Goal: Information Seeking & Learning: Learn about a topic

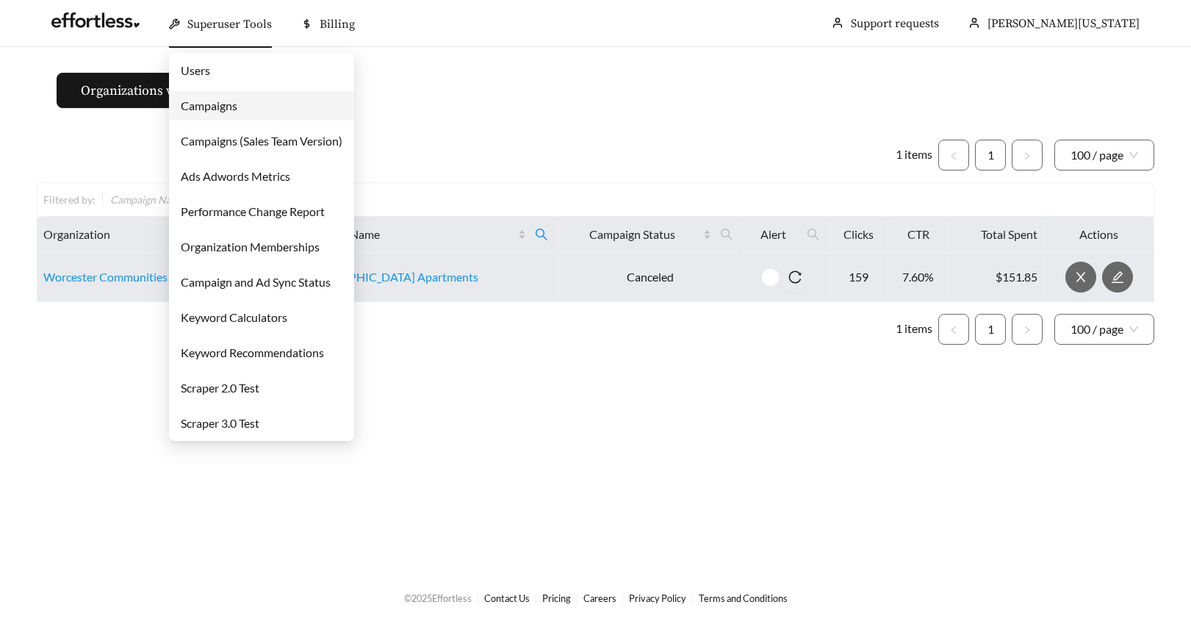
click at [197, 101] on link "Campaigns" at bounding box center [209, 105] width 57 height 14
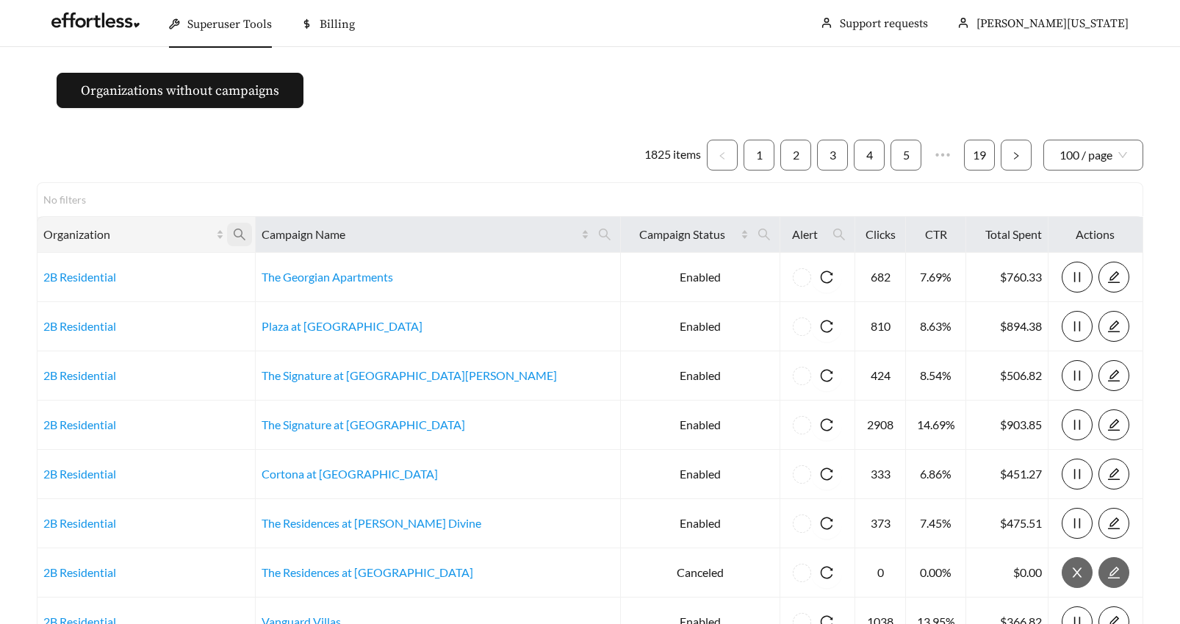
click at [246, 232] on icon "search" at bounding box center [239, 234] width 13 height 13
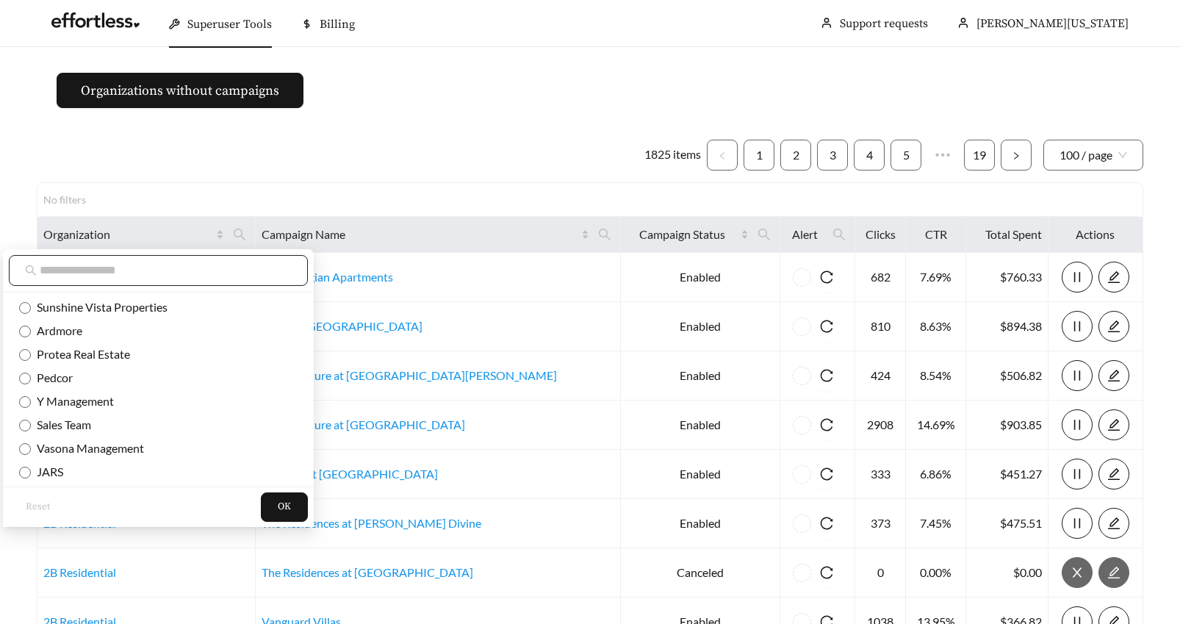
click at [126, 269] on input "text" at bounding box center [166, 271] width 252 height 18
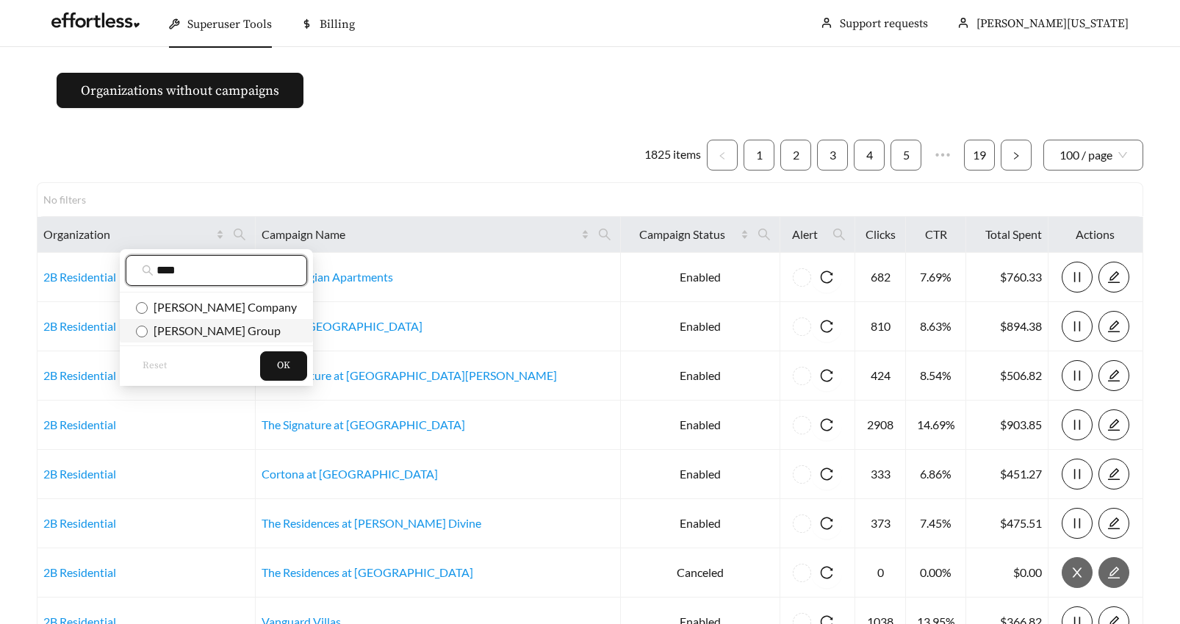
type input "****"
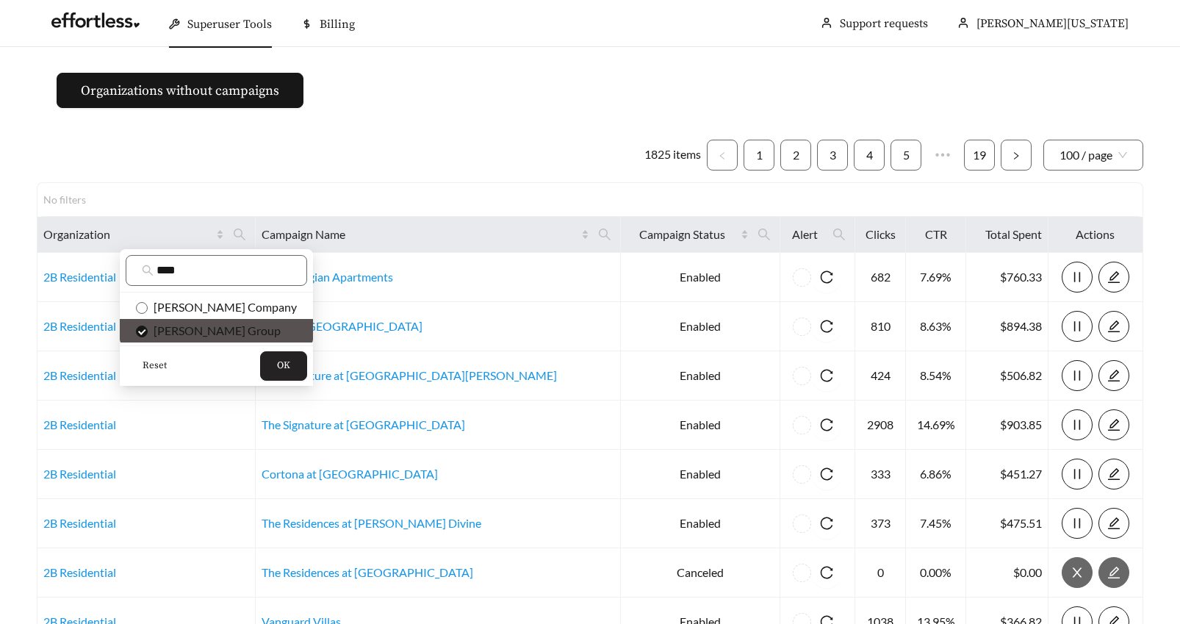
click at [260, 365] on button "OK" at bounding box center [283, 365] width 47 height 29
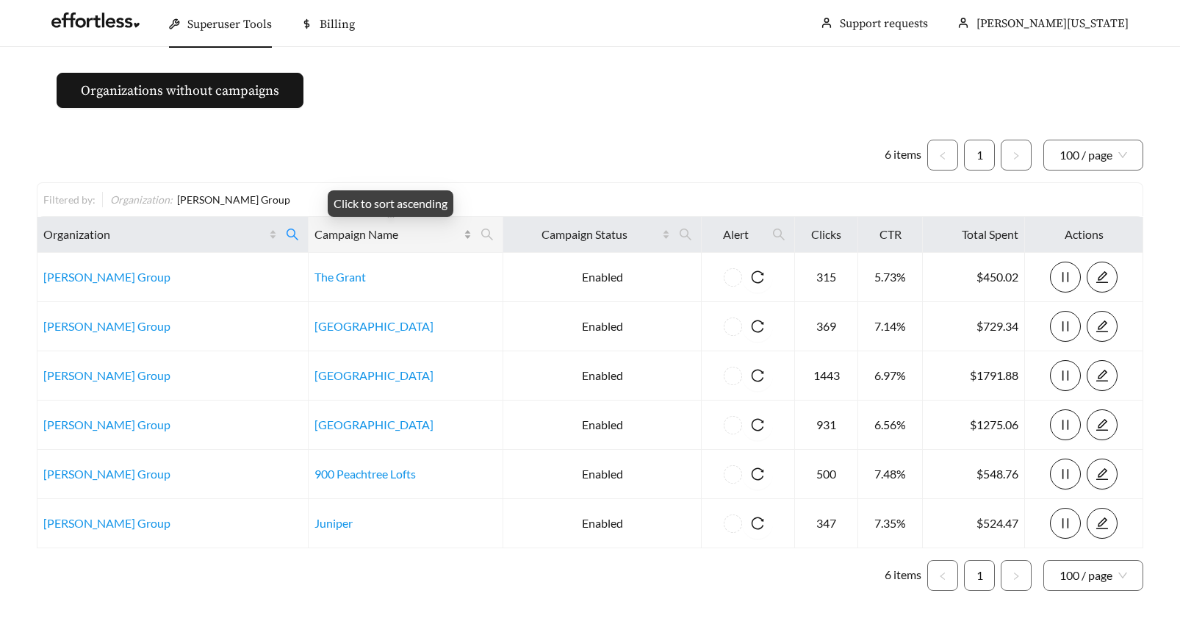
click at [464, 234] on div "Campaign Name" at bounding box center [394, 235] width 158 height 18
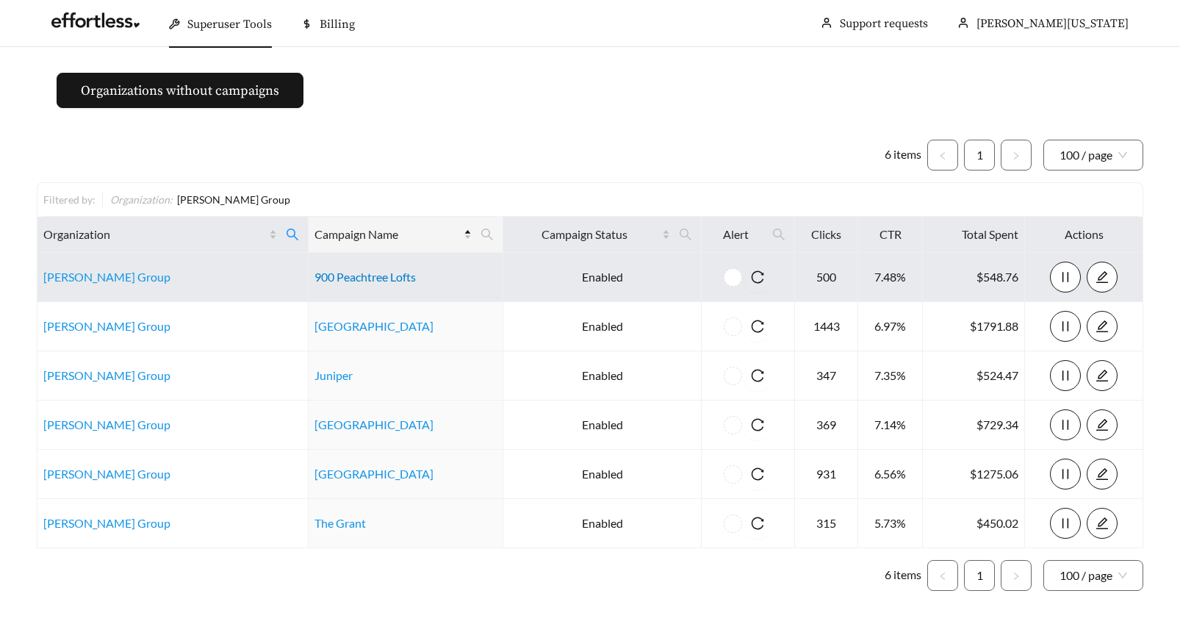
click at [340, 277] on link "900 Peachtree Lofts" at bounding box center [365, 277] width 101 height 14
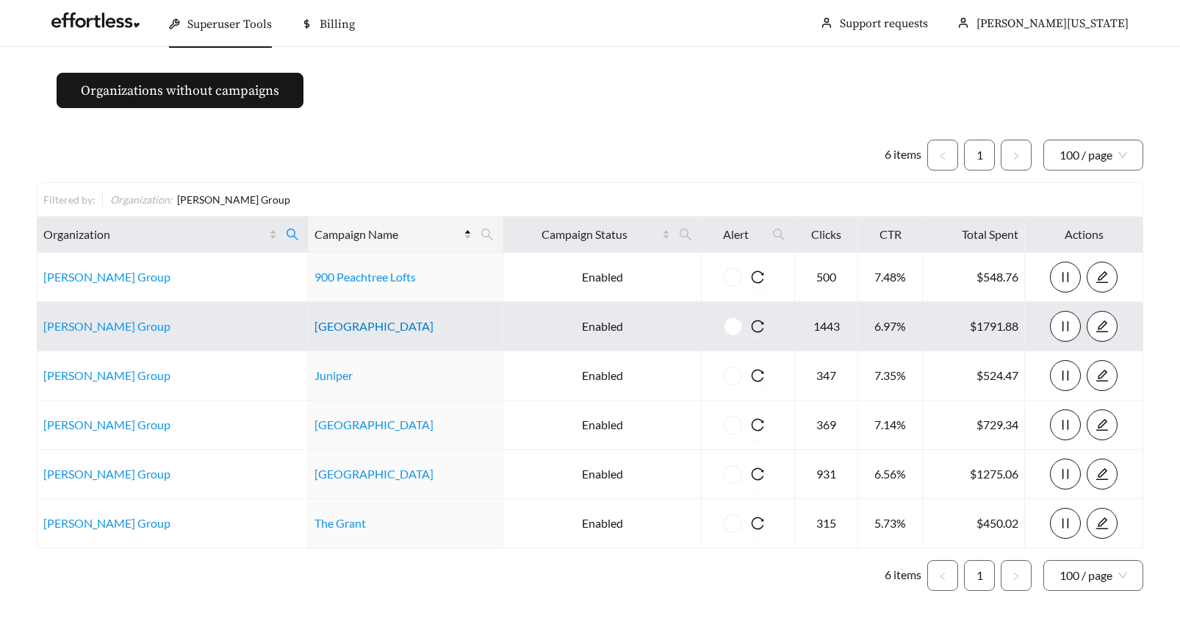
click at [365, 328] on link "Harbour Landing" at bounding box center [374, 326] width 119 height 14
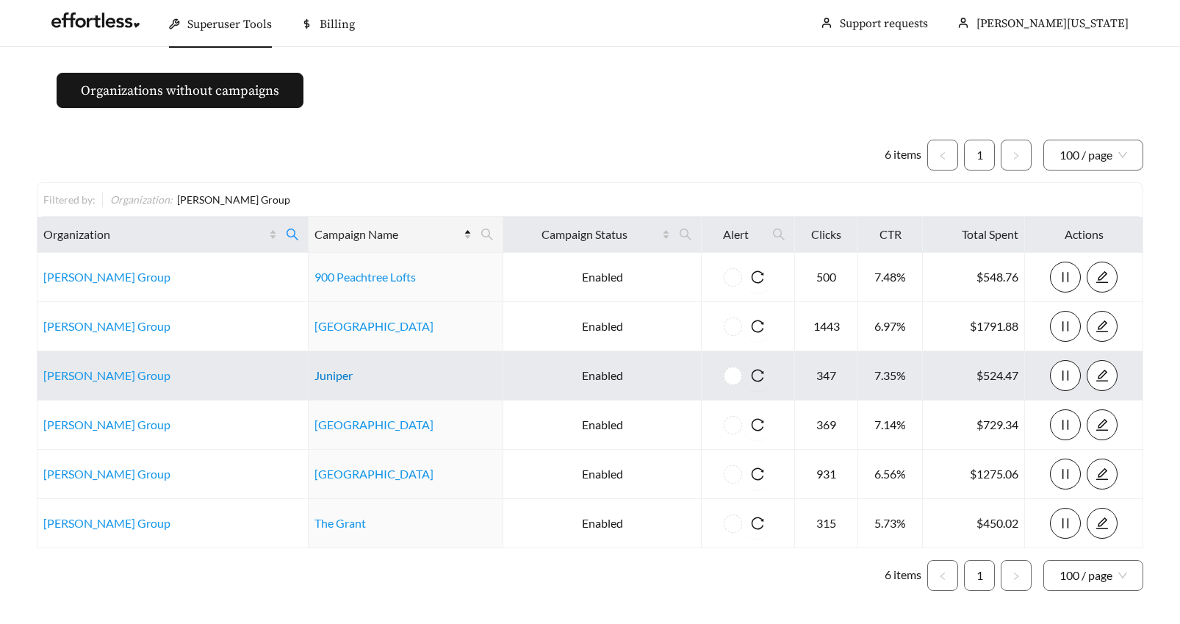
click at [323, 379] on link "Juniper" at bounding box center [334, 375] width 38 height 14
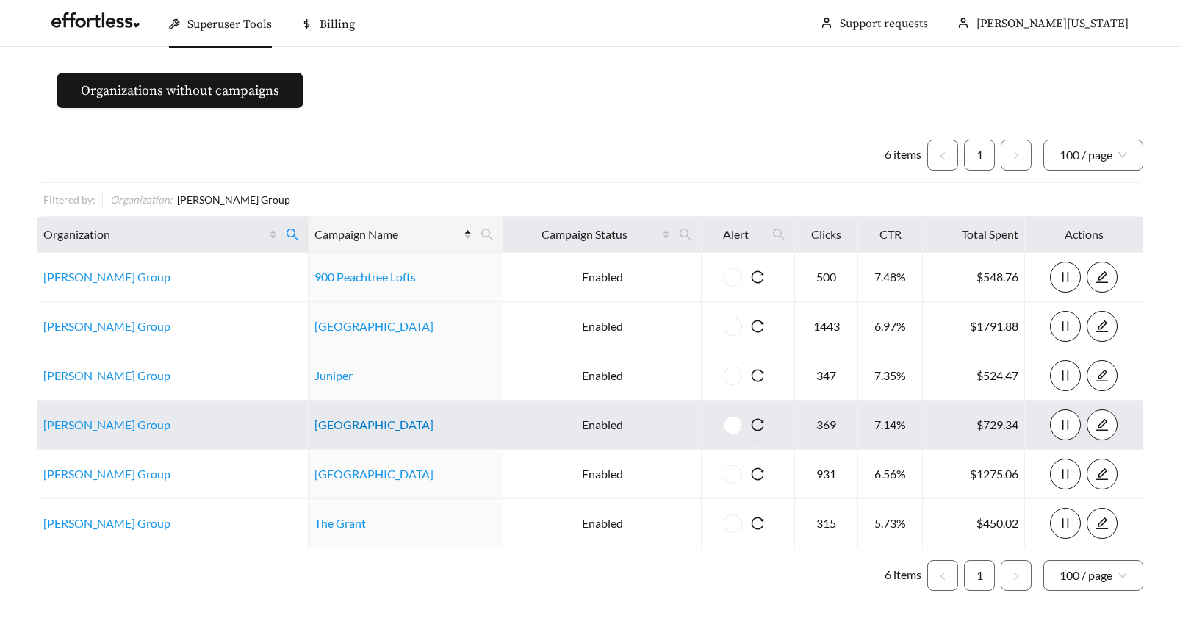
click at [331, 429] on link "Mulberry Pond" at bounding box center [374, 424] width 119 height 14
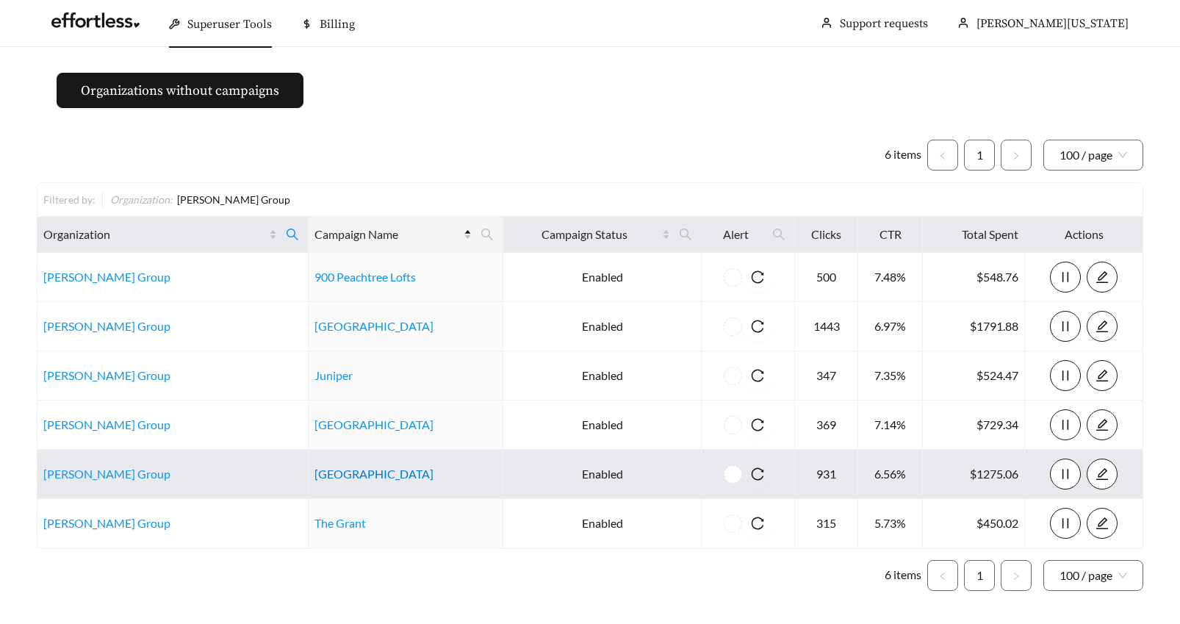
click at [331, 472] on link "Ravenwood Hills" at bounding box center [374, 474] width 119 height 14
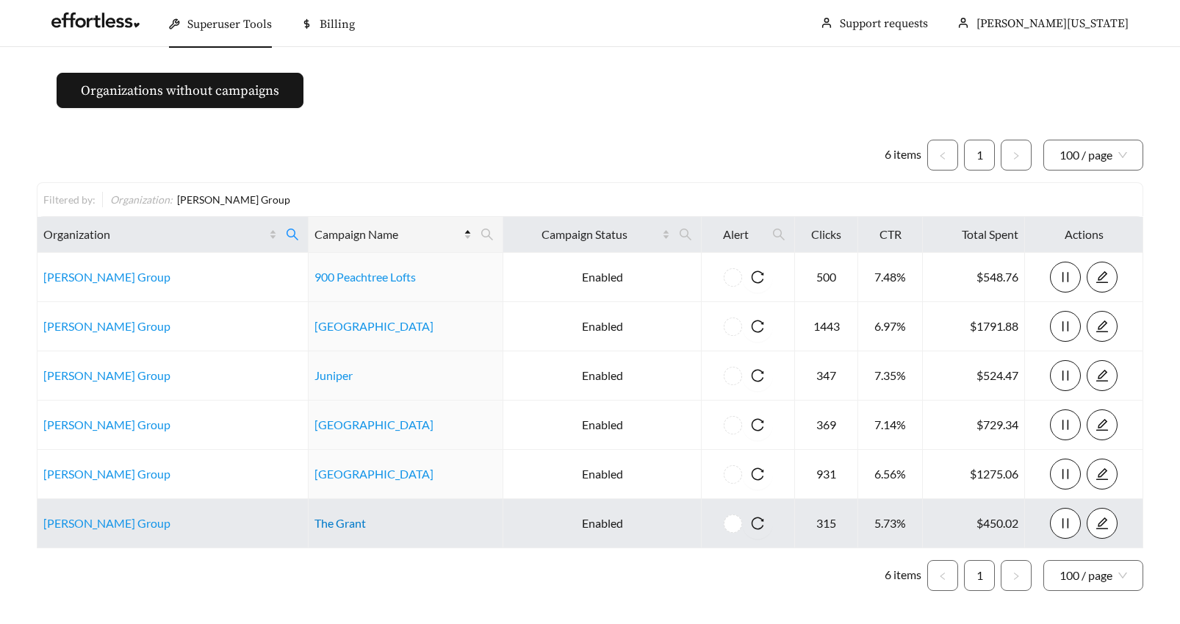
click at [322, 525] on link "The Grant" at bounding box center [340, 523] width 51 height 14
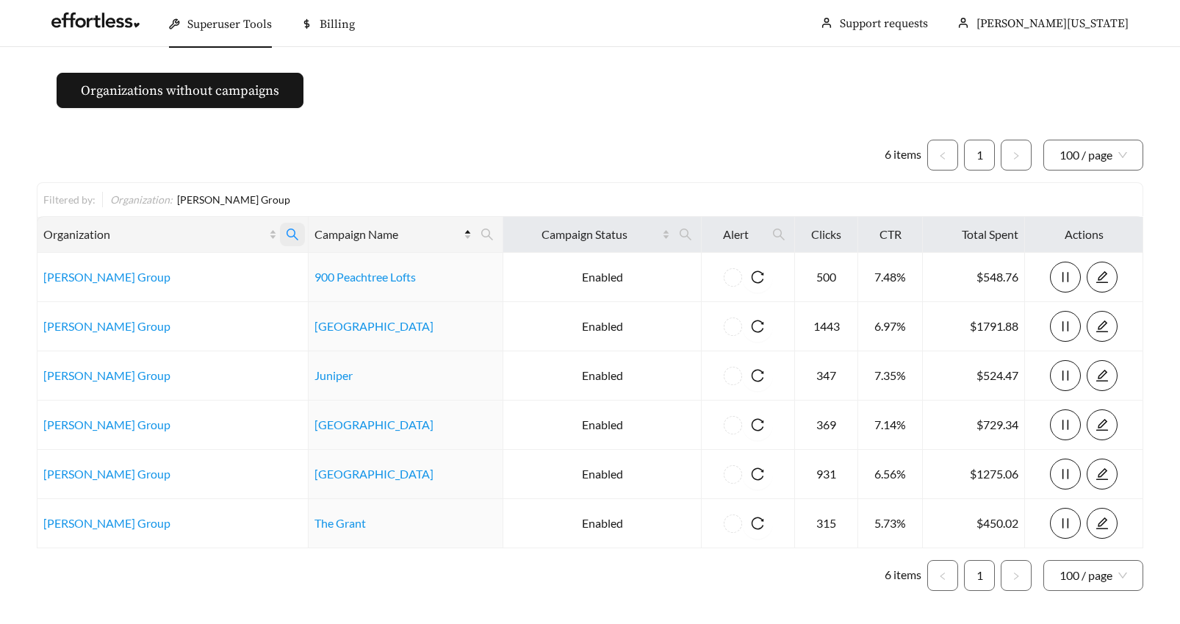
click at [291, 234] on icon "search" at bounding box center [292, 234] width 13 height 13
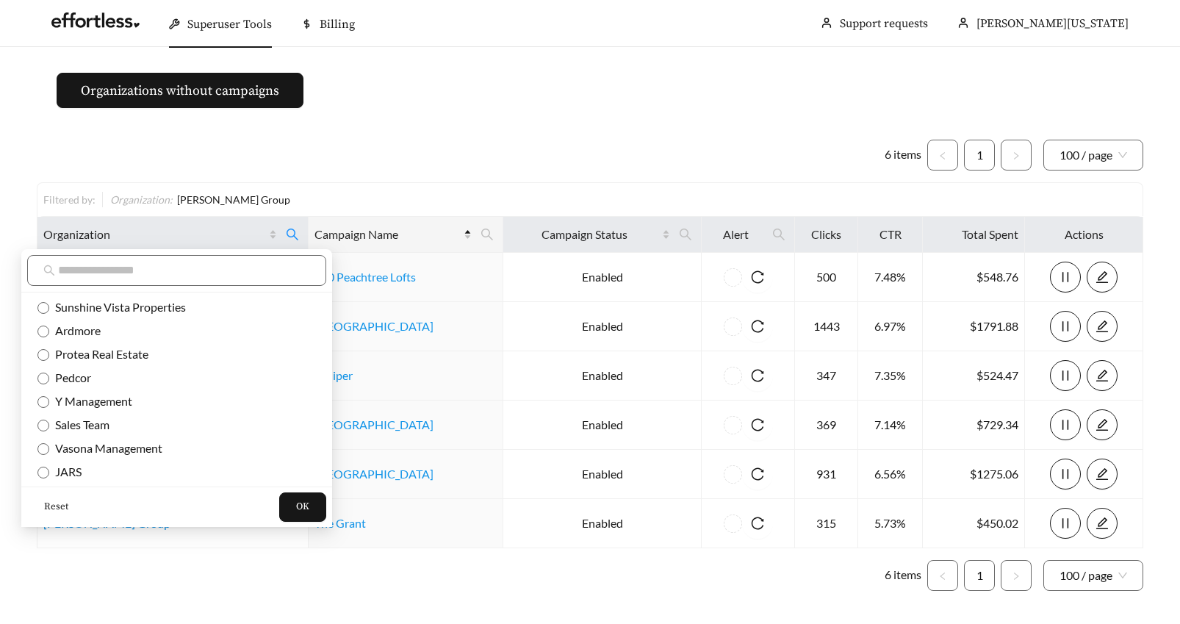
click at [54, 506] on span "Reset" at bounding box center [56, 507] width 24 height 15
click at [70, 263] on input "text" at bounding box center [184, 271] width 252 height 18
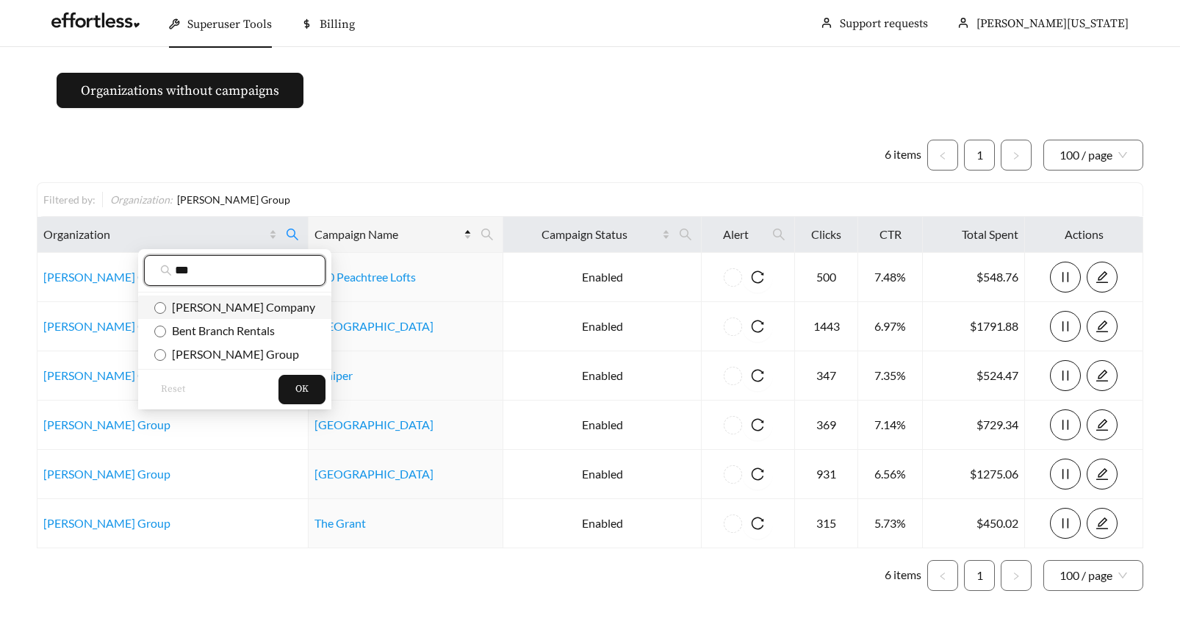
type input "***"
click at [295, 389] on span "OK" at bounding box center [301, 389] width 13 height 15
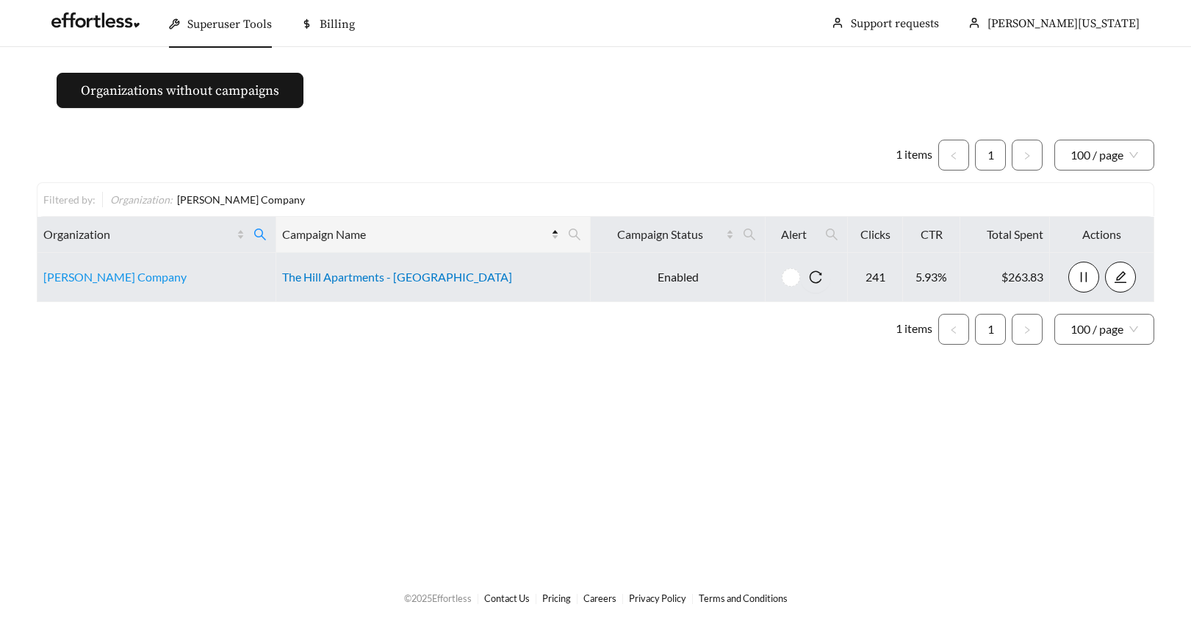
click at [384, 277] on link "The Hill Apartments - South Bend" at bounding box center [397, 277] width 230 height 14
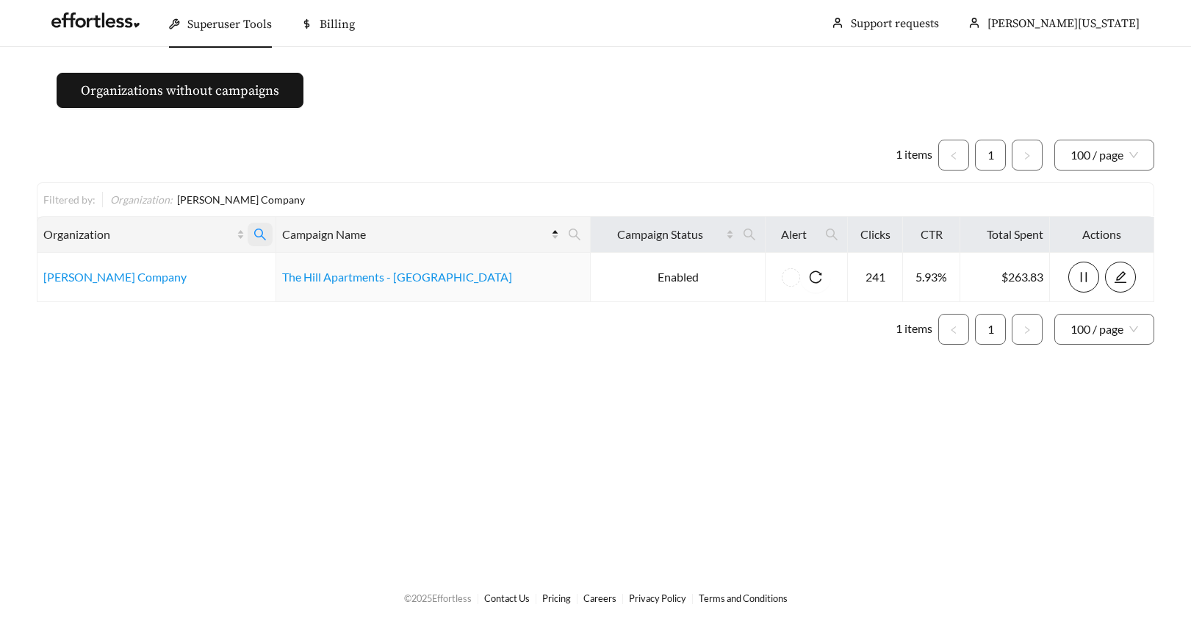
click at [267, 234] on icon "search" at bounding box center [260, 234] width 13 height 13
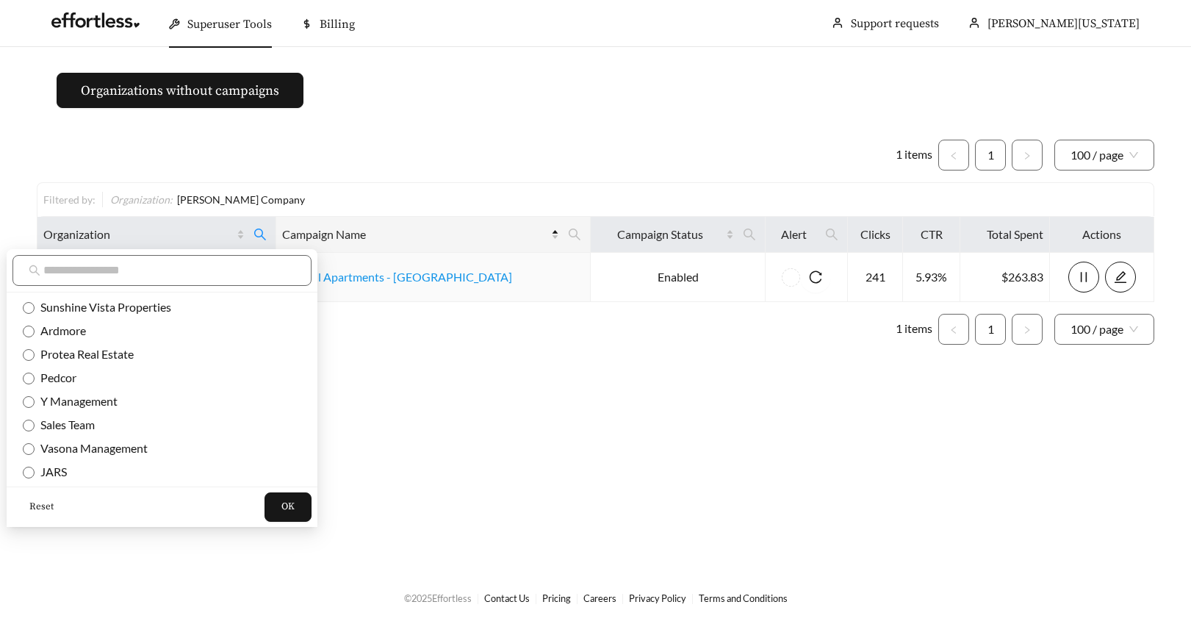
click at [36, 506] on span "Reset" at bounding box center [41, 507] width 24 height 15
click at [65, 271] on input "text" at bounding box center [169, 271] width 252 height 18
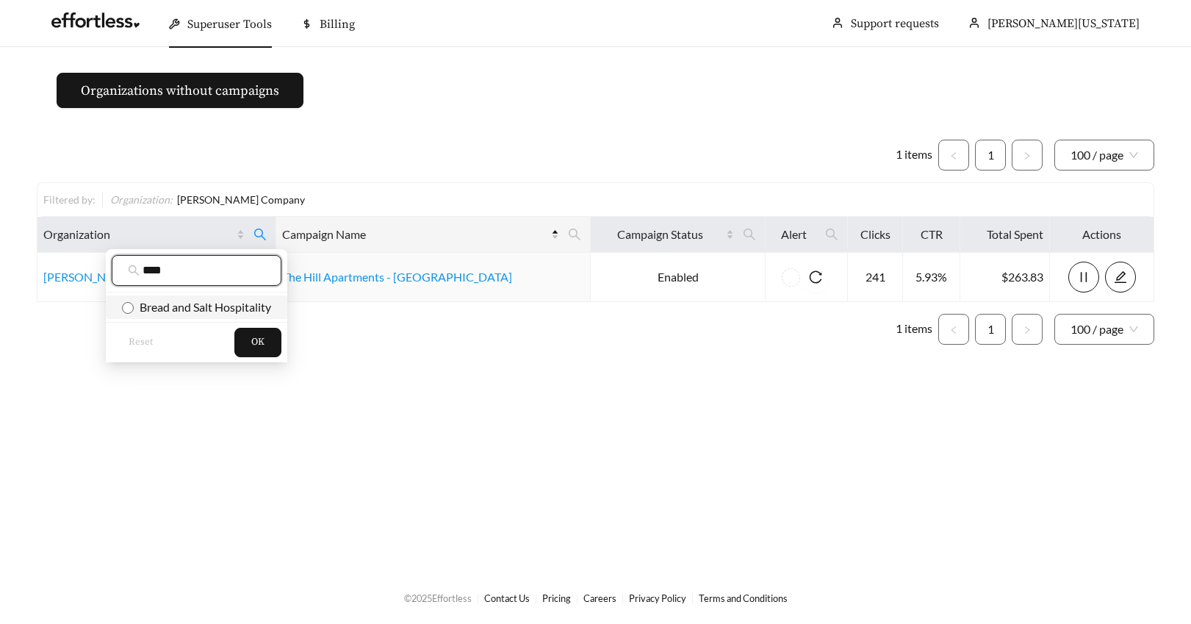
type input "****"
click at [245, 344] on button "OK" at bounding box center [257, 342] width 47 height 29
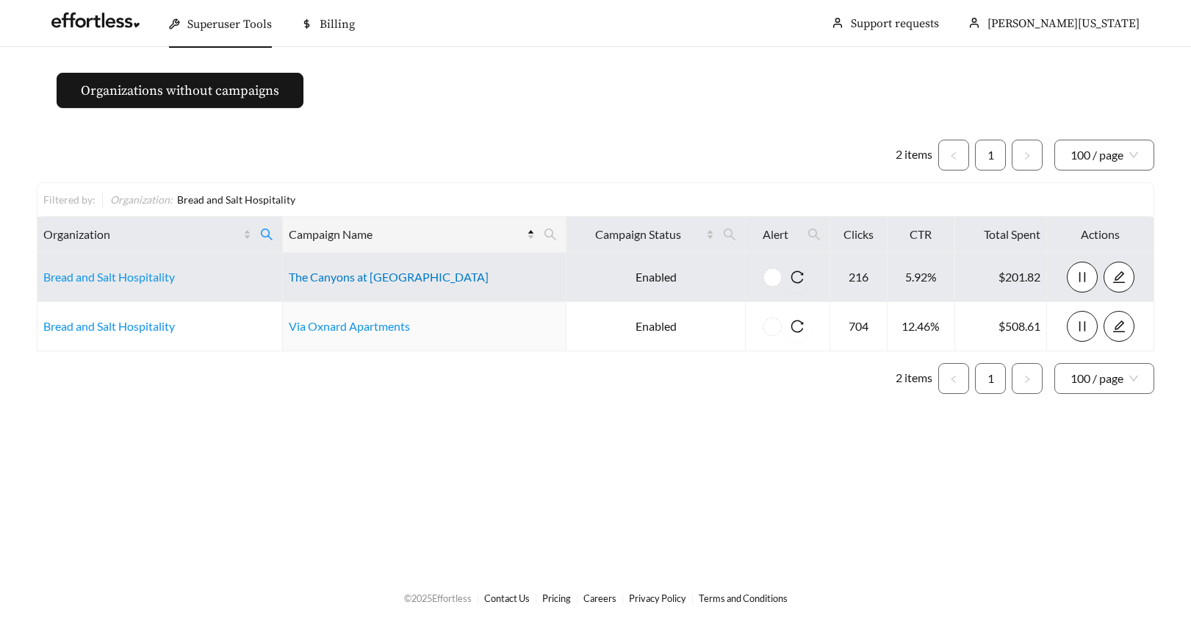
click at [350, 278] on link "The Canyons at Santa Clarita" at bounding box center [389, 277] width 200 height 14
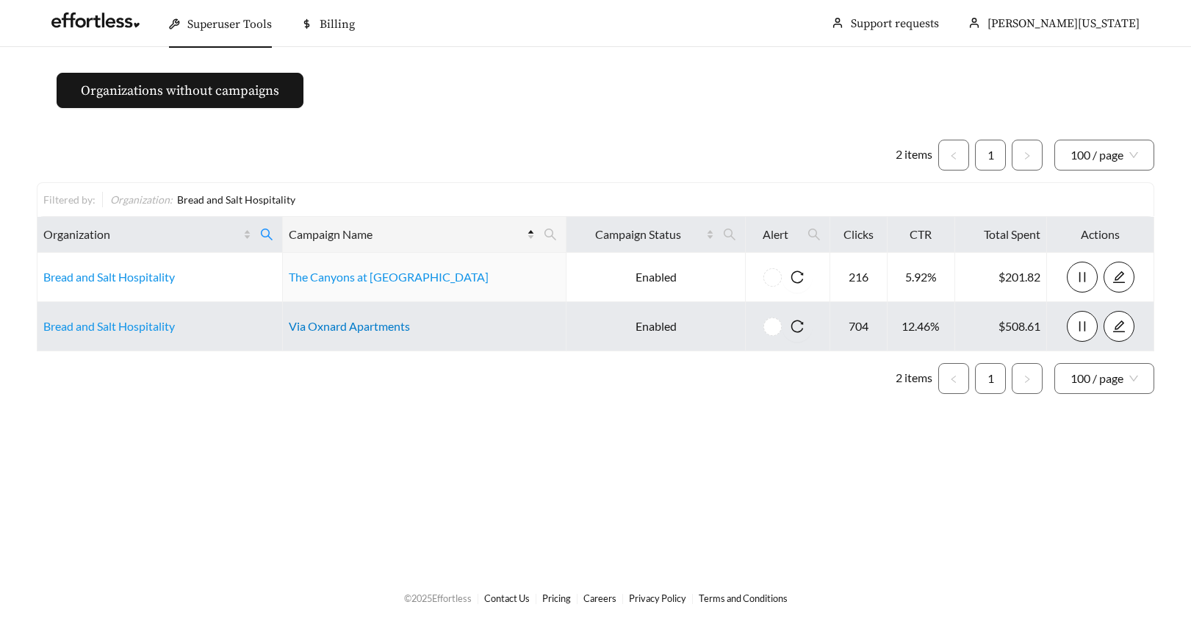
click at [383, 330] on link "Via Oxnard Apartments" at bounding box center [349, 326] width 121 height 14
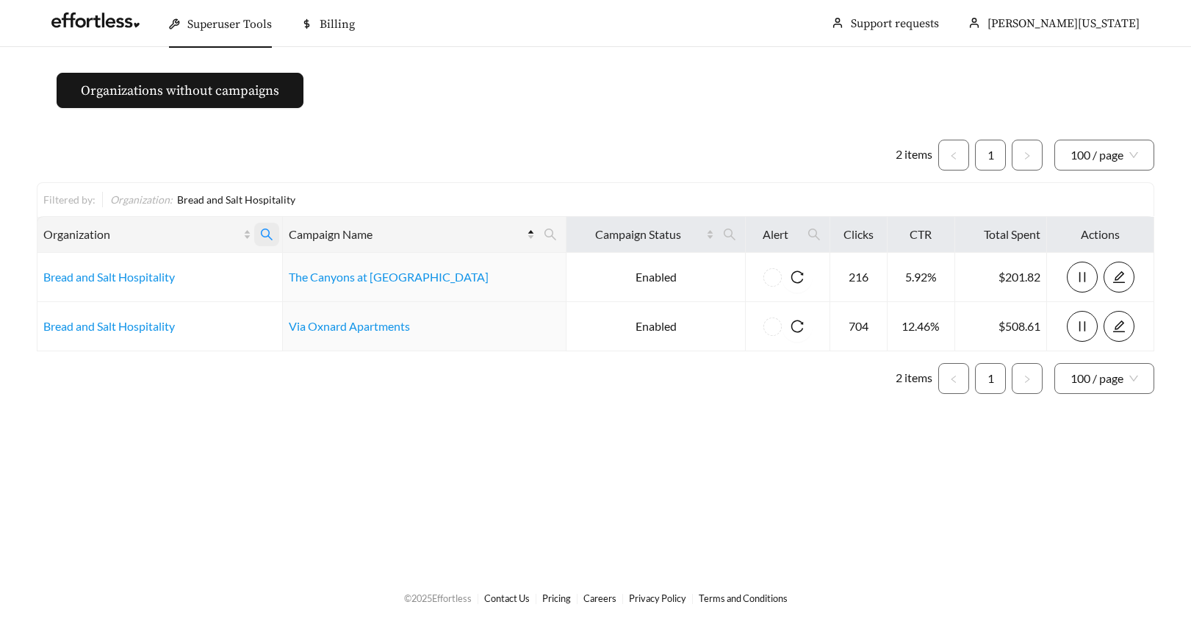
click at [273, 234] on icon "search" at bounding box center [266, 234] width 13 height 13
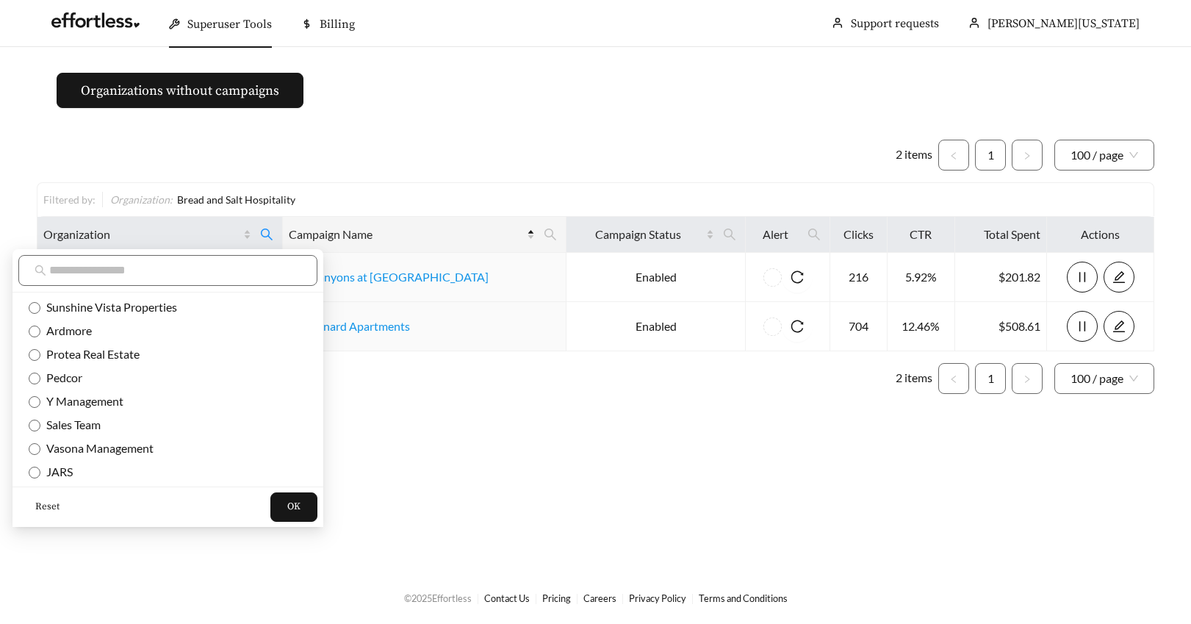
click at [50, 507] on span "Reset" at bounding box center [47, 507] width 24 height 15
click at [65, 268] on input "text" at bounding box center [175, 271] width 252 height 18
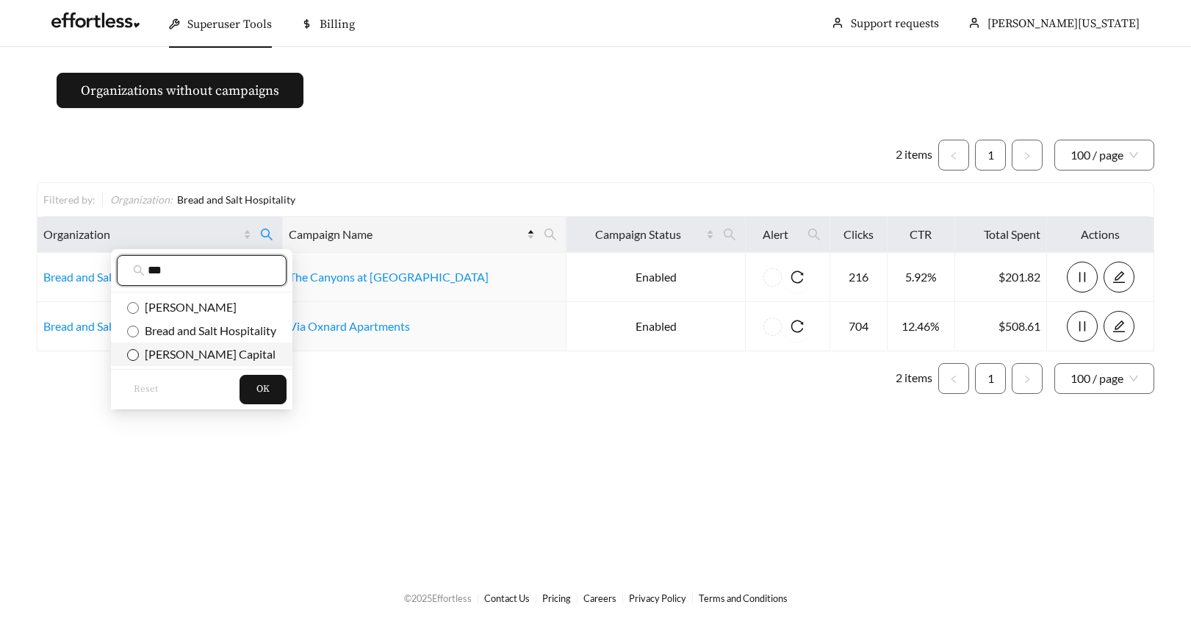
type input "***"
click at [269, 392] on span "OK" at bounding box center [263, 389] width 13 height 15
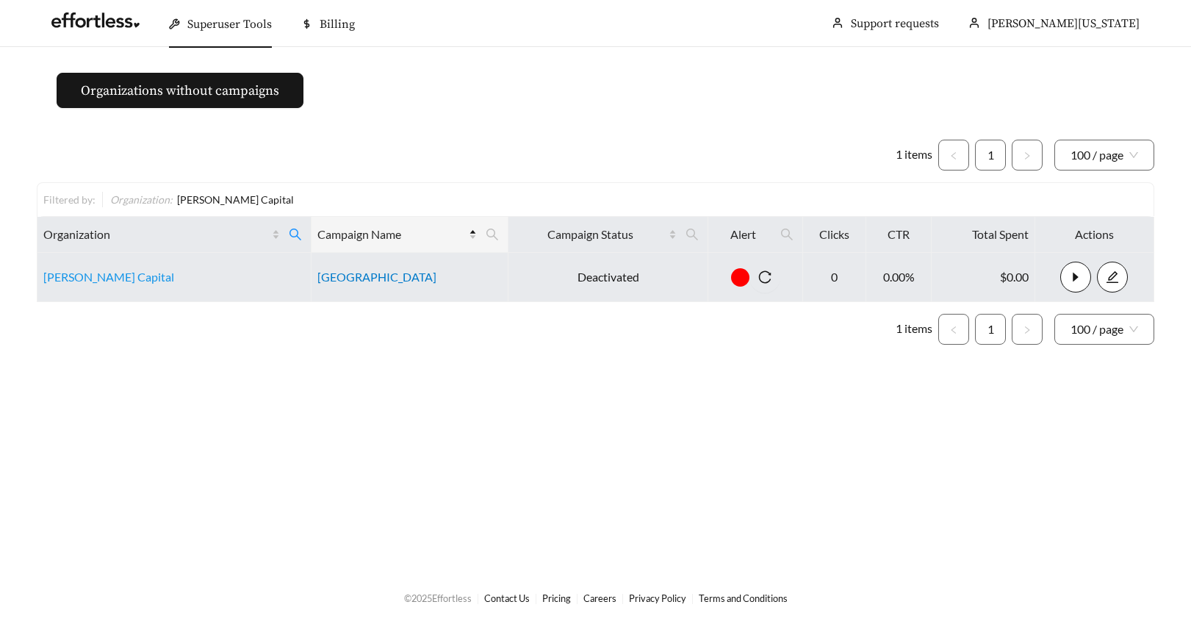
click at [343, 279] on link "The Oaks @ Medical Center" at bounding box center [377, 277] width 119 height 14
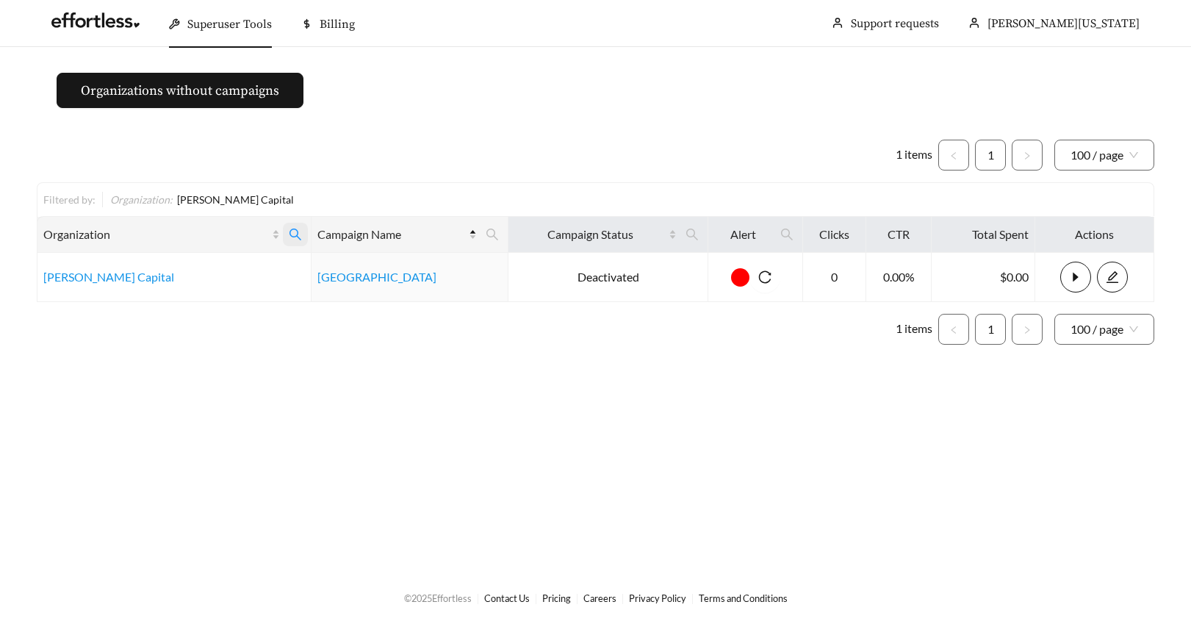
click at [289, 228] on icon "search" at bounding box center [295, 234] width 13 height 13
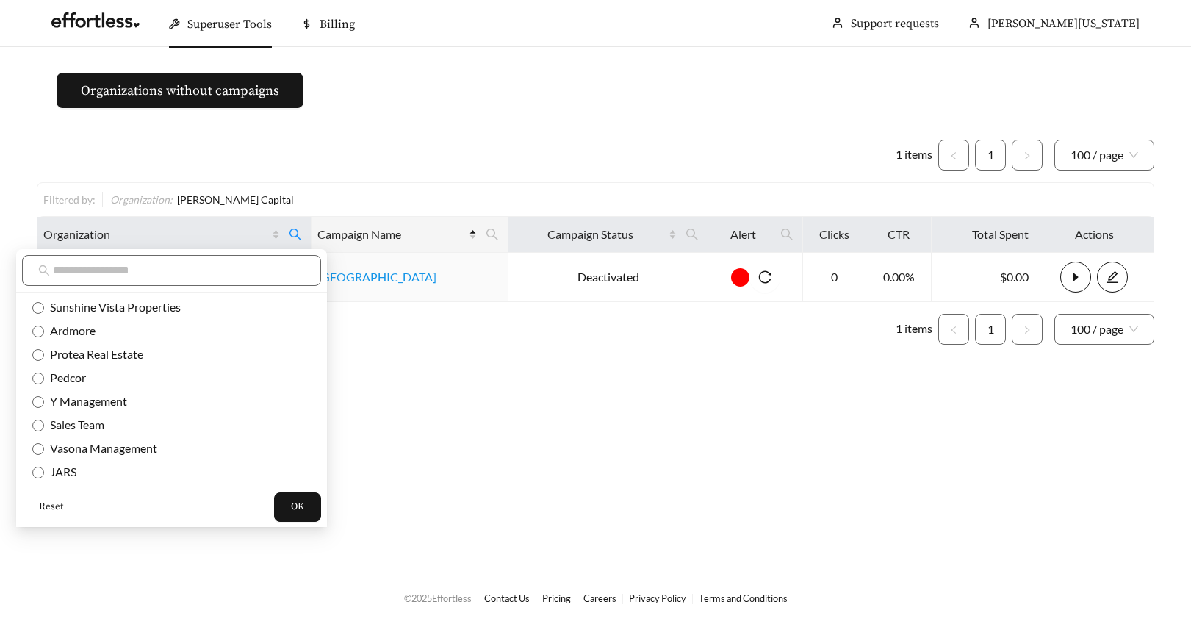
click at [45, 505] on span "Reset" at bounding box center [51, 507] width 24 height 15
click at [62, 273] on input "text" at bounding box center [179, 271] width 252 height 18
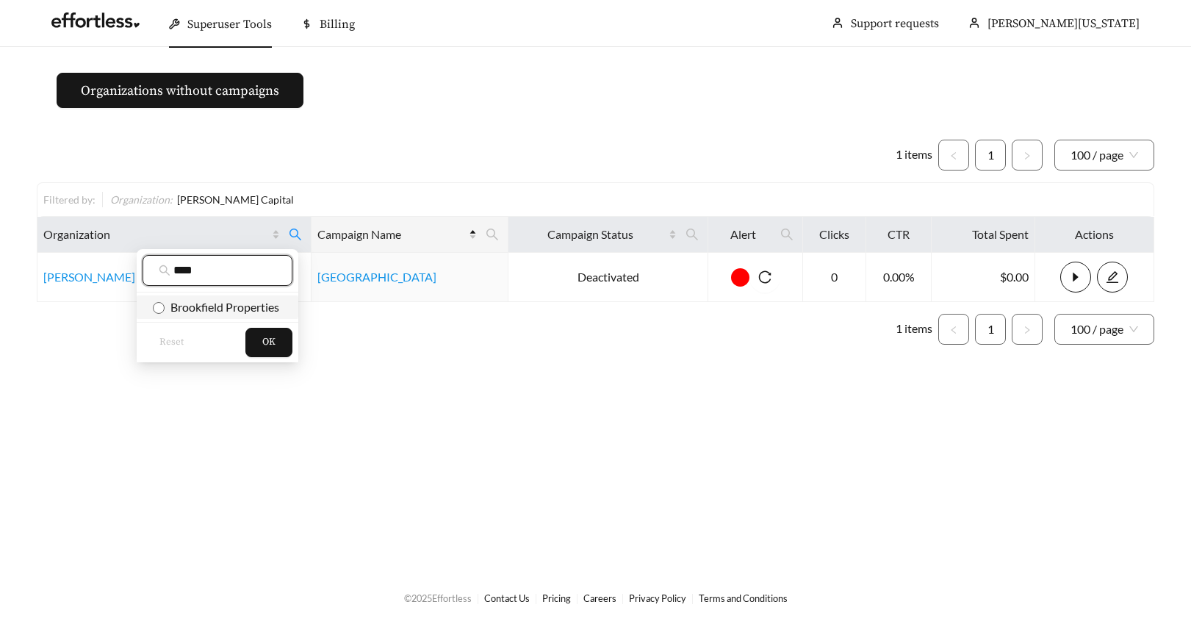
type input "****"
click at [262, 342] on span "OK" at bounding box center [268, 342] width 13 height 15
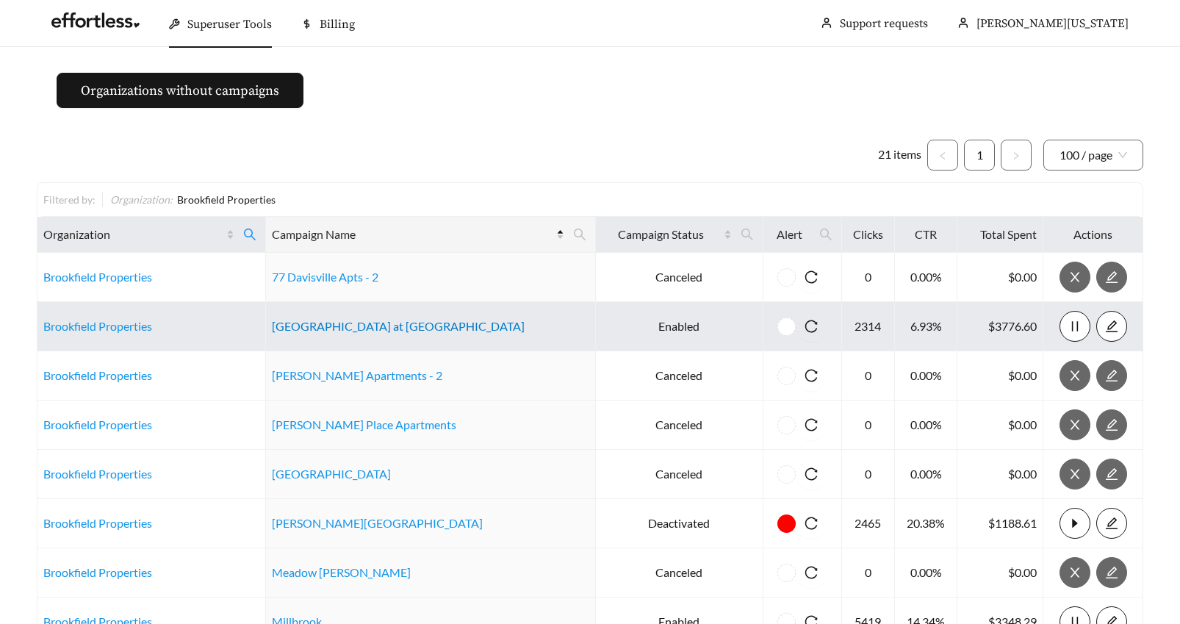
click at [387, 326] on link "Crosstown at Chapel Hill" at bounding box center [398, 326] width 253 height 14
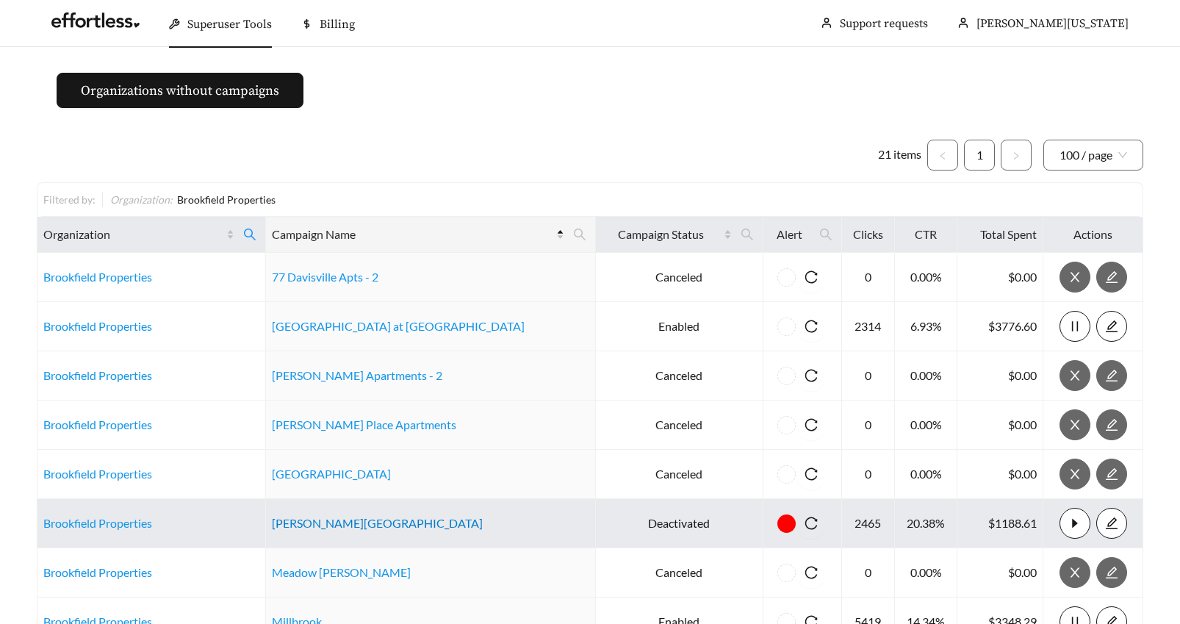
click at [320, 521] on link "Lynn Lake" at bounding box center [377, 523] width 211 height 14
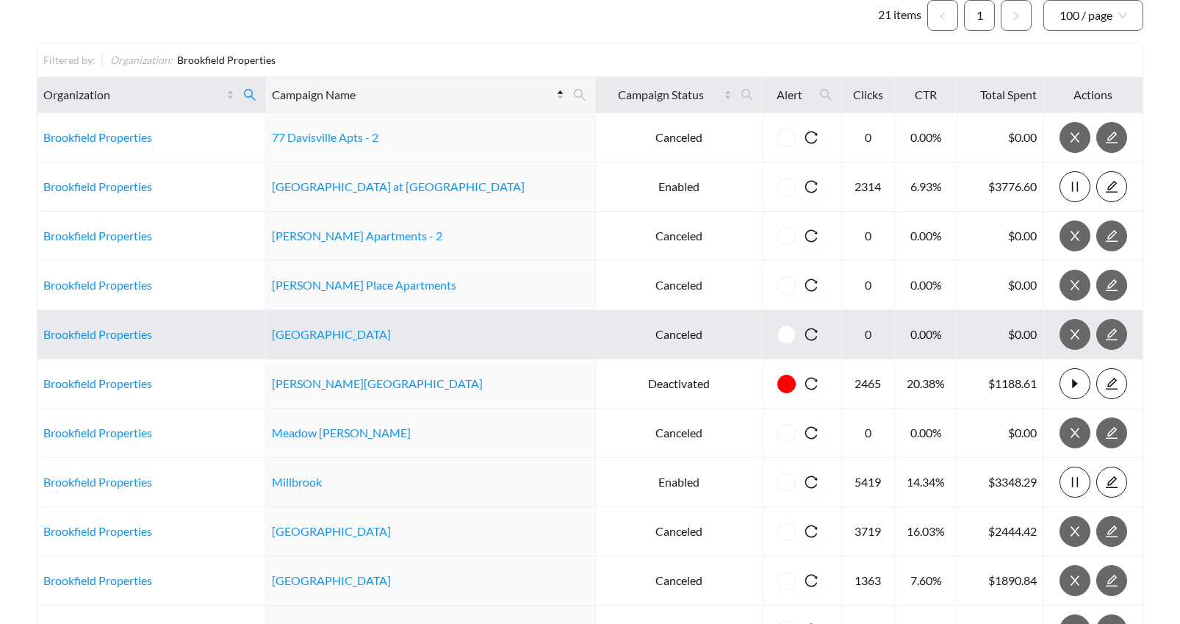
scroll to position [201, 0]
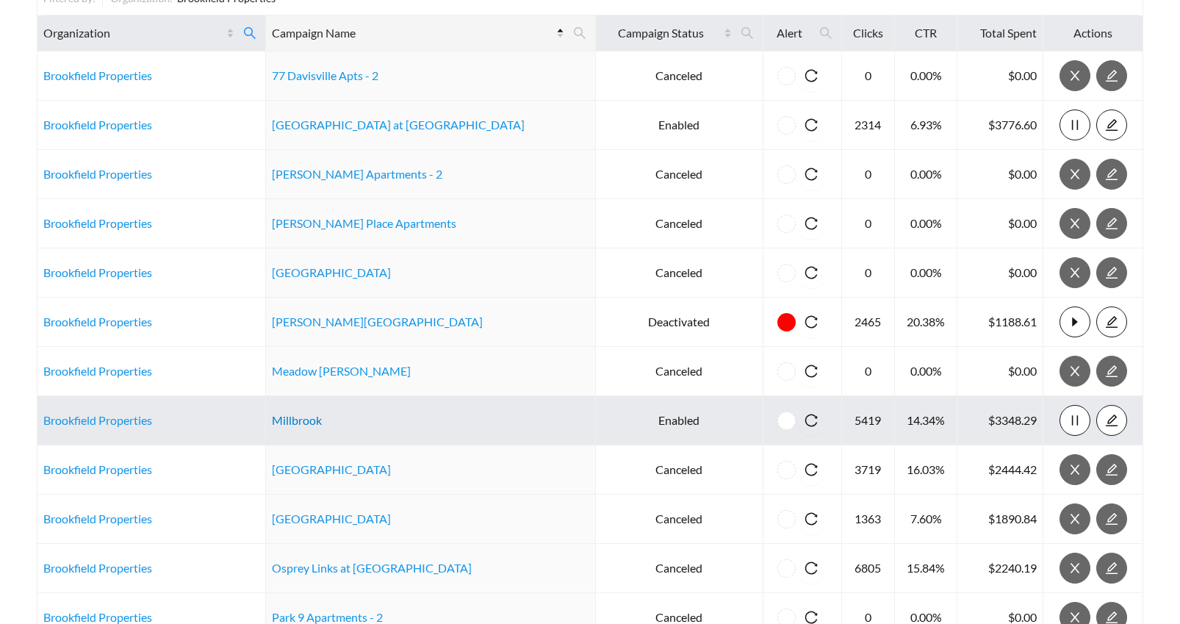
click at [322, 423] on link "Millbrook" at bounding box center [297, 420] width 50 height 14
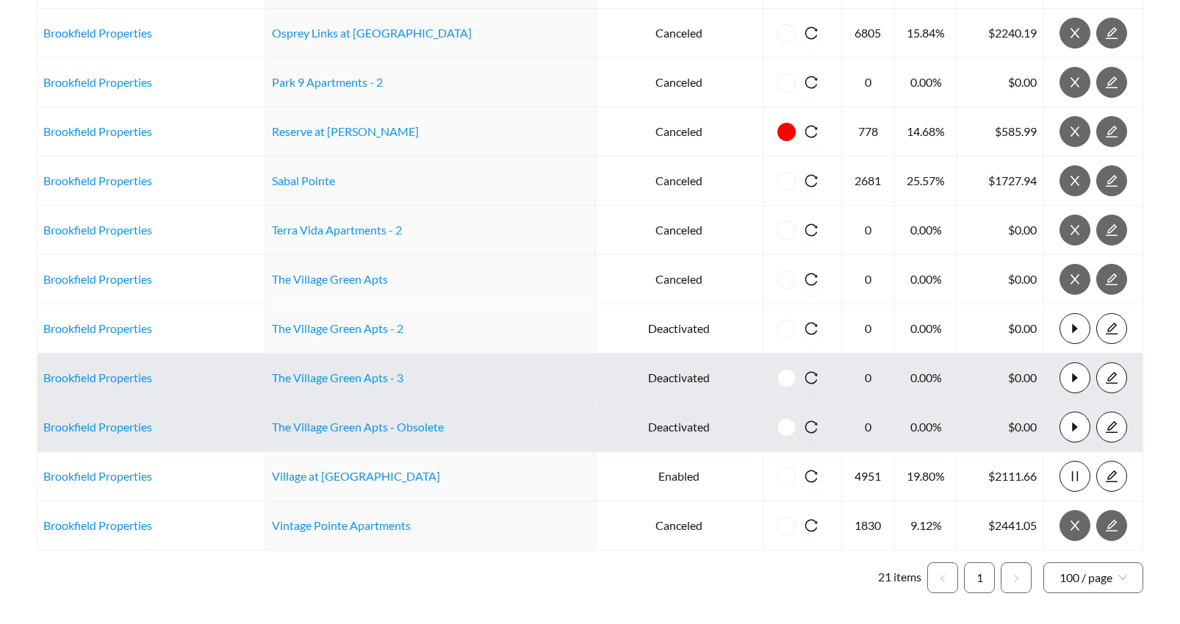
scroll to position [738, 0]
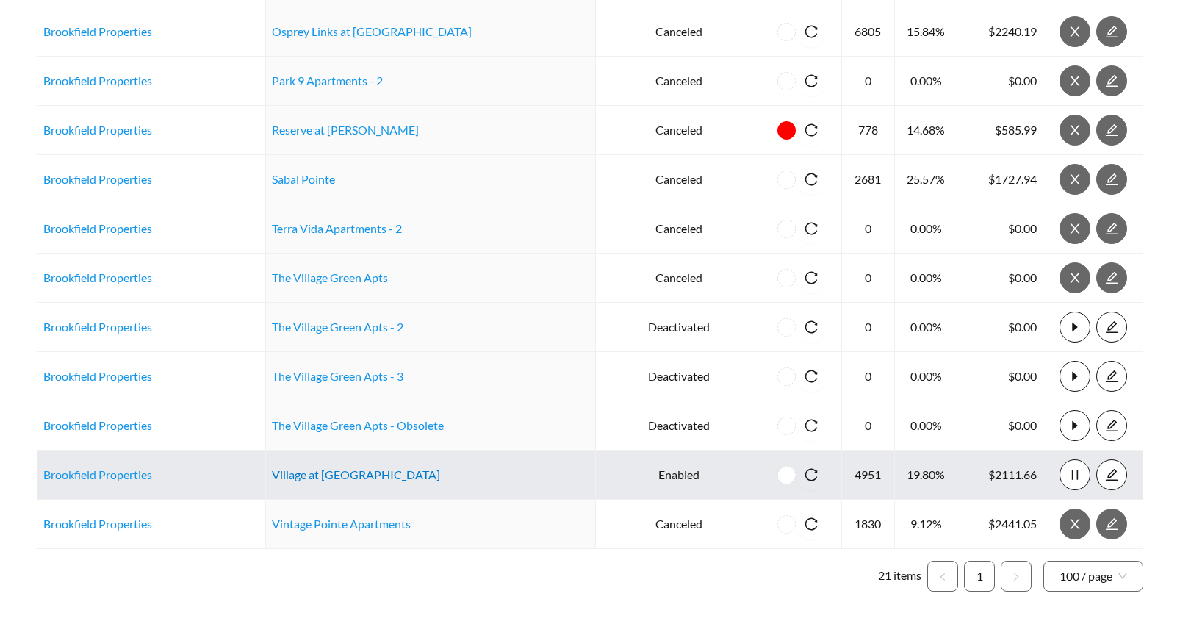
click at [348, 473] on link "Village at Legacy Ridge" at bounding box center [356, 474] width 168 height 14
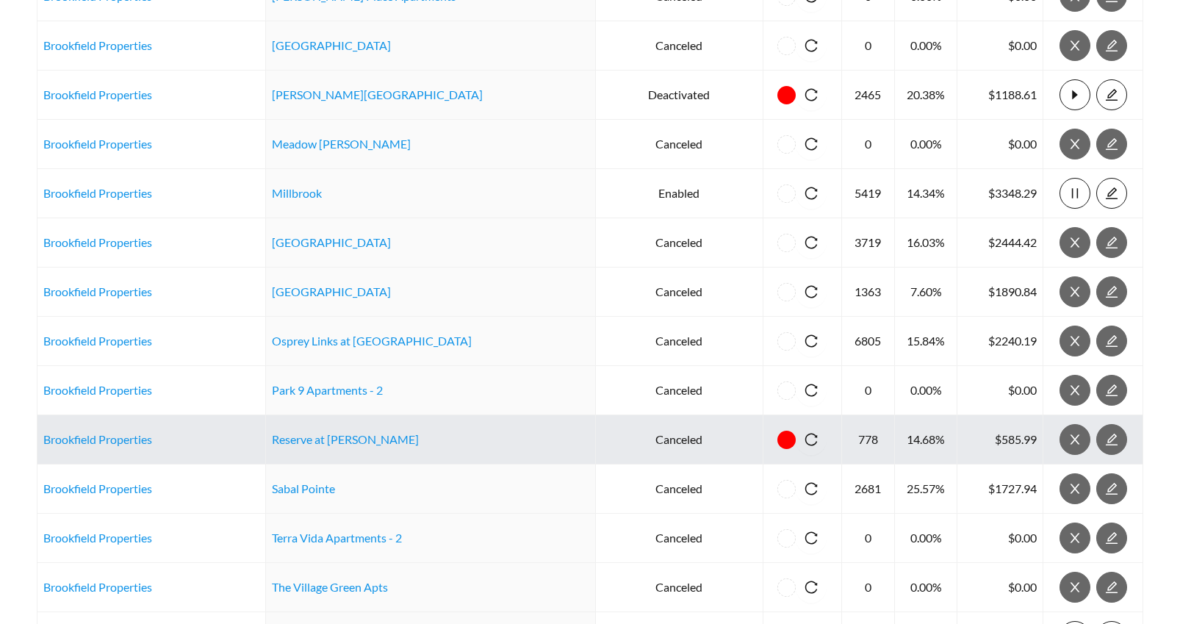
scroll to position [0, 0]
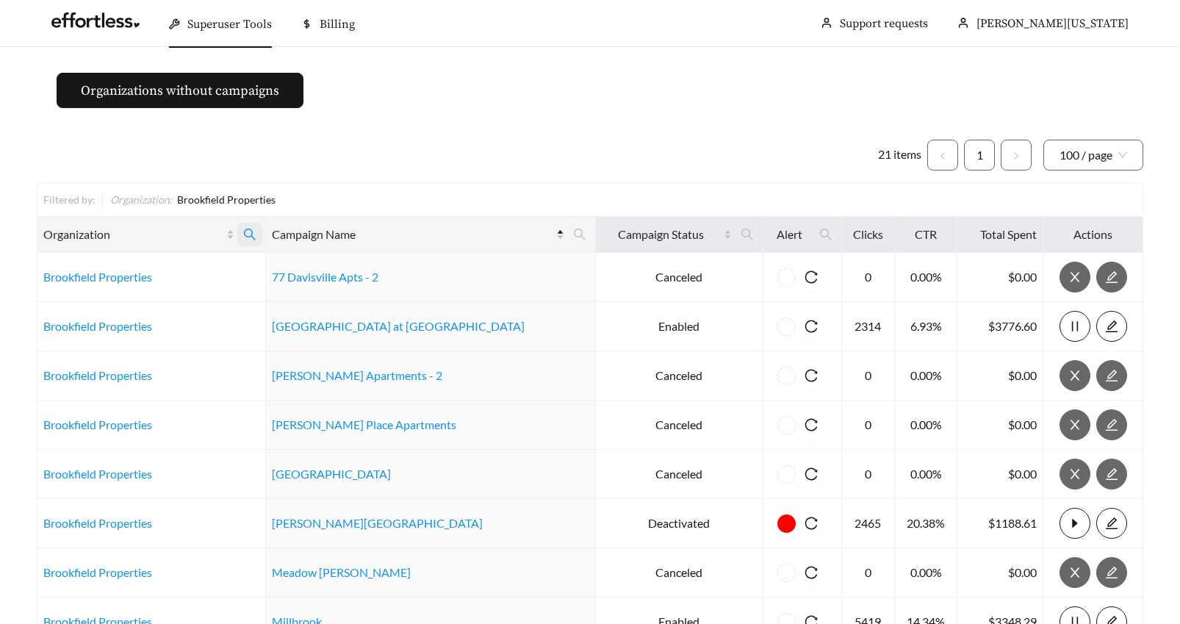
click at [257, 232] on icon "search" at bounding box center [249, 234] width 13 height 13
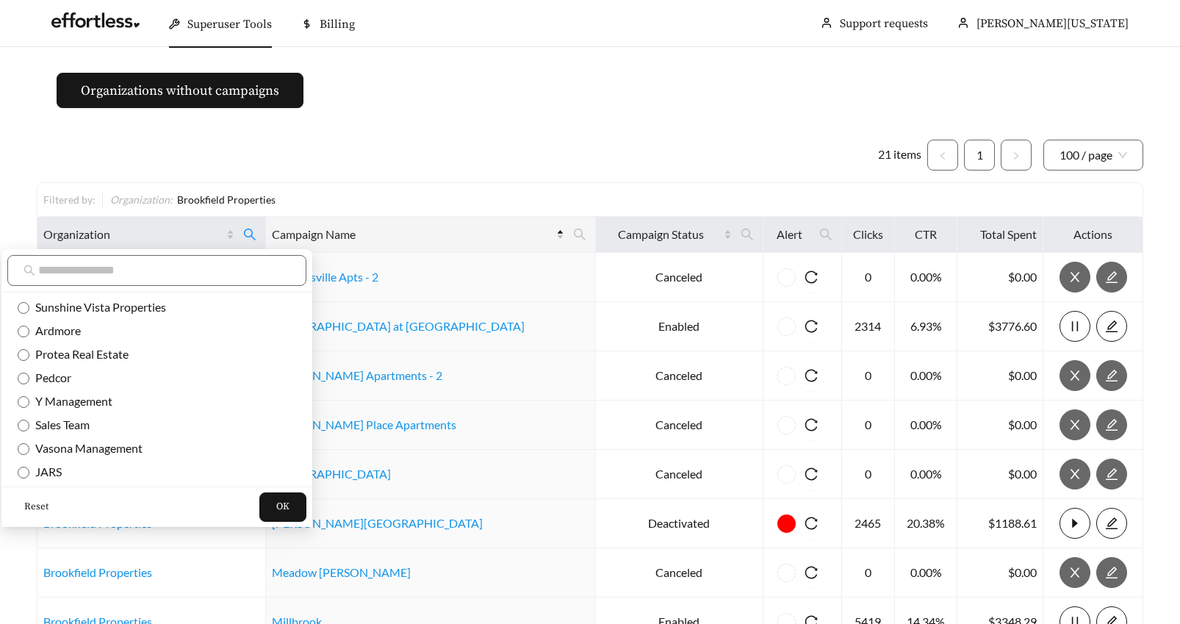
click at [37, 502] on span "Reset" at bounding box center [36, 507] width 24 height 15
click at [69, 271] on input "text" at bounding box center [164, 271] width 252 height 18
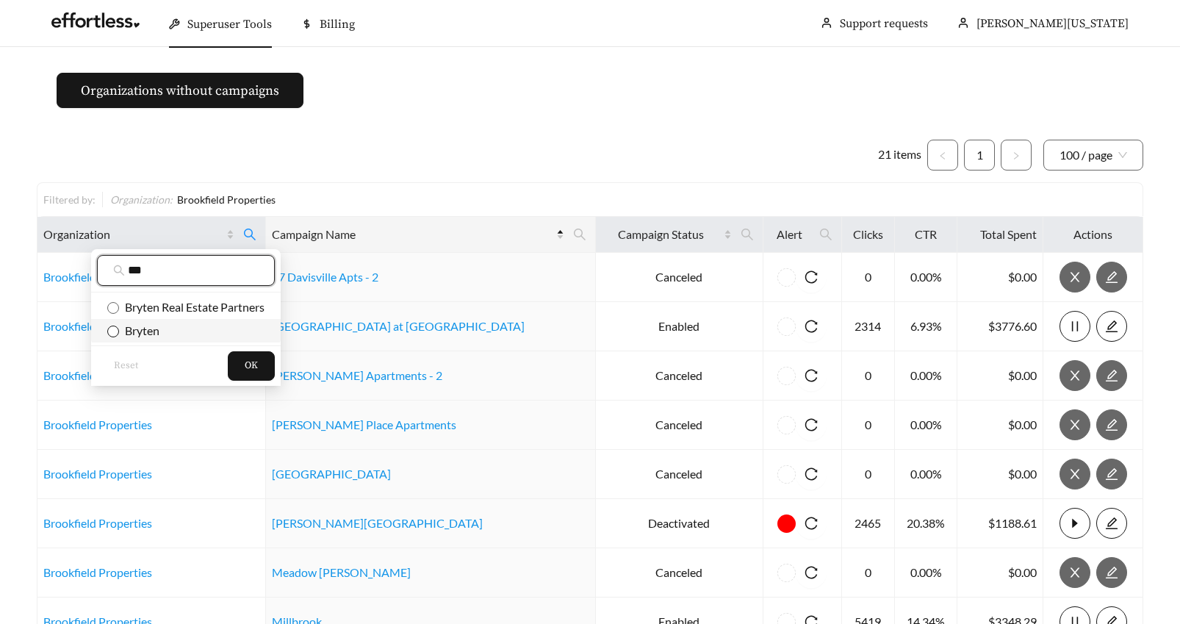
type input "***"
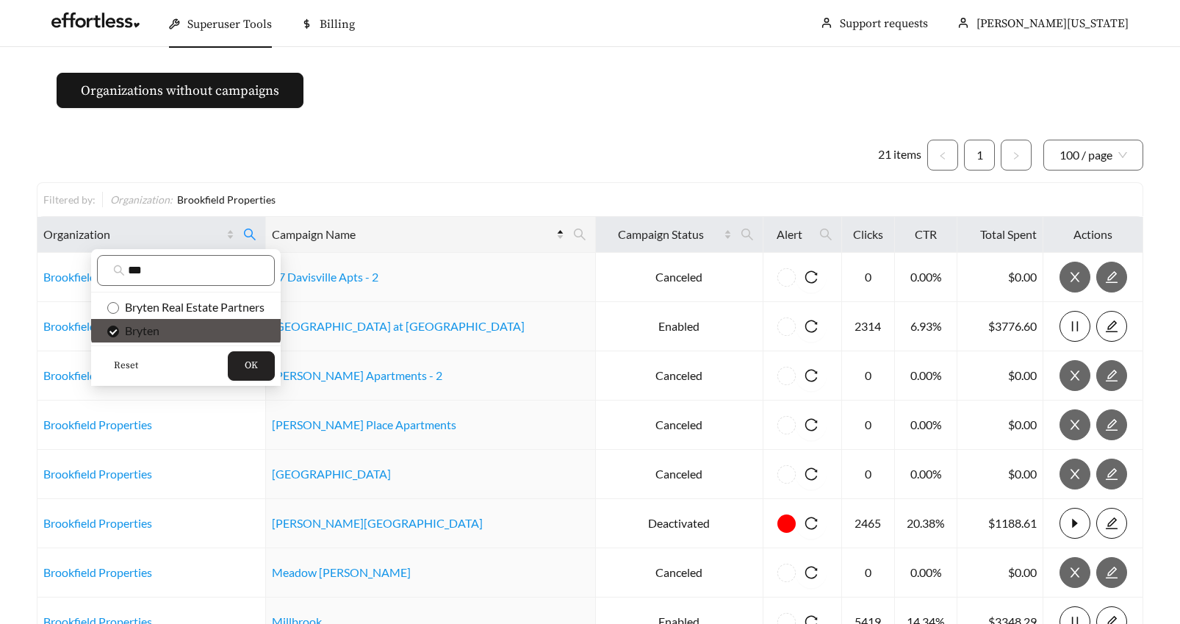
click at [254, 362] on span "OK" at bounding box center [251, 366] width 13 height 15
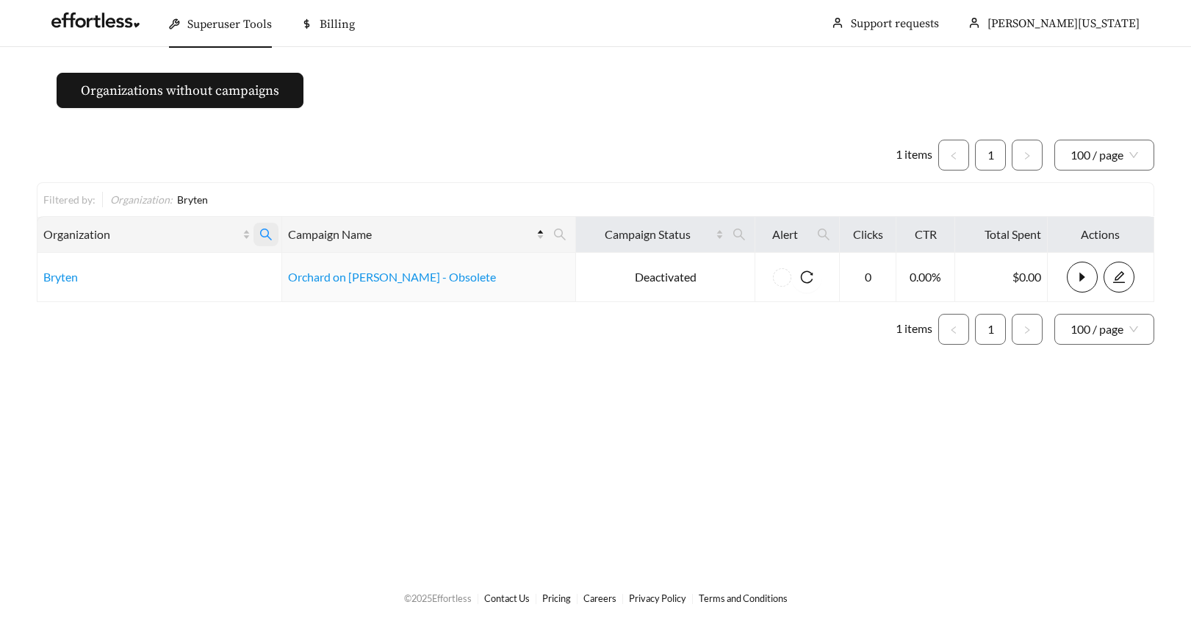
click at [273, 232] on icon "search" at bounding box center [265, 234] width 13 height 13
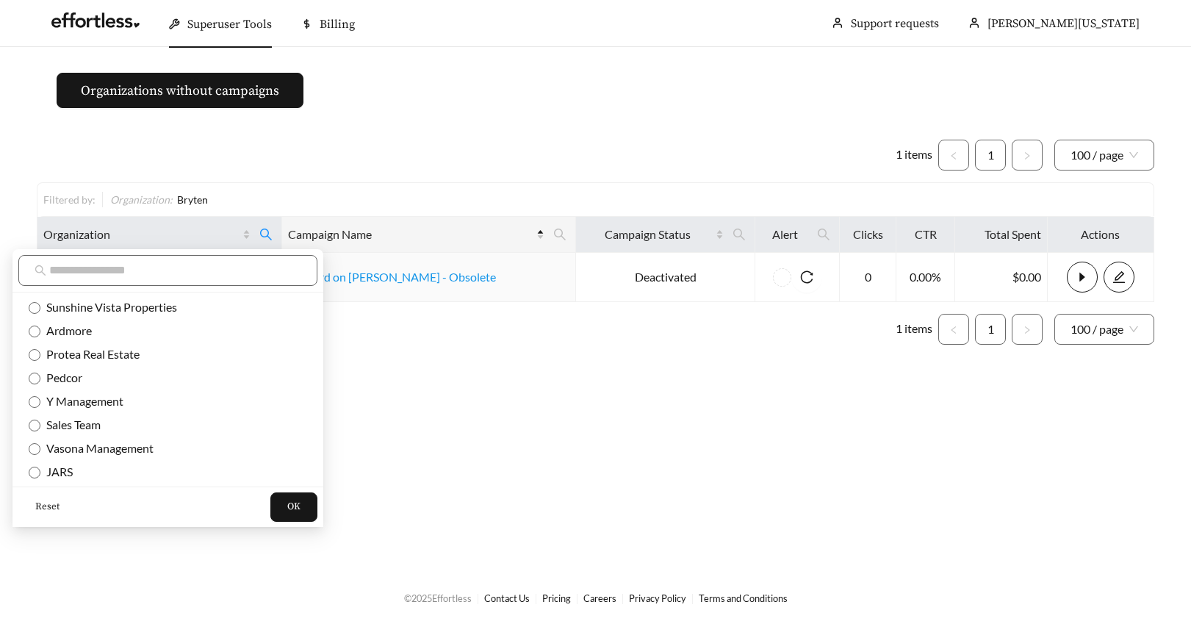
click at [40, 508] on span "Reset" at bounding box center [47, 507] width 24 height 15
click at [68, 276] on input "text" at bounding box center [175, 271] width 252 height 18
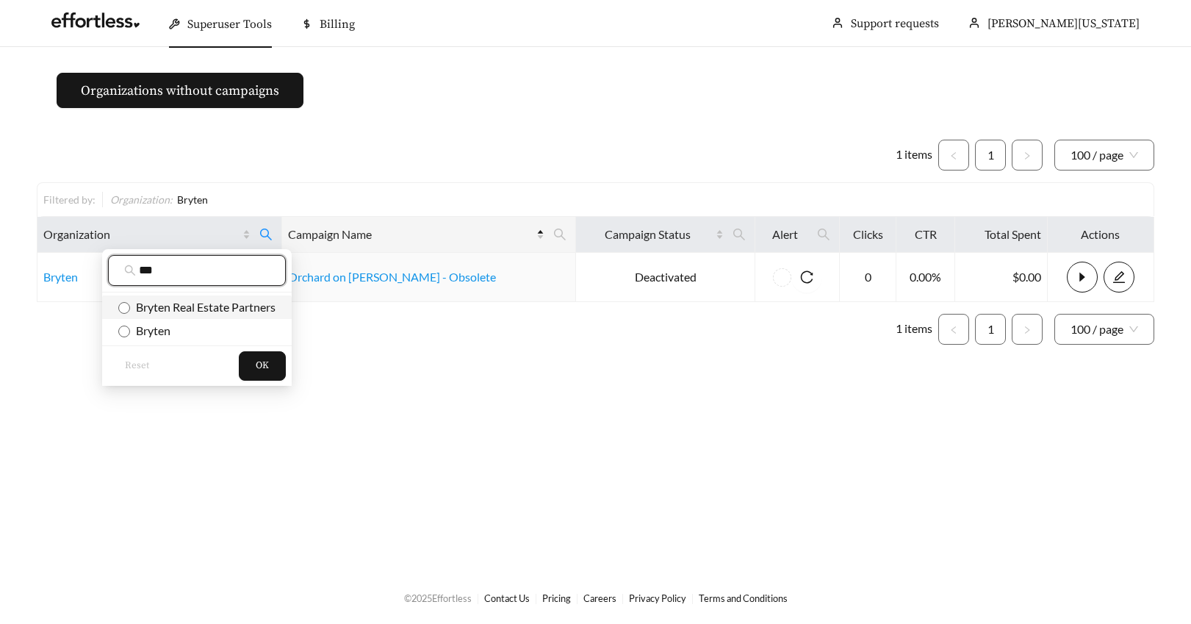
type input "***"
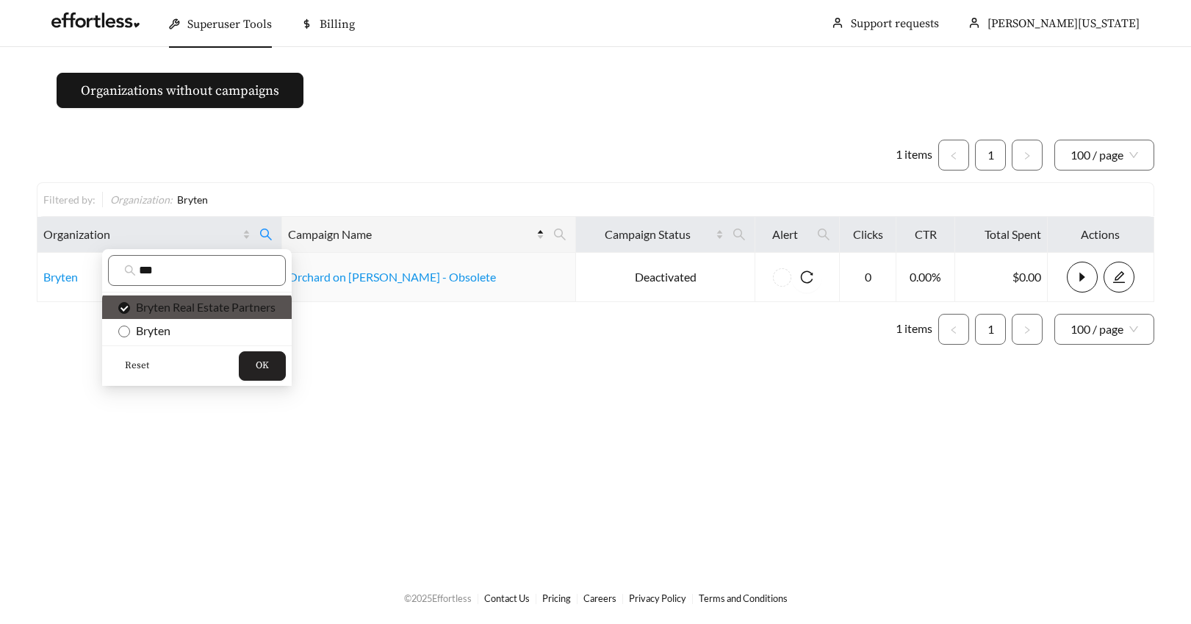
click at [267, 362] on span "OK" at bounding box center [262, 366] width 13 height 15
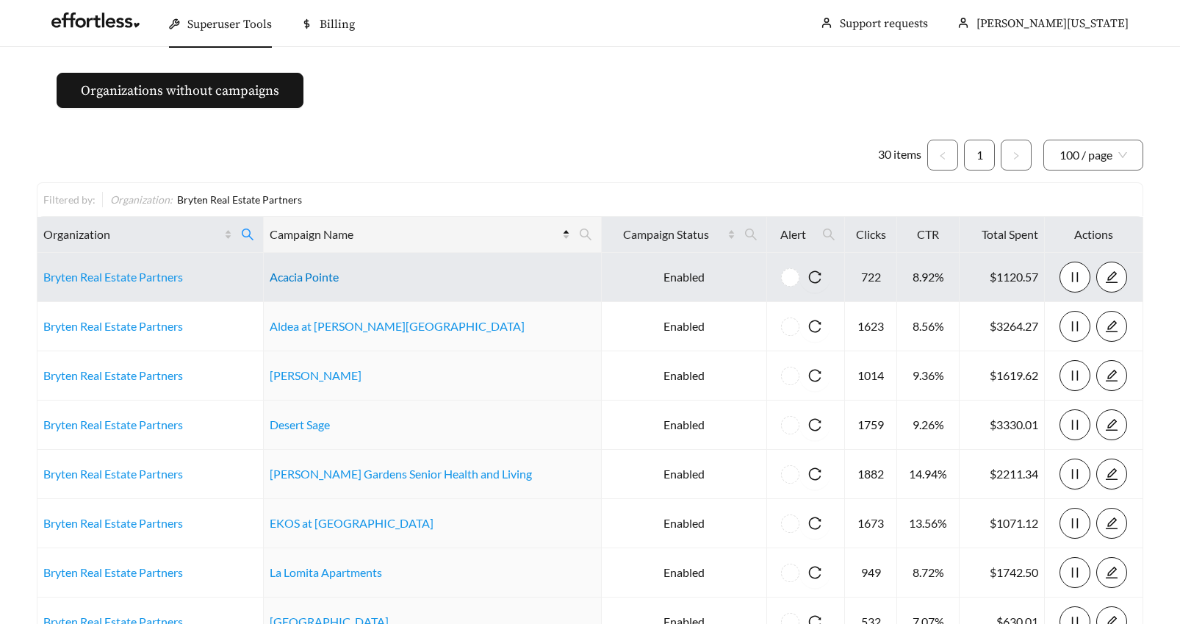
click at [332, 273] on link "Acacia Pointe" at bounding box center [304, 277] width 69 height 14
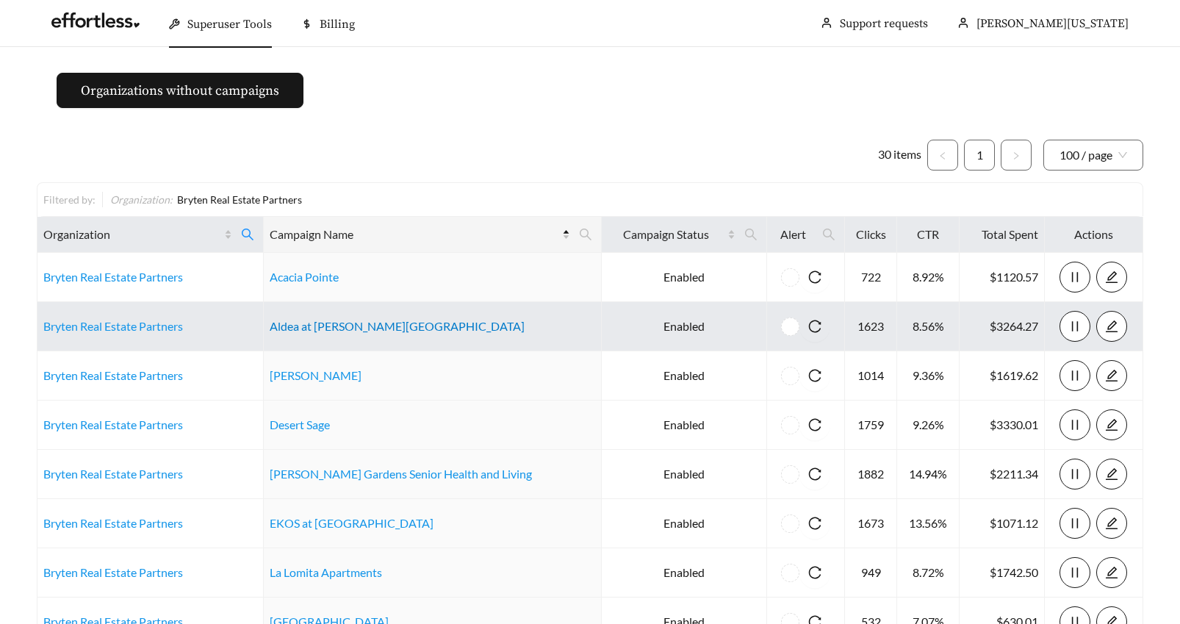
click at [315, 326] on link "Aldea at Estrella Falls" at bounding box center [397, 326] width 255 height 14
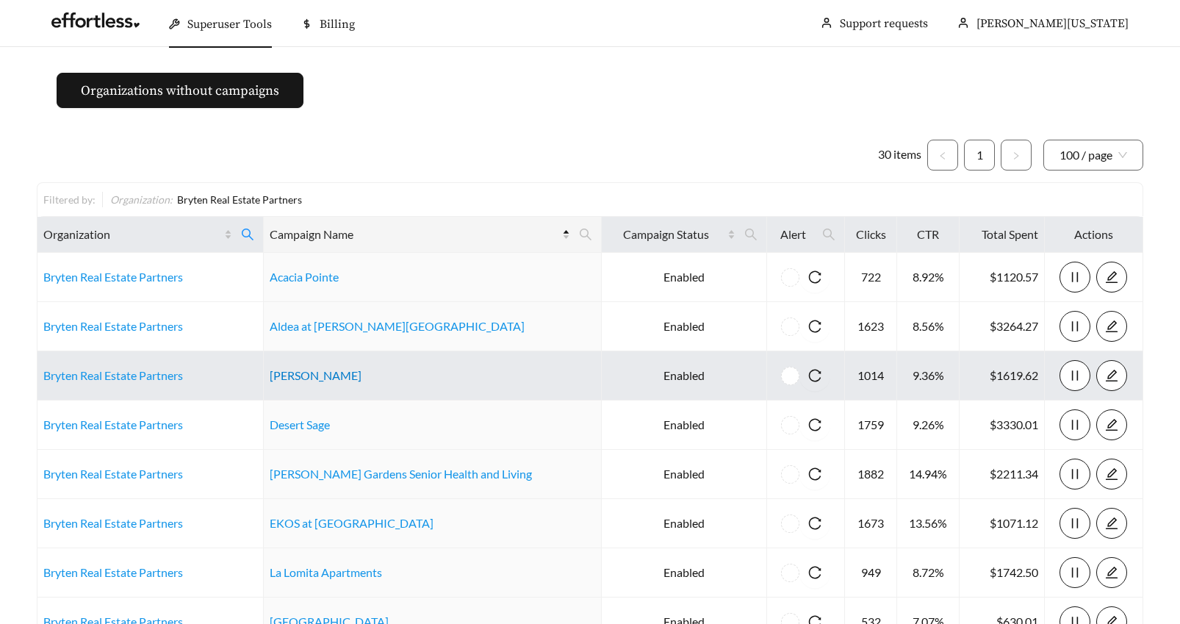
click at [308, 375] on link "Bella Vita" at bounding box center [316, 375] width 92 height 14
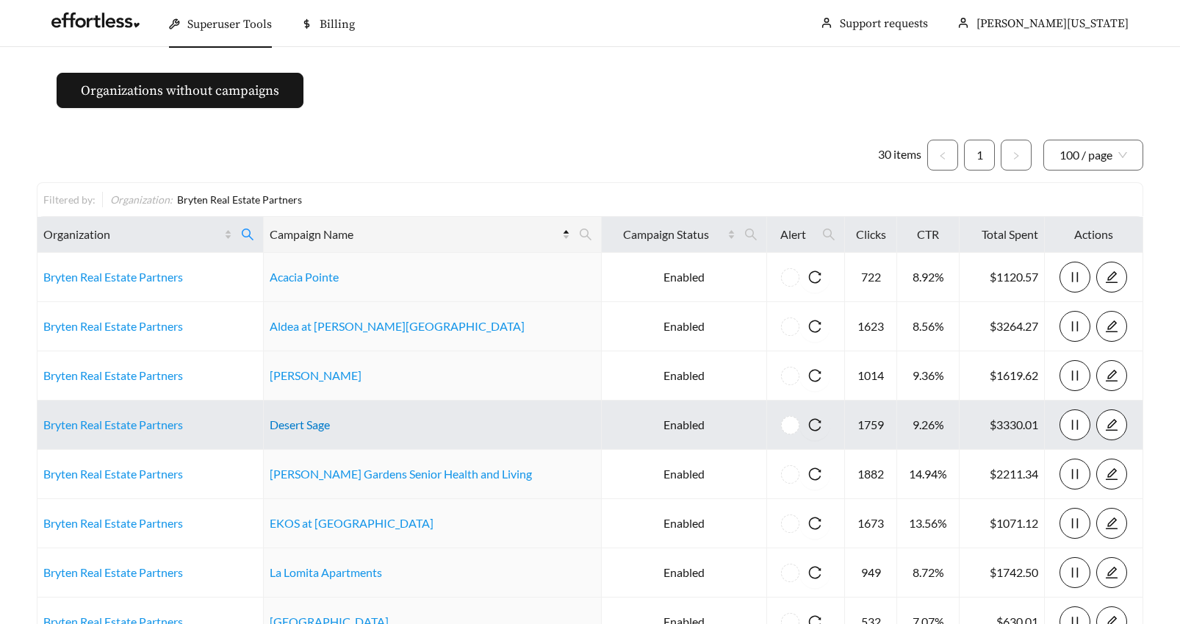
click at [326, 426] on link "Desert Sage" at bounding box center [300, 424] width 60 height 14
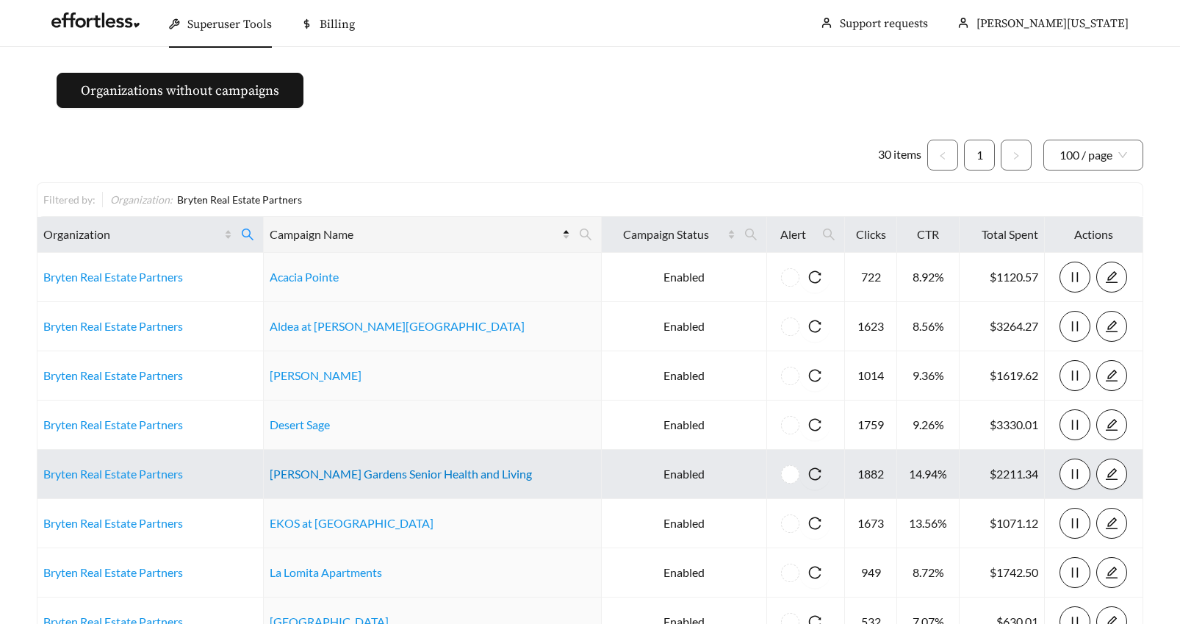
click at [364, 470] on link "Douglas Gardens Senior Health and Living" at bounding box center [401, 474] width 262 height 14
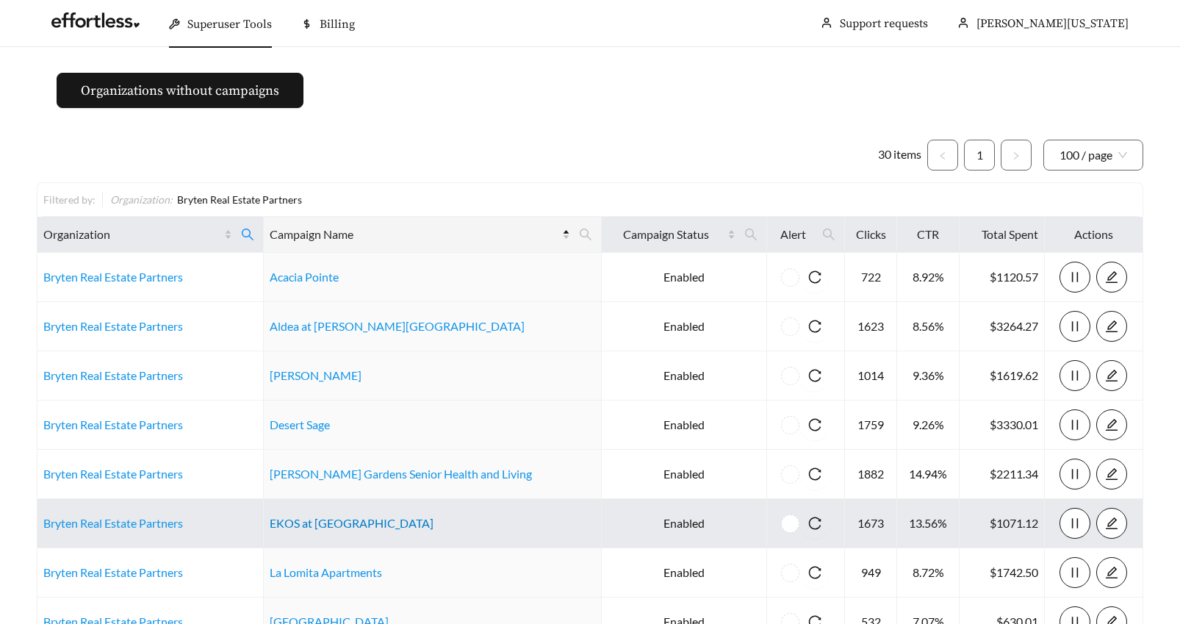
click at [316, 525] on link "EKOS at Arbor Park" at bounding box center [352, 523] width 164 height 14
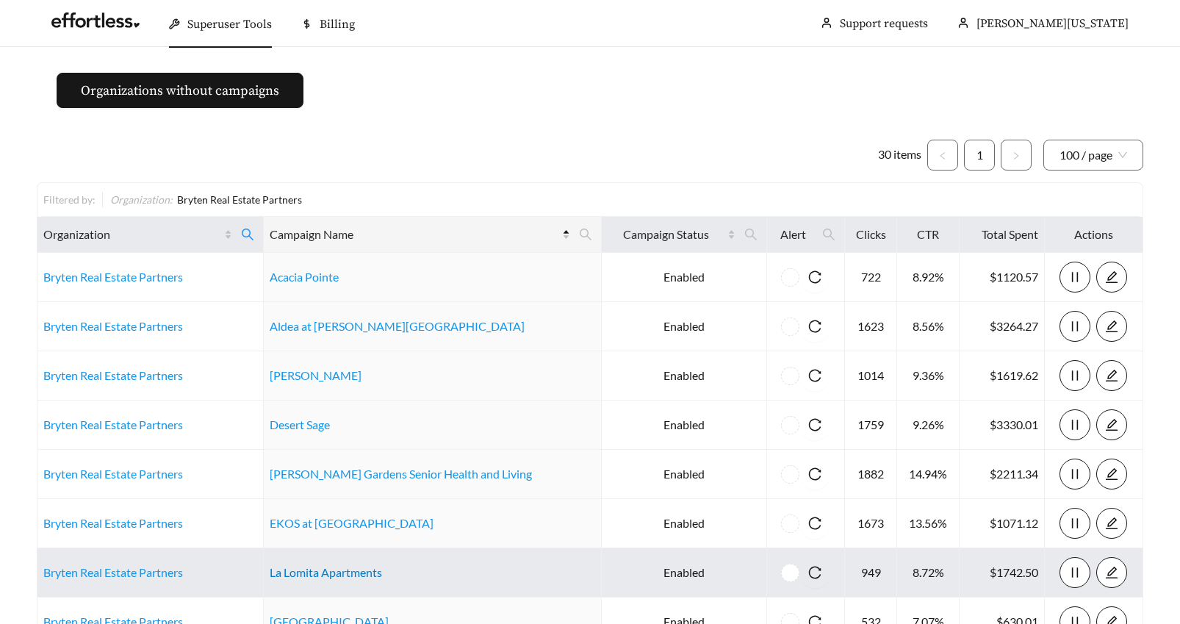
click at [327, 574] on link "La Lomita Apartments" at bounding box center [326, 572] width 112 height 14
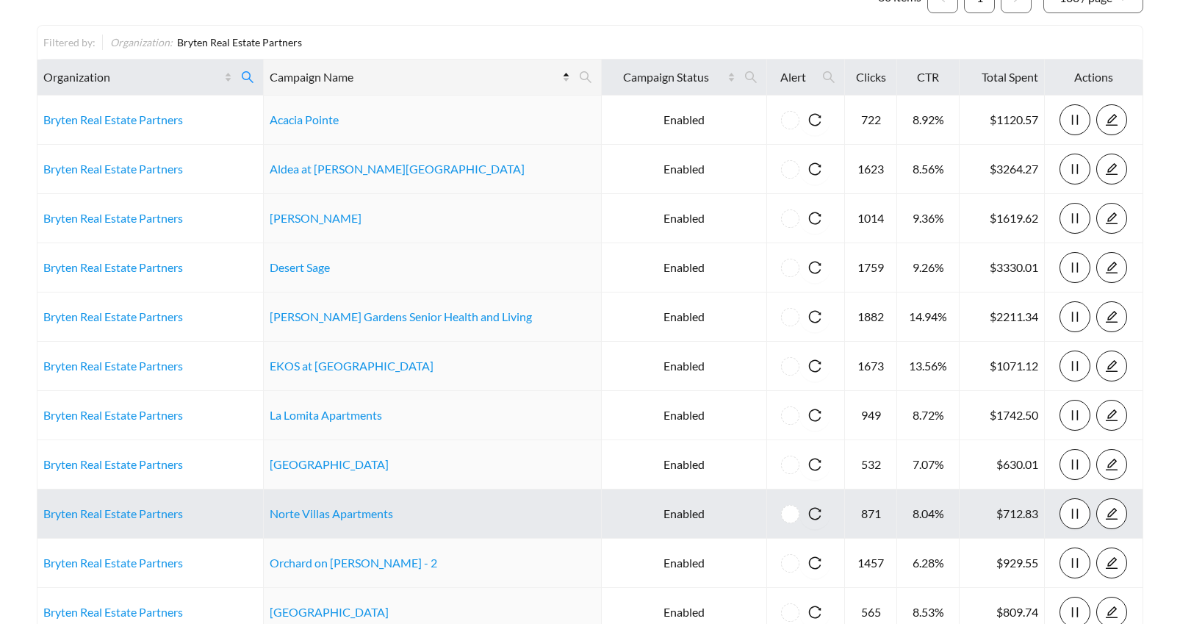
scroll to position [171, 0]
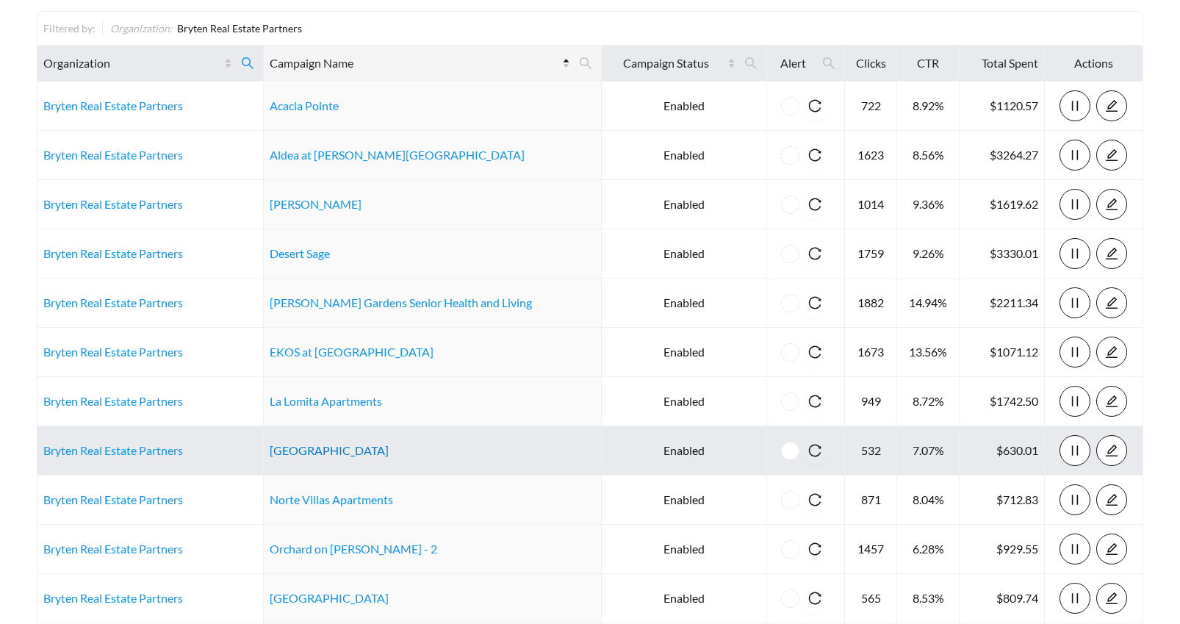
click at [325, 451] on link "Landlake Landing" at bounding box center [329, 450] width 119 height 14
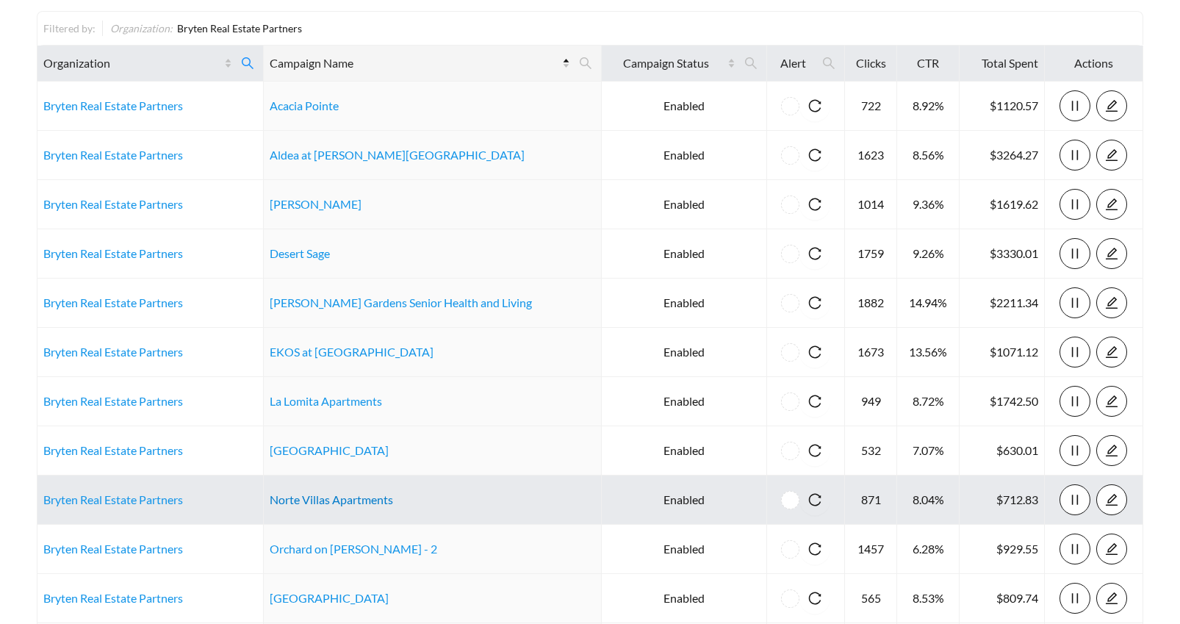
click at [342, 503] on link "Norte Villas Apartments" at bounding box center [331, 499] width 123 height 14
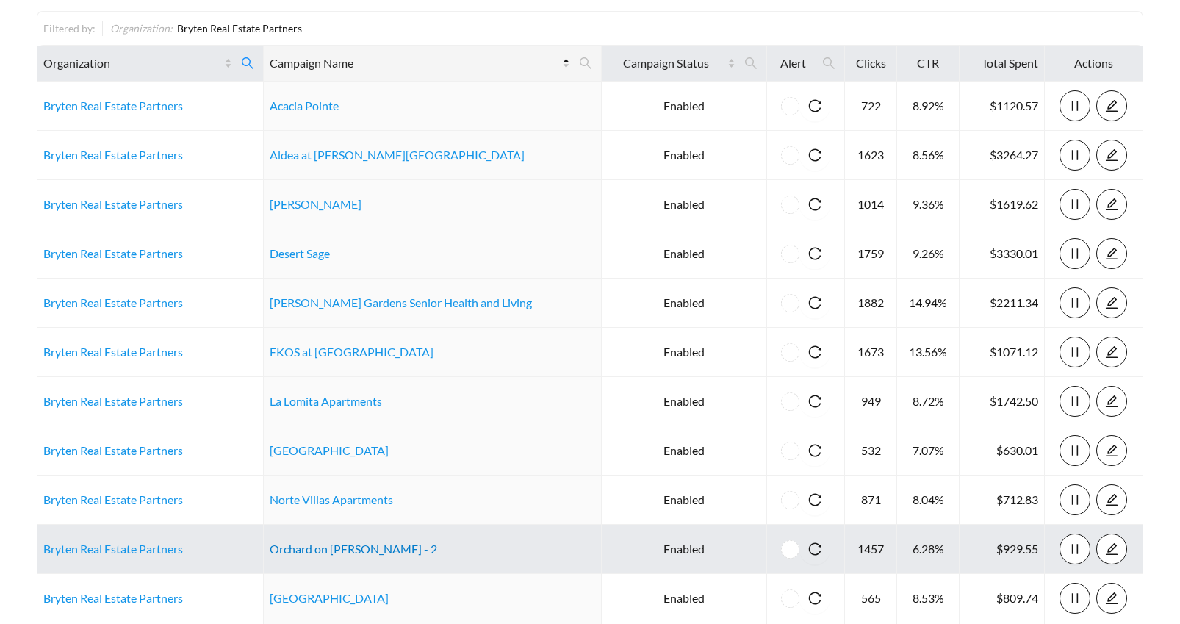
click at [317, 550] on link "Orchard on Gilbert - 2" at bounding box center [354, 549] width 168 height 14
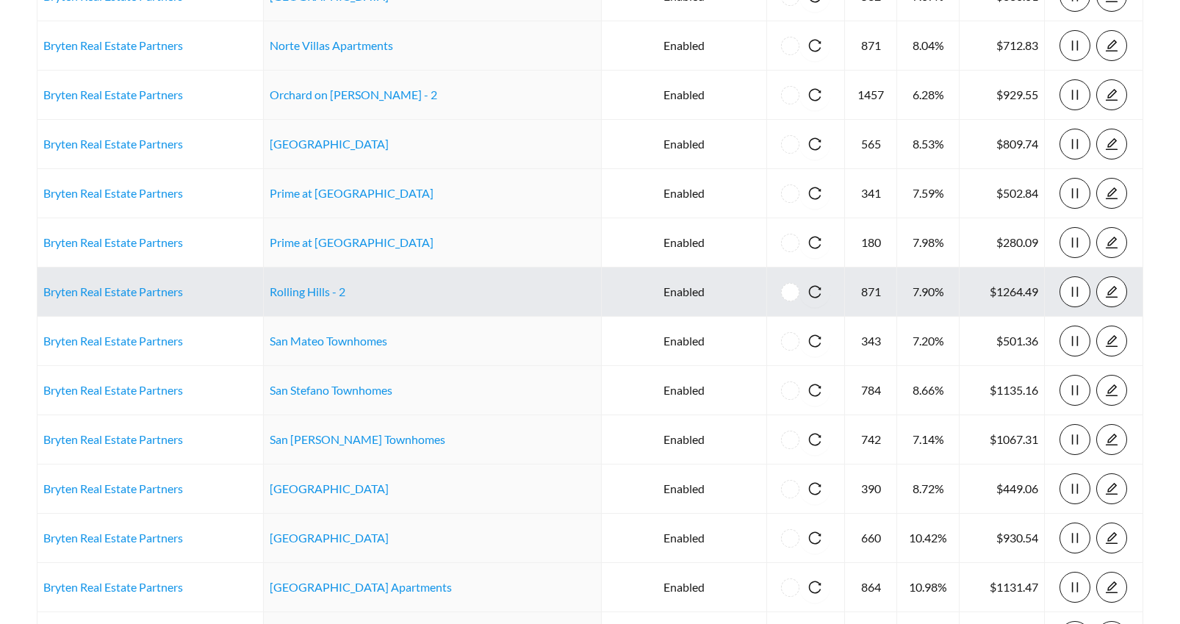
scroll to position [628, 0]
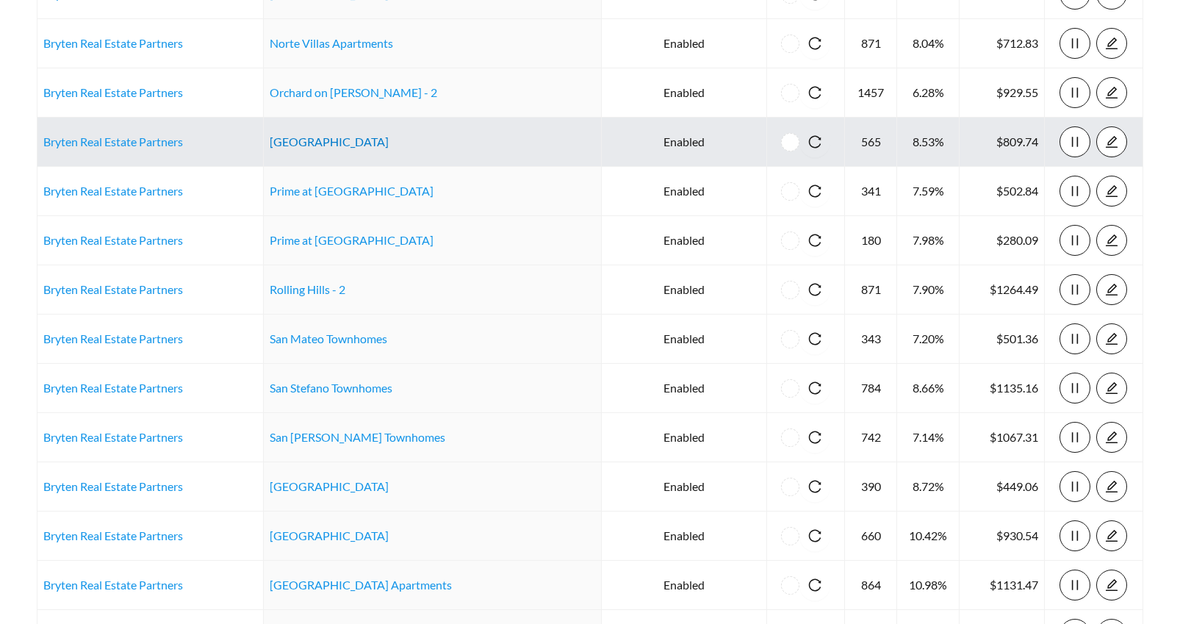
click at [336, 143] on link "Park Avenue Villas" at bounding box center [329, 141] width 119 height 14
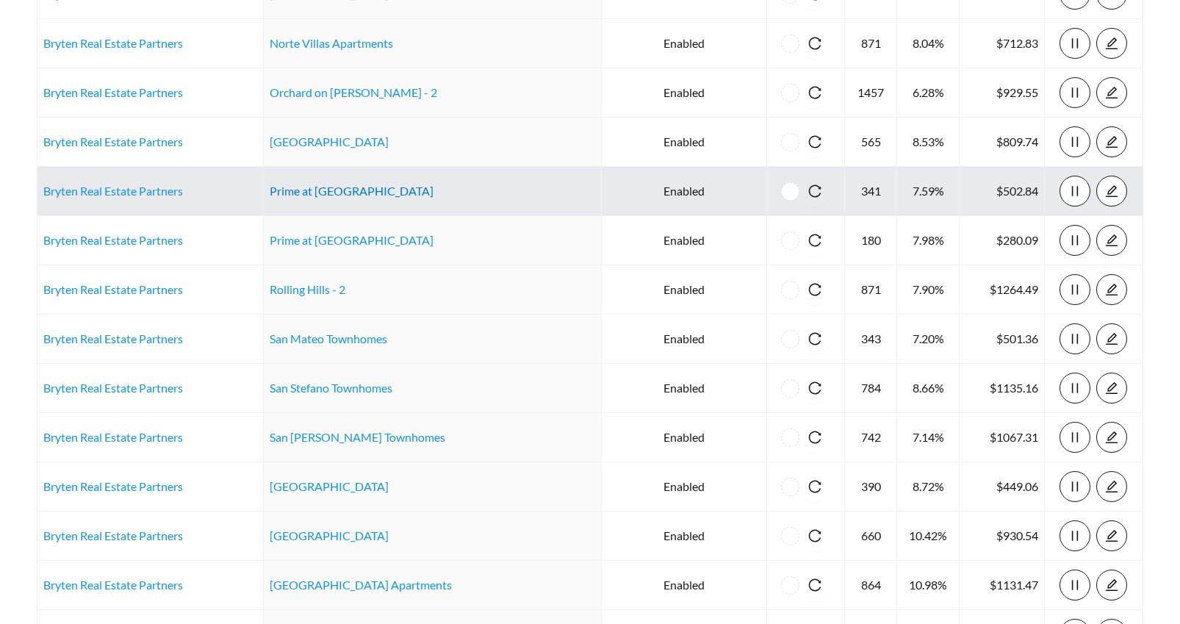
click at [326, 193] on link "Prime at Gardenside" at bounding box center [352, 191] width 164 height 14
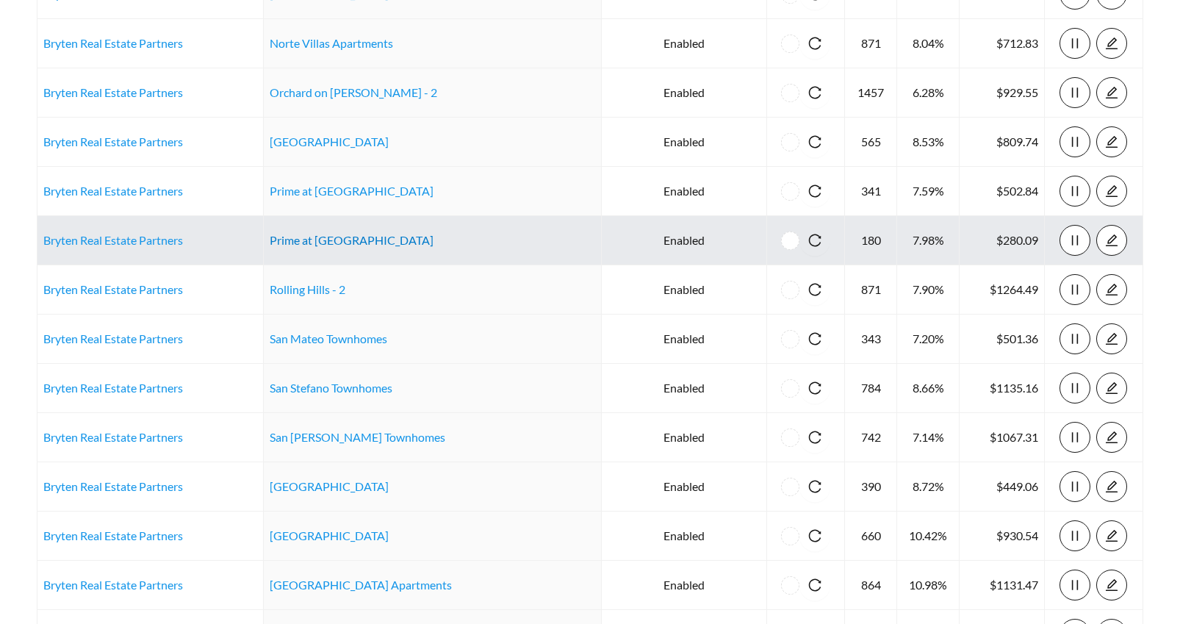
click at [351, 243] on link "Prime at Lexington" at bounding box center [352, 240] width 164 height 14
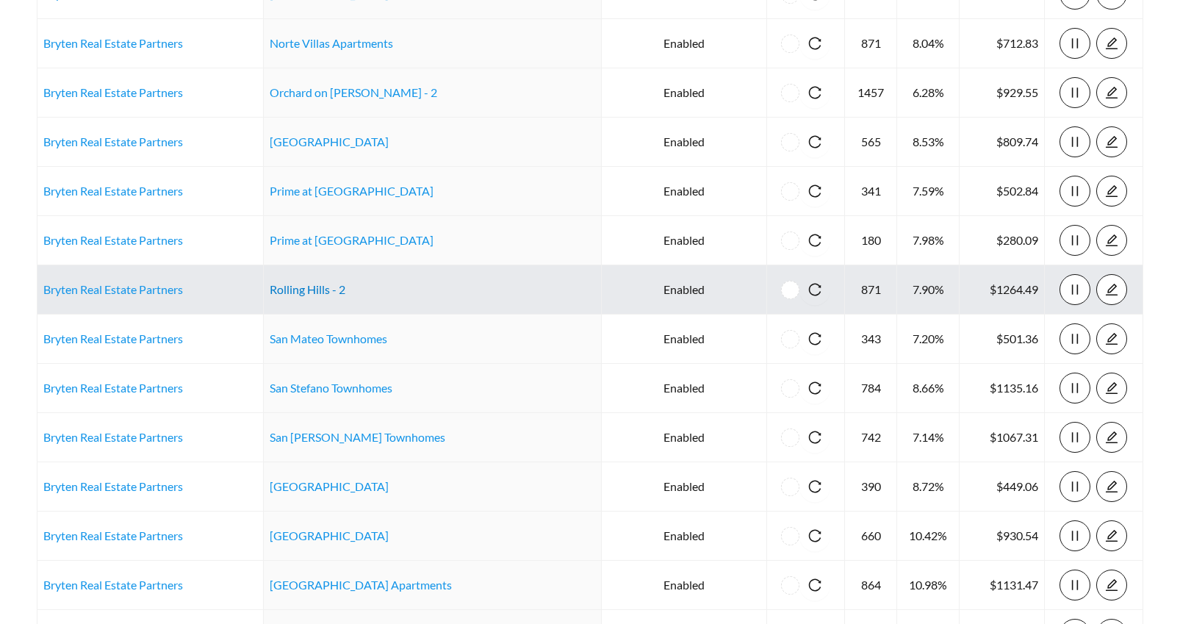
click at [295, 289] on link "Rolling Hills - 2" at bounding box center [308, 289] width 76 height 14
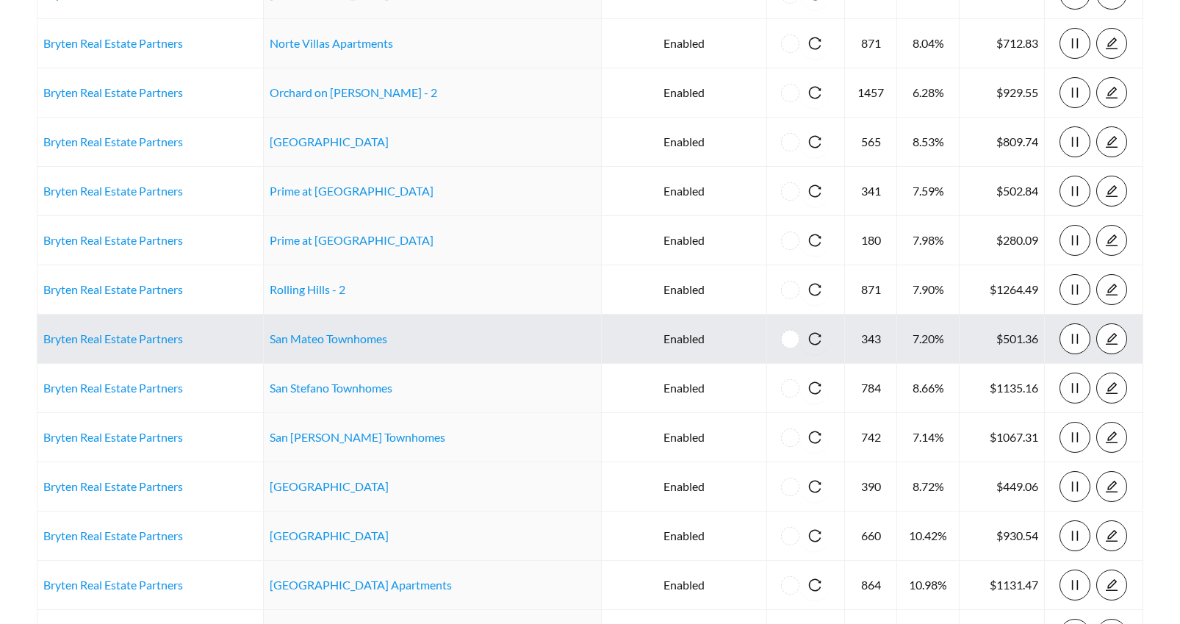
click at [348, 344] on link "San Mateo Townhomes" at bounding box center [329, 338] width 118 height 14
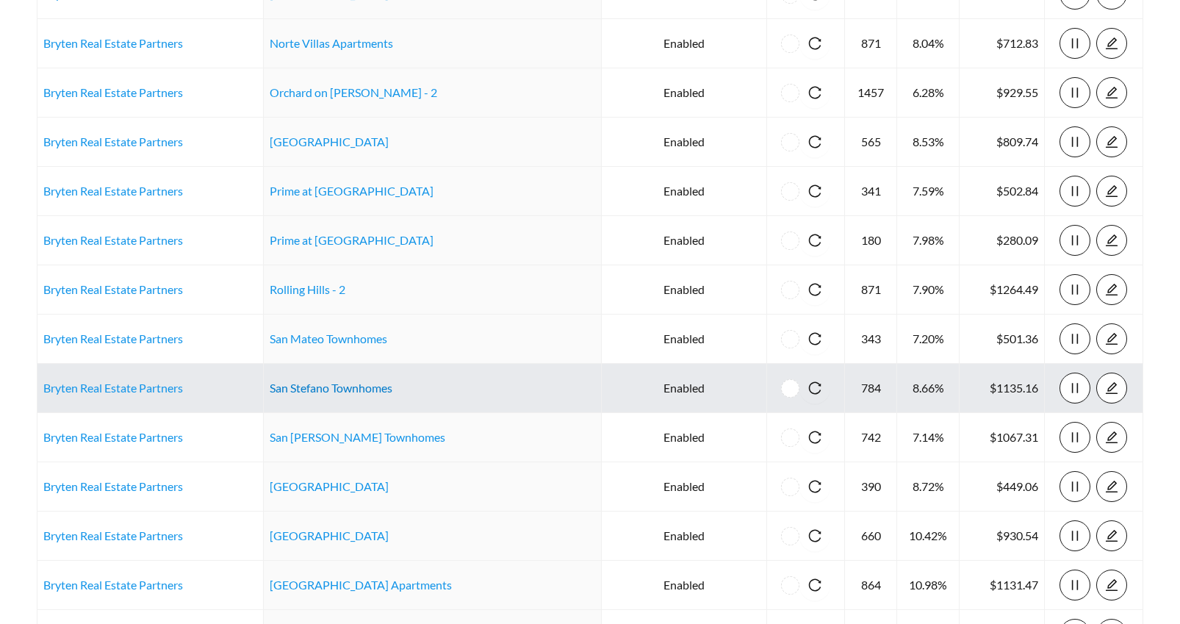
click at [318, 389] on link "San Stefano Townhomes" at bounding box center [331, 388] width 123 height 14
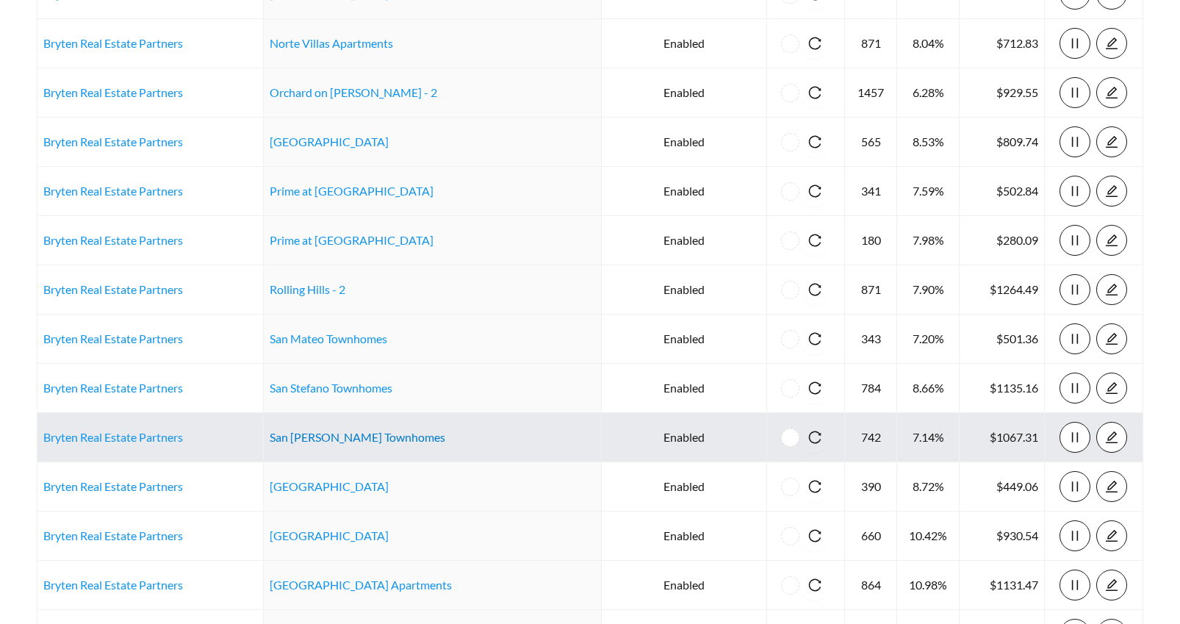
click at [346, 440] on link "San Vicente Townhomes" at bounding box center [358, 437] width 176 height 14
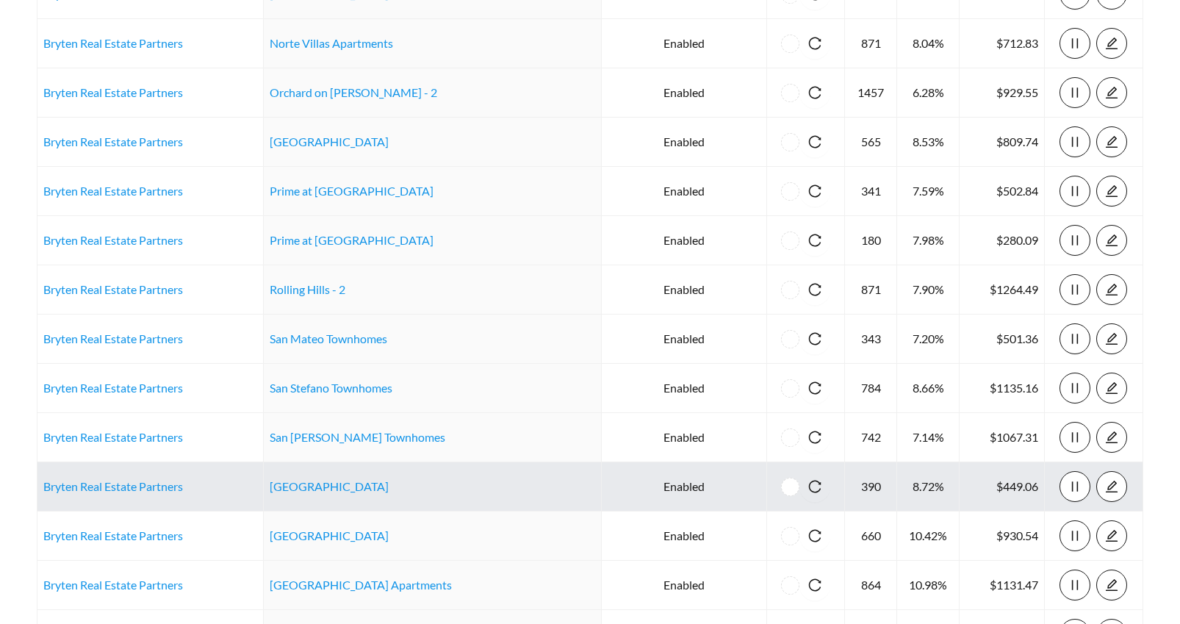
click at [312, 494] on td "Stone Ridge" at bounding box center [433, 486] width 338 height 49
click at [311, 485] on link "Stone Ridge" at bounding box center [329, 486] width 119 height 14
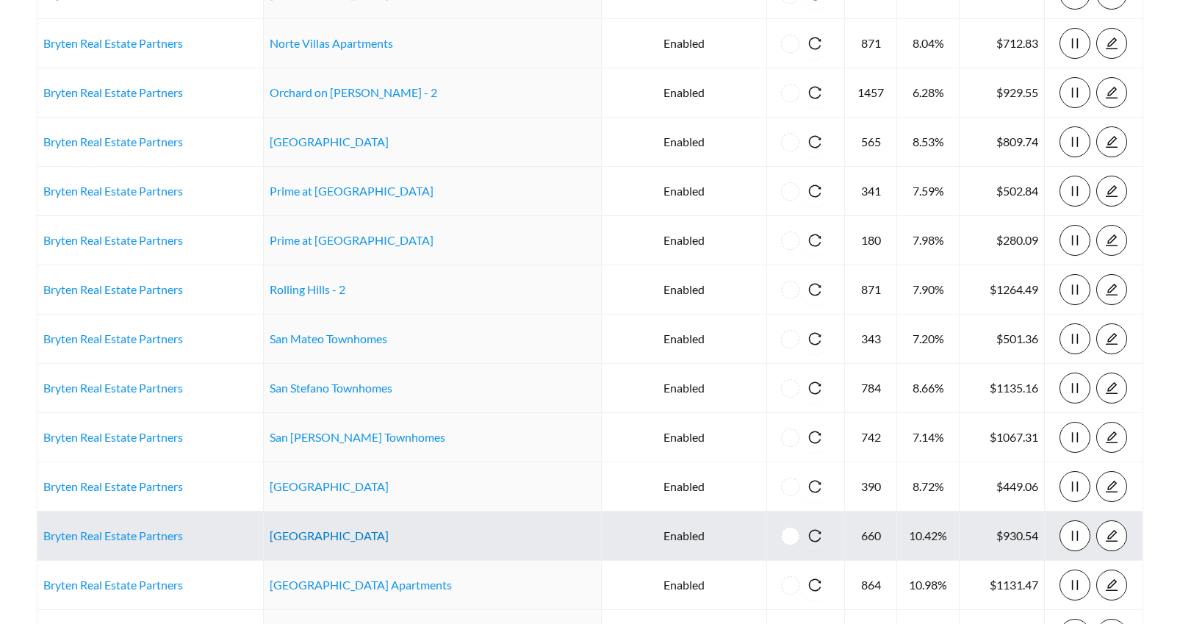
click at [323, 537] on link "Sunrise Ridge" at bounding box center [329, 535] width 119 height 14
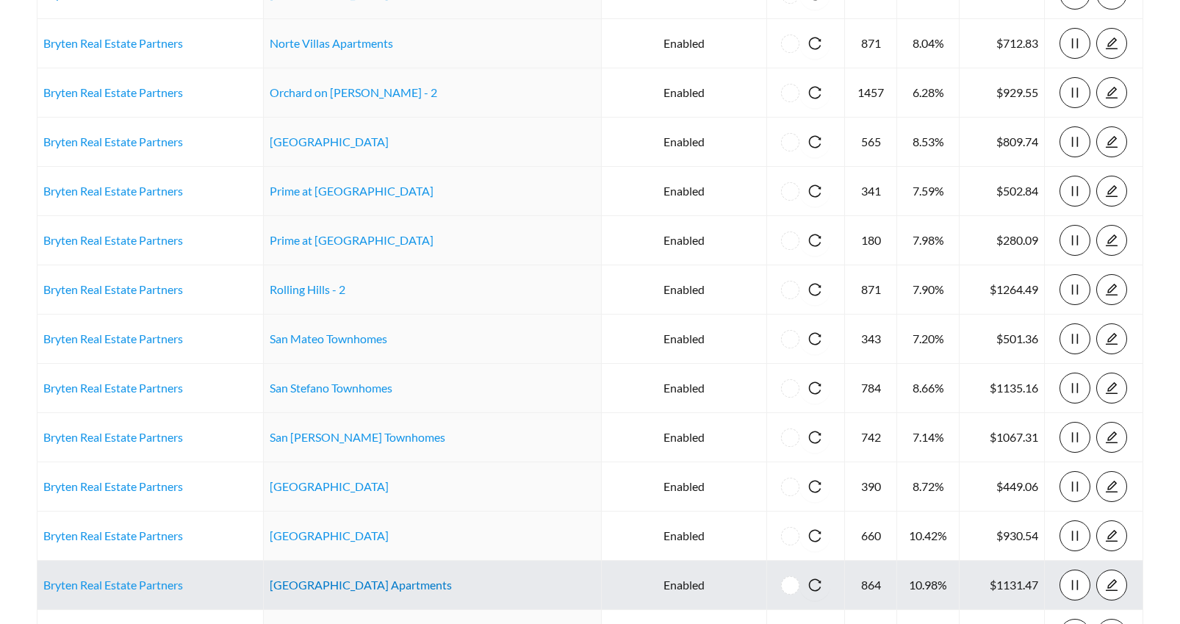
click at [307, 586] on link "SunVilla Resort Apartments" at bounding box center [361, 585] width 182 height 14
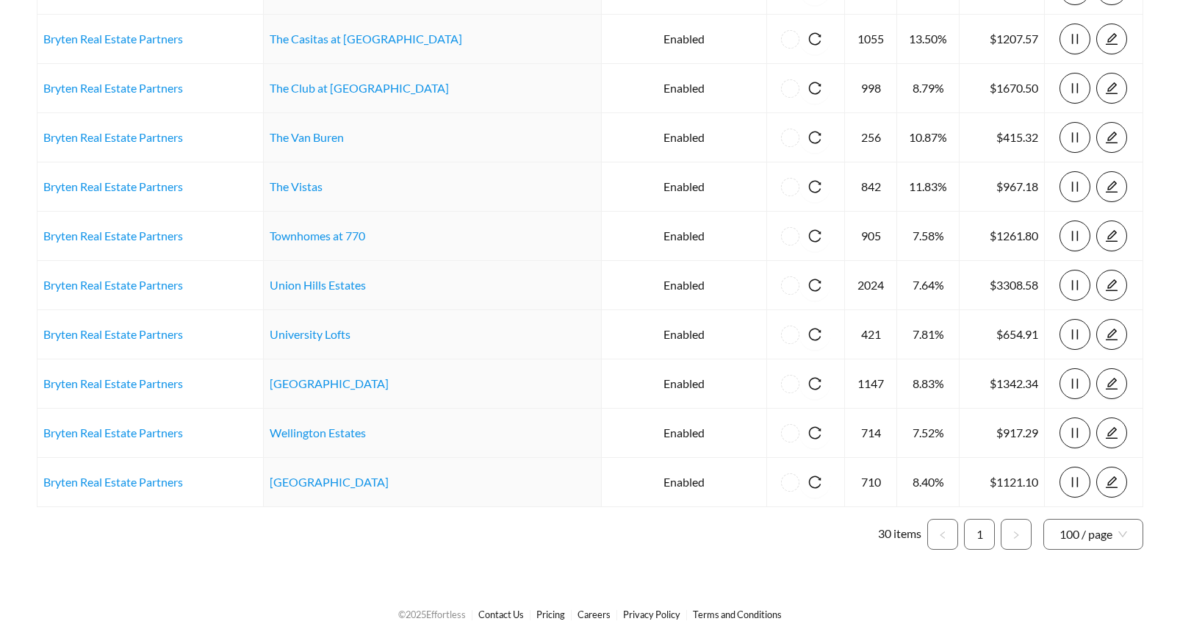
scroll to position [1224, 0]
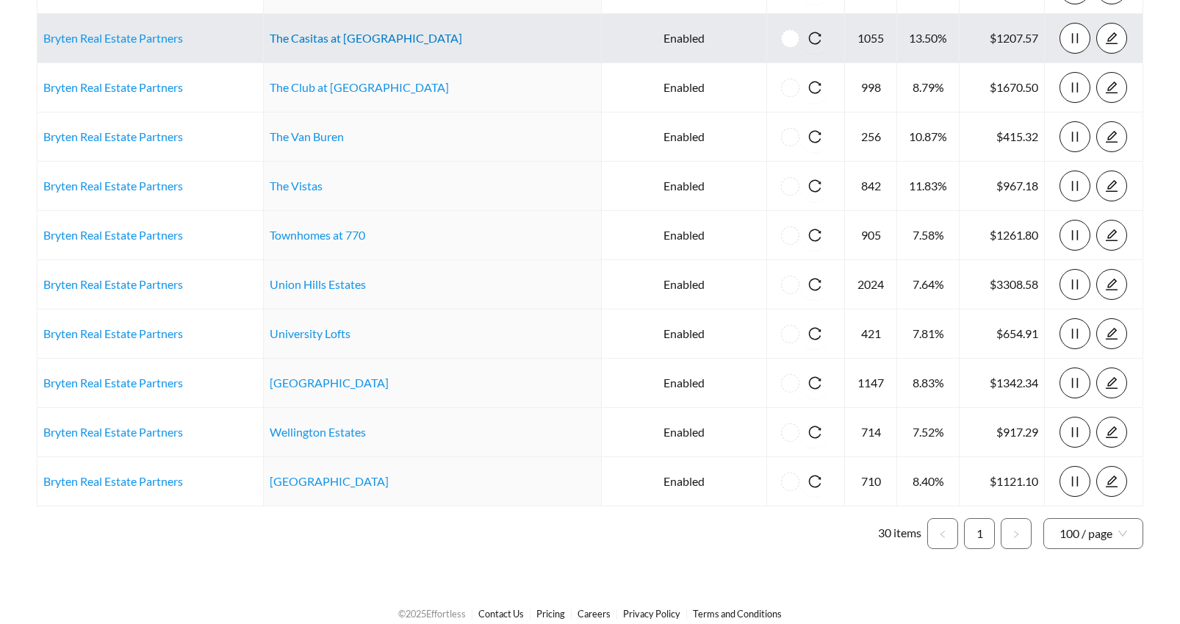
click at [366, 37] on link "The Casitas at San Marcos" at bounding box center [366, 38] width 193 height 14
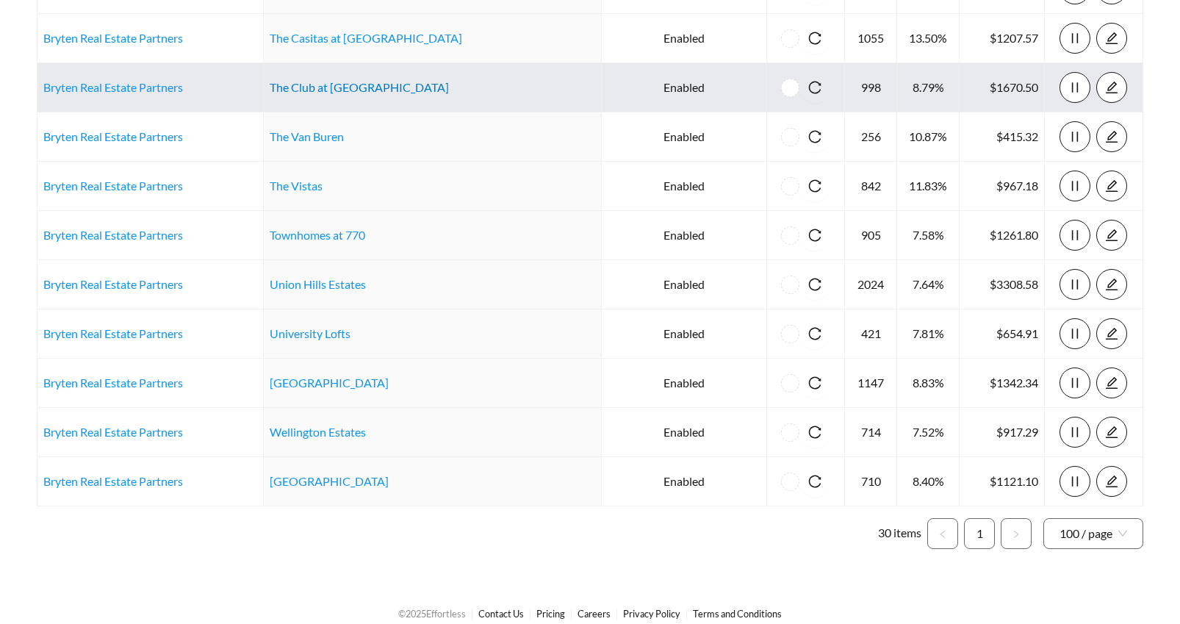
click at [396, 92] on link "The Club at Coldwater Springs" at bounding box center [359, 87] width 179 height 14
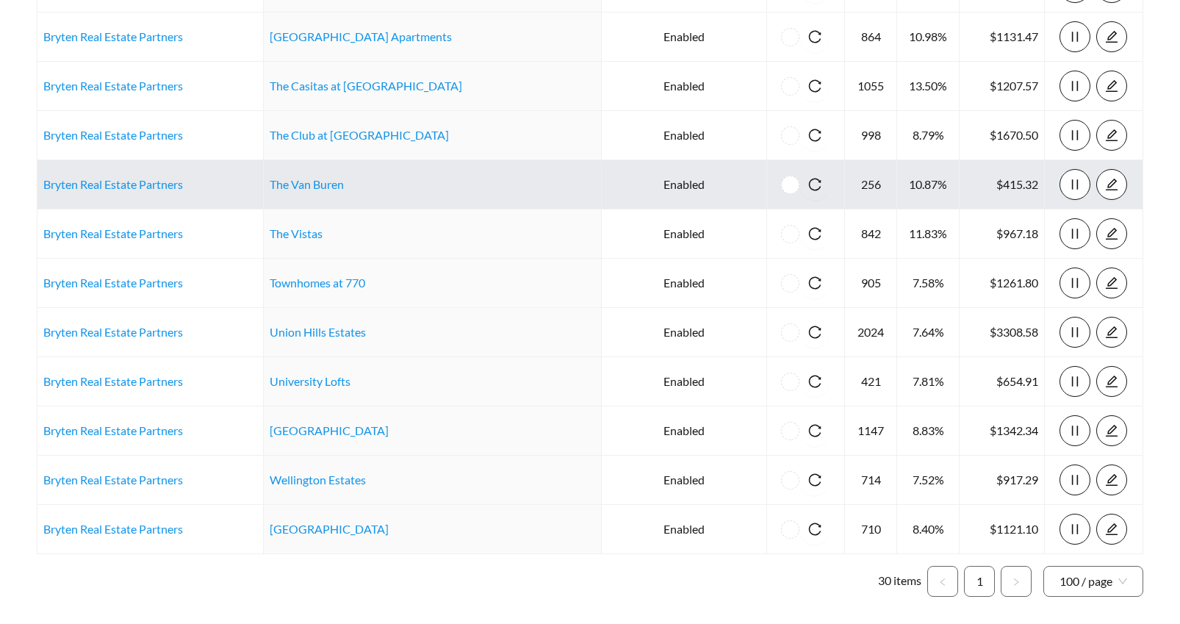
scroll to position [1149, 0]
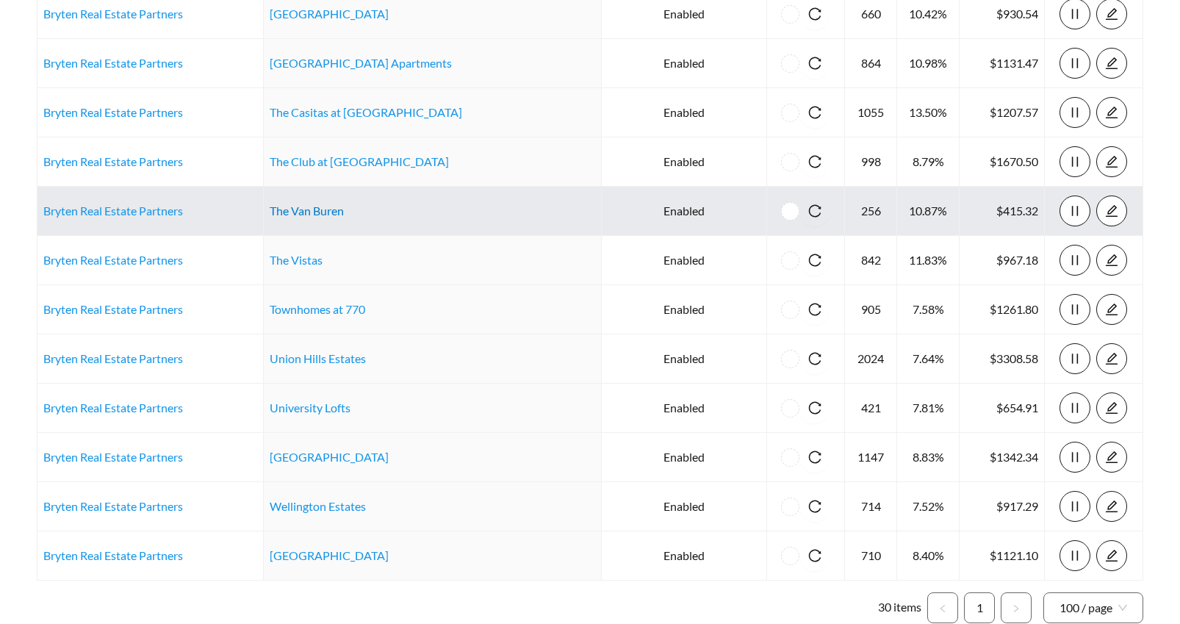
click at [309, 212] on link "The Van Buren" at bounding box center [307, 211] width 74 height 14
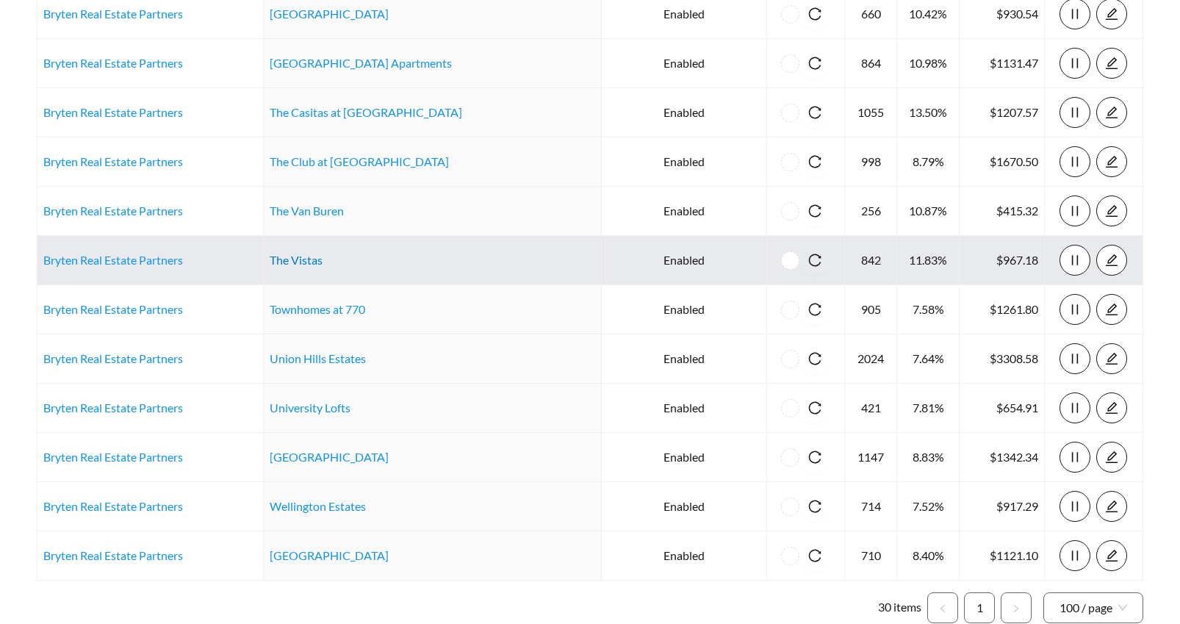
click at [297, 258] on link "The Vistas" at bounding box center [296, 260] width 53 height 14
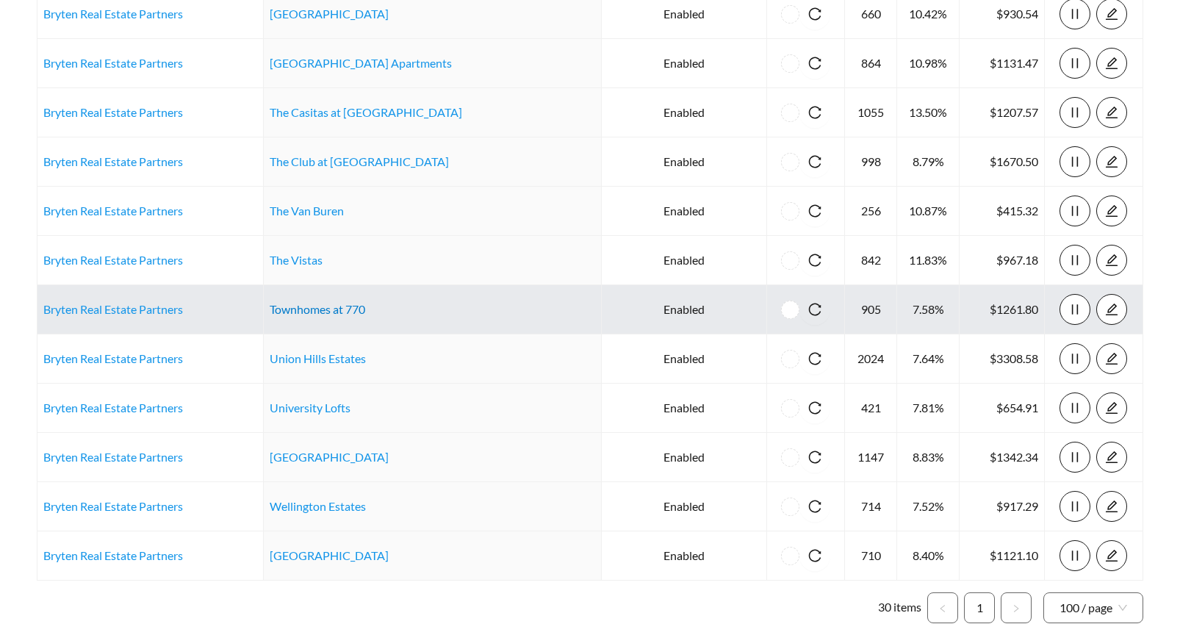
click at [344, 312] on link "Townhomes at 770" at bounding box center [318, 309] width 96 height 14
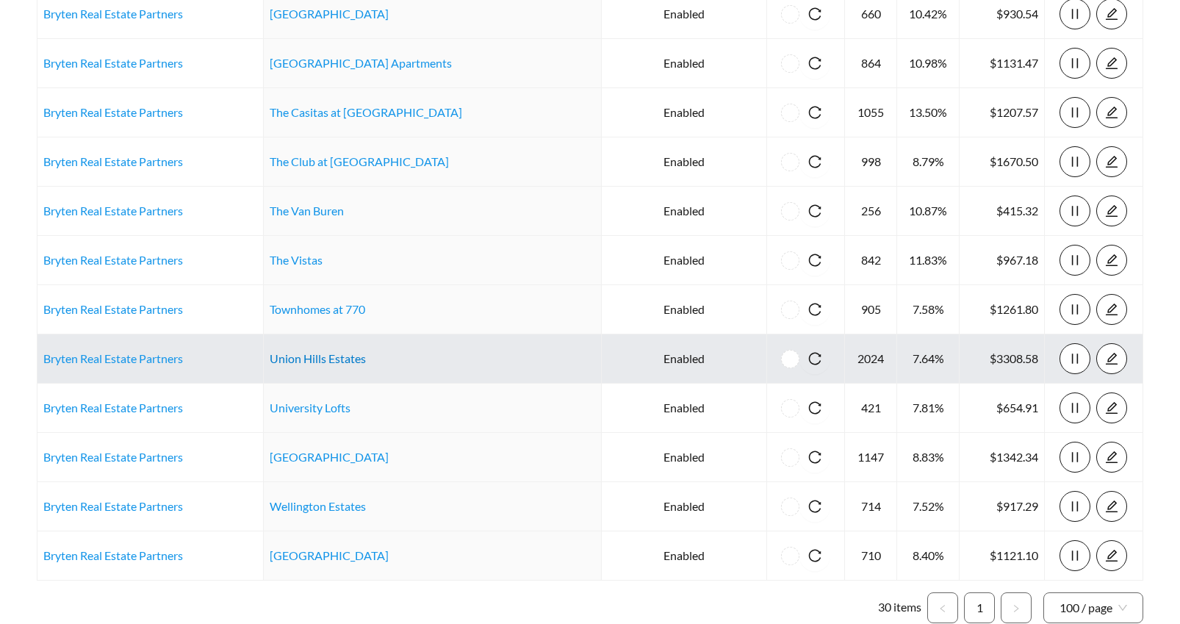
click at [366, 359] on link "Union Hills Estates" at bounding box center [318, 358] width 96 height 14
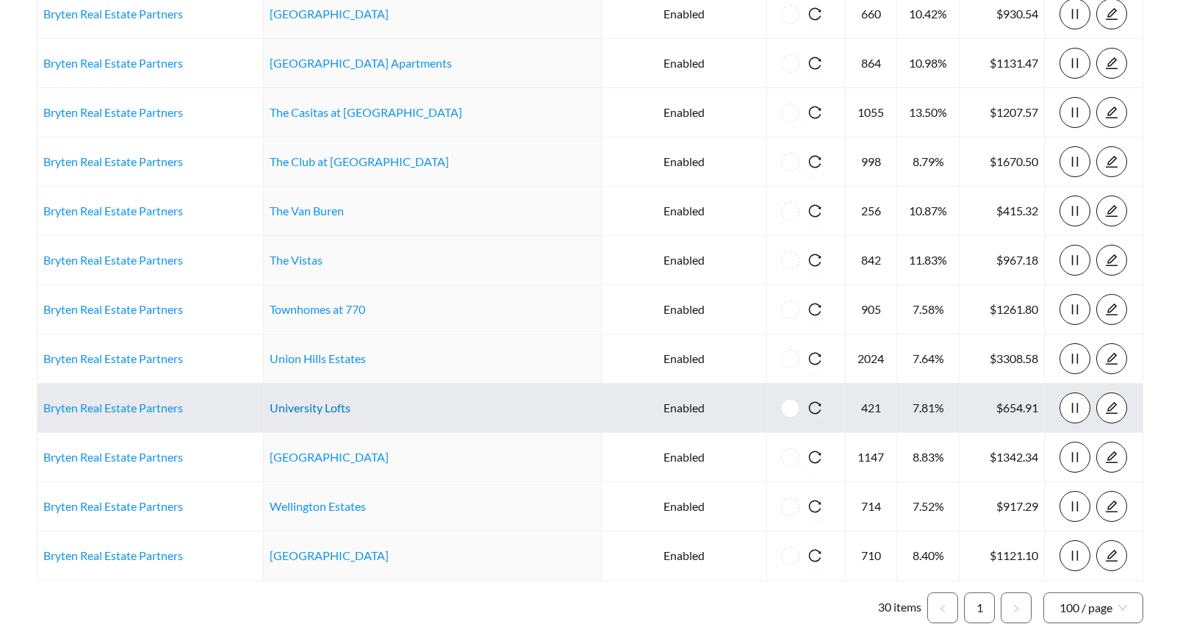
click at [301, 406] on link "University Lofts" at bounding box center [310, 408] width 81 height 14
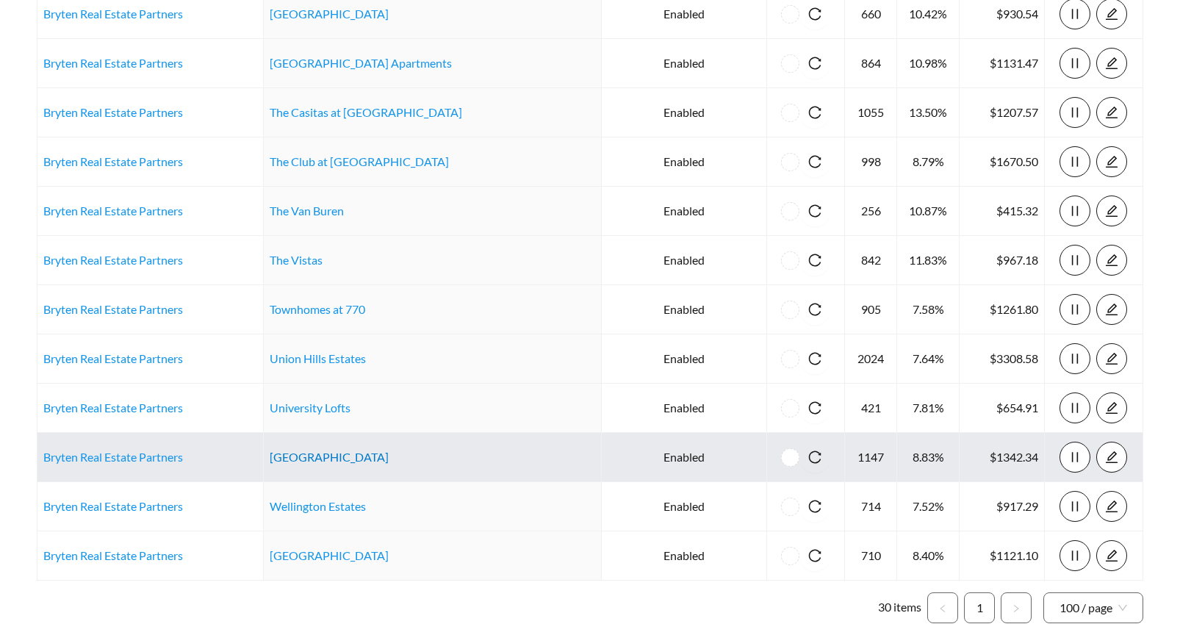
click at [287, 456] on link "Villa Toscana" at bounding box center [329, 457] width 119 height 14
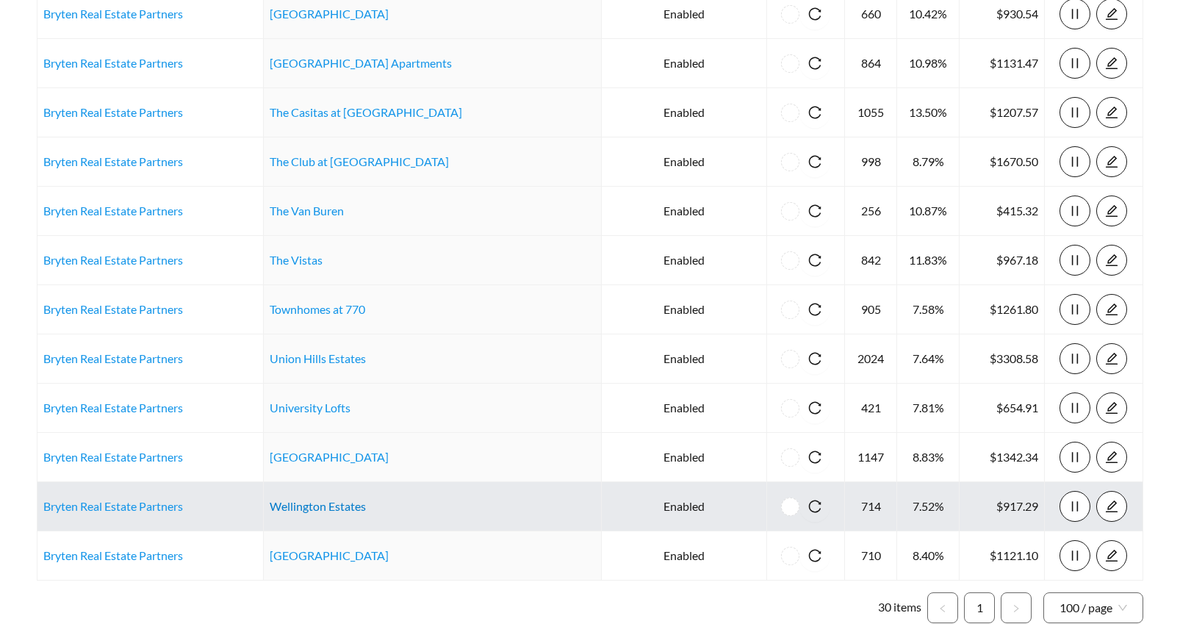
click at [311, 506] on link "Wellington Estates" at bounding box center [318, 506] width 96 height 14
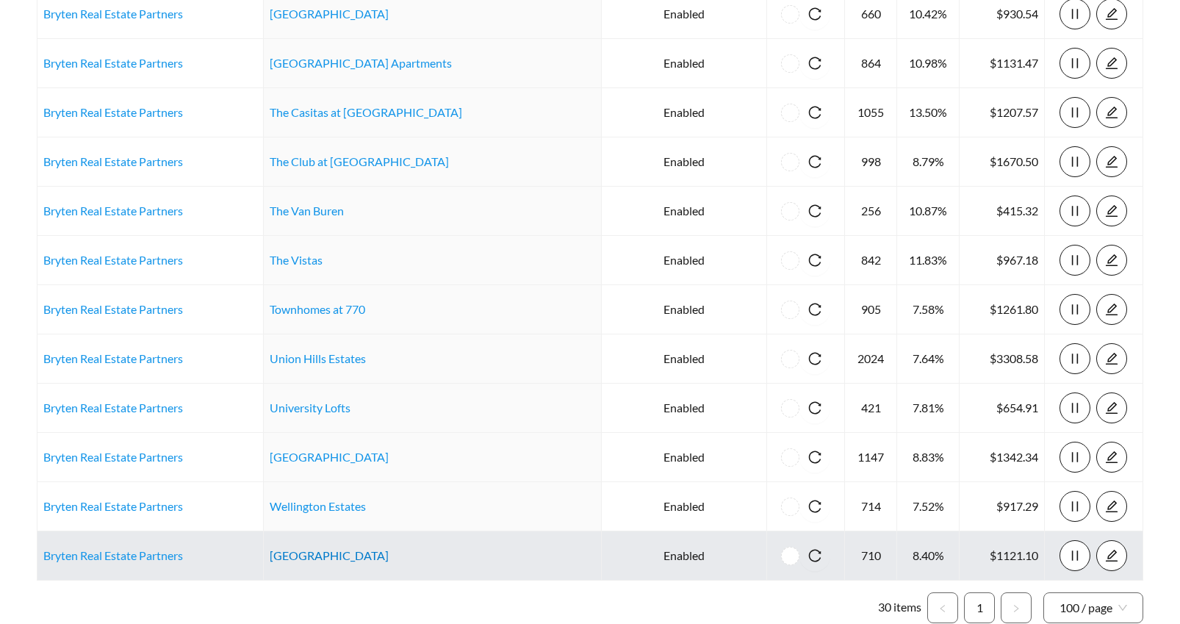
click at [320, 557] on link "Winterhaven Terrace" at bounding box center [329, 555] width 119 height 14
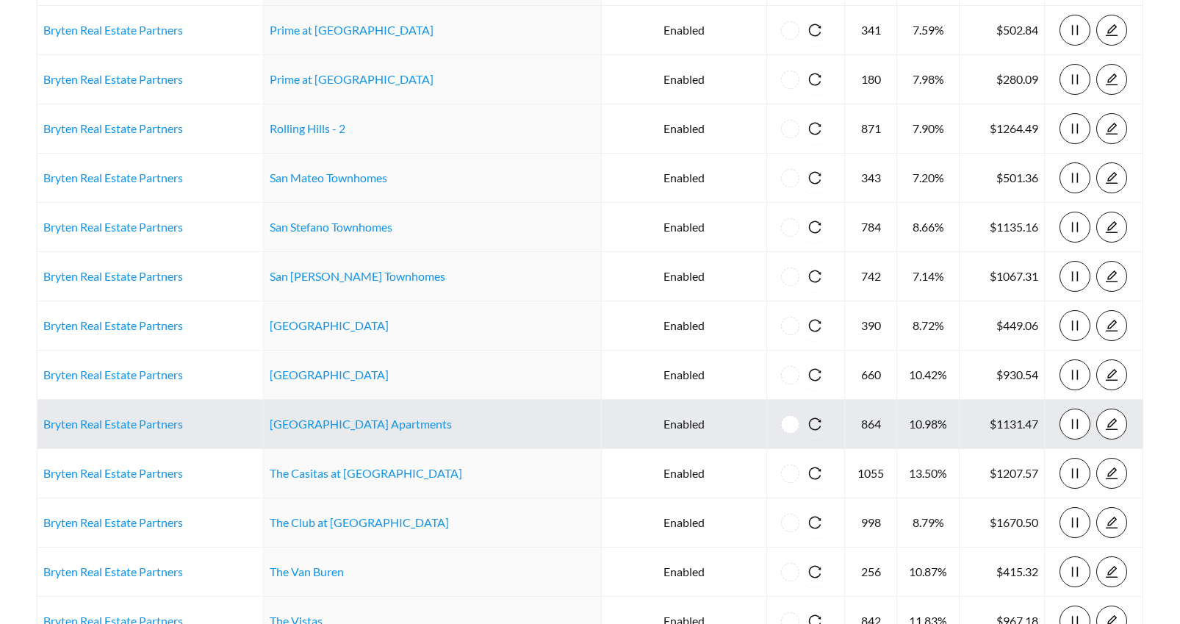
scroll to position [0, 0]
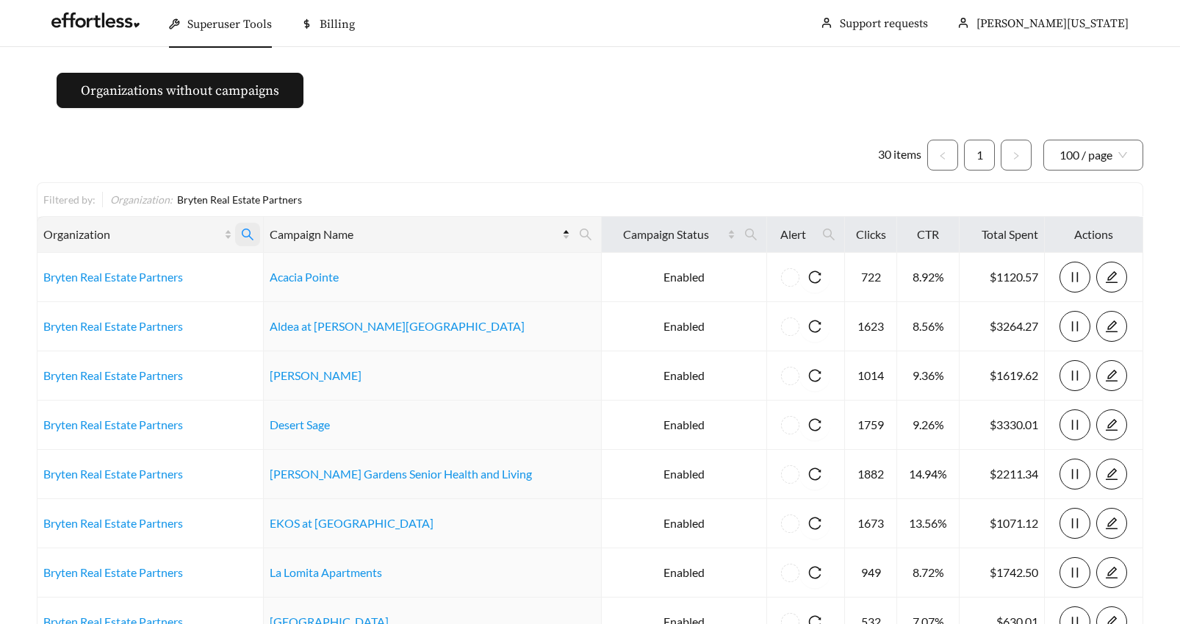
click at [254, 233] on icon "search" at bounding box center [247, 234] width 13 height 13
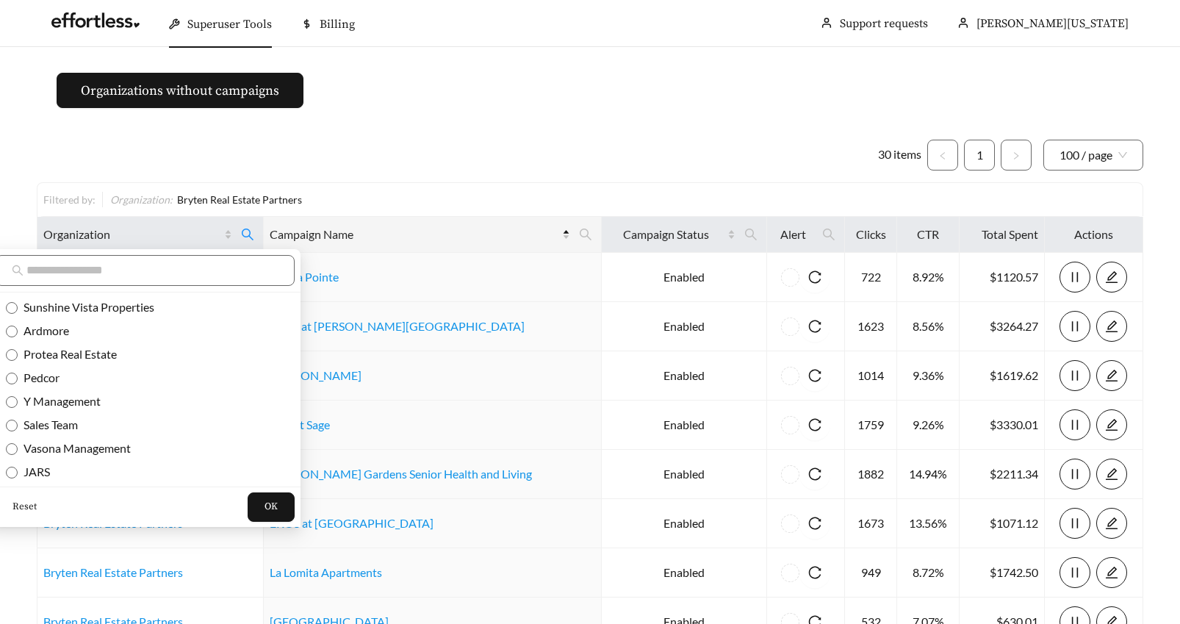
click at [18, 505] on span "Reset" at bounding box center [24, 507] width 24 height 15
click at [57, 270] on input "text" at bounding box center [152, 271] width 252 height 18
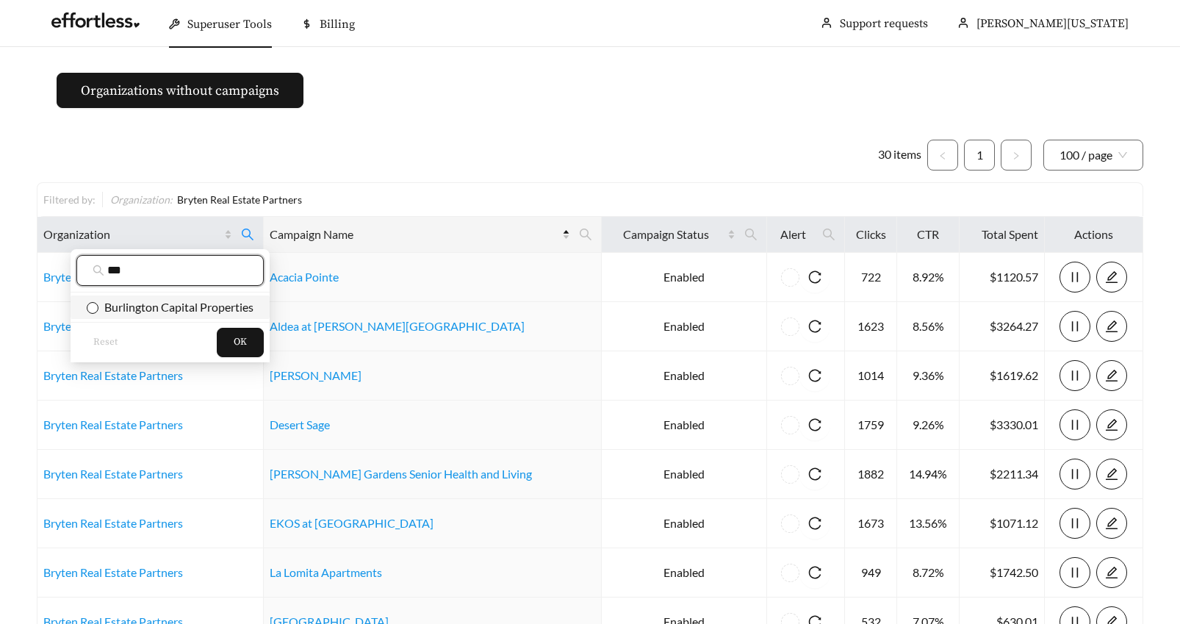
type input "***"
click at [246, 342] on span "OK" at bounding box center [240, 342] width 13 height 15
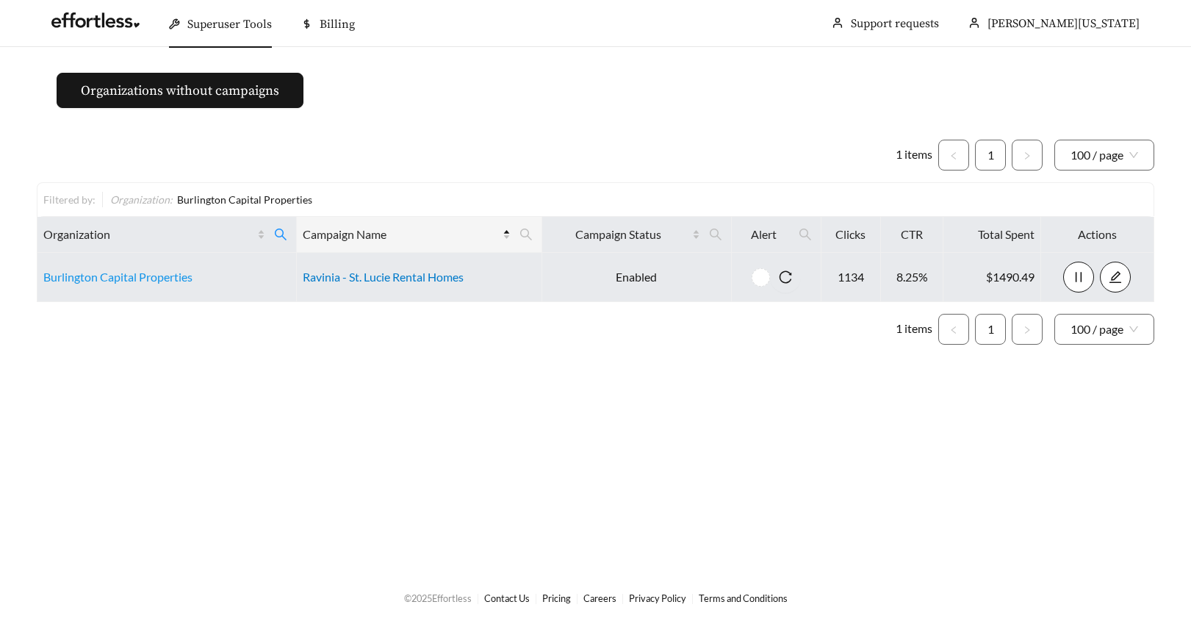
click at [332, 280] on link "Ravinia - St. Lucie Rental Homes" at bounding box center [383, 277] width 161 height 14
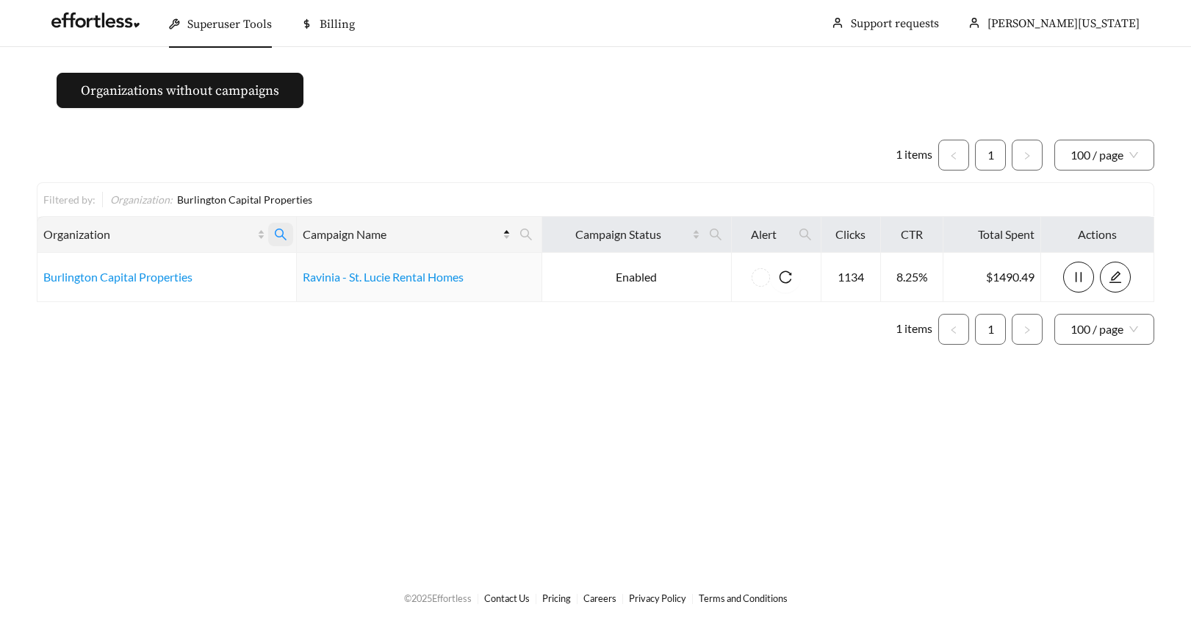
click at [278, 230] on icon "search" at bounding box center [280, 234] width 13 height 13
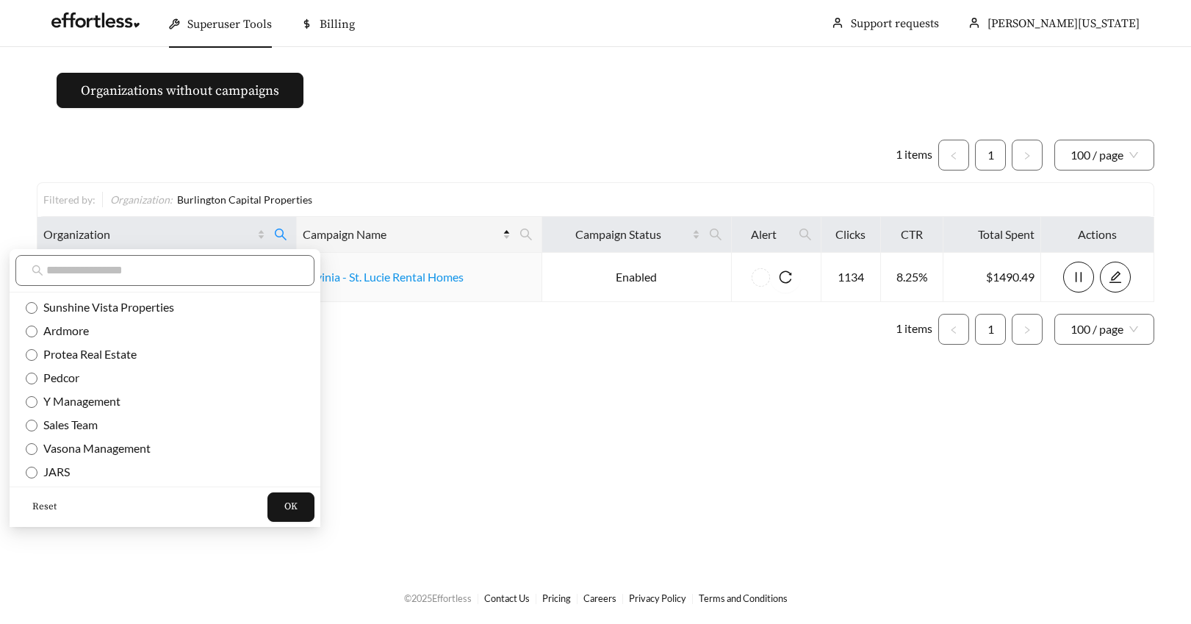
drag, startPoint x: 41, startPoint y: 503, endPoint x: 50, endPoint y: 393, distance: 110.6
click at [41, 503] on span "Reset" at bounding box center [44, 507] width 24 height 15
click at [72, 272] on input "text" at bounding box center [172, 271] width 252 height 18
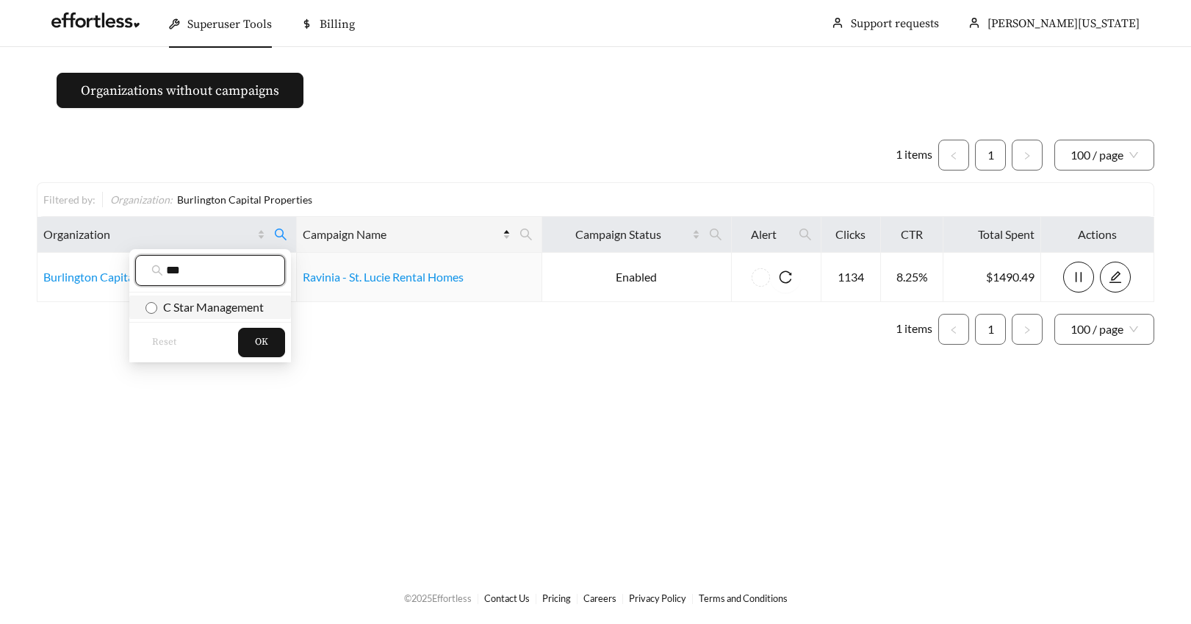
type input "***"
click at [263, 340] on span "OK" at bounding box center [261, 342] width 13 height 15
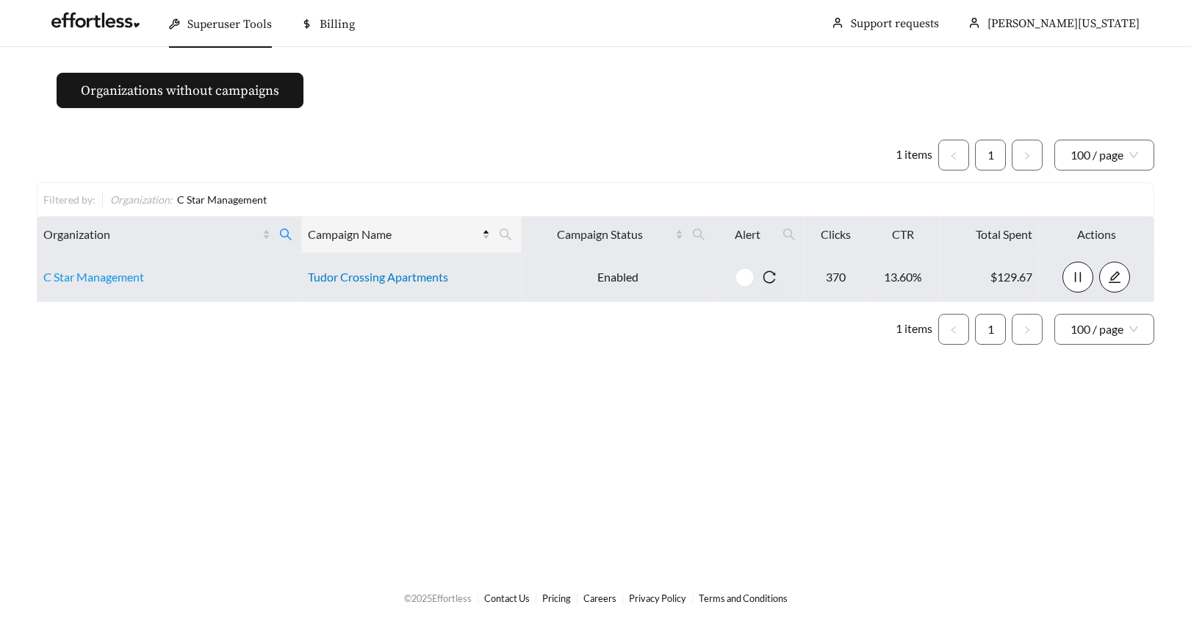
click at [324, 278] on link "Tudor Crossing Apartments" at bounding box center [378, 277] width 140 height 14
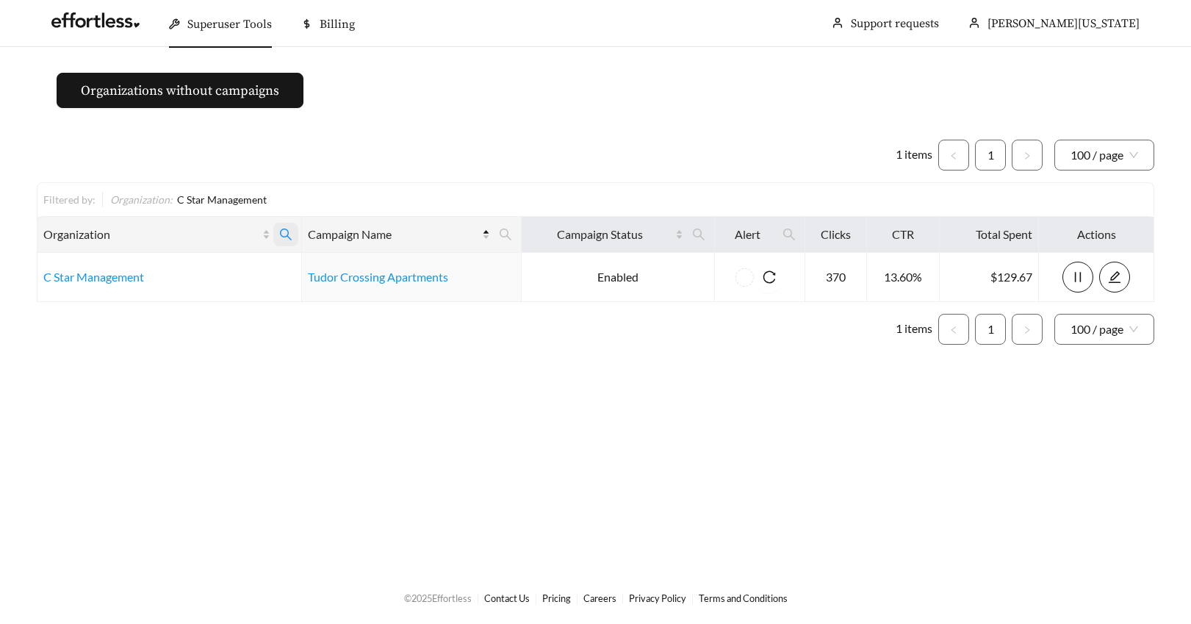
click at [284, 233] on icon "search" at bounding box center [285, 234] width 13 height 13
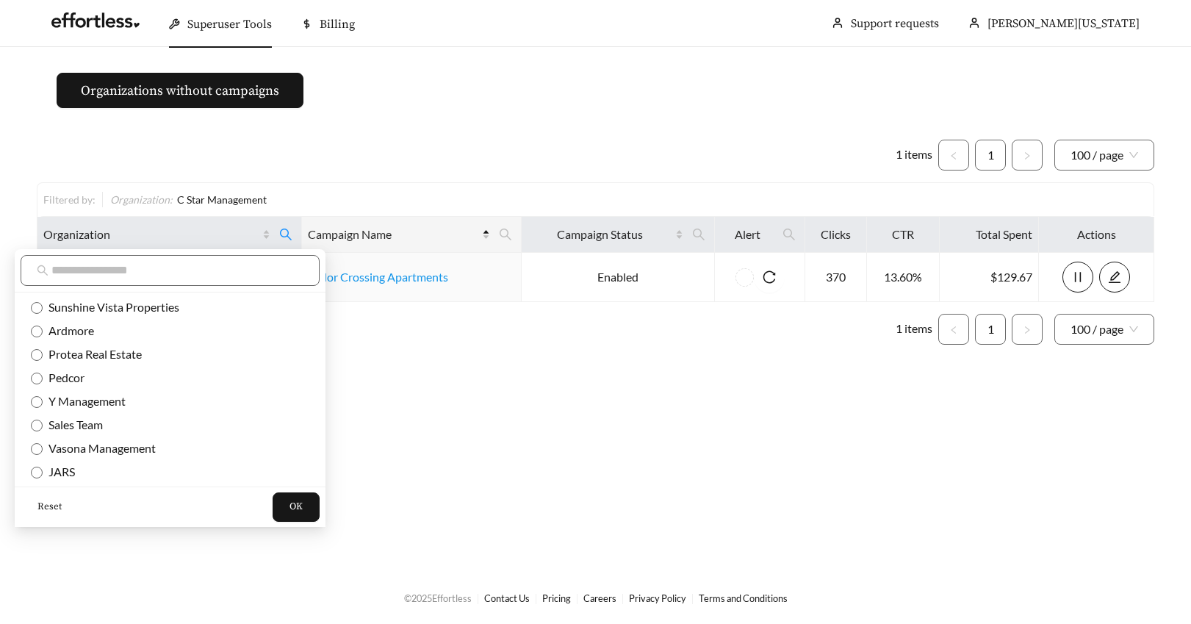
click at [45, 504] on span "Reset" at bounding box center [49, 507] width 24 height 15
click at [71, 266] on input "text" at bounding box center [177, 271] width 252 height 18
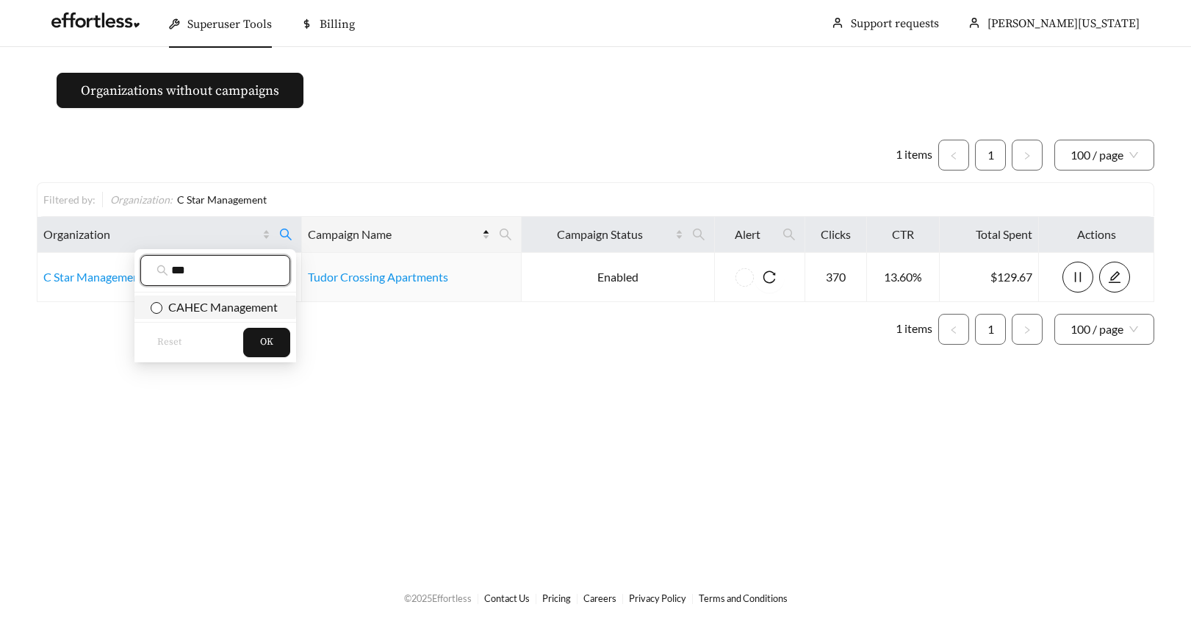
type input "***"
click at [273, 347] on button "OK" at bounding box center [266, 342] width 47 height 29
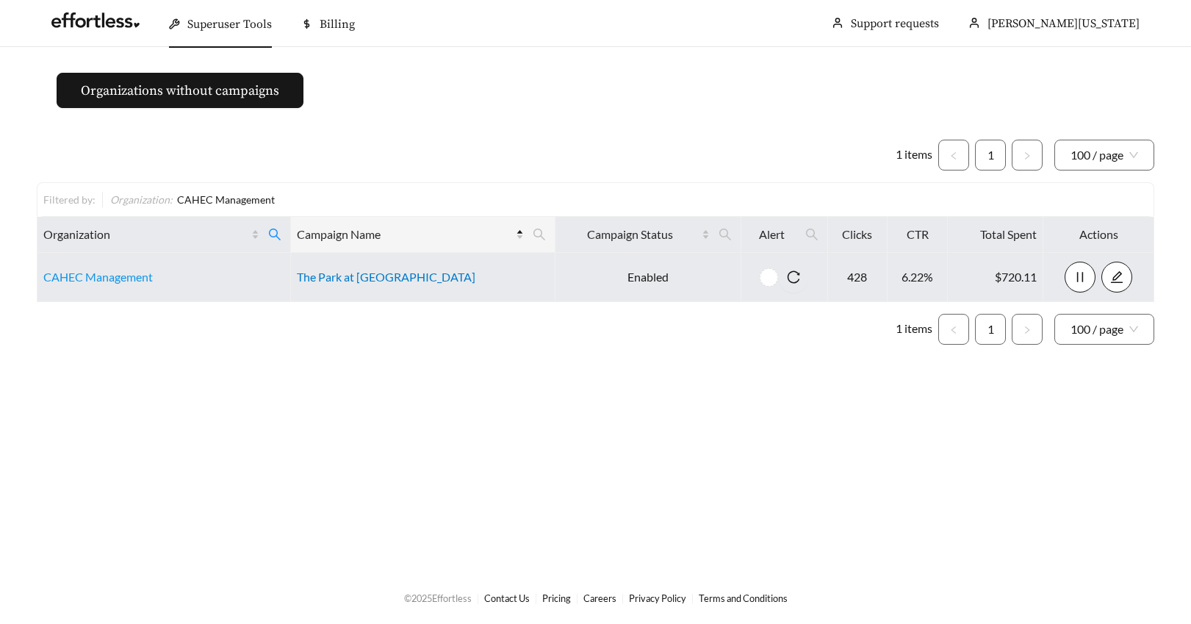
click at [338, 278] on link "The Park at Sondrio" at bounding box center [386, 277] width 179 height 14
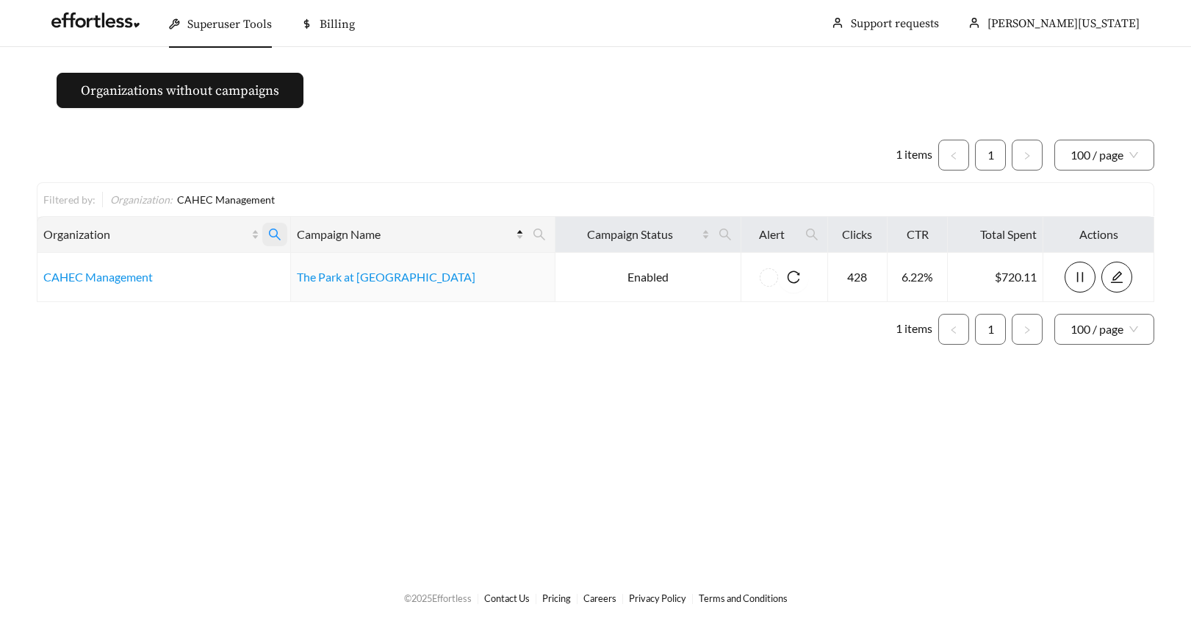
click at [281, 234] on icon "search" at bounding box center [274, 234] width 13 height 13
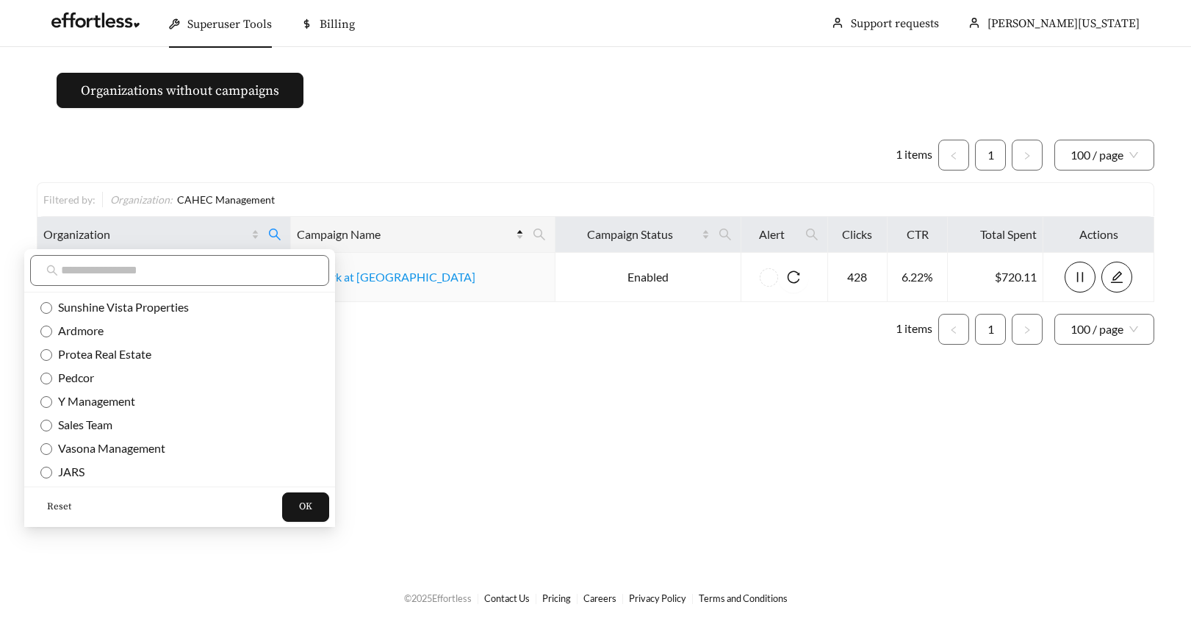
click at [56, 504] on span "Reset" at bounding box center [59, 507] width 24 height 15
click at [79, 268] on input "text" at bounding box center [187, 271] width 252 height 18
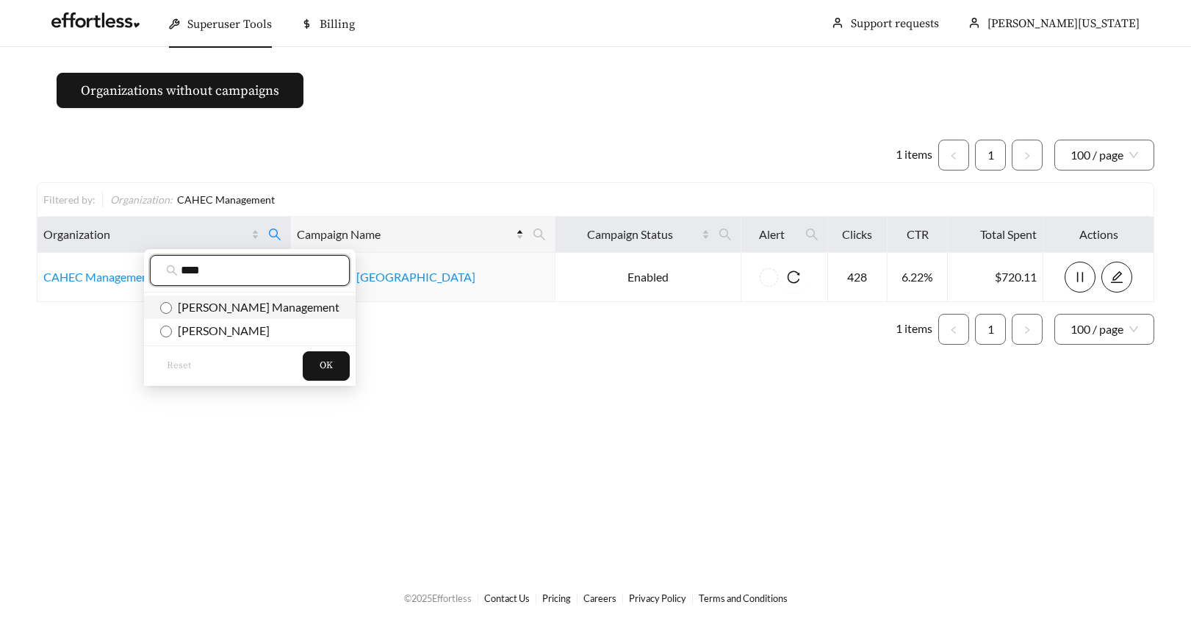
type input "****"
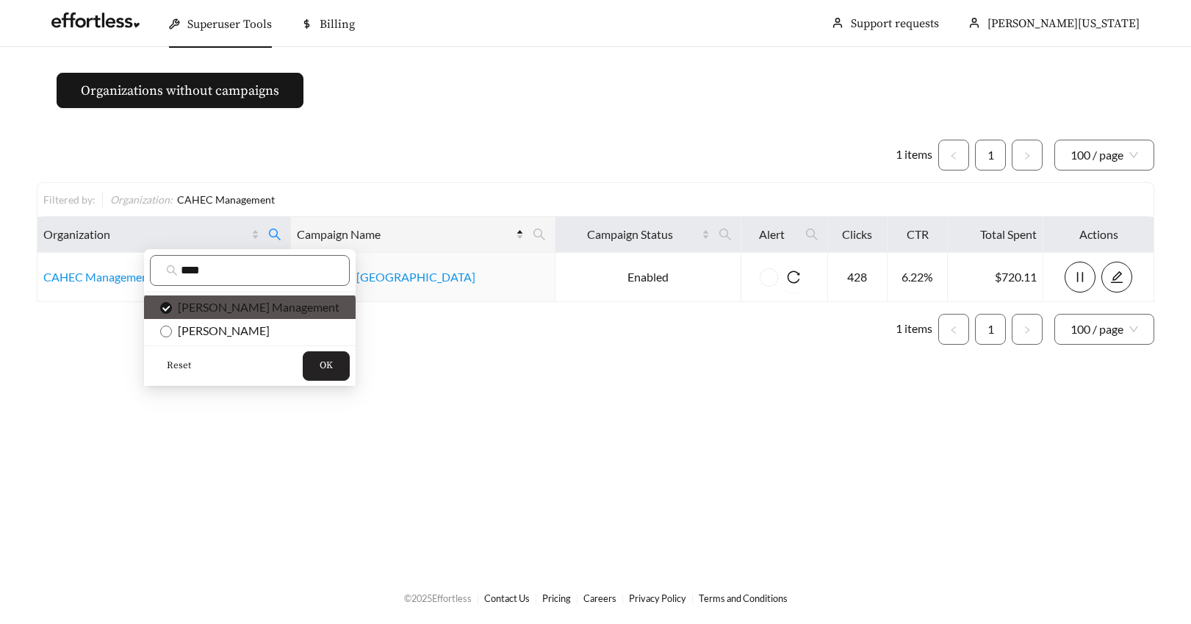
click at [320, 359] on span "OK" at bounding box center [326, 366] width 13 height 15
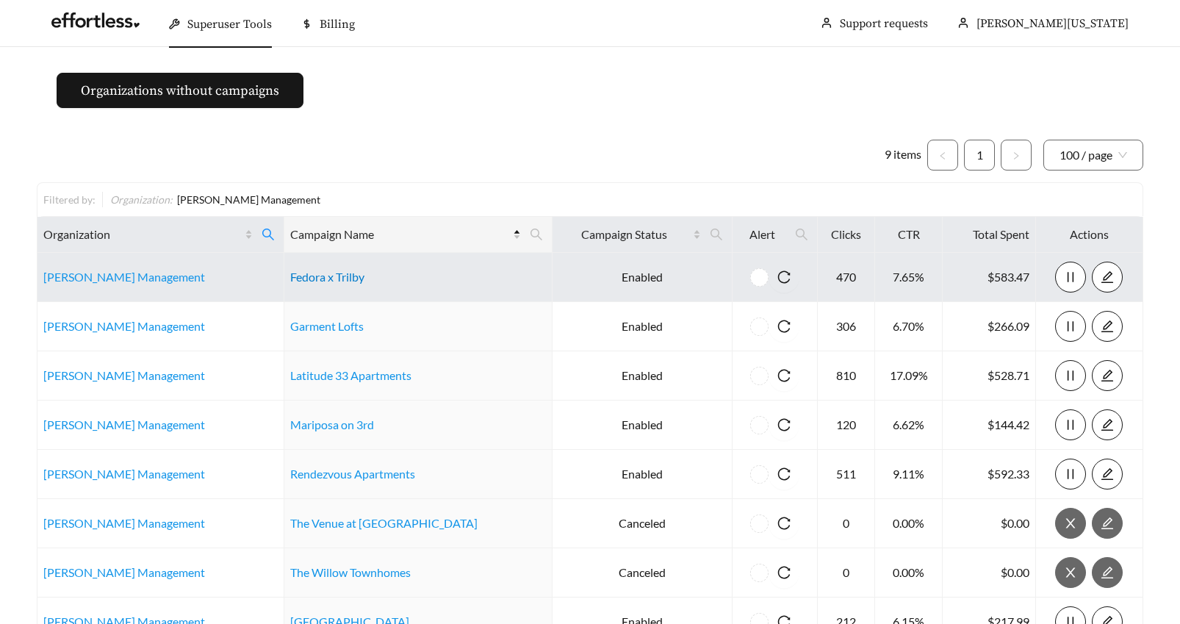
click at [340, 280] on link "Fedora x Trilby" at bounding box center [327, 277] width 74 height 14
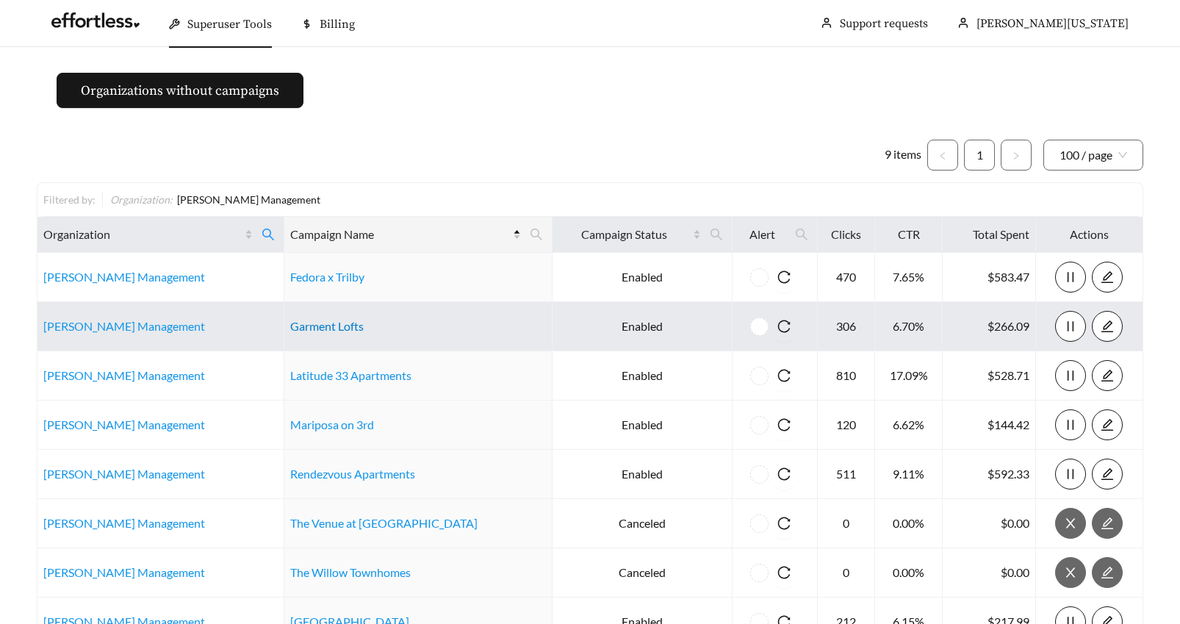
click at [337, 331] on link "Garment Lofts" at bounding box center [326, 326] width 73 height 14
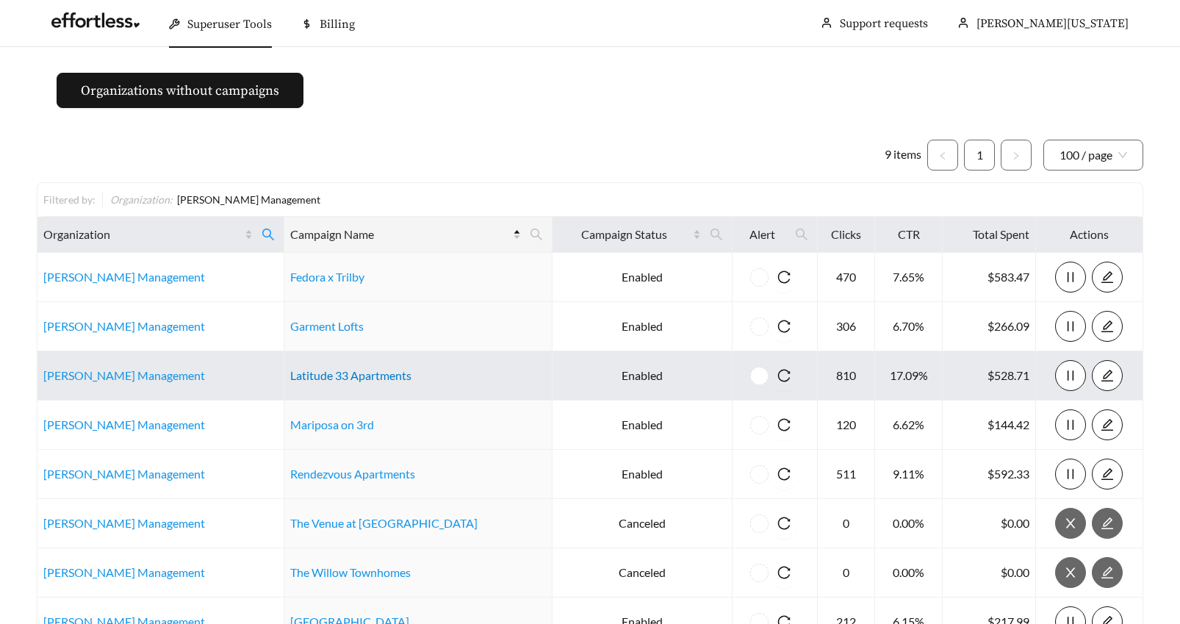
click at [357, 376] on link "Latitude 33 Apartments" at bounding box center [350, 375] width 121 height 14
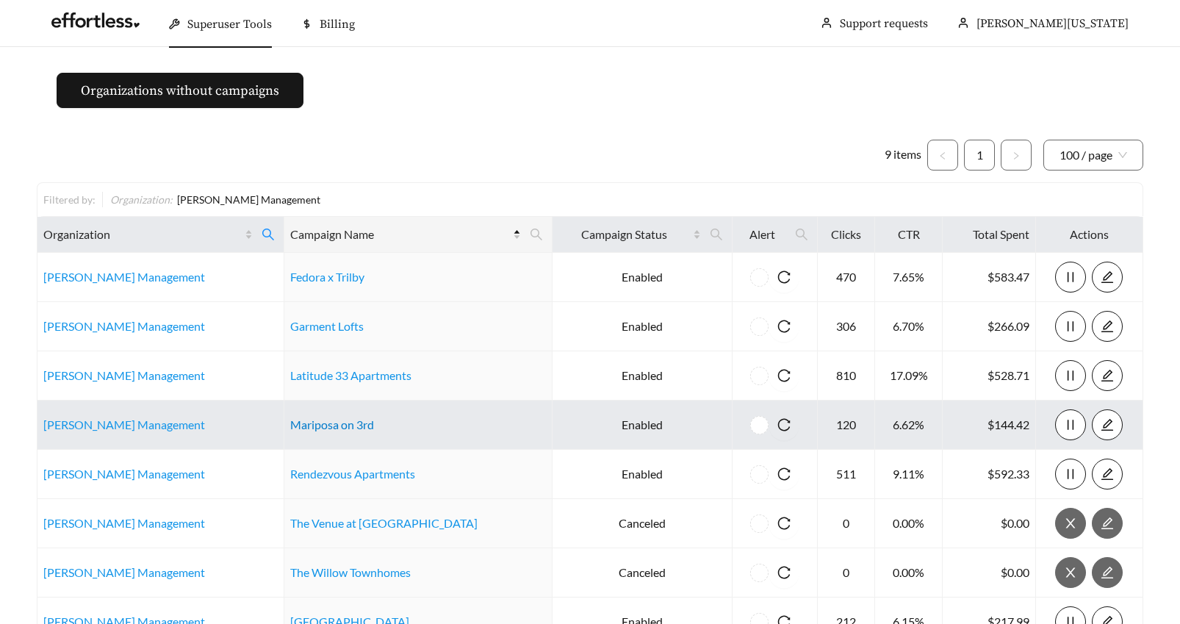
click at [359, 426] on link "Mariposa on 3rd" at bounding box center [332, 424] width 84 height 14
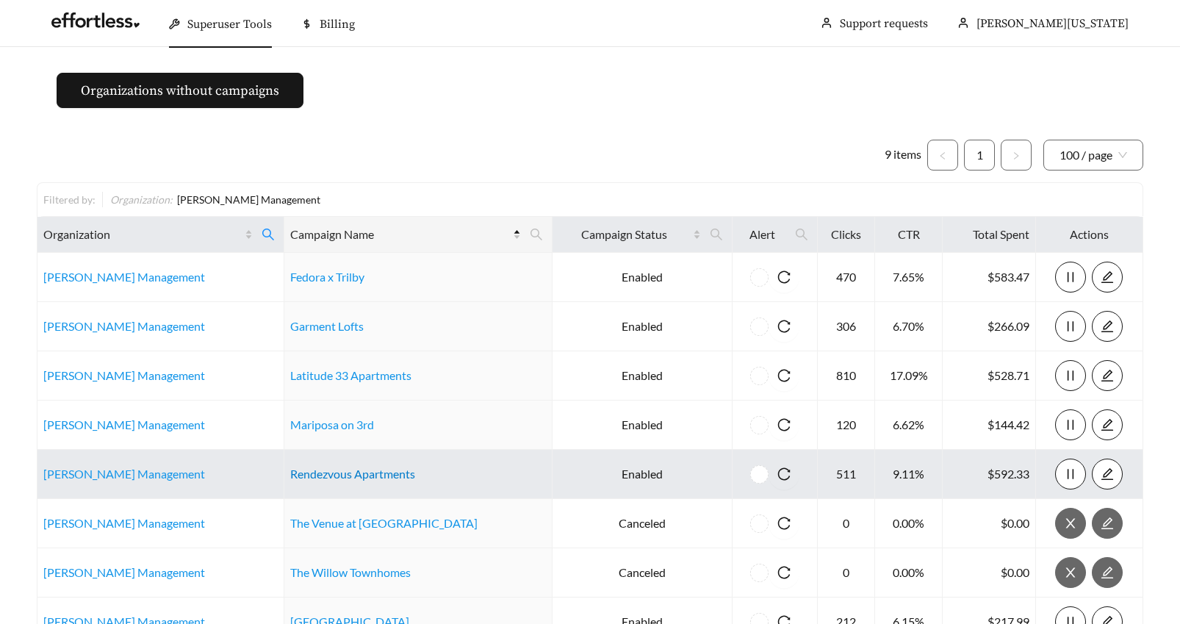
click at [339, 473] on link "Rendezvous Apartments" at bounding box center [352, 474] width 125 height 14
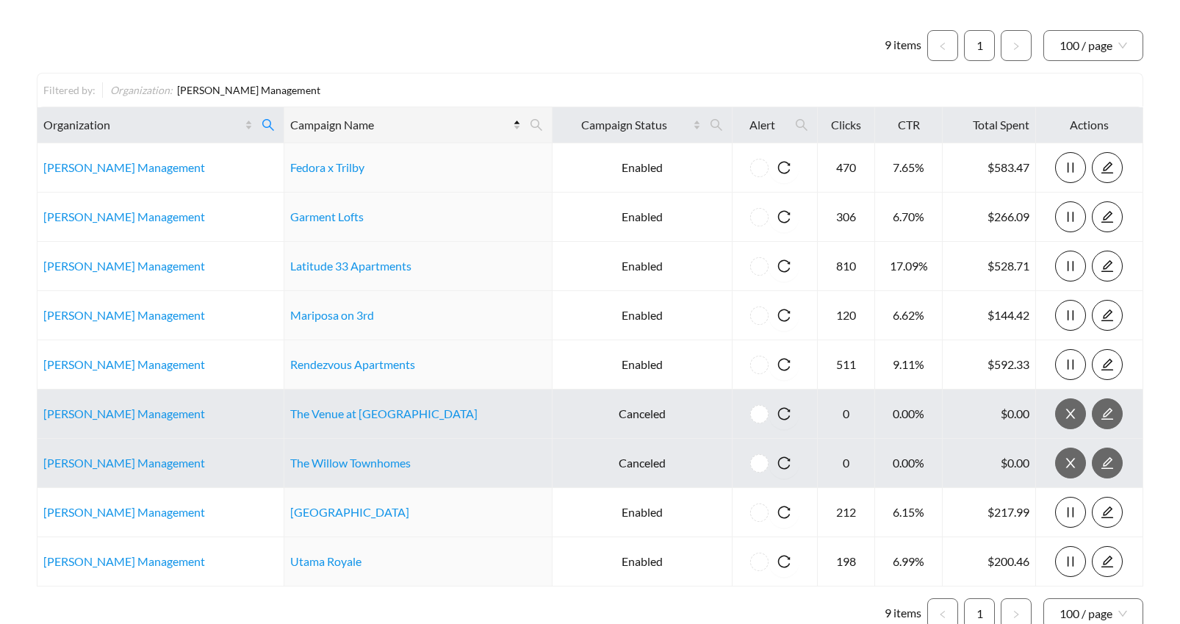
scroll to position [112, 0]
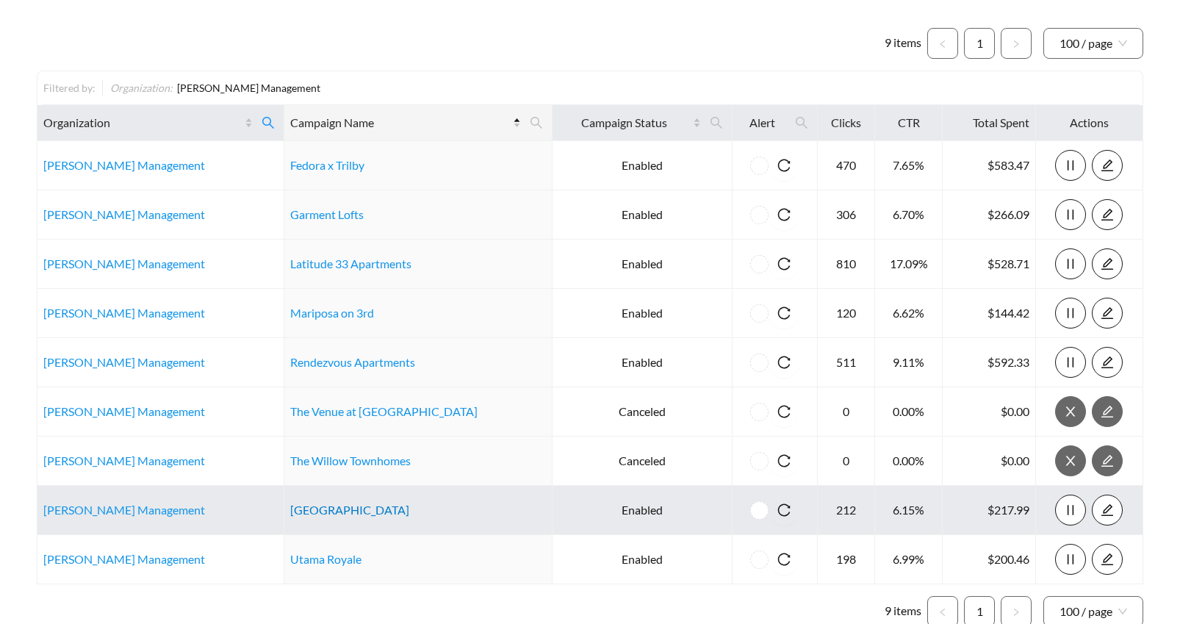
click at [336, 512] on link "University Place" at bounding box center [349, 510] width 119 height 14
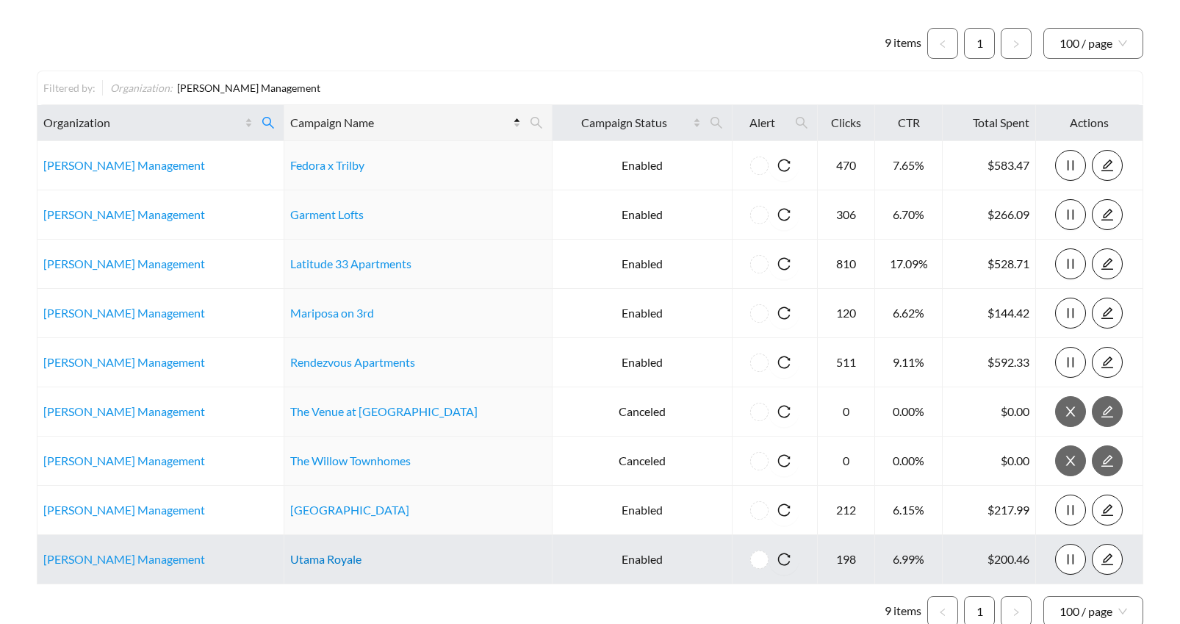
click at [338, 559] on link "Utama Royale" at bounding box center [325, 559] width 71 height 14
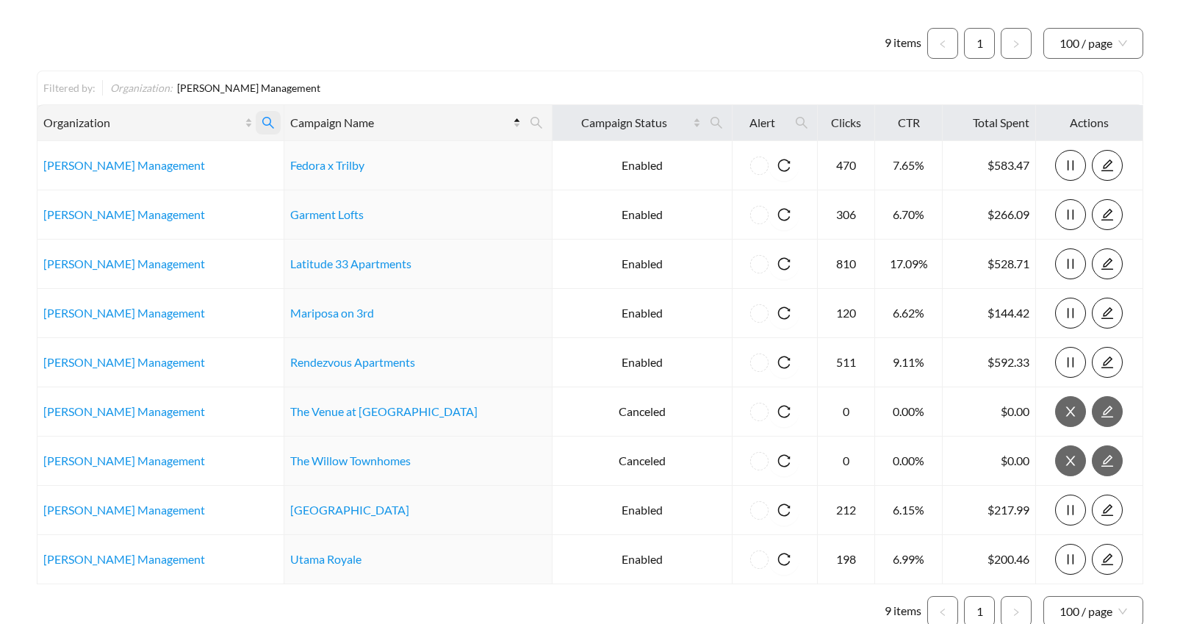
click at [275, 120] on icon "search" at bounding box center [268, 122] width 13 height 13
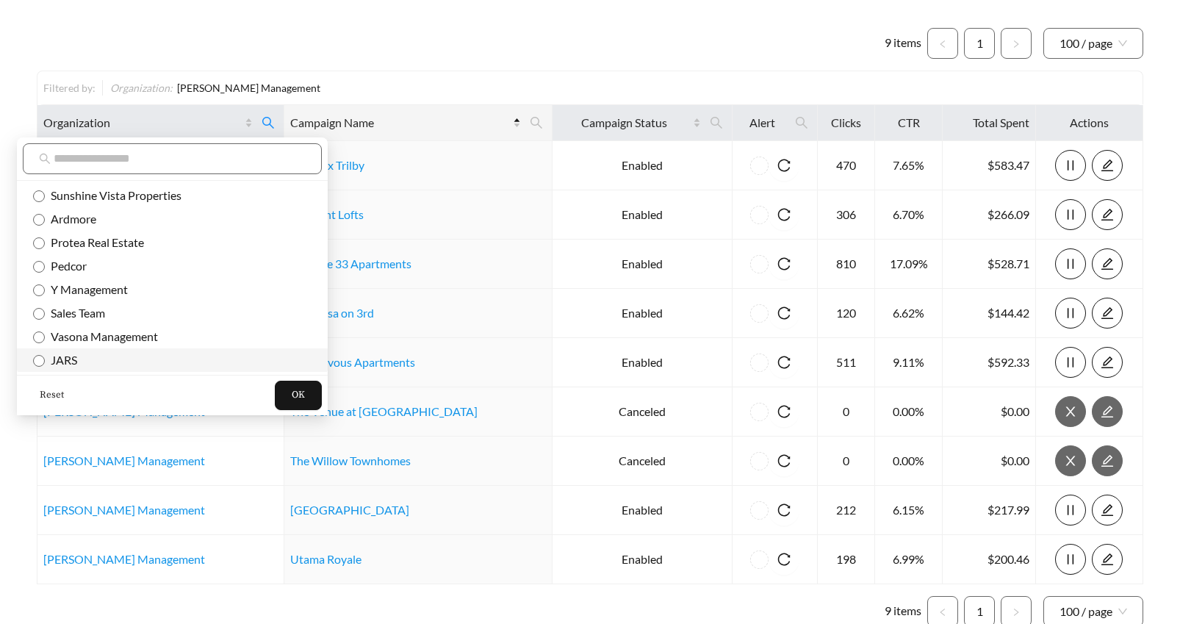
drag, startPoint x: 53, startPoint y: 395, endPoint x: 55, endPoint y: 369, distance: 25.8
click at [54, 392] on span "Reset" at bounding box center [52, 395] width 24 height 15
click at [73, 157] on input "text" at bounding box center [180, 159] width 252 height 18
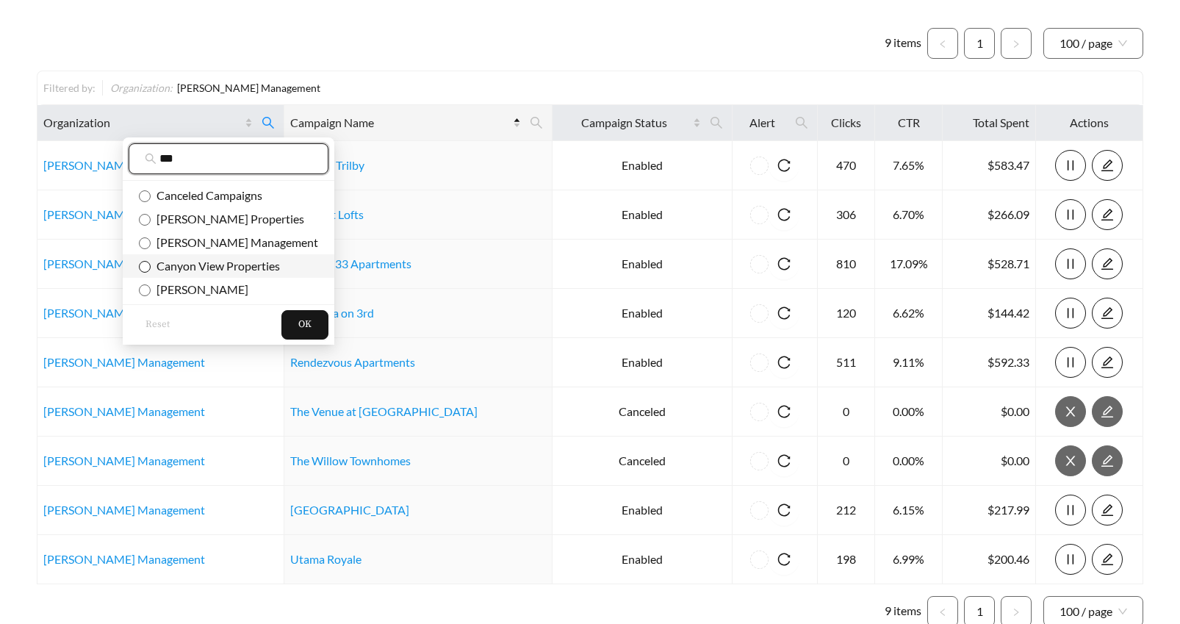
type input "***"
click at [281, 319] on button "OK" at bounding box center [304, 324] width 47 height 29
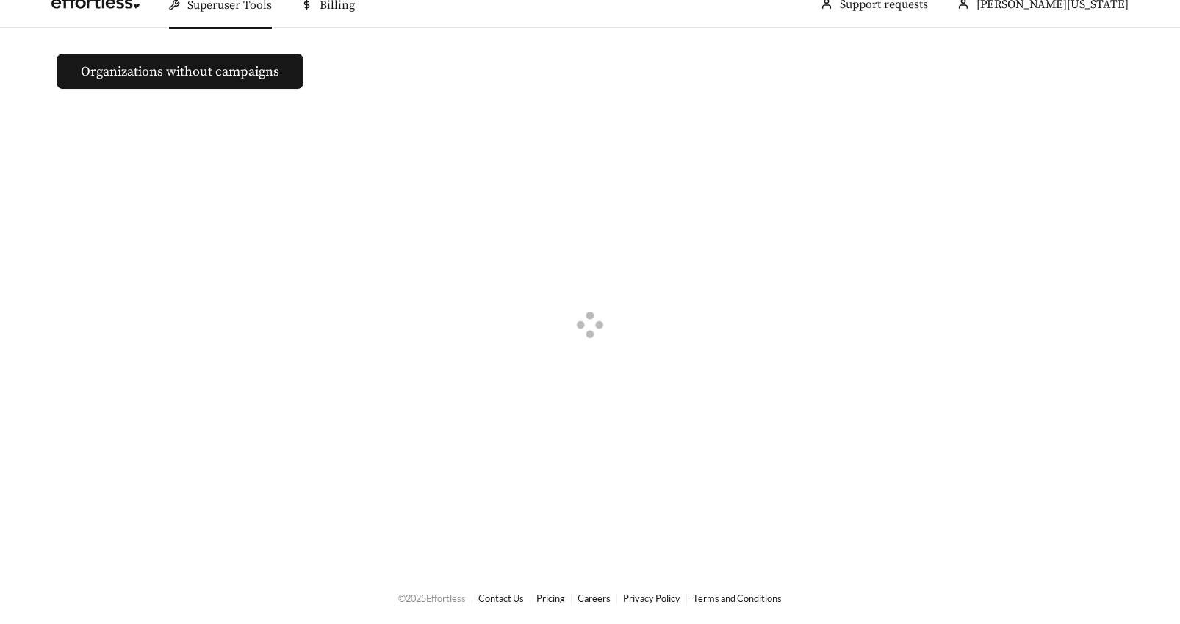
scroll to position [8, 0]
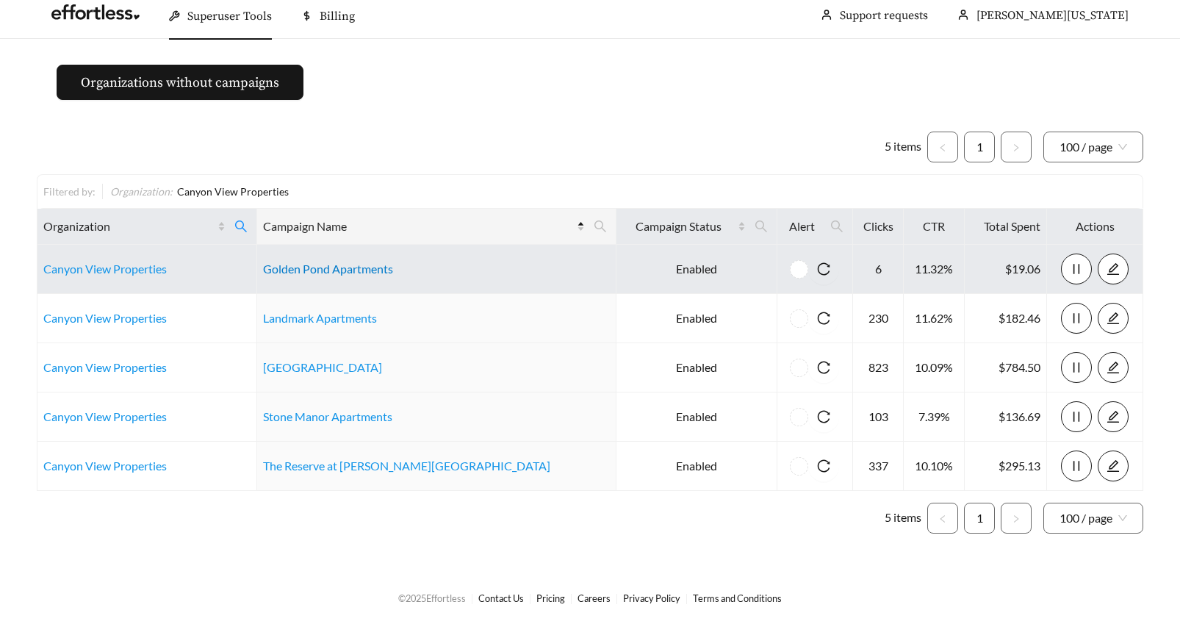
click at [324, 268] on link "Golden Pond Apartments" at bounding box center [328, 269] width 130 height 14
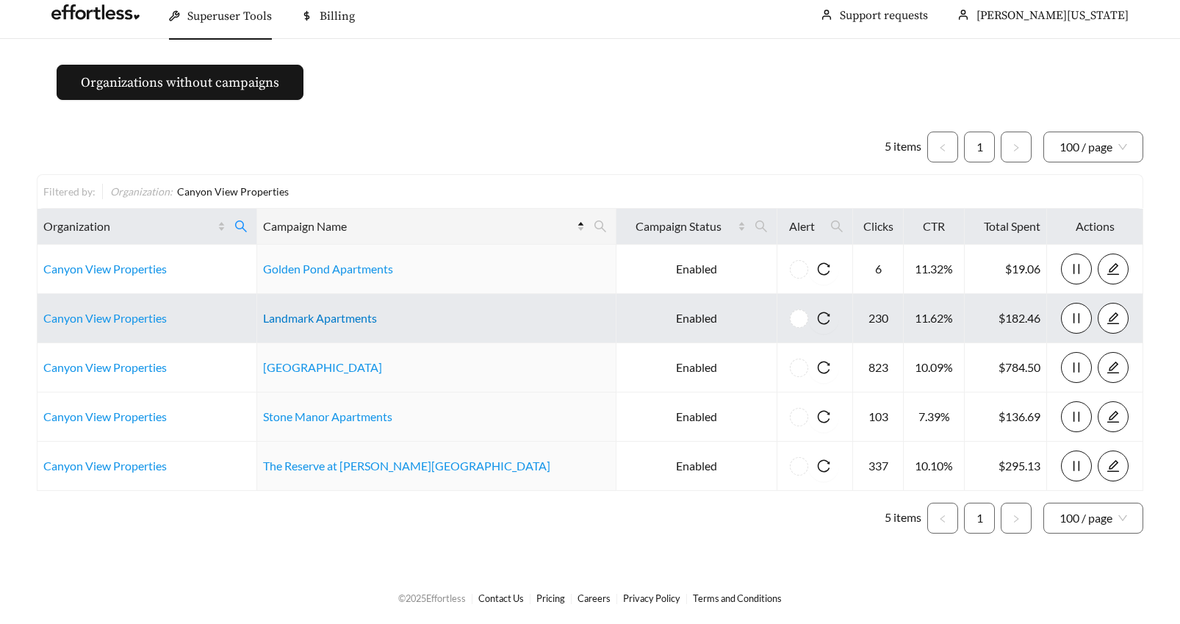
click at [346, 316] on link "Landmark Apartments" at bounding box center [320, 318] width 114 height 14
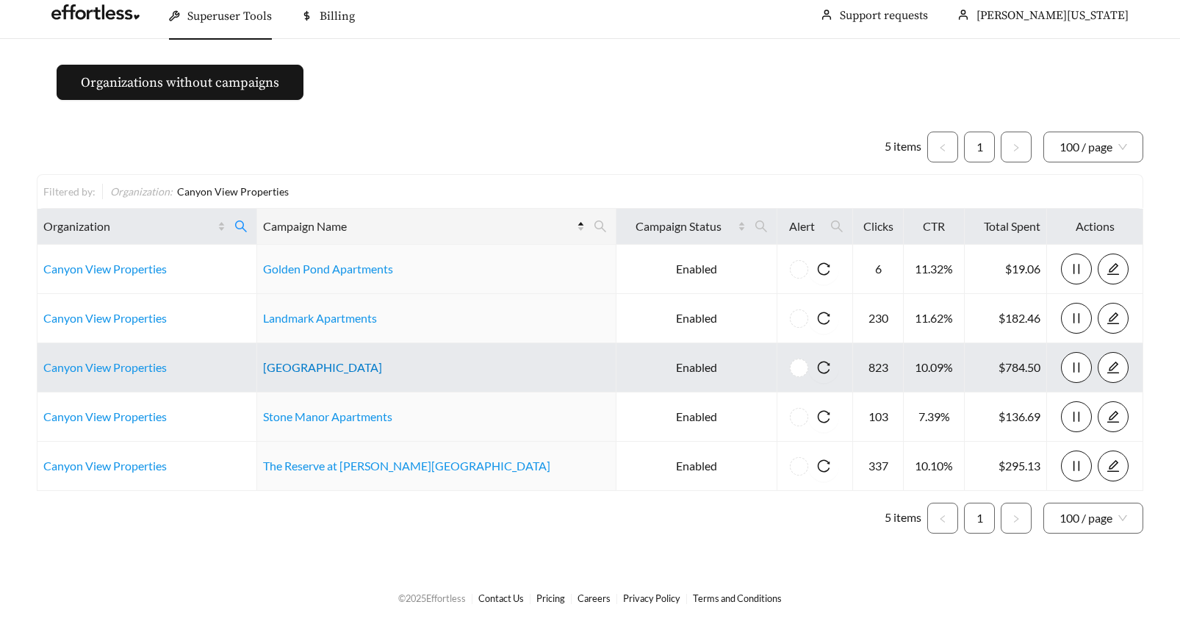
click at [332, 366] on link "Stone Creek Falls" at bounding box center [322, 367] width 119 height 14
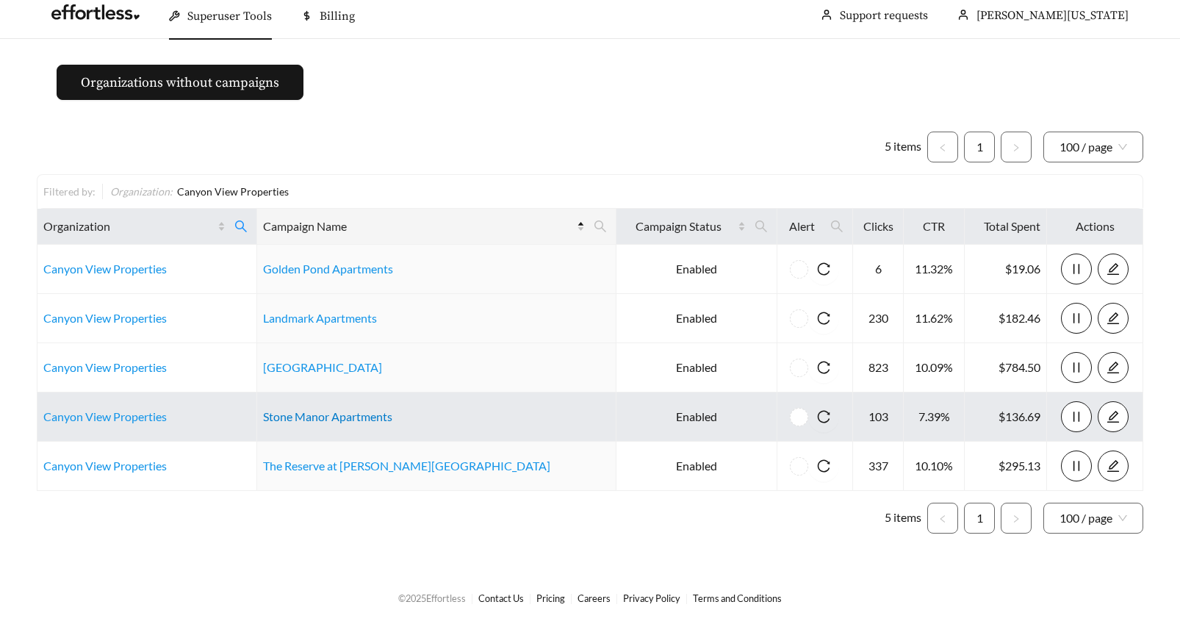
click at [315, 419] on link "Stone Manor Apartments" at bounding box center [327, 416] width 129 height 14
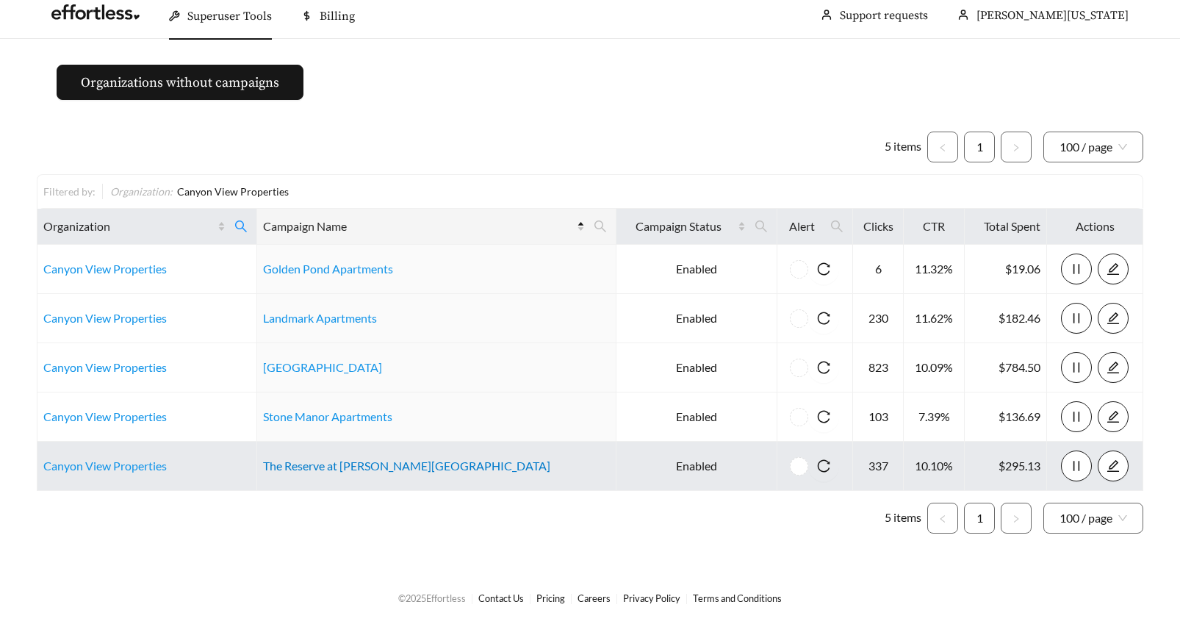
click at [333, 467] on link "The Reserve at Chaffee Crossing" at bounding box center [406, 466] width 287 height 14
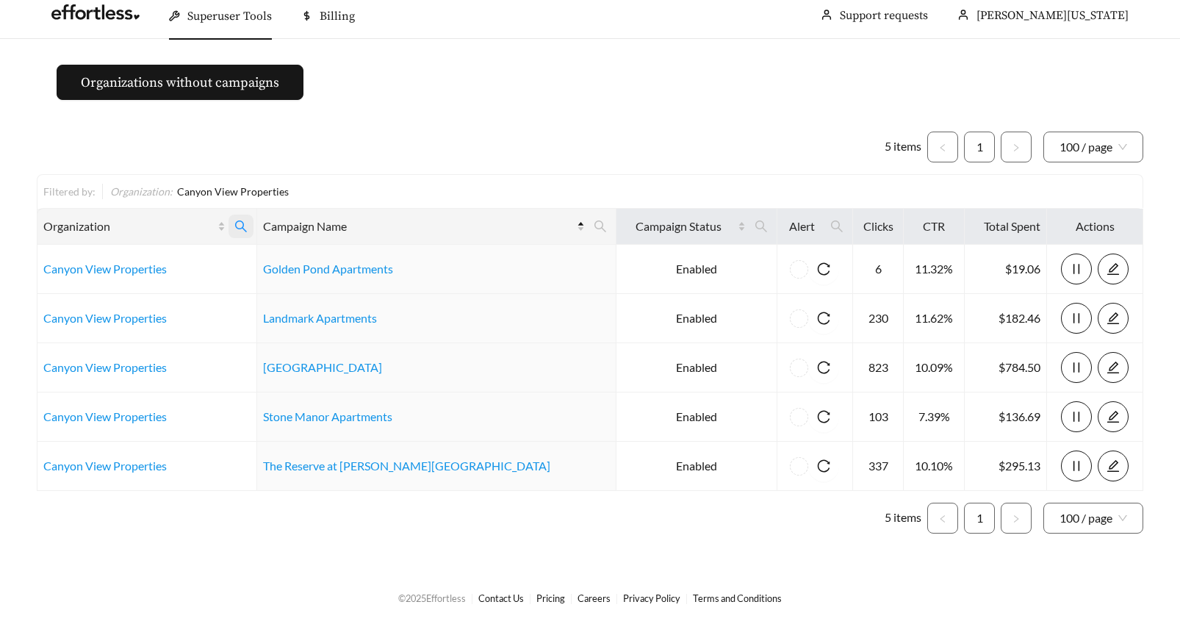
click at [248, 223] on icon "search" at bounding box center [240, 226] width 13 height 13
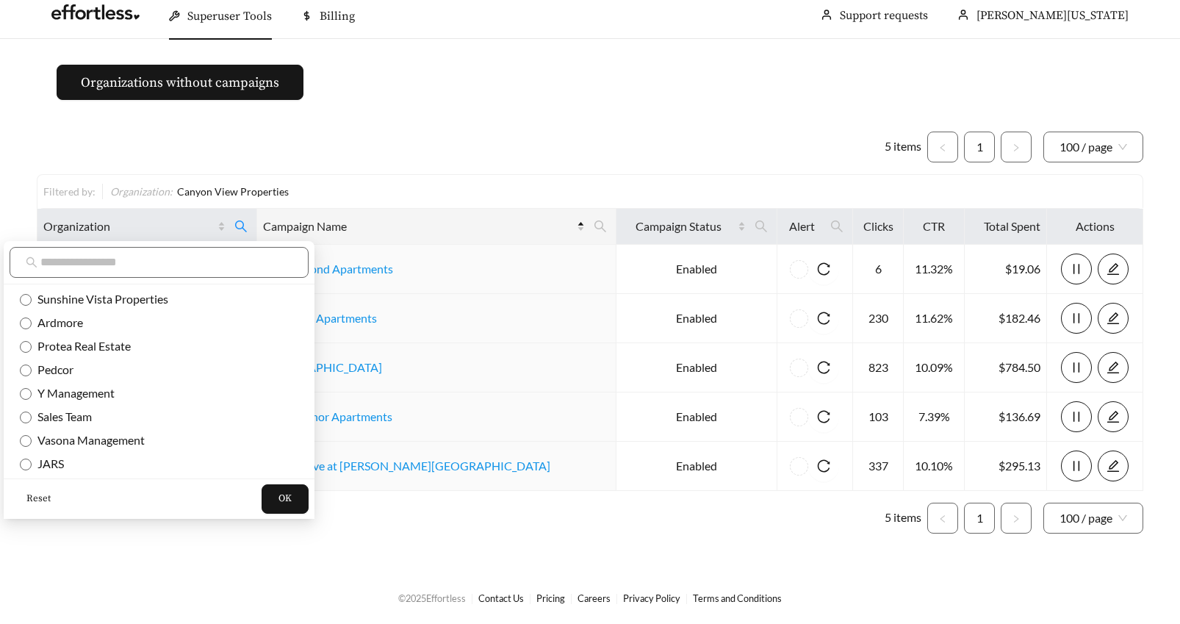
click at [31, 498] on span "Reset" at bounding box center [38, 499] width 24 height 15
click at [63, 264] on input "text" at bounding box center [166, 263] width 252 height 18
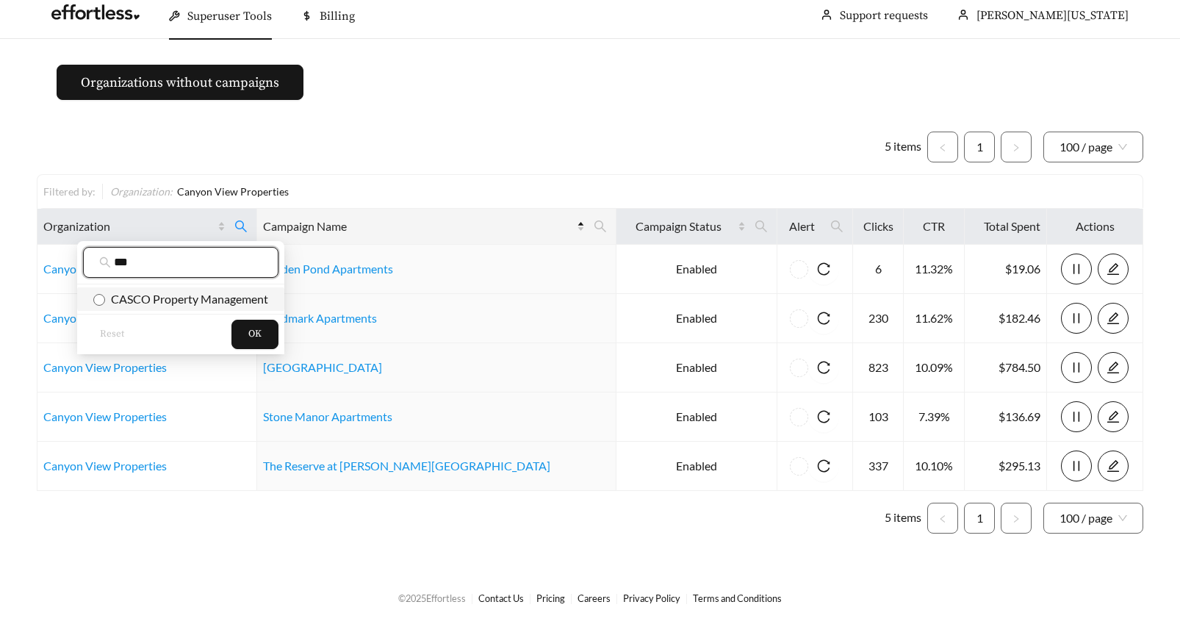
type input "***"
click at [248, 334] on button "OK" at bounding box center [255, 334] width 47 height 29
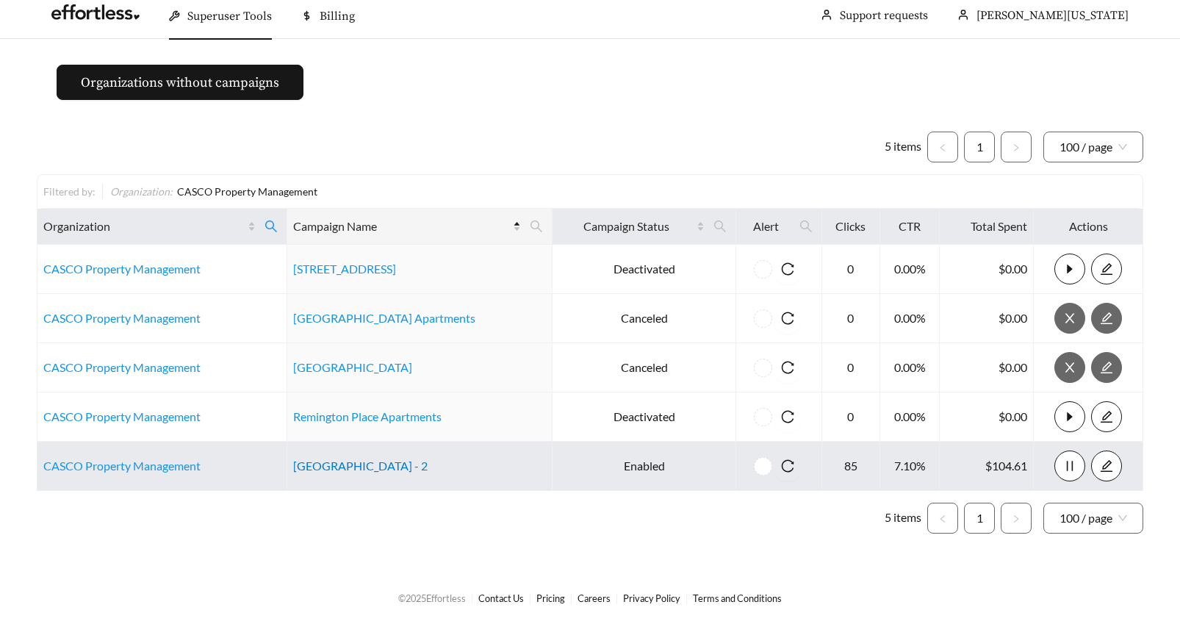
click at [340, 465] on link "Shelter Creek Apartments - 2" at bounding box center [360, 466] width 134 height 14
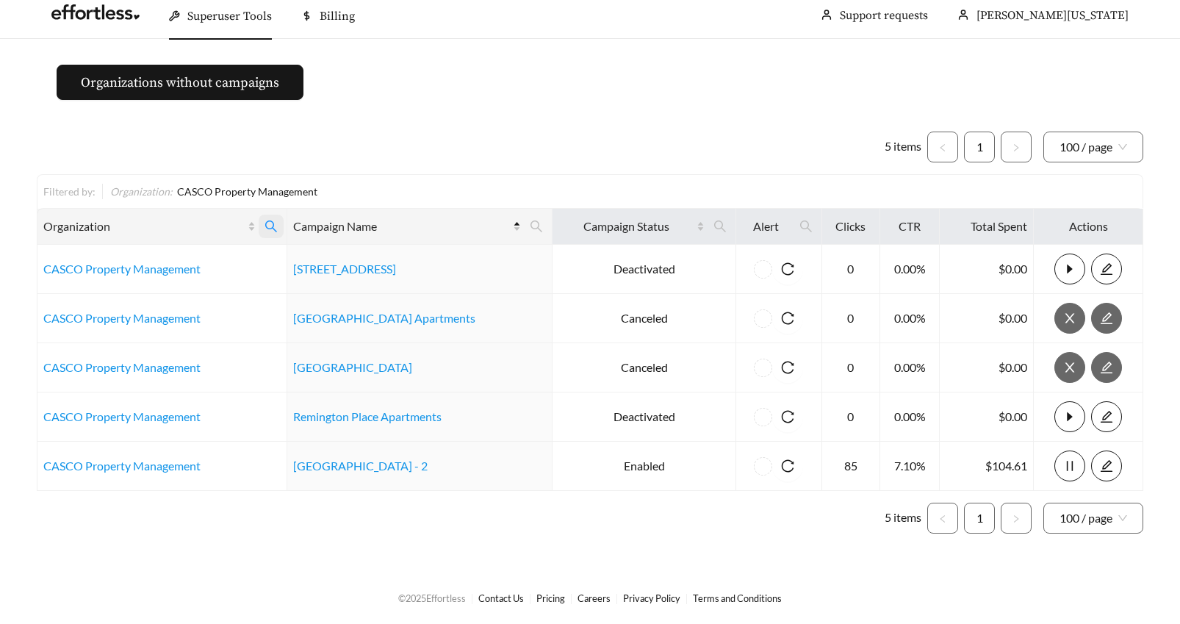
click at [278, 223] on icon "search" at bounding box center [271, 226] width 13 height 13
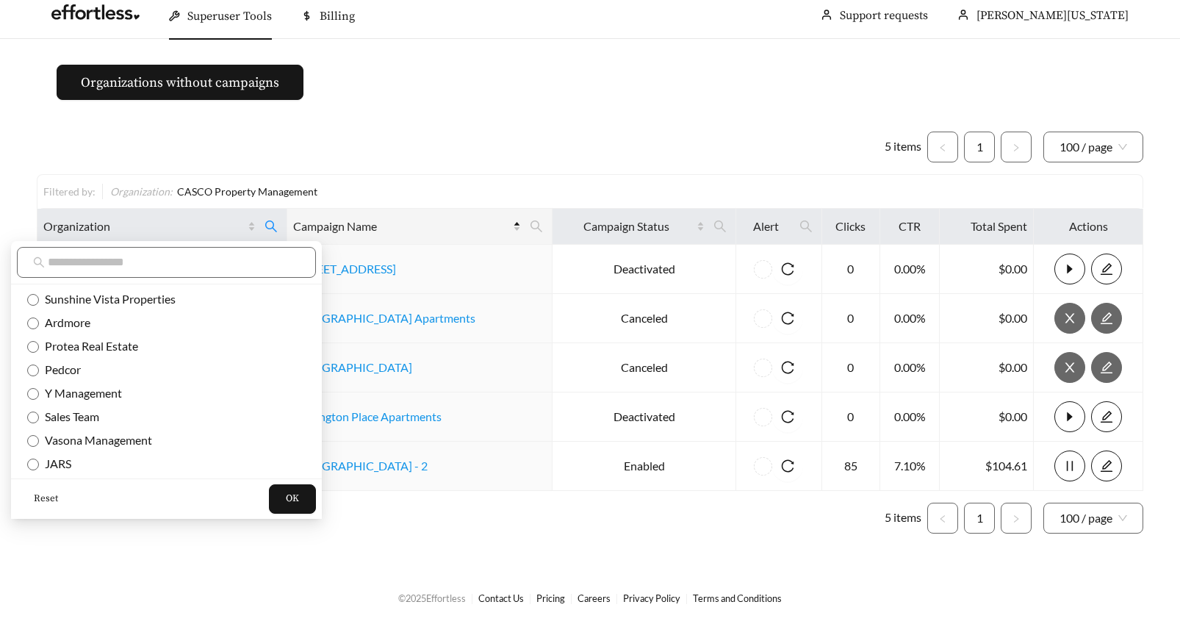
click at [42, 498] on span "Reset" at bounding box center [46, 499] width 24 height 15
click at [58, 262] on input "text" at bounding box center [174, 263] width 252 height 18
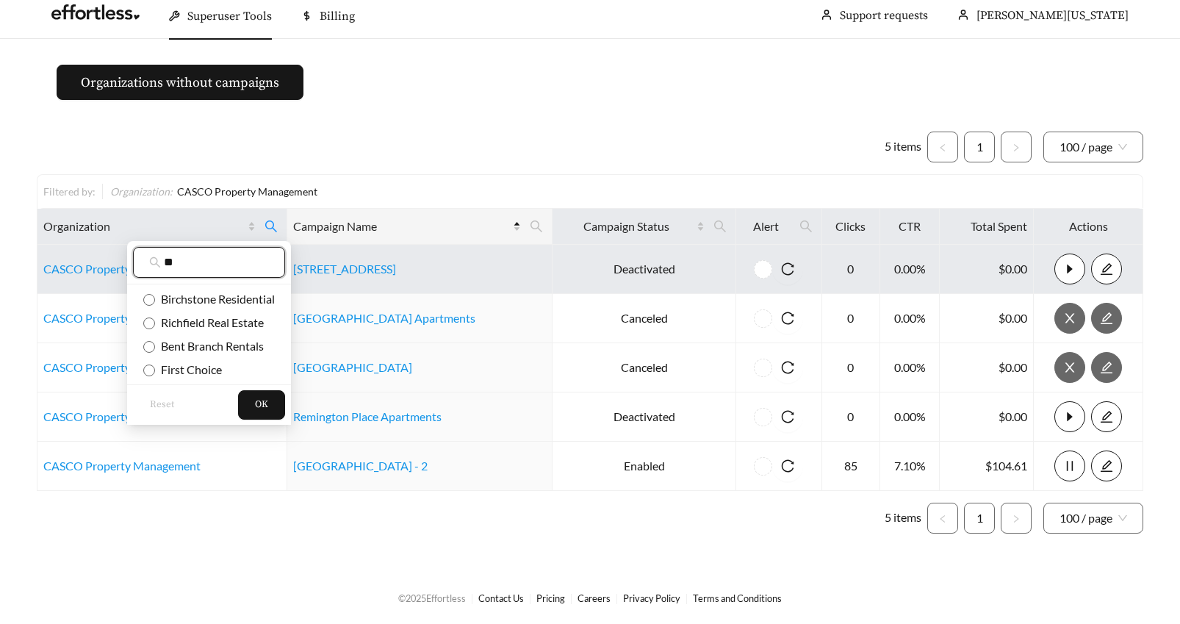
type input "*"
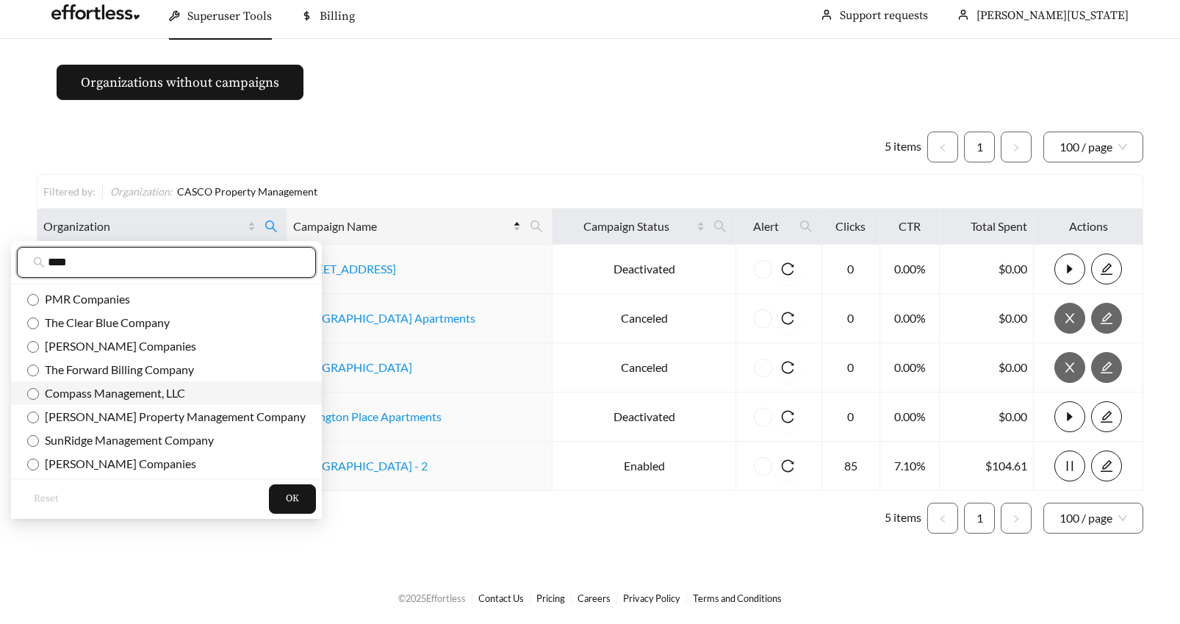
type input "****"
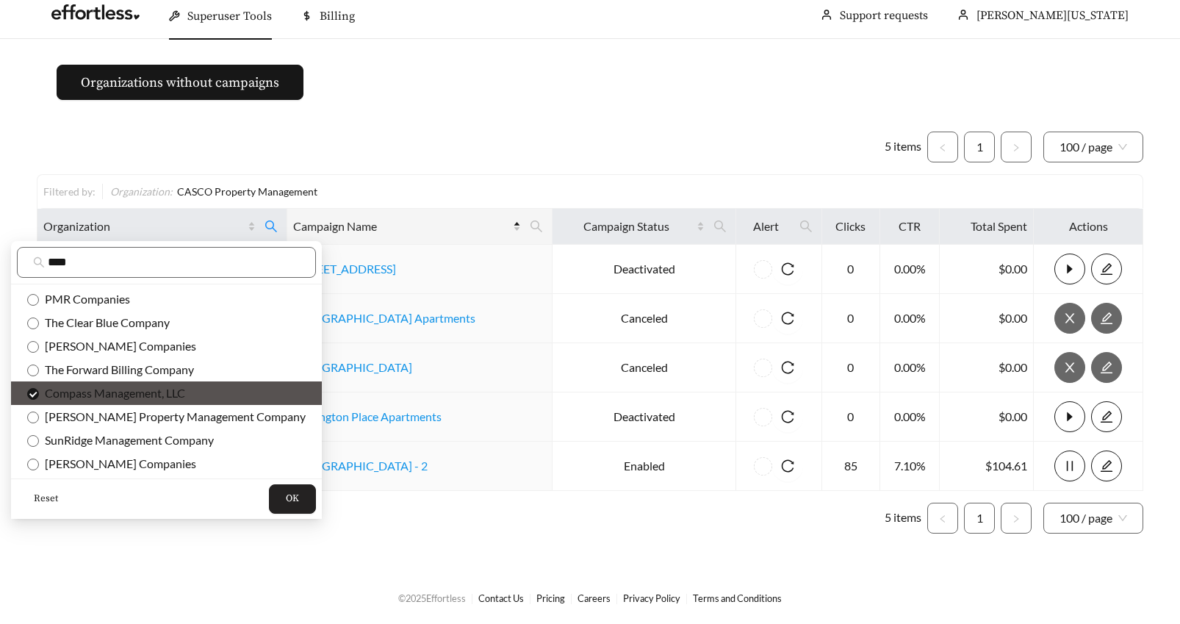
click at [270, 490] on button "OK" at bounding box center [292, 498] width 47 height 29
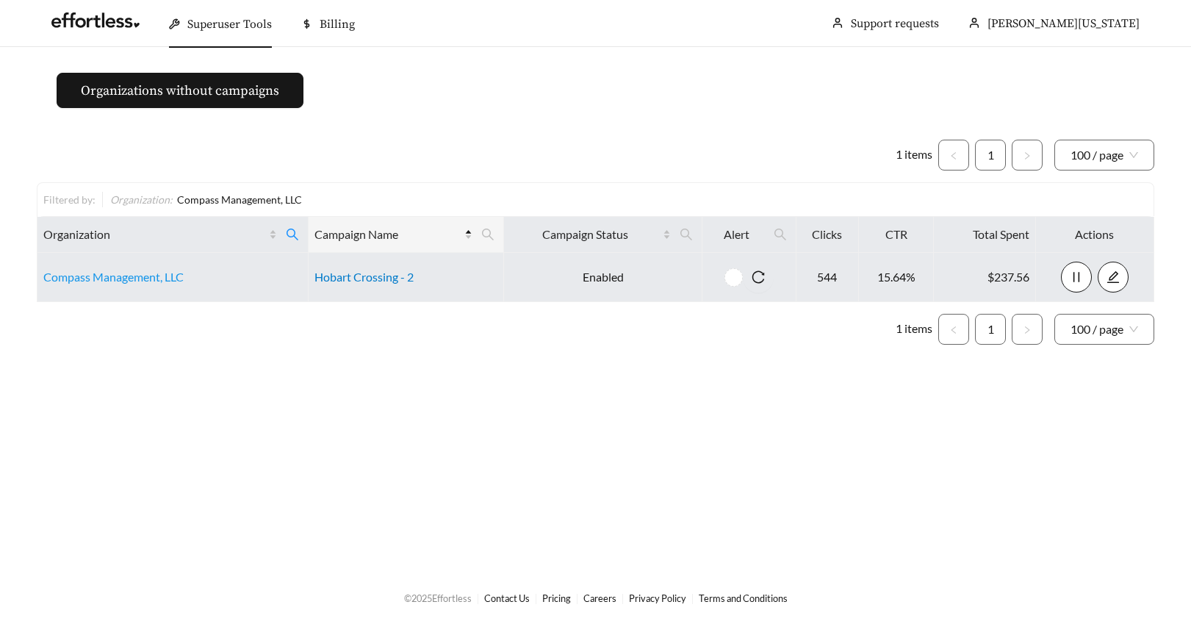
click at [337, 273] on link "Hobart Crossing - 2" at bounding box center [364, 277] width 99 height 14
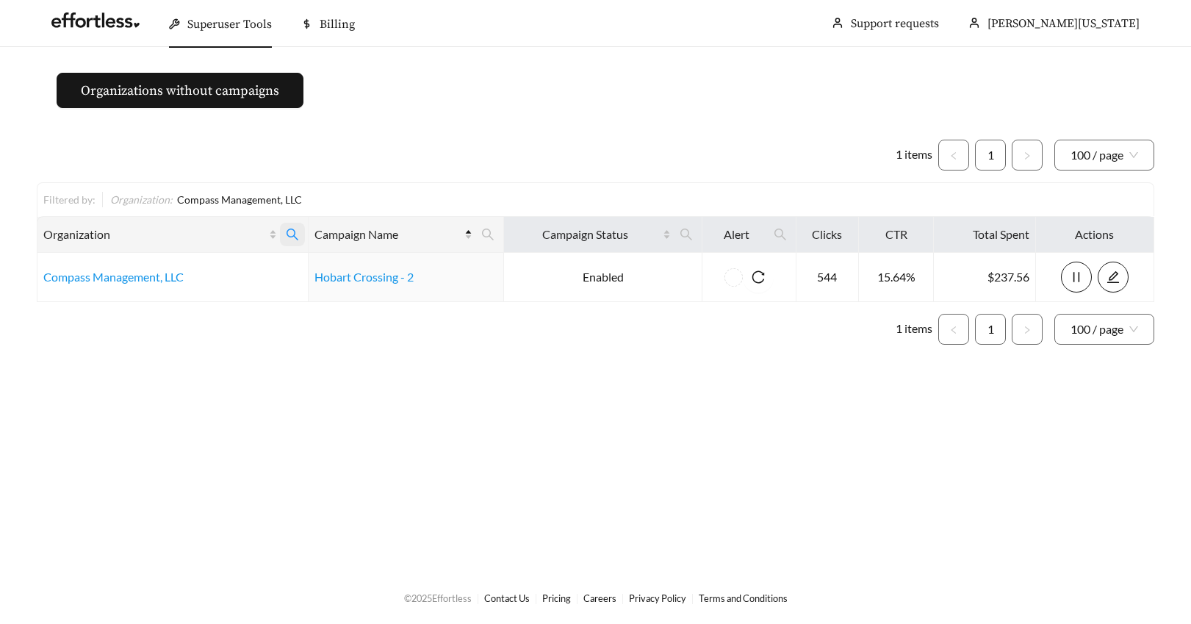
click at [287, 231] on icon "search" at bounding box center [293, 235] width 12 height 12
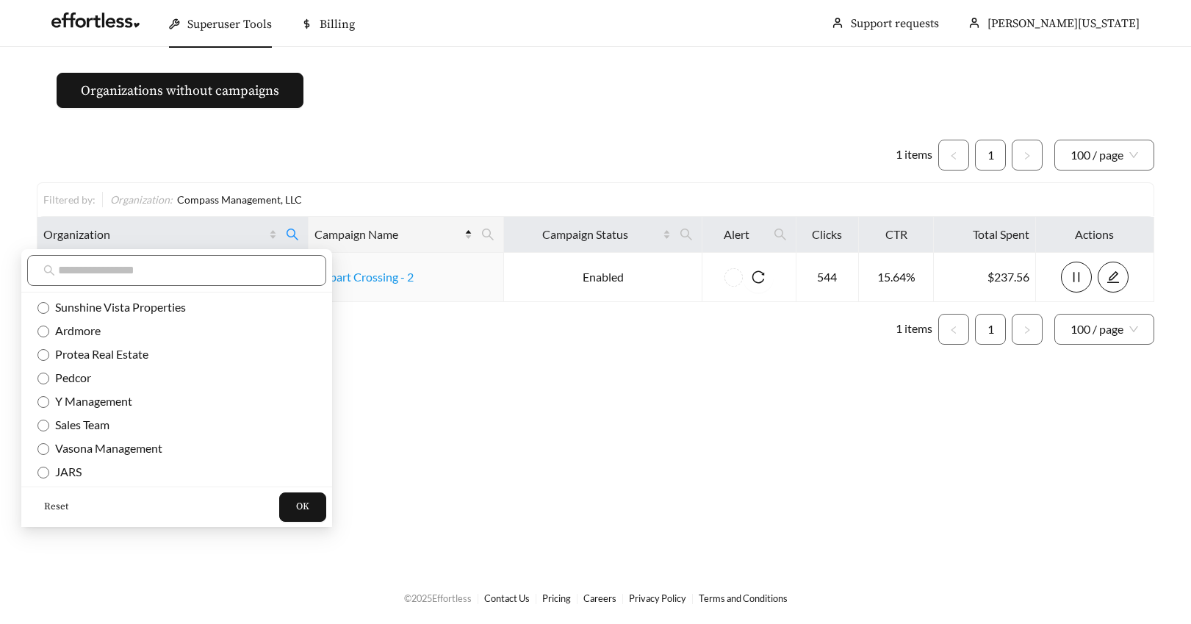
click at [48, 506] on span "Reset" at bounding box center [56, 507] width 24 height 15
click at [67, 270] on input "text" at bounding box center [184, 271] width 252 height 18
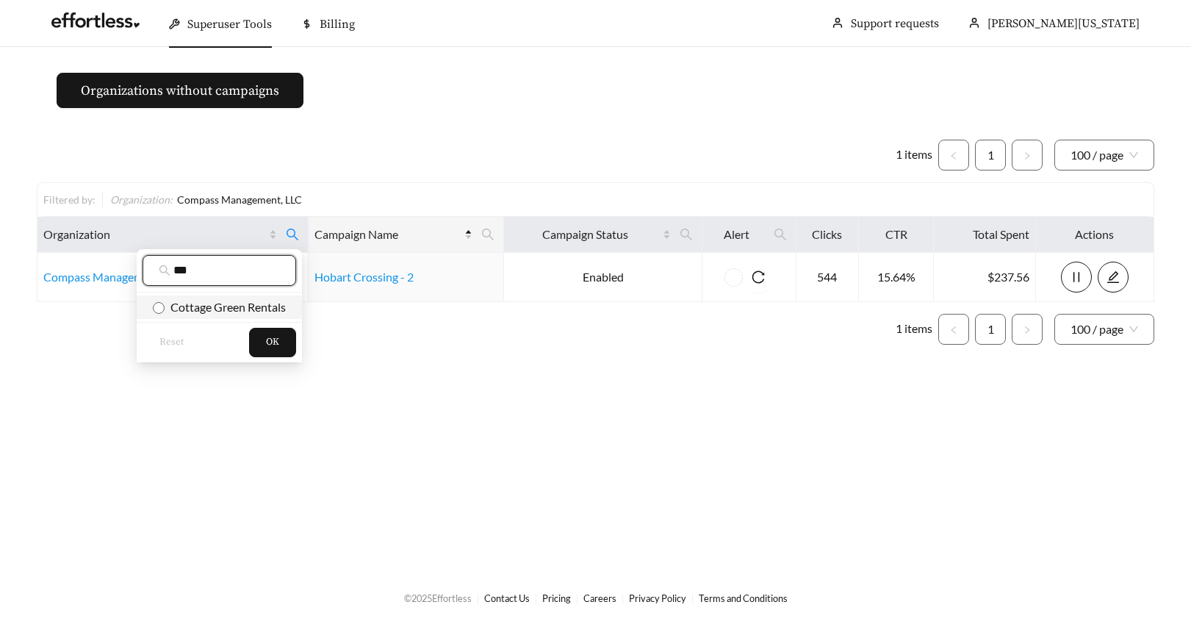
type input "***"
click at [286, 342] on button "OK" at bounding box center [272, 342] width 47 height 29
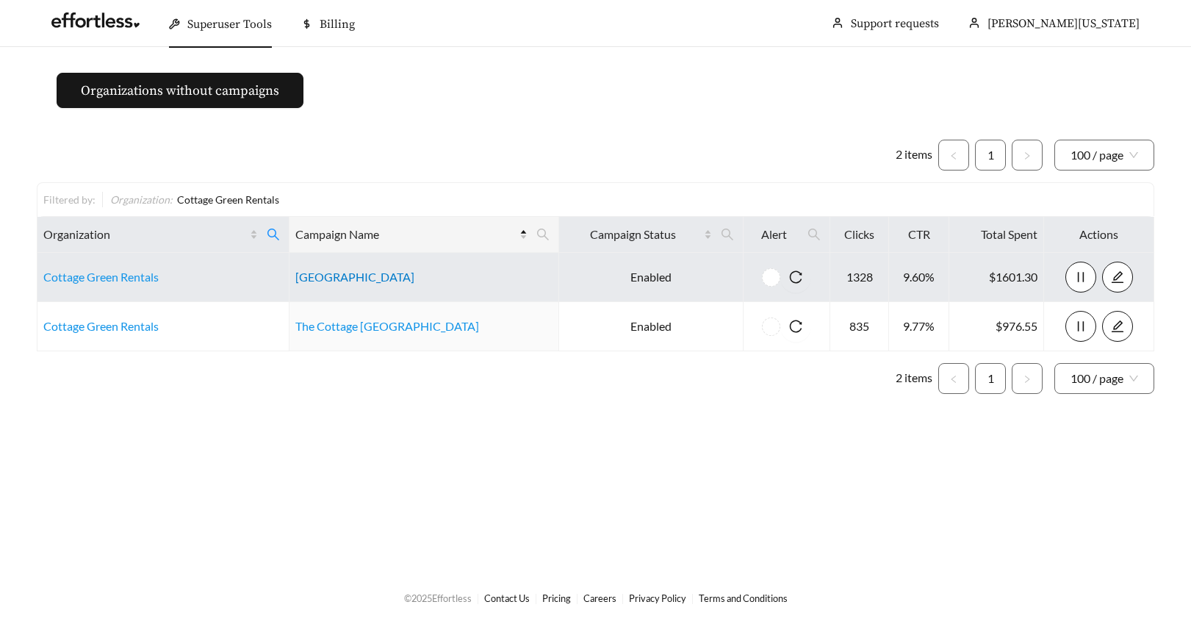
click at [369, 273] on link "Boardwalk Village" at bounding box center [354, 277] width 119 height 14
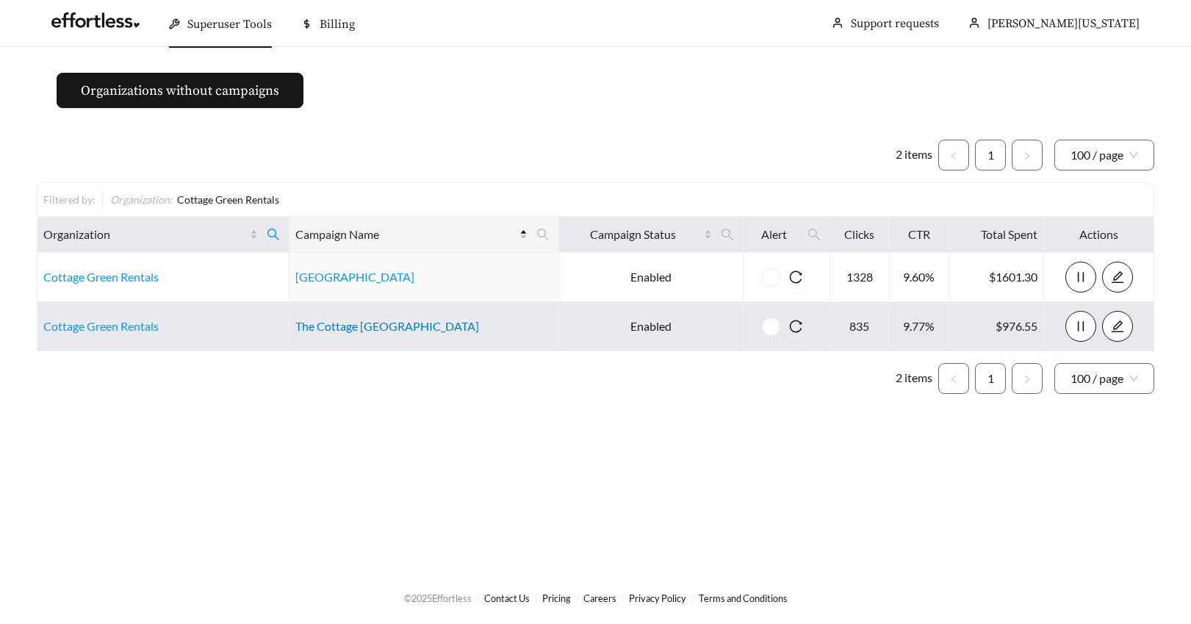
click at [385, 326] on link "The Cottage Green Baytown" at bounding box center [387, 326] width 184 height 14
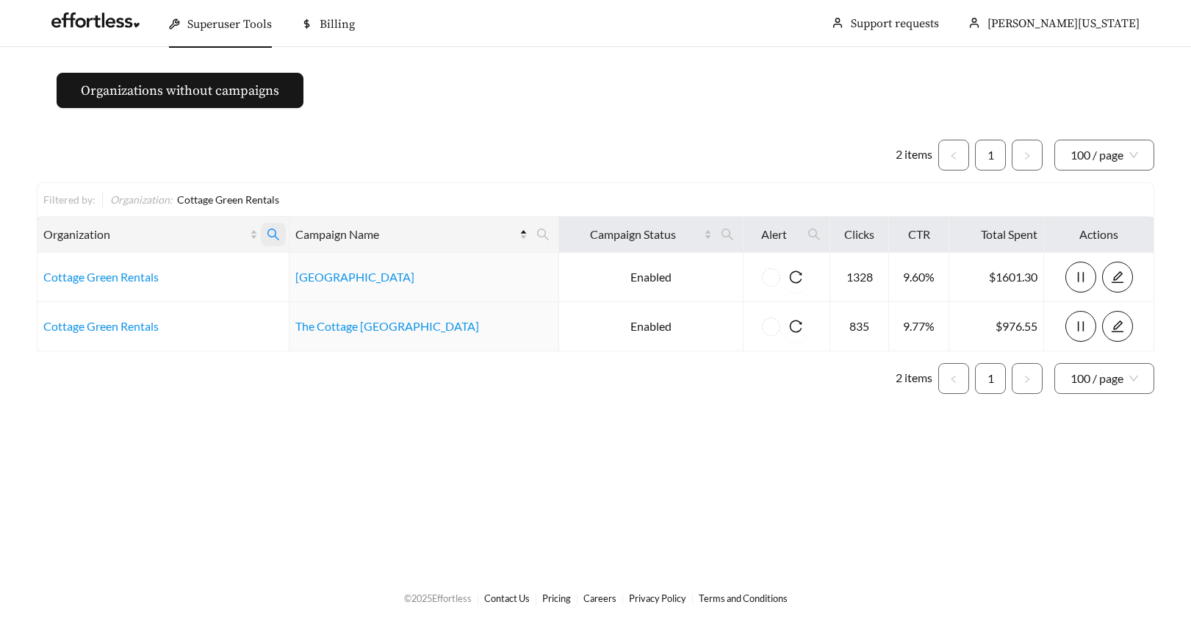
click at [280, 234] on icon "search" at bounding box center [273, 234] width 13 height 13
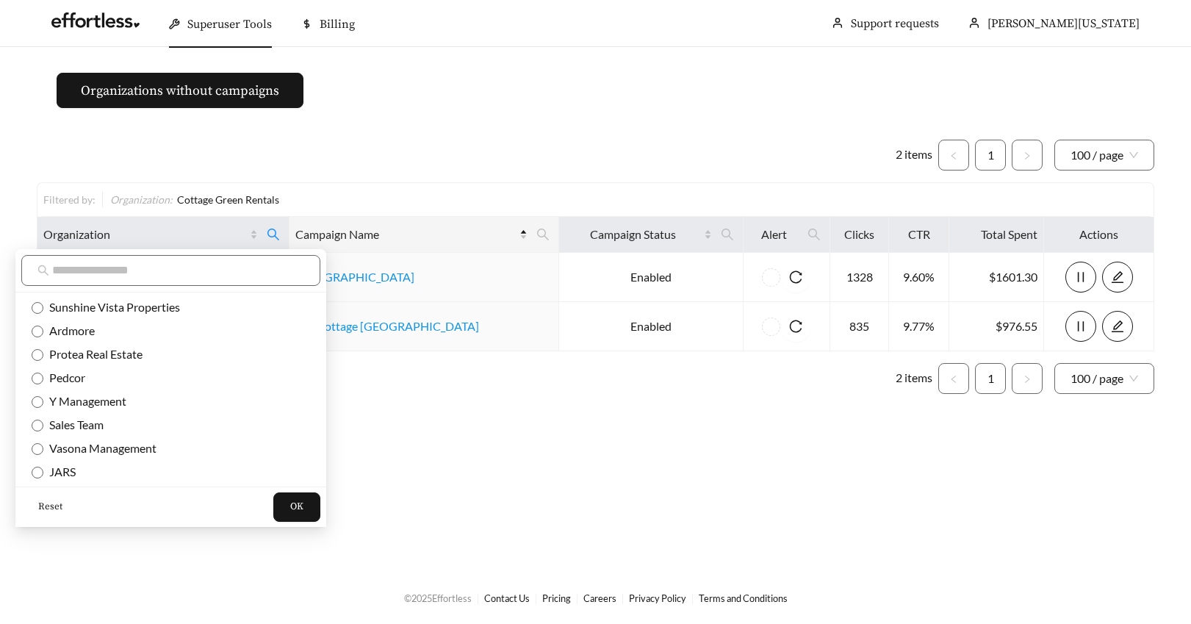
click at [52, 506] on span "Reset" at bounding box center [50, 507] width 24 height 15
click at [68, 269] on input "text" at bounding box center [178, 271] width 252 height 18
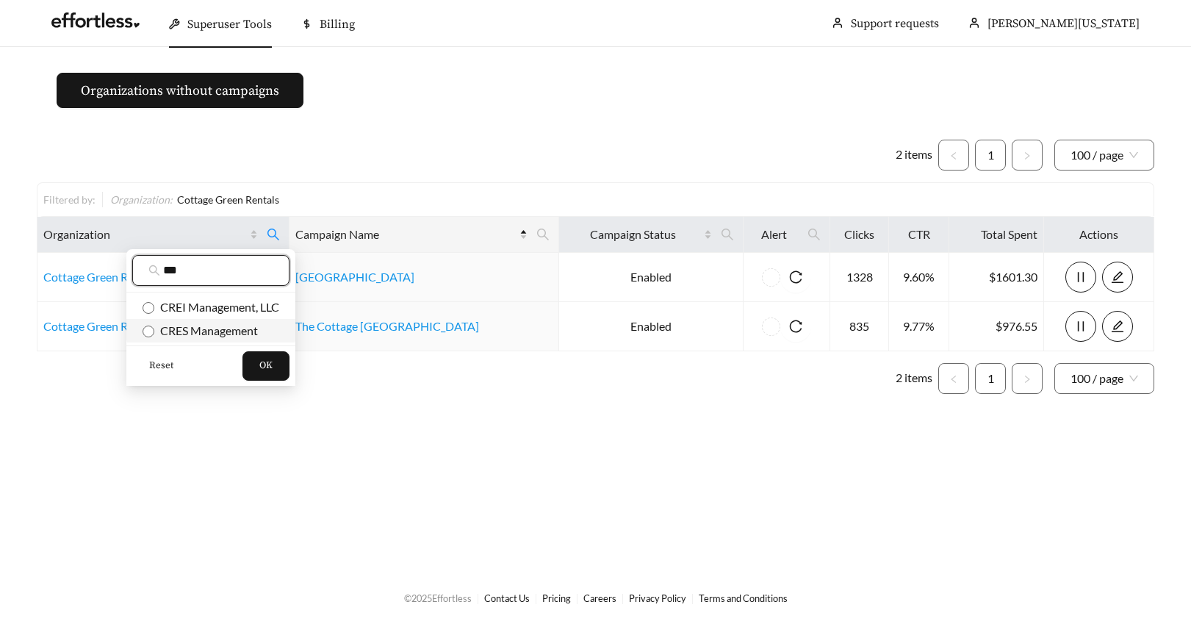
type input "***"
click at [265, 370] on span "OK" at bounding box center [265, 366] width 13 height 15
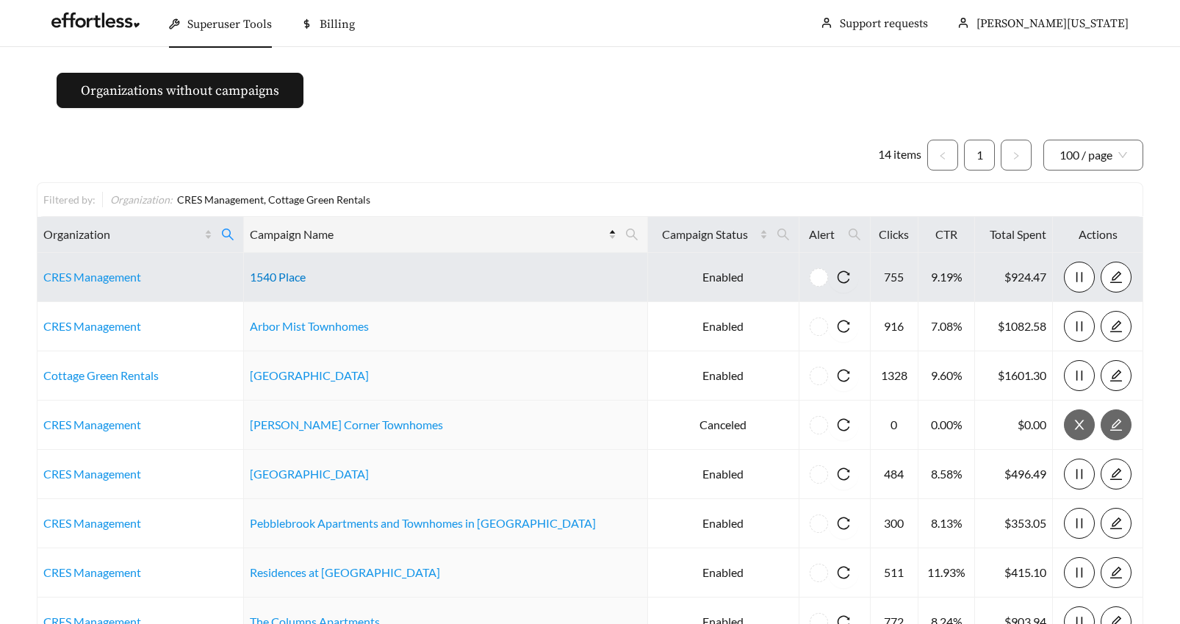
click at [279, 277] on link "1540 Place" at bounding box center [278, 277] width 56 height 14
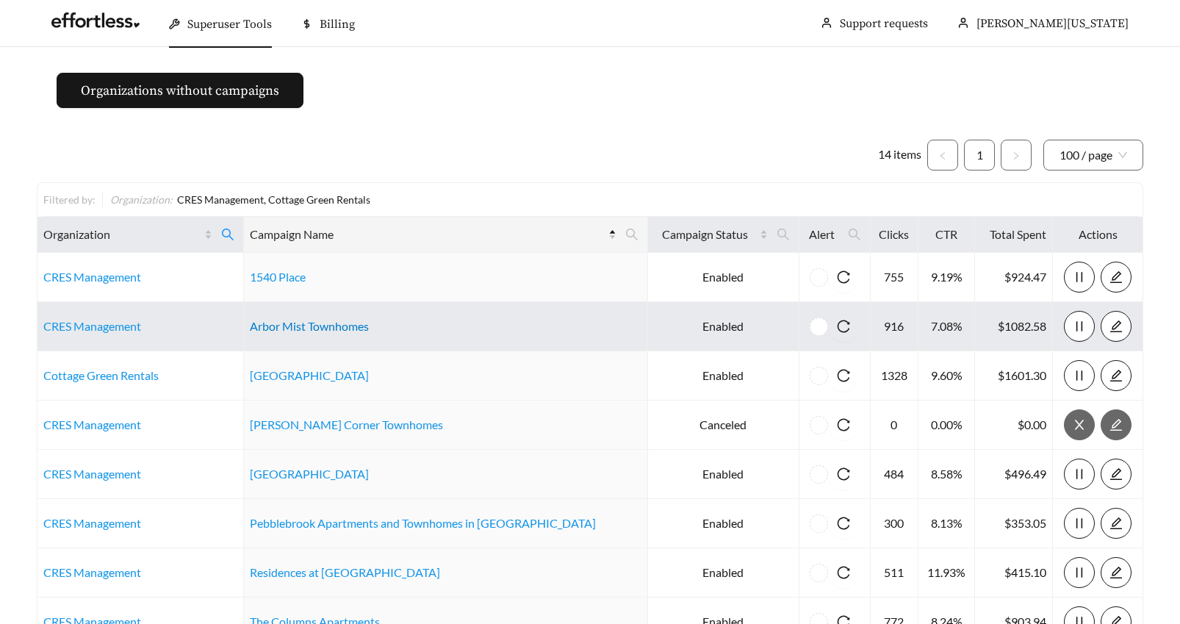
click at [331, 322] on link "Arbor Mist Townhomes" at bounding box center [309, 326] width 119 height 14
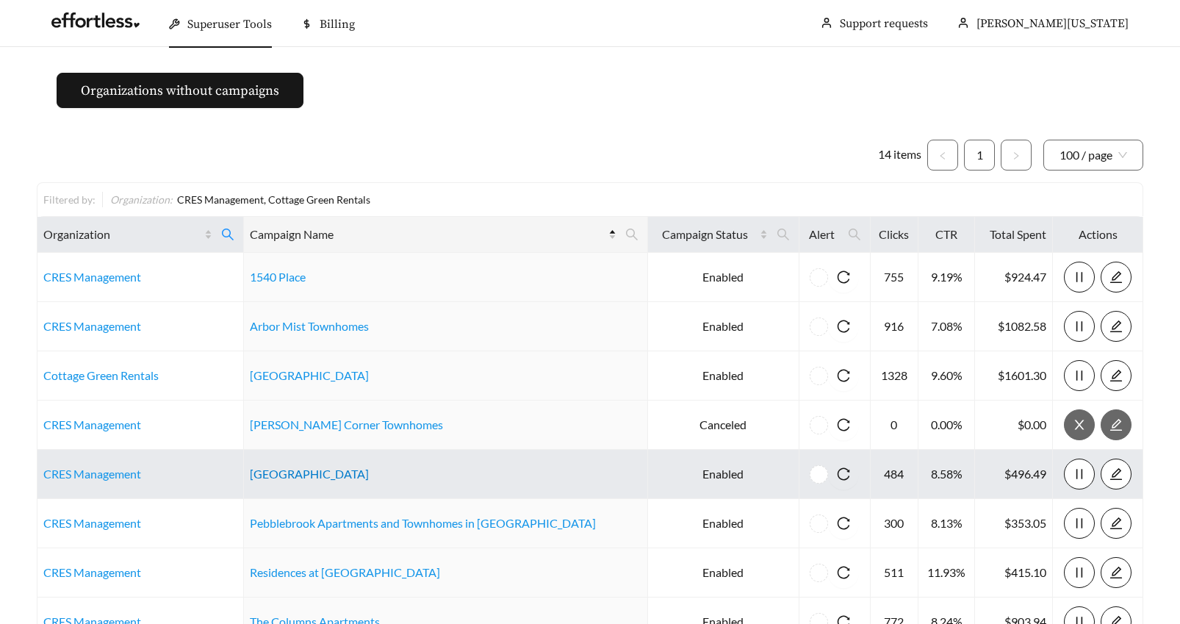
click at [291, 474] on link "Highland Ridge Apartments" at bounding box center [309, 474] width 119 height 14
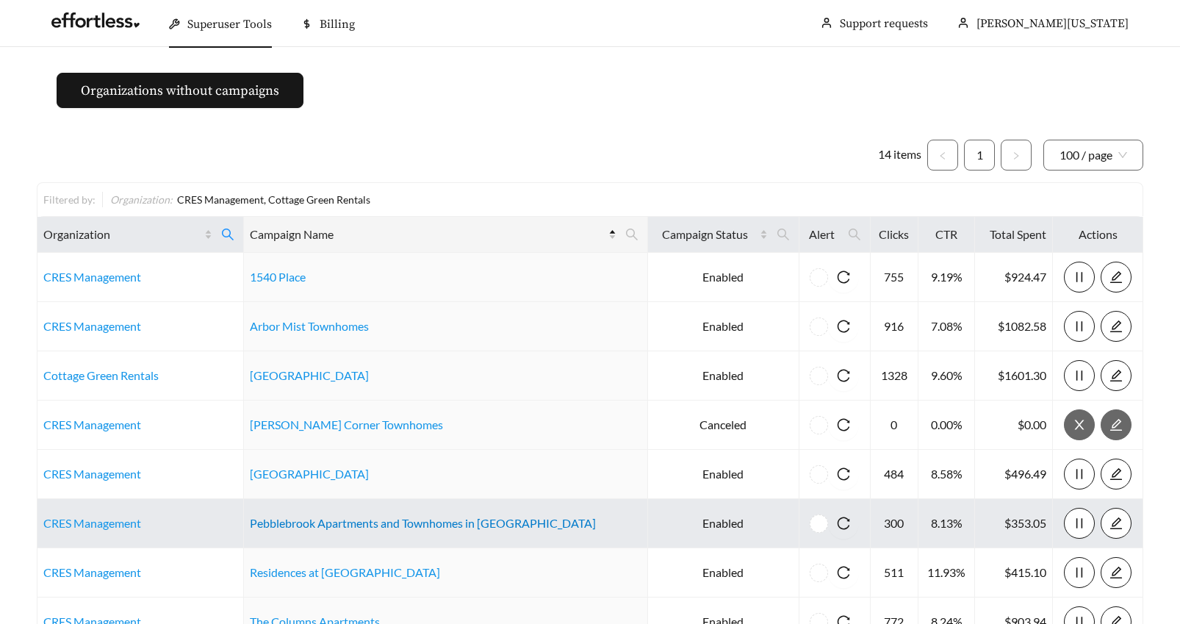
click at [325, 523] on link "Pebblebrook Apartments and Townhomes in Manhattan" at bounding box center [423, 523] width 346 height 14
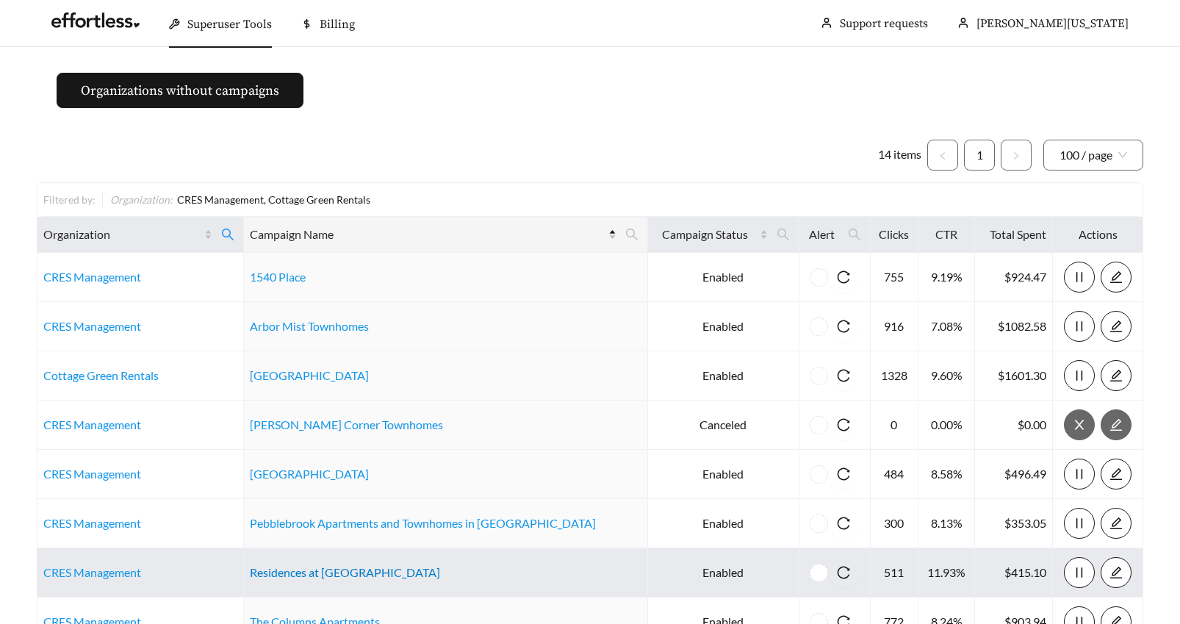
click at [290, 573] on link "Residences at Prairiefire" at bounding box center [345, 572] width 190 height 14
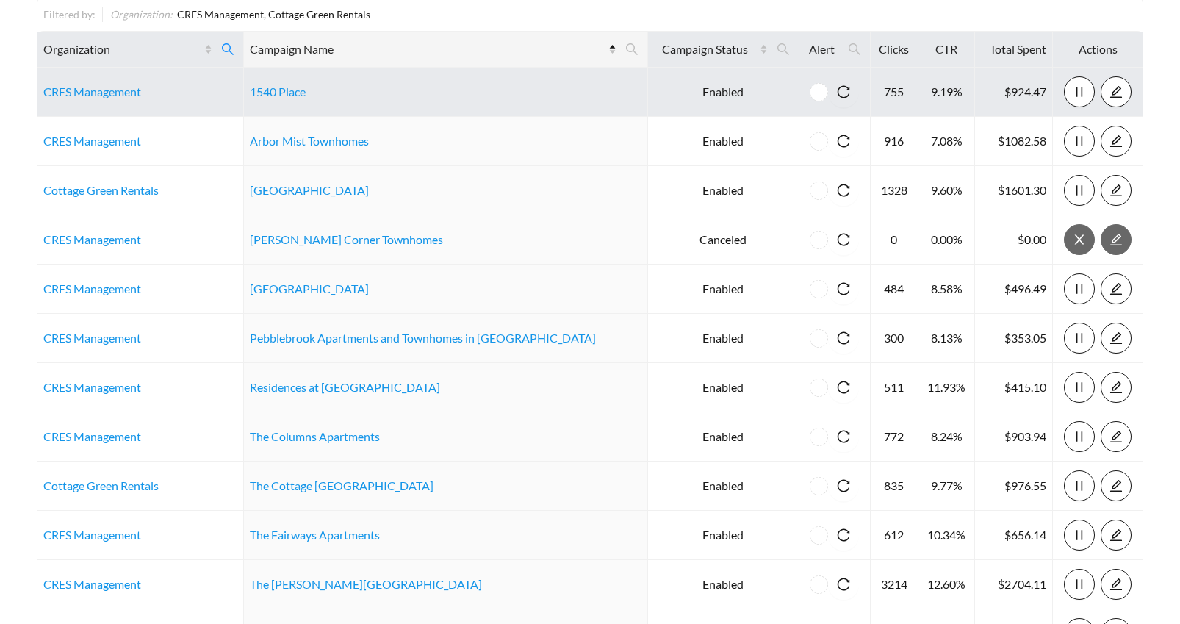
scroll to position [224, 0]
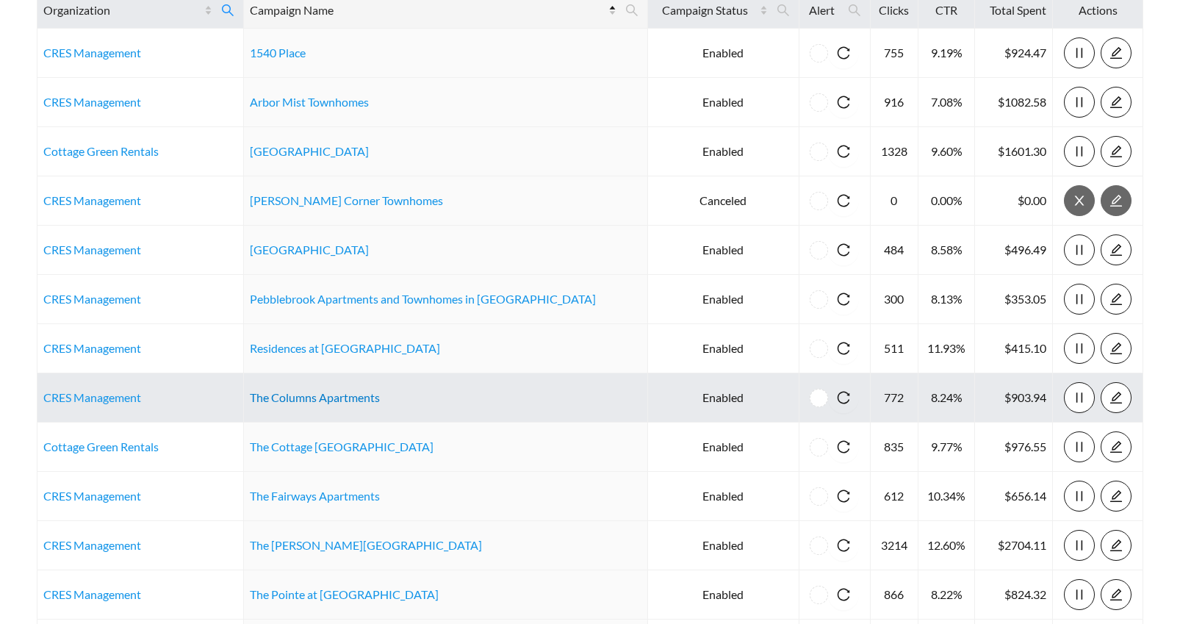
click at [329, 401] on link "The Columns Apartments" at bounding box center [315, 397] width 130 height 14
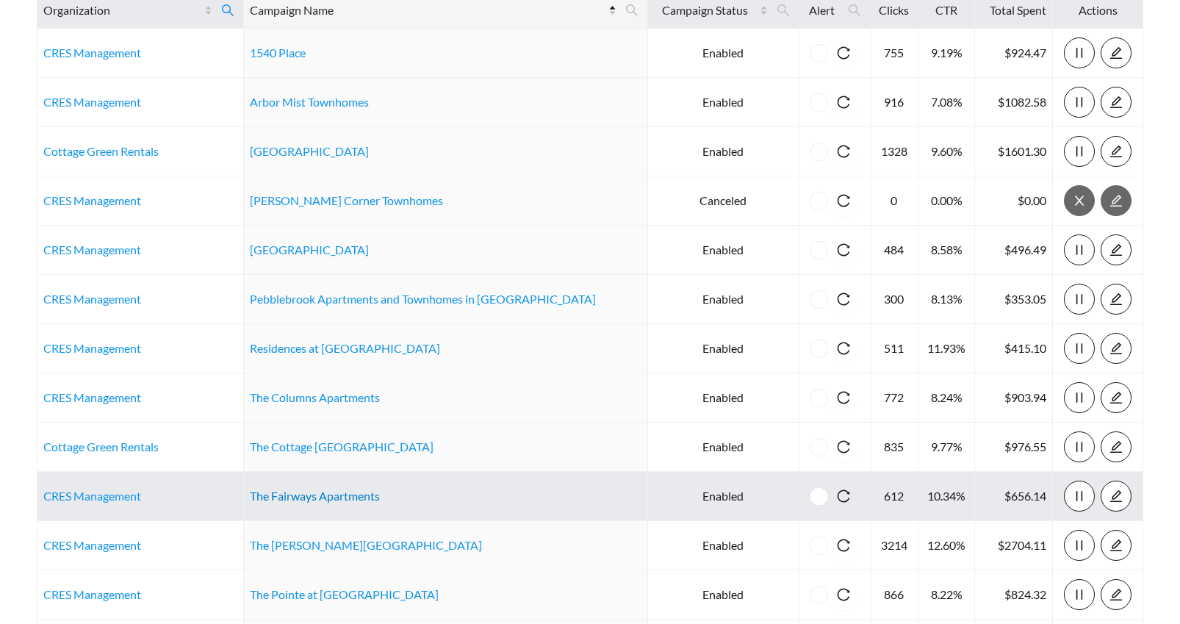
click at [331, 495] on link "The Fairways Apartments" at bounding box center [315, 496] width 130 height 14
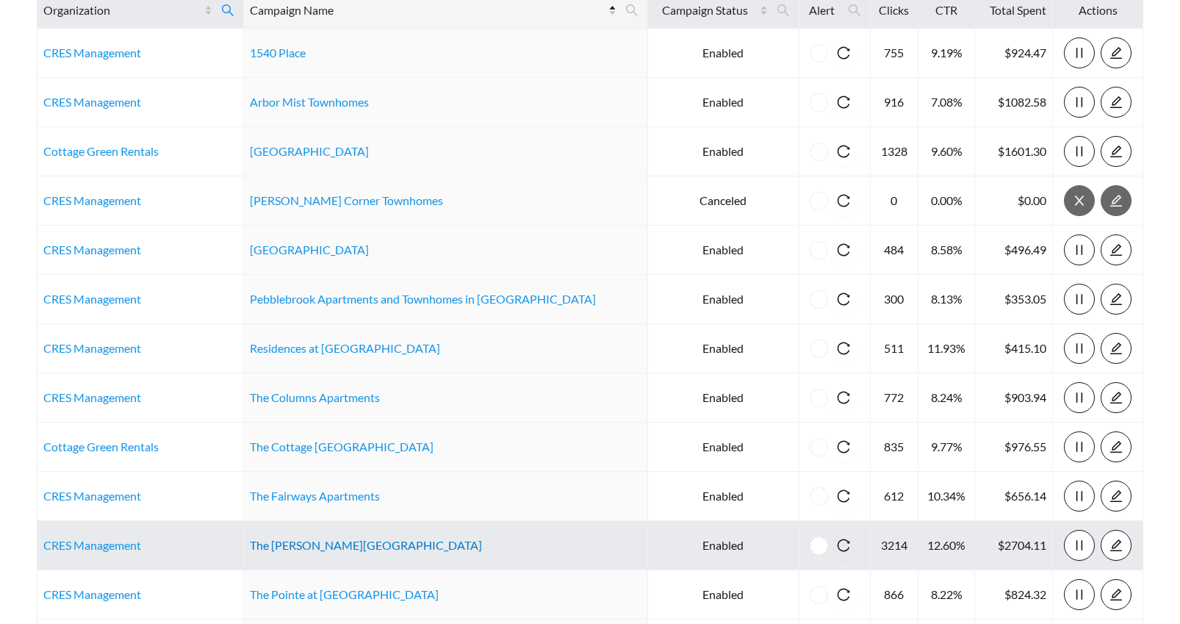
click at [308, 542] on link "The Louis Overland Park" at bounding box center [366, 545] width 232 height 14
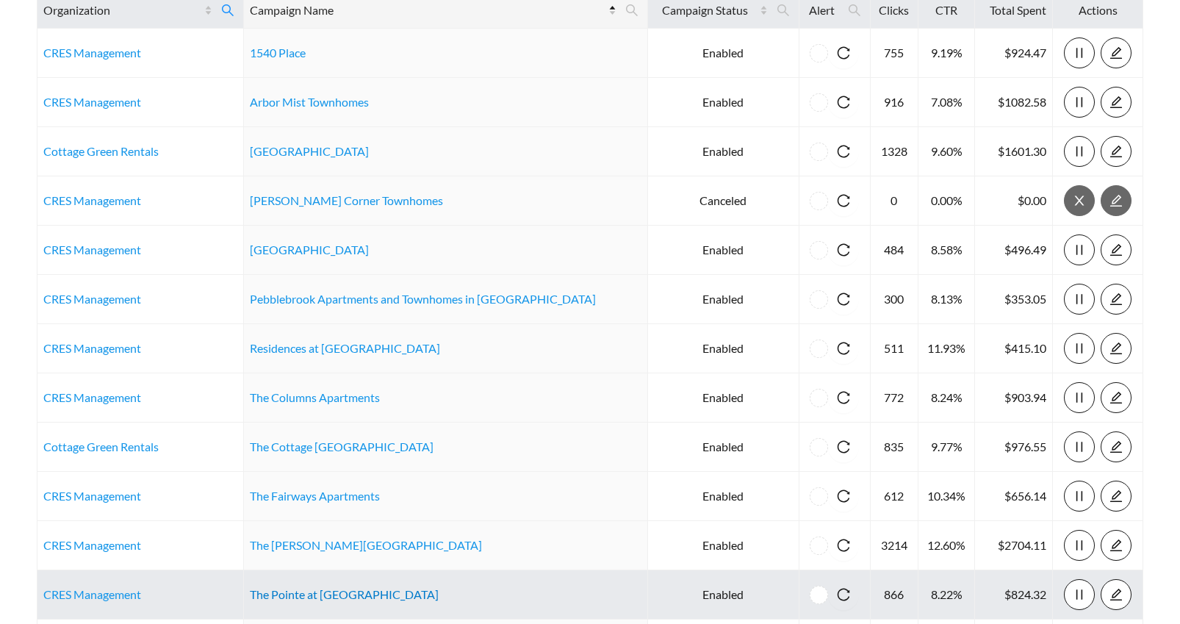
click at [317, 595] on link "The Pointe at West Lake" at bounding box center [344, 594] width 189 height 14
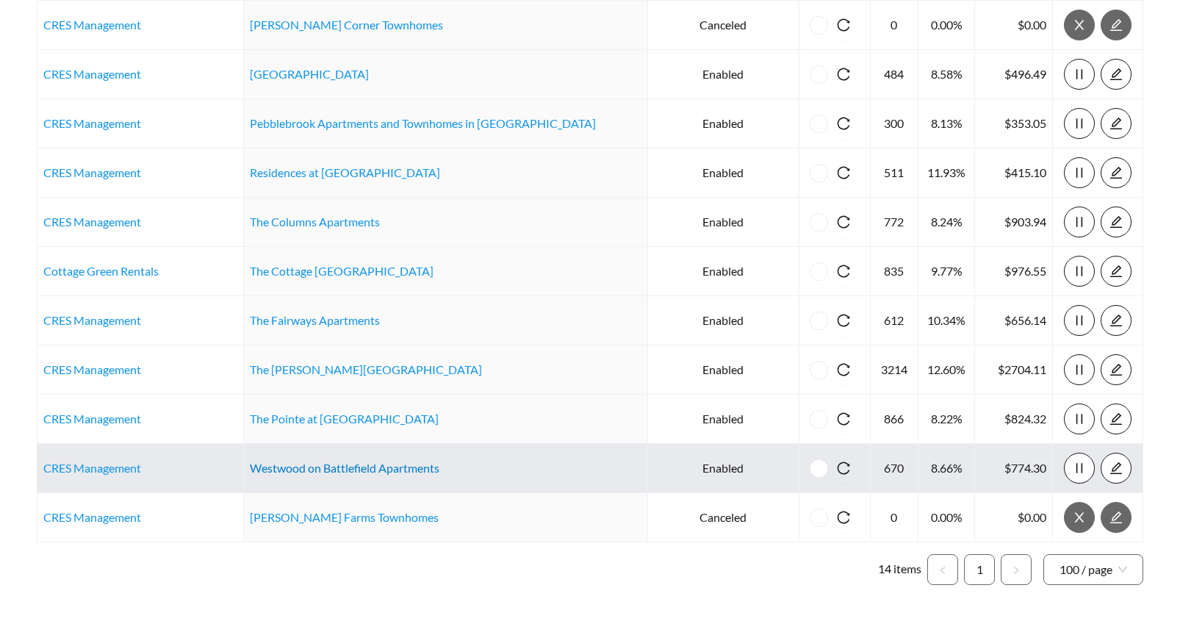
scroll to position [401, 0]
click at [358, 467] on link "Westwood on Battlefield Apartments" at bounding box center [345, 466] width 190 height 14
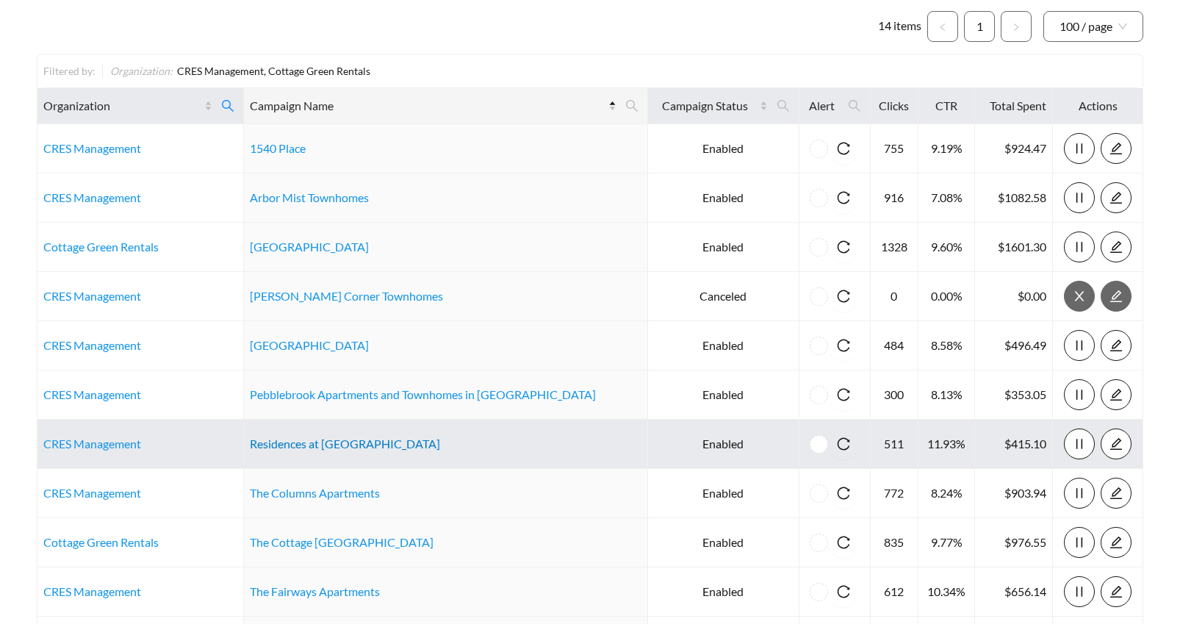
scroll to position [0, 0]
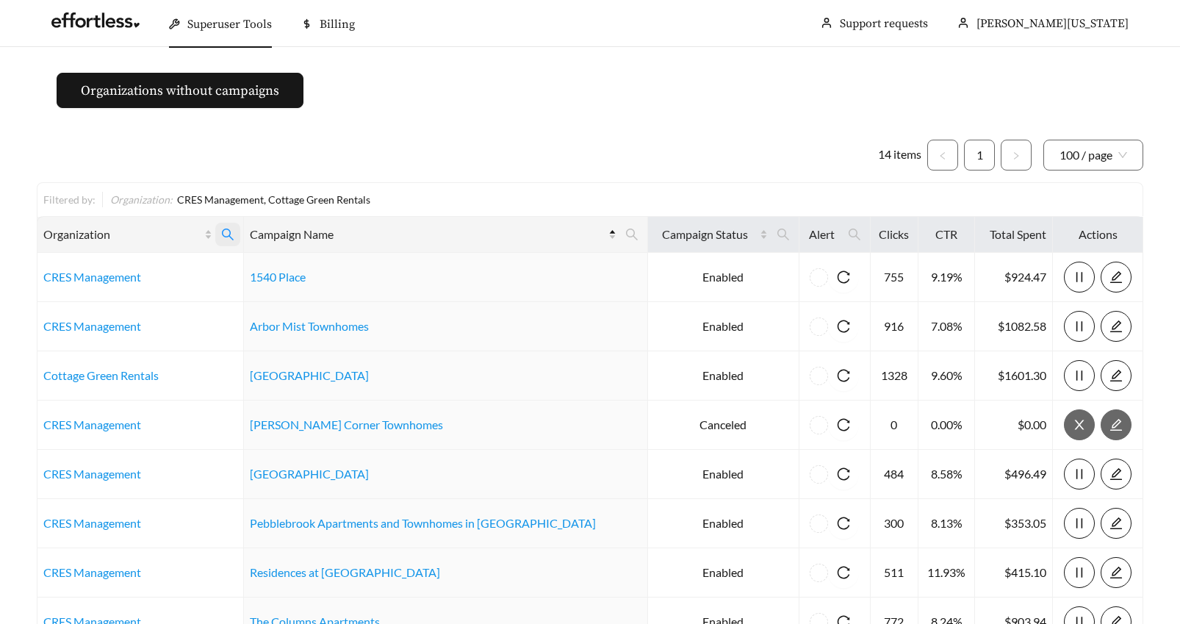
click at [234, 229] on icon "search" at bounding box center [228, 235] width 12 height 12
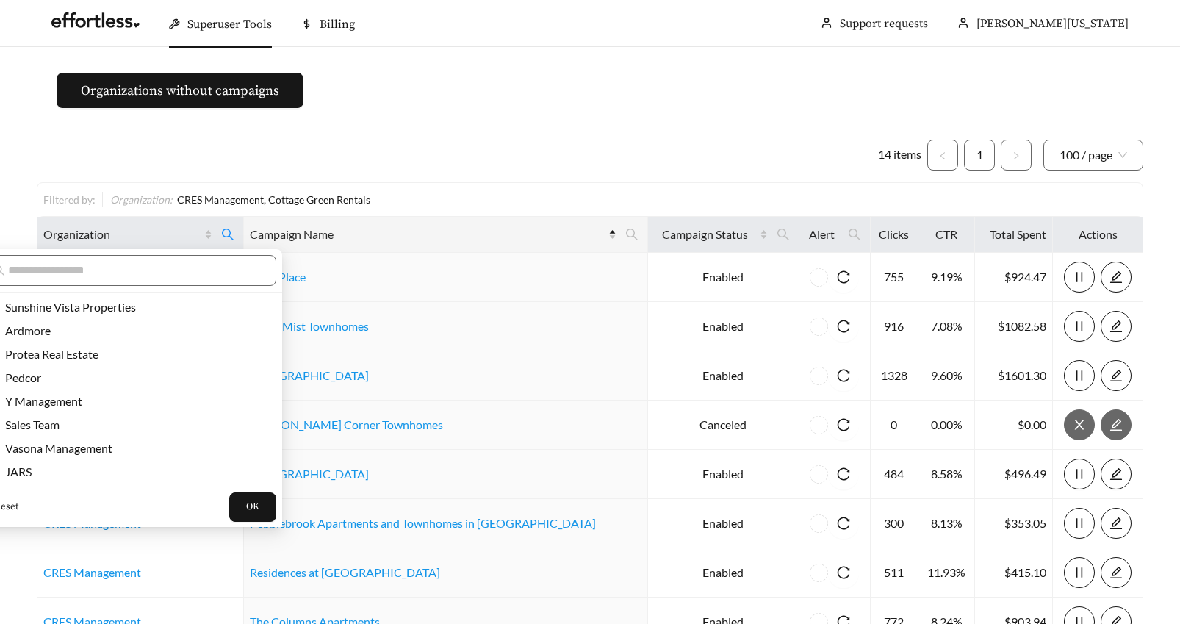
click at [10, 506] on span "Reset" at bounding box center [6, 507] width 24 height 15
click at [48, 270] on input "text" at bounding box center [134, 271] width 252 height 18
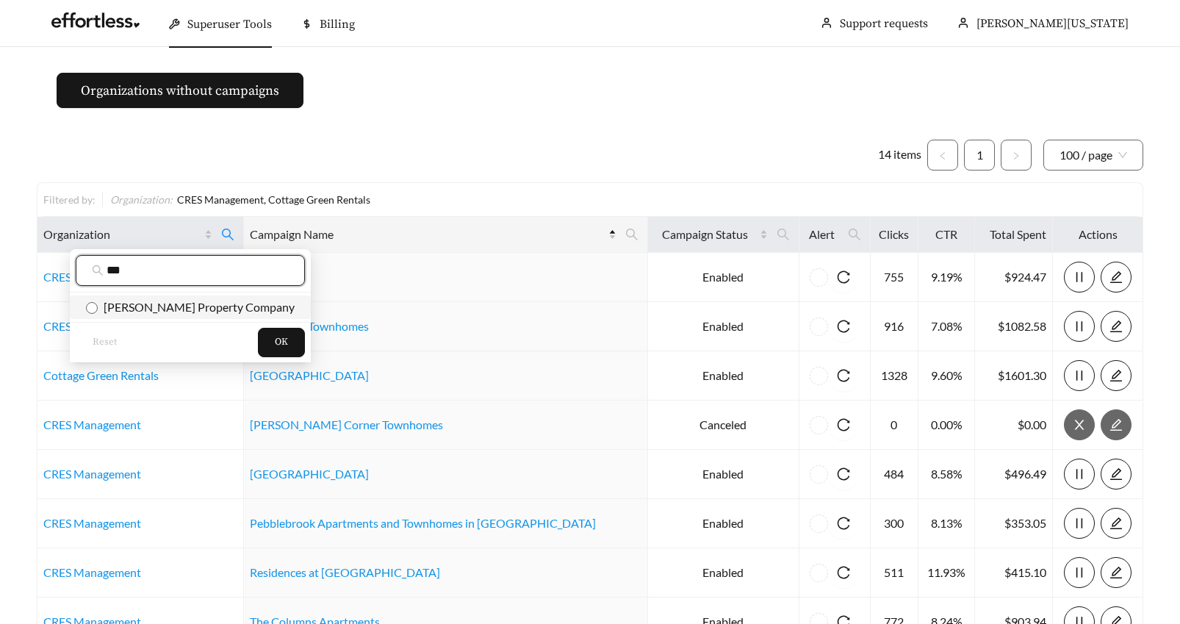
type input "***"
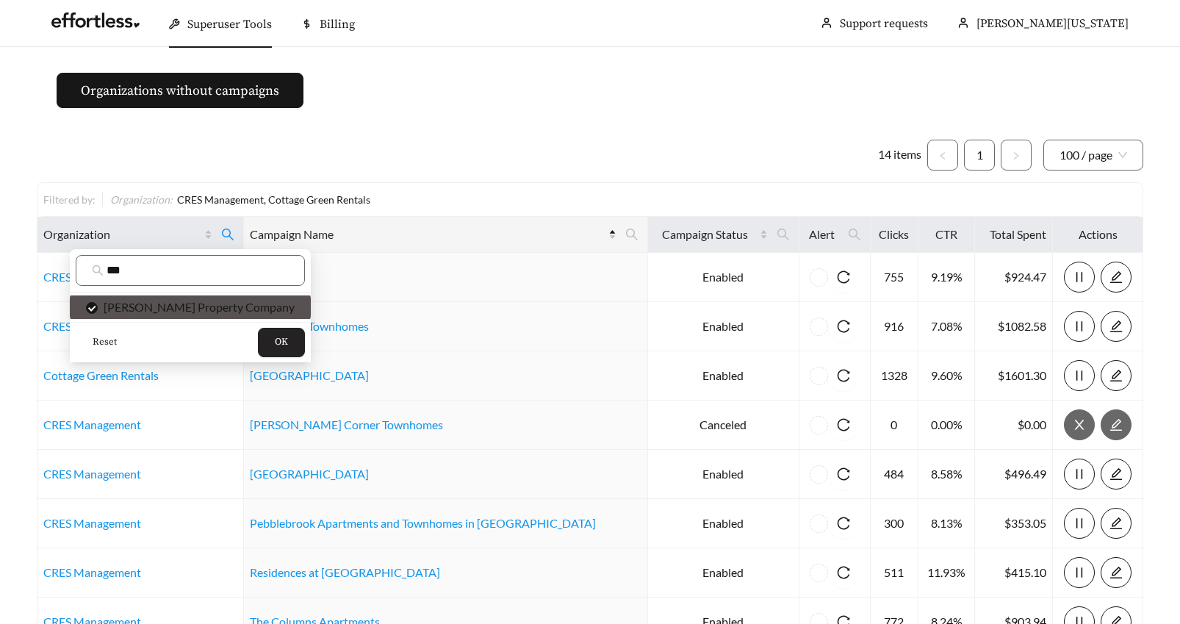
click at [258, 345] on button "OK" at bounding box center [281, 342] width 47 height 29
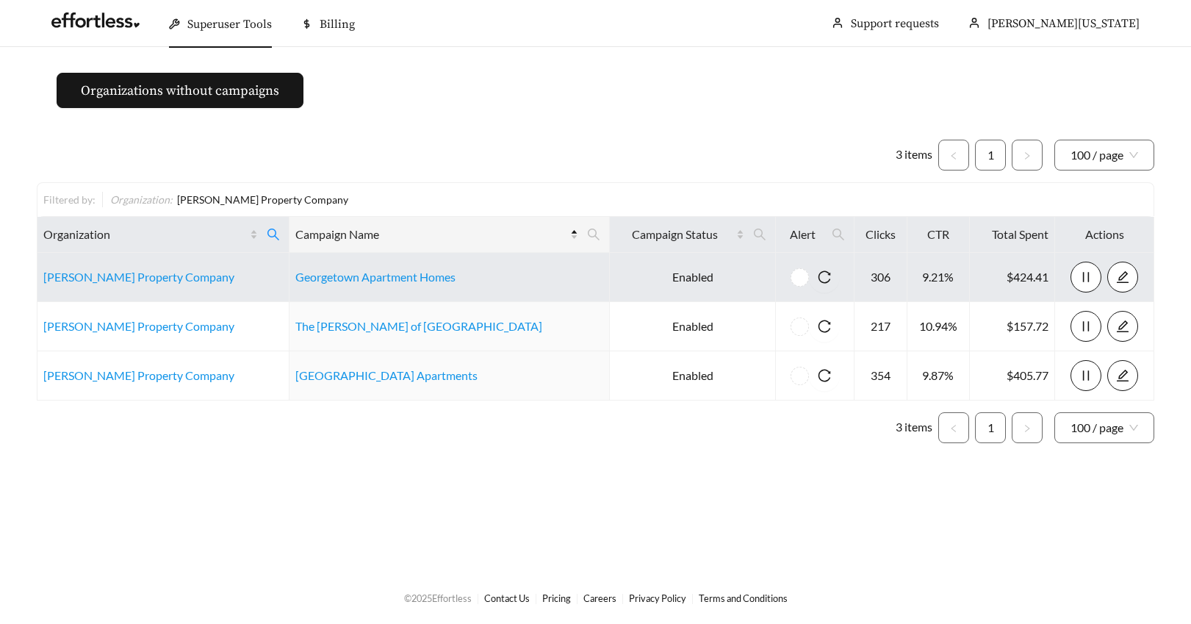
click at [332, 284] on td "Georgetown Apartment Homes" at bounding box center [450, 277] width 321 height 49
click at [332, 279] on link "Georgetown Apartment Homes" at bounding box center [375, 277] width 160 height 14
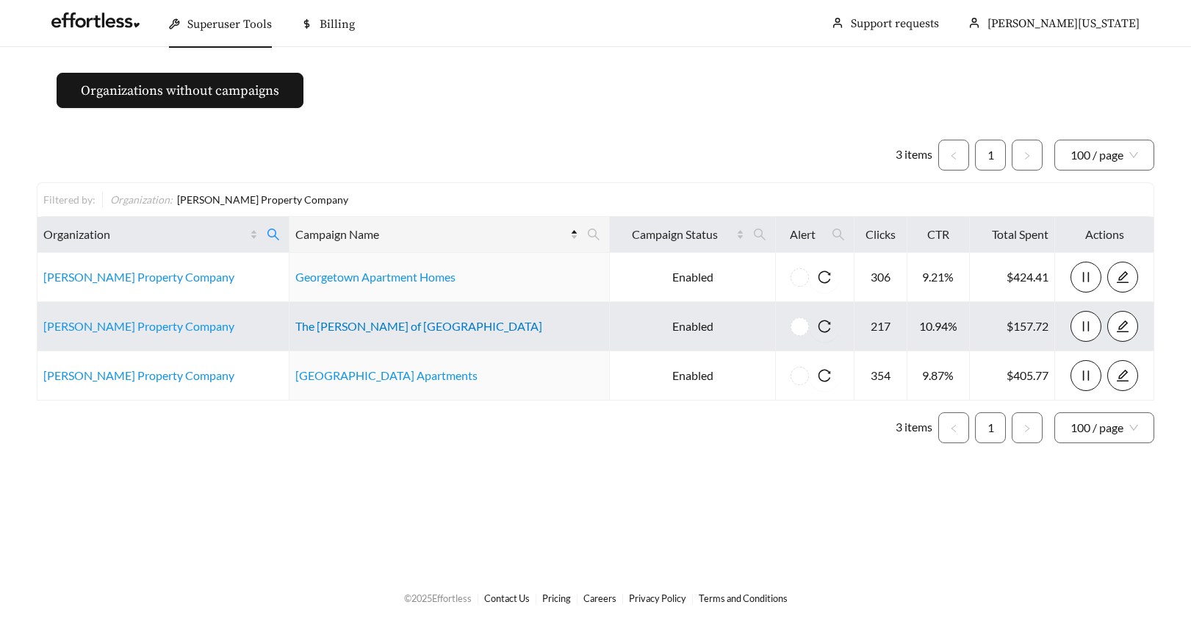
click at [392, 329] on link "The Woods of Cherry Creek" at bounding box center [418, 326] width 247 height 14
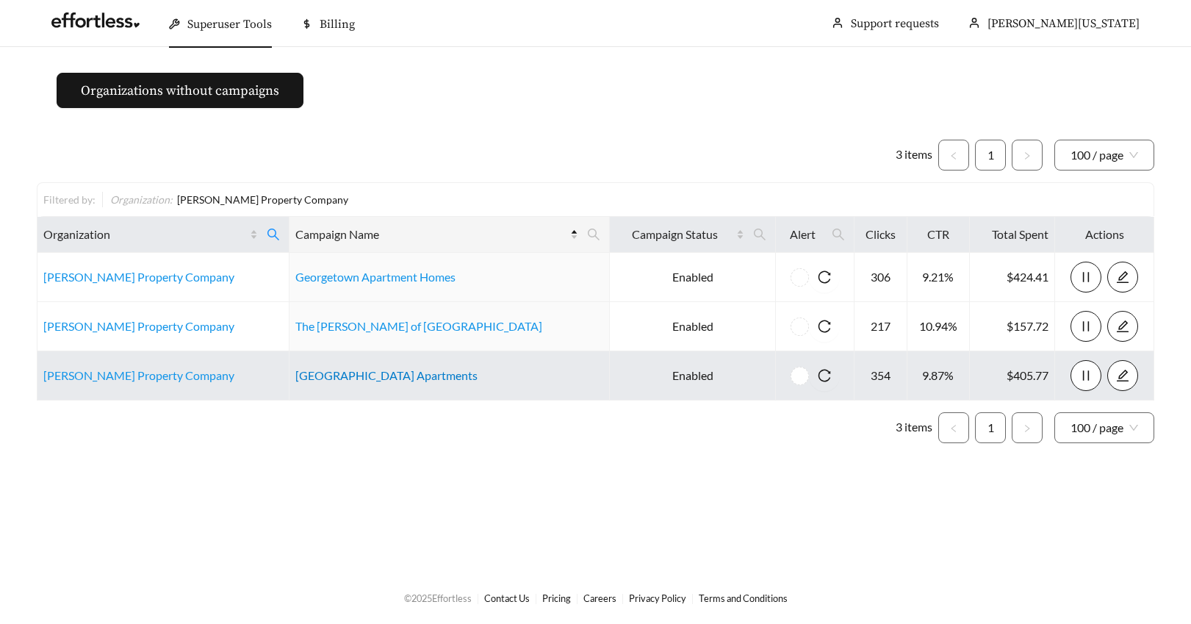
click at [345, 373] on link "Westchester Park Apartments" at bounding box center [386, 375] width 182 height 14
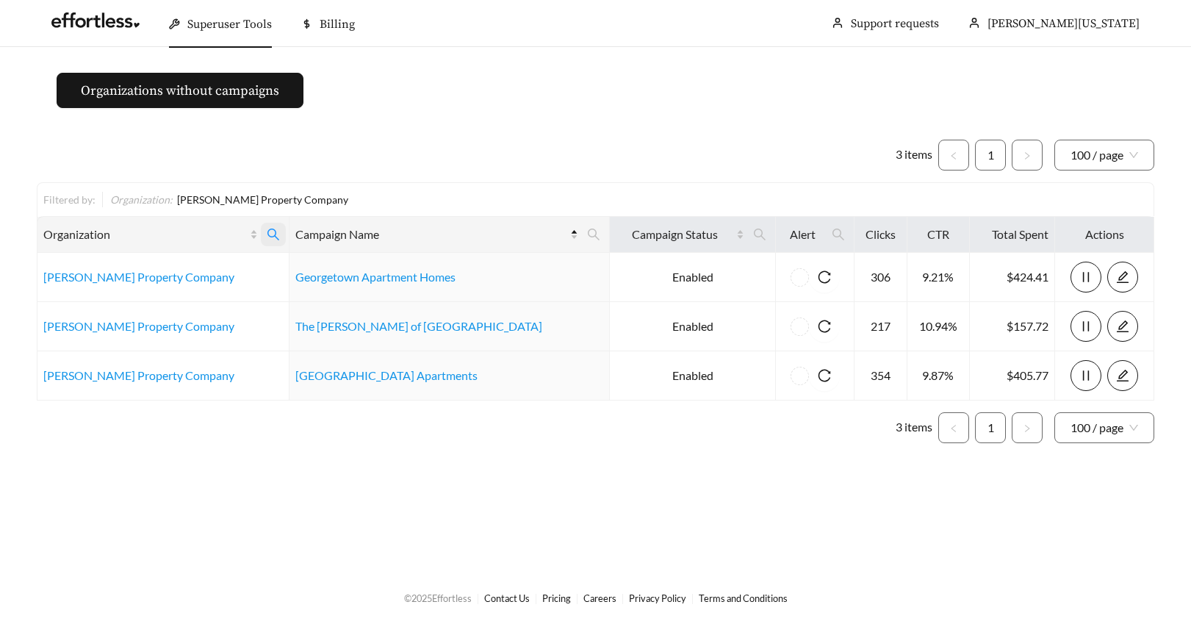
click at [277, 232] on icon "search" at bounding box center [273, 234] width 13 height 13
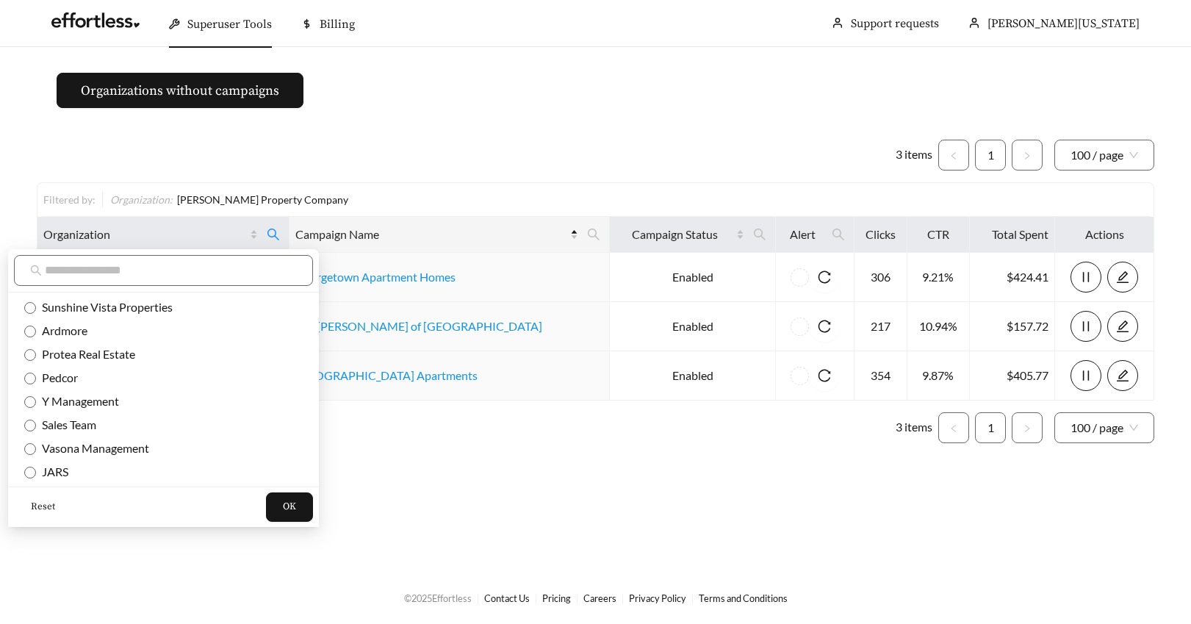
click at [40, 505] on span "Reset" at bounding box center [43, 507] width 24 height 15
click at [62, 273] on input "text" at bounding box center [171, 271] width 252 height 18
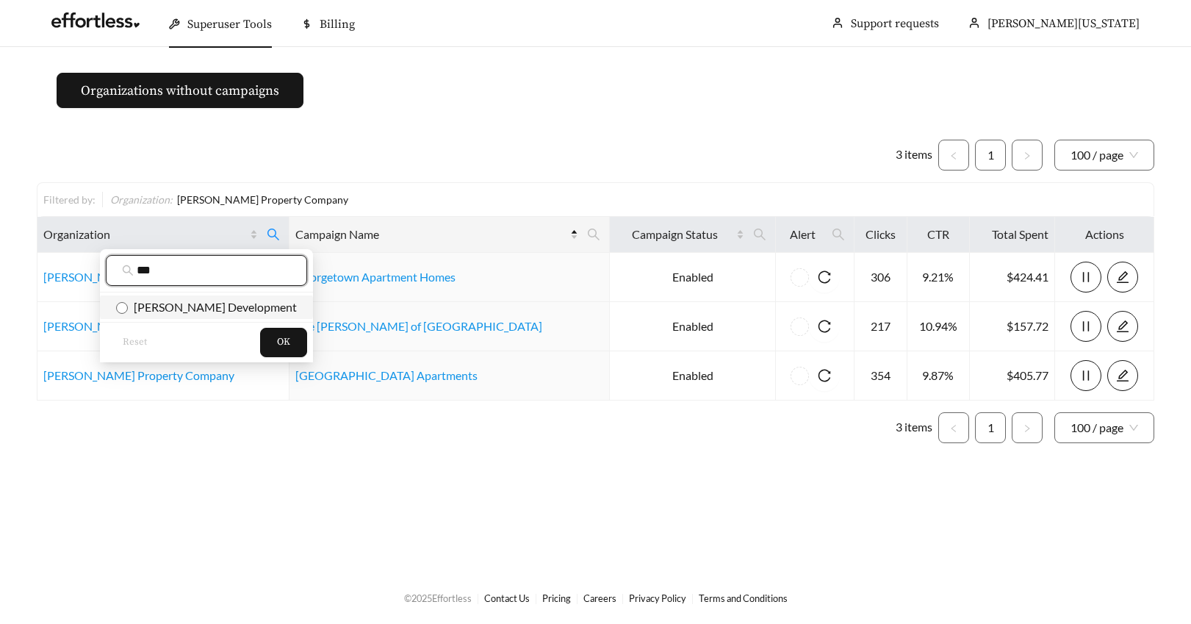
type input "***"
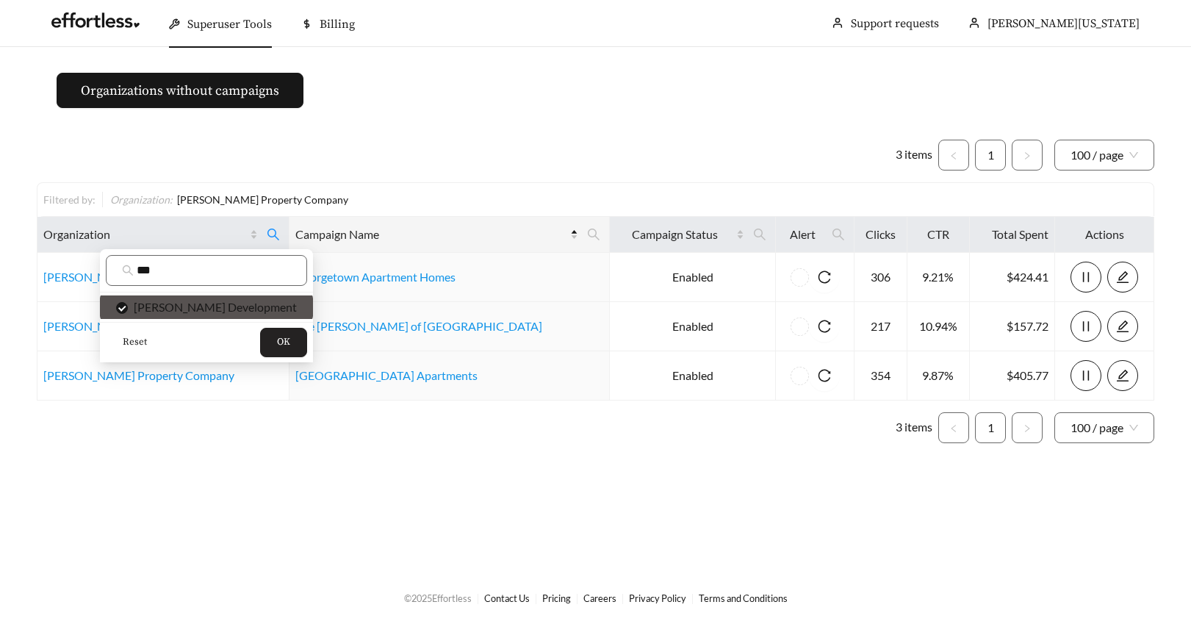
click at [277, 340] on span "OK" at bounding box center [283, 342] width 13 height 15
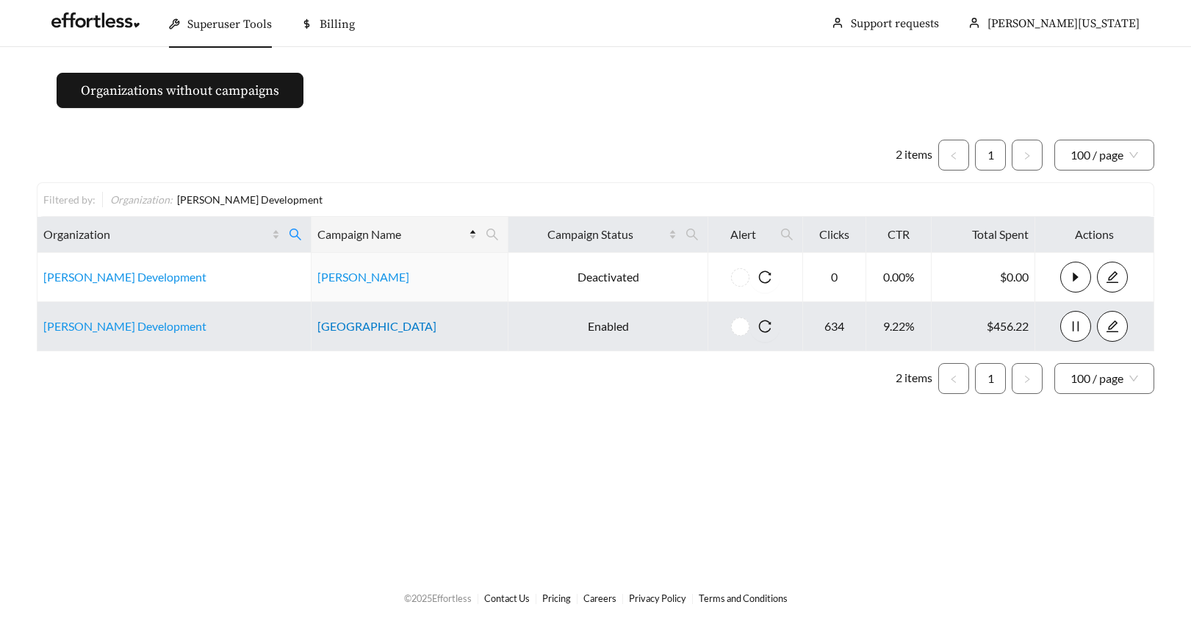
click at [372, 326] on link "Cedar Grove Townhomes" at bounding box center [377, 326] width 119 height 14
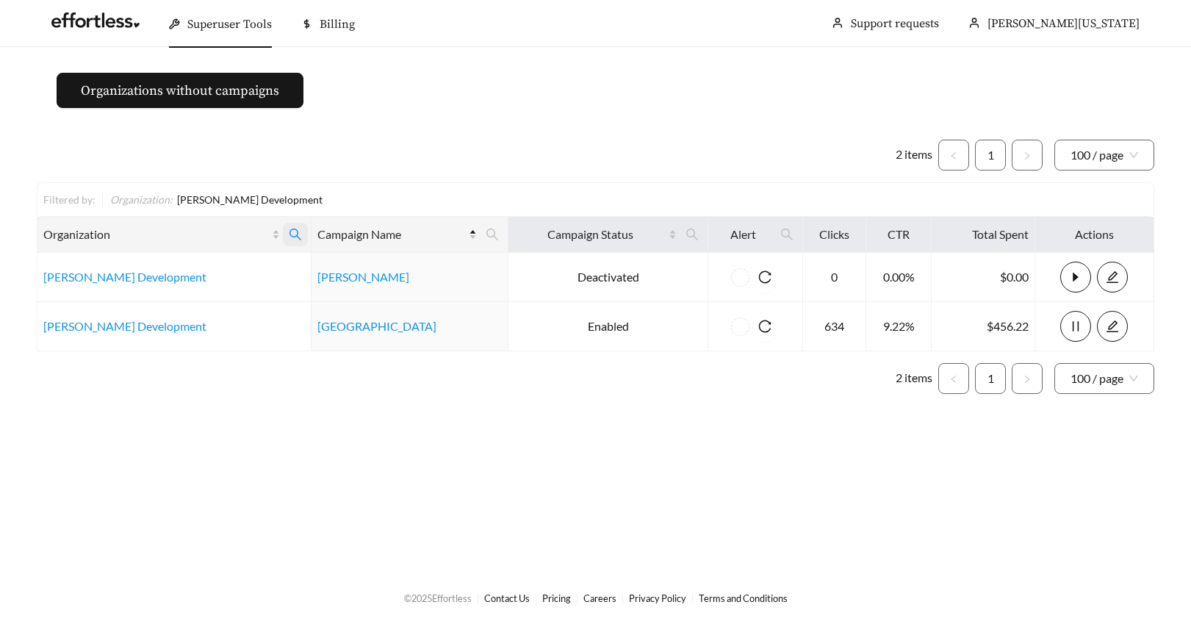
click at [289, 233] on icon "search" at bounding box center [295, 234] width 13 height 13
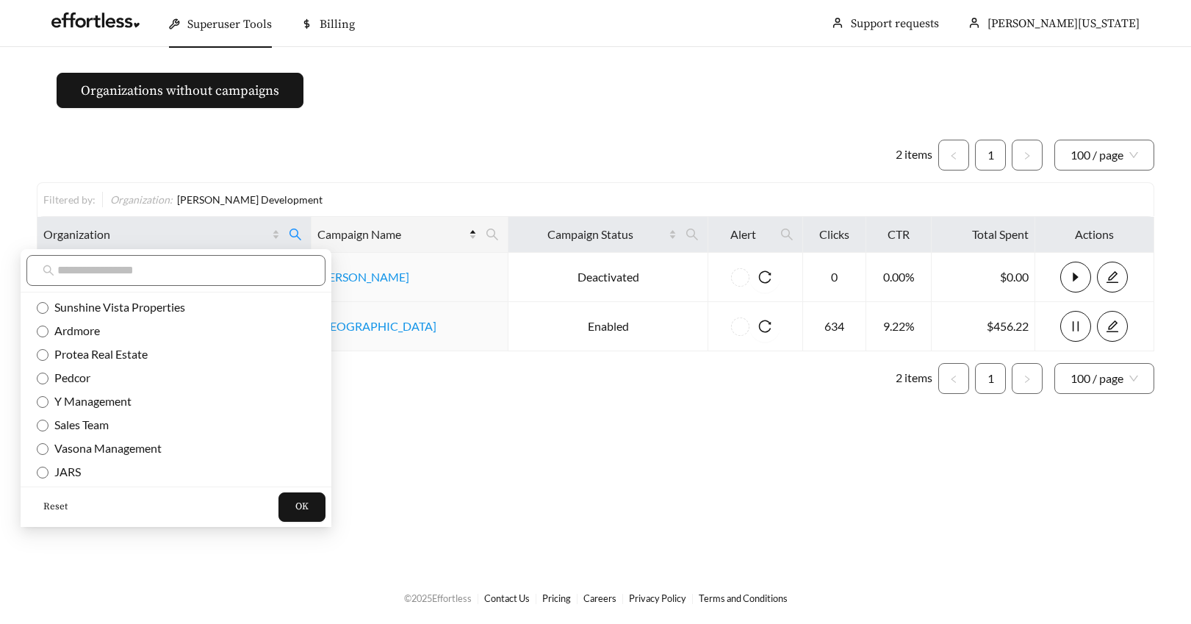
click at [54, 506] on span "Reset" at bounding box center [55, 507] width 24 height 15
click at [85, 273] on input "text" at bounding box center [183, 271] width 252 height 18
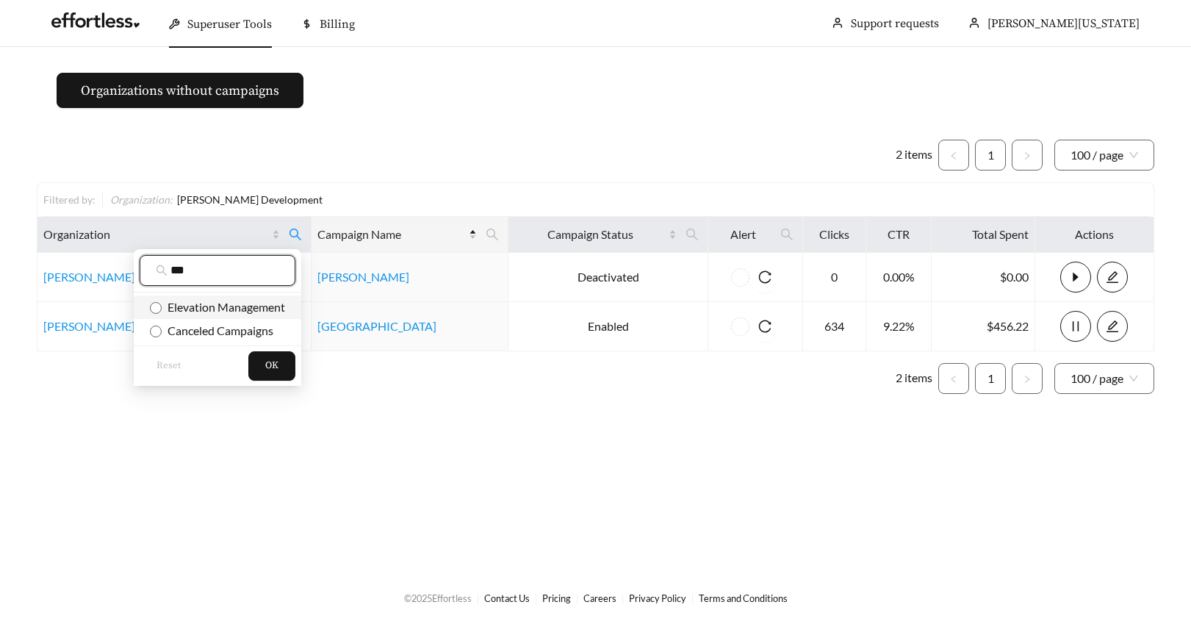
type input "***"
click at [269, 367] on span "OK" at bounding box center [271, 366] width 13 height 15
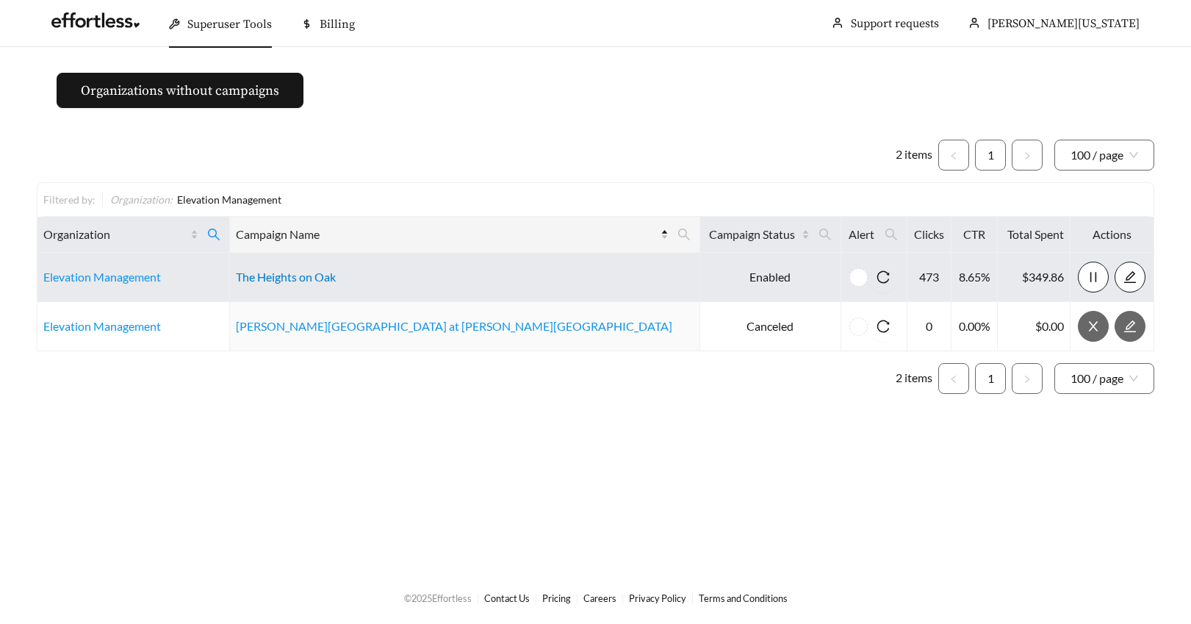
click at [334, 279] on link "The Heights on Oak" at bounding box center [286, 277] width 100 height 14
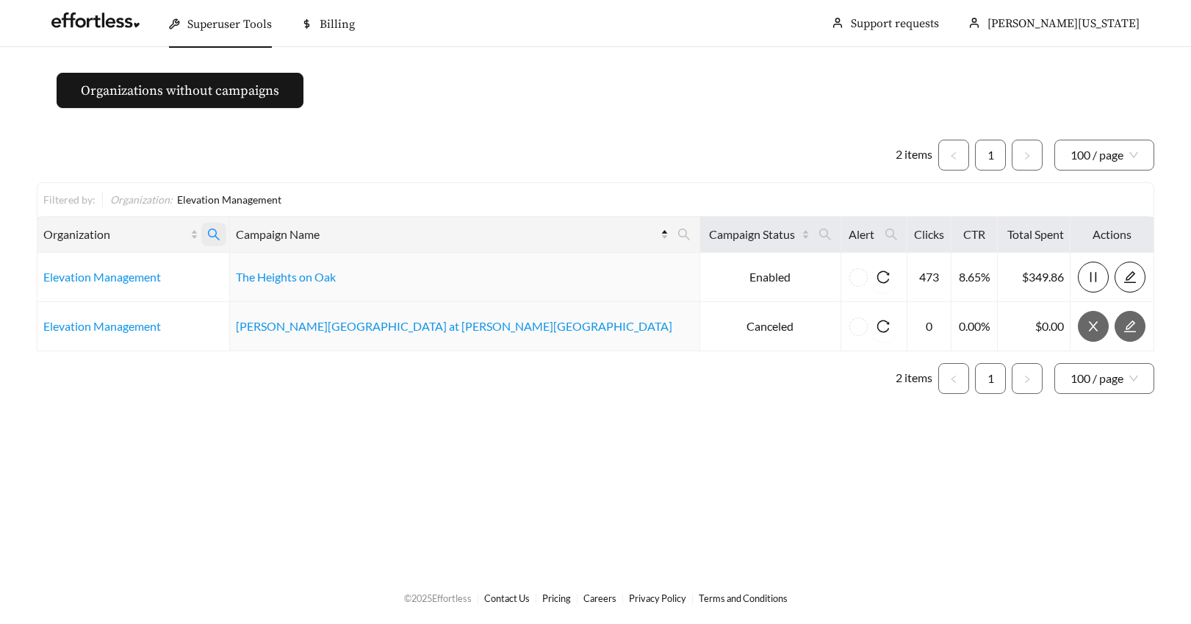
click at [220, 232] on icon "search" at bounding box center [213, 234] width 13 height 13
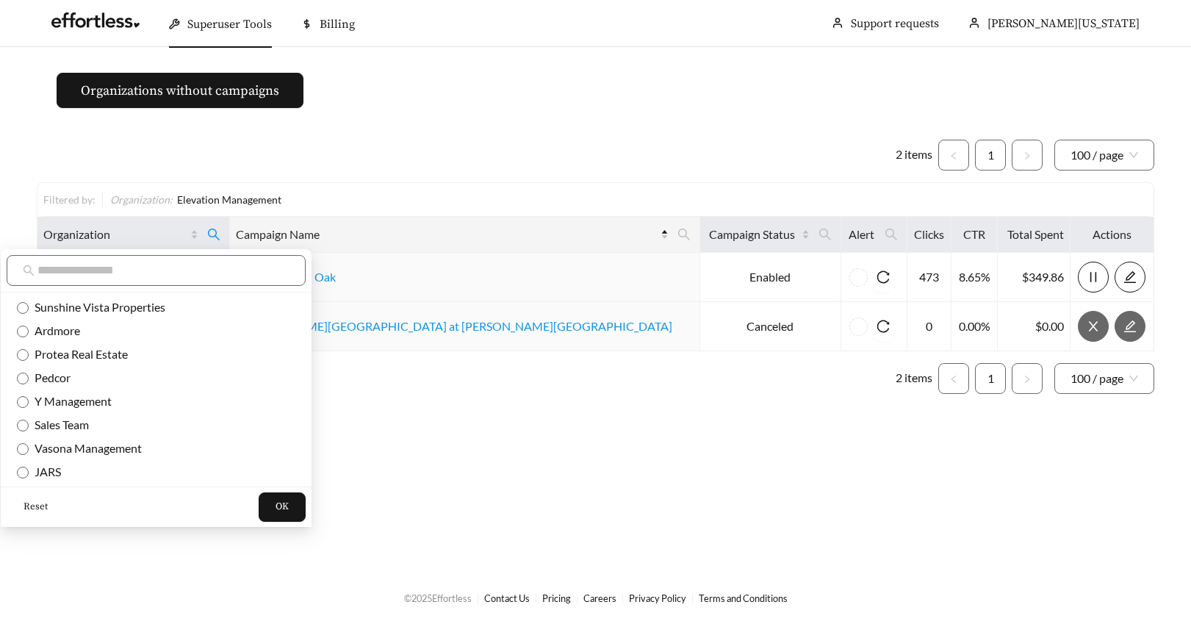
click at [29, 503] on span "Reset" at bounding box center [36, 507] width 24 height 15
click at [58, 270] on input "text" at bounding box center [163, 271] width 252 height 18
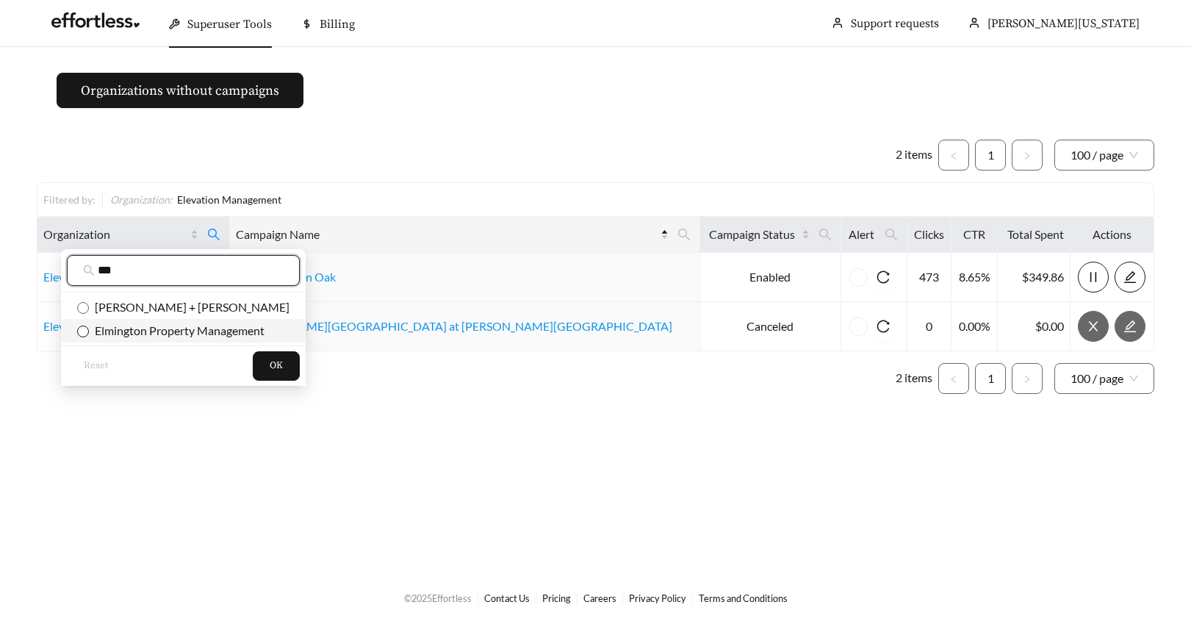
type input "***"
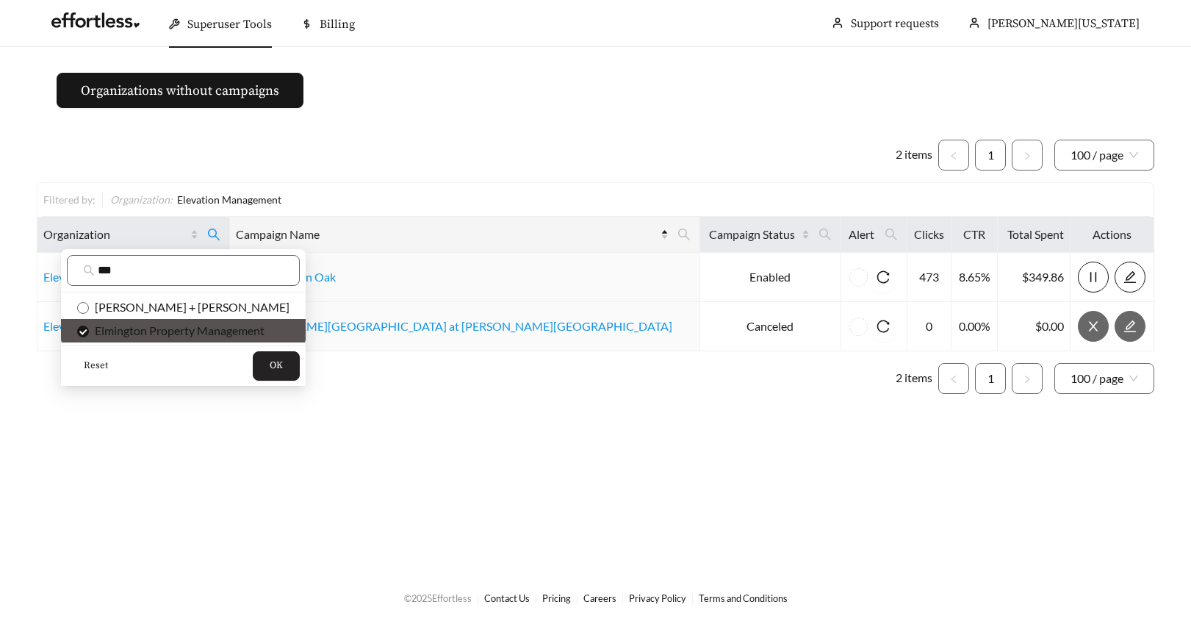
click at [253, 369] on button "OK" at bounding box center [276, 365] width 47 height 29
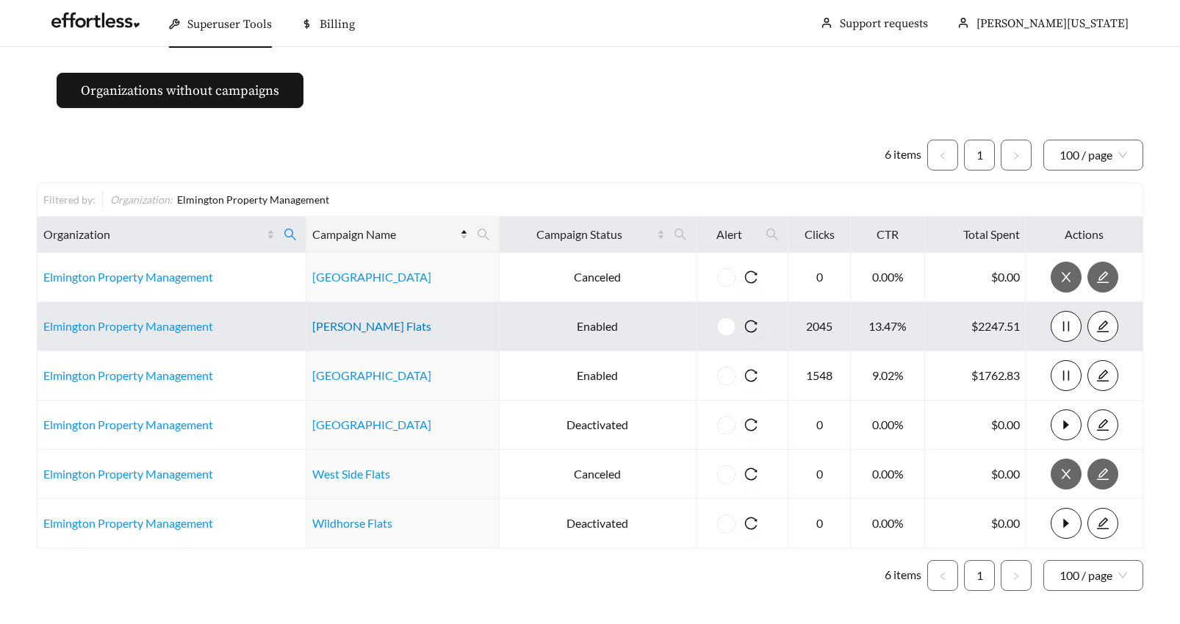
click at [337, 329] on link "McCrory Flats" at bounding box center [371, 326] width 119 height 14
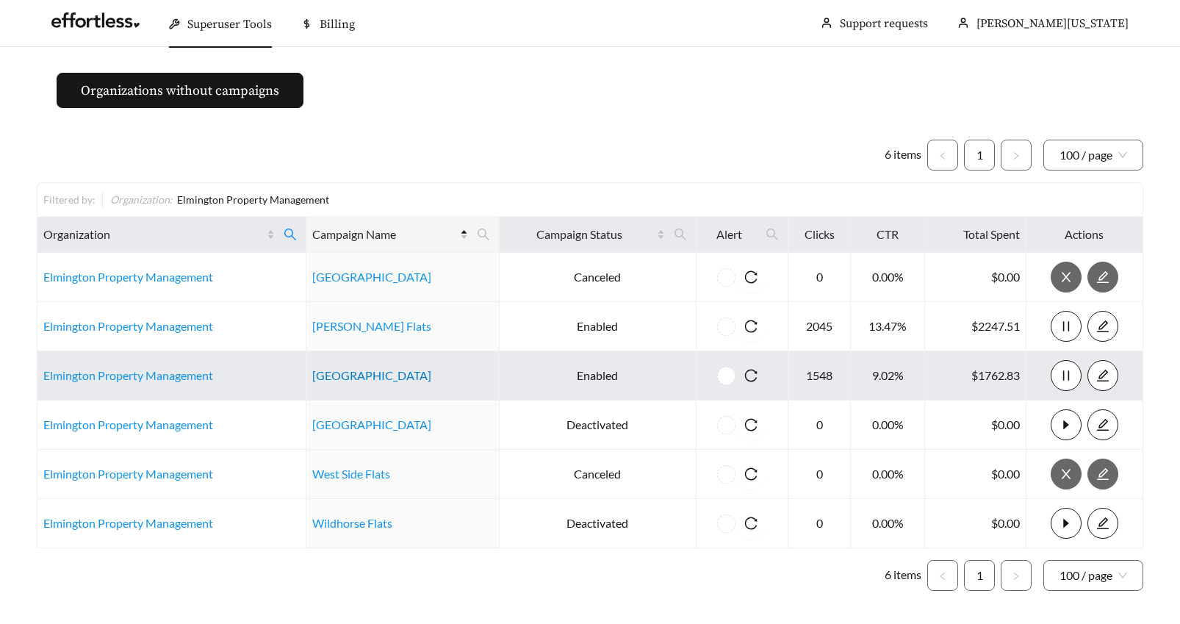
click at [368, 376] on link "North River Flats" at bounding box center [371, 375] width 119 height 14
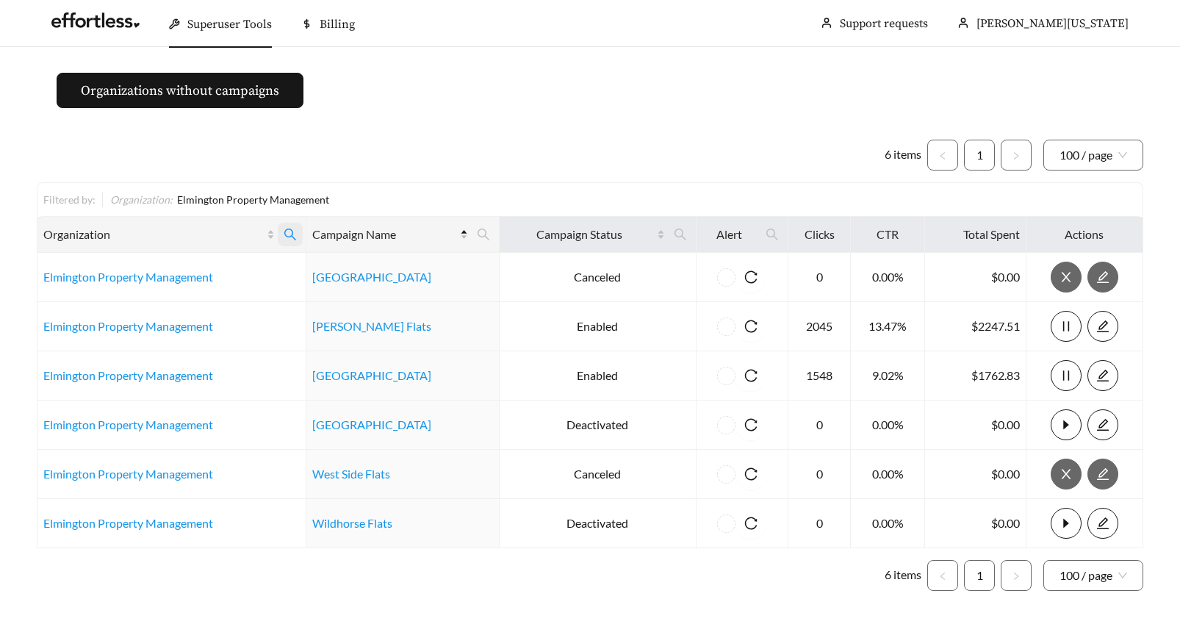
click at [290, 231] on icon "search" at bounding box center [290, 235] width 12 height 12
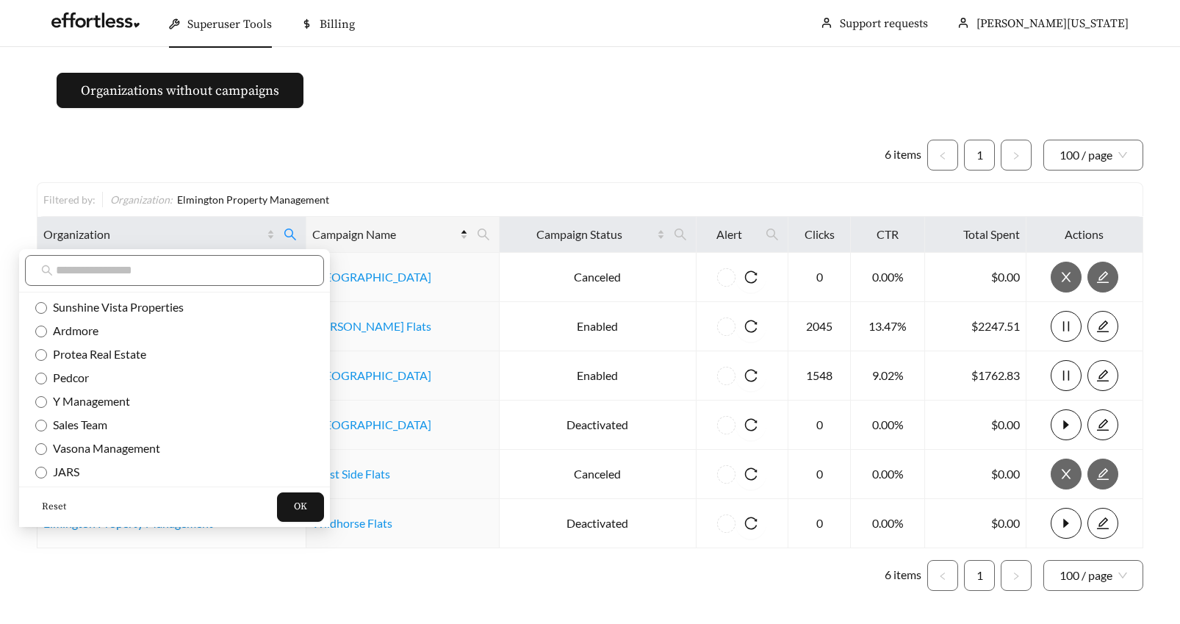
click at [52, 509] on span "Reset" at bounding box center [54, 507] width 24 height 15
click at [71, 270] on input "text" at bounding box center [182, 271] width 252 height 18
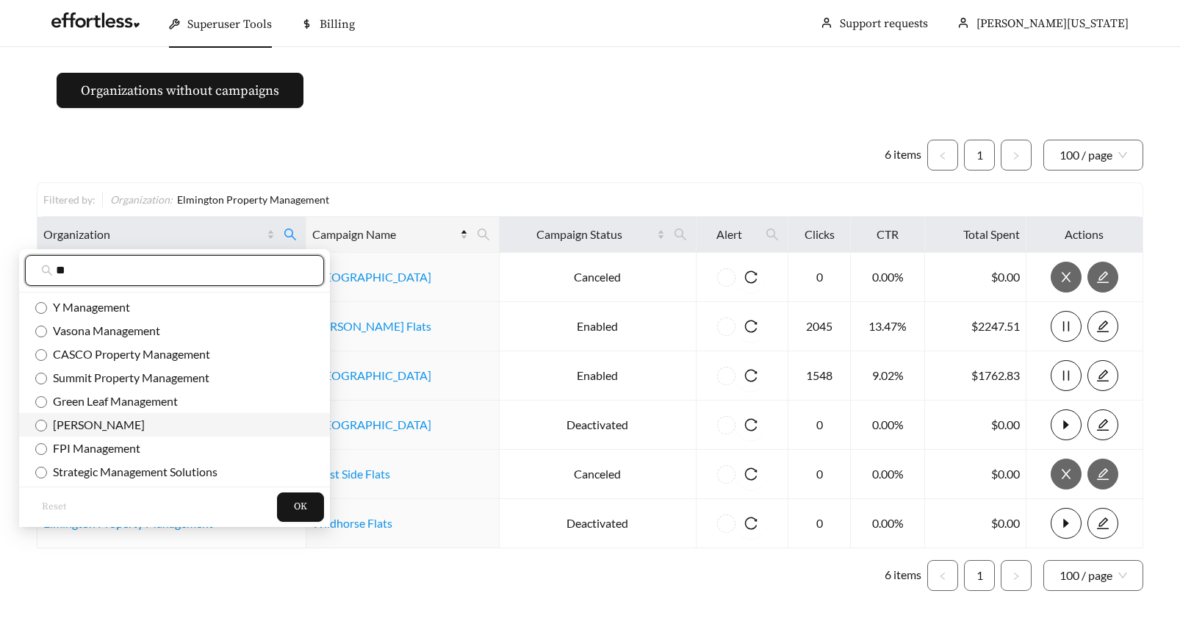
type input "**"
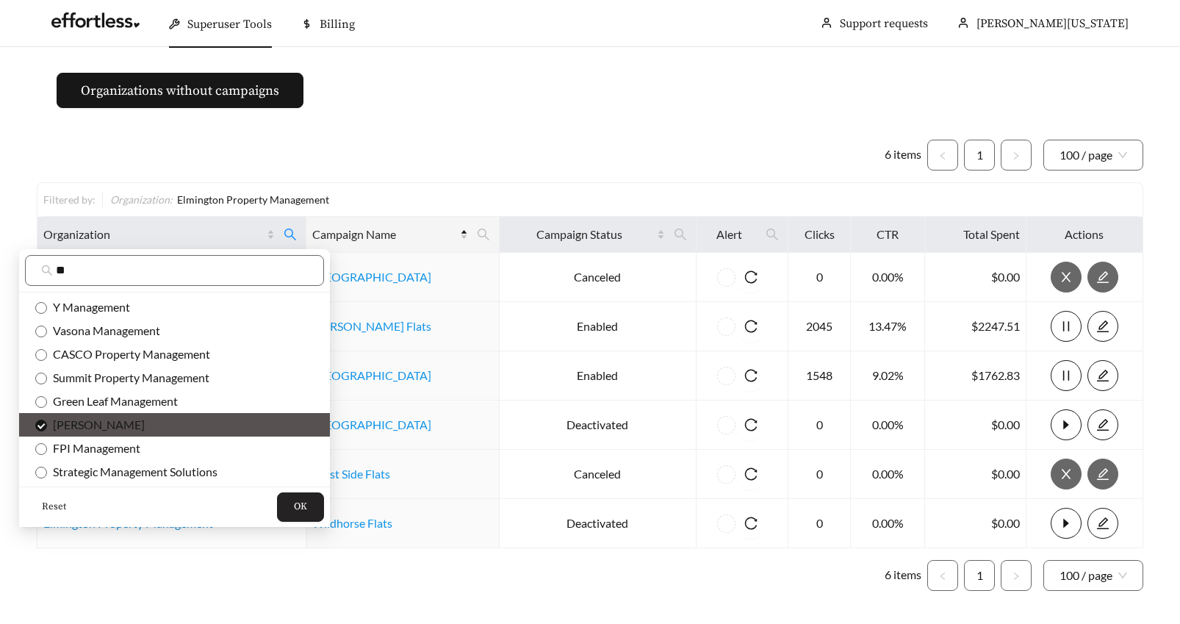
click at [294, 504] on span "OK" at bounding box center [300, 507] width 13 height 15
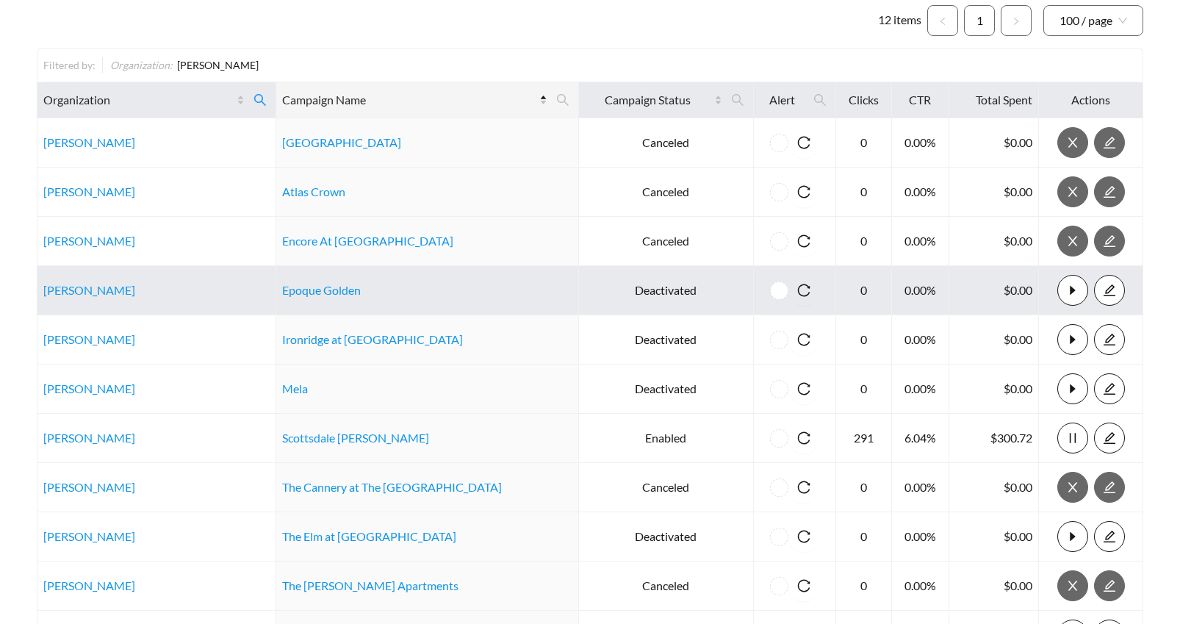
scroll to position [135, 0]
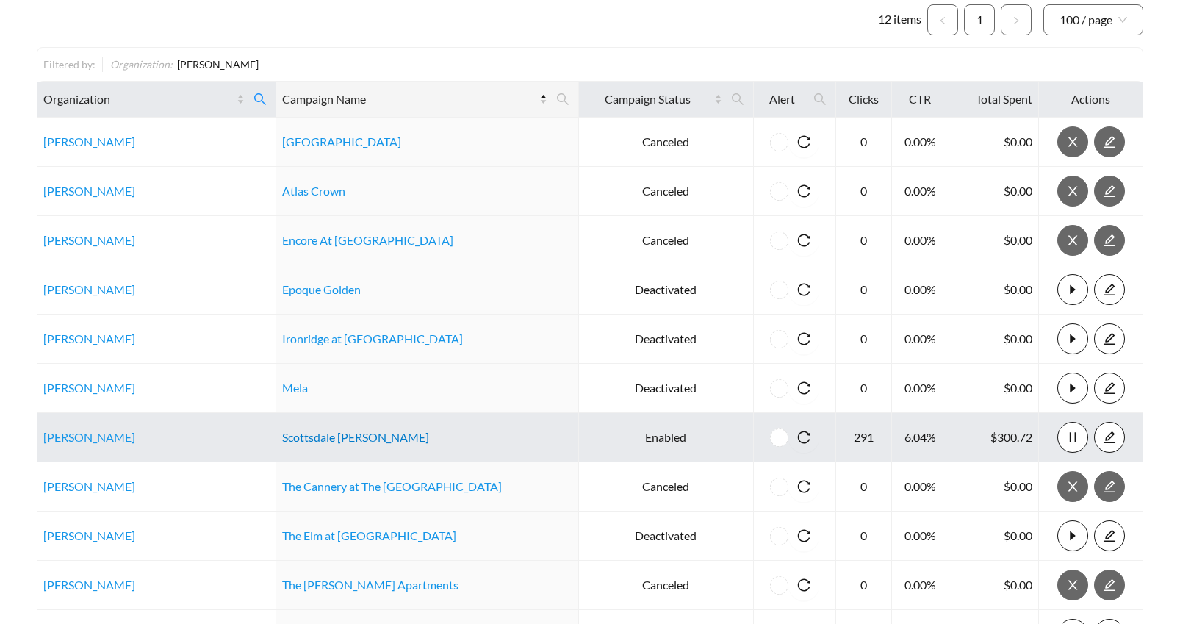
click at [320, 437] on link "Scottsdale Hayden Townhomes" at bounding box center [355, 437] width 147 height 14
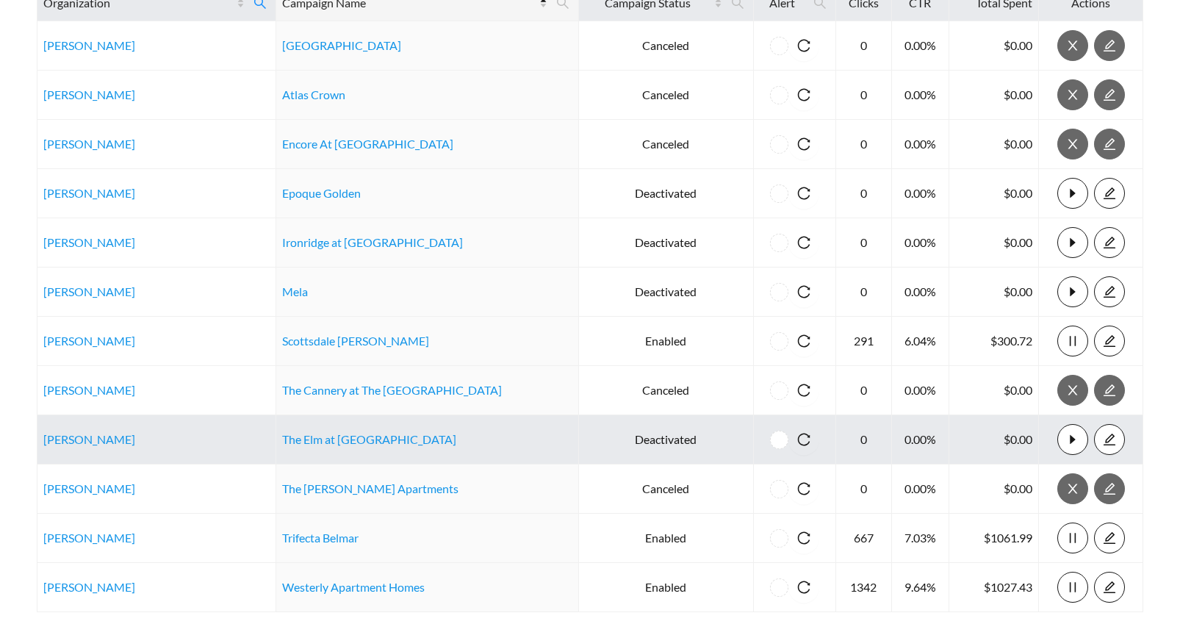
scroll to position [232, 0]
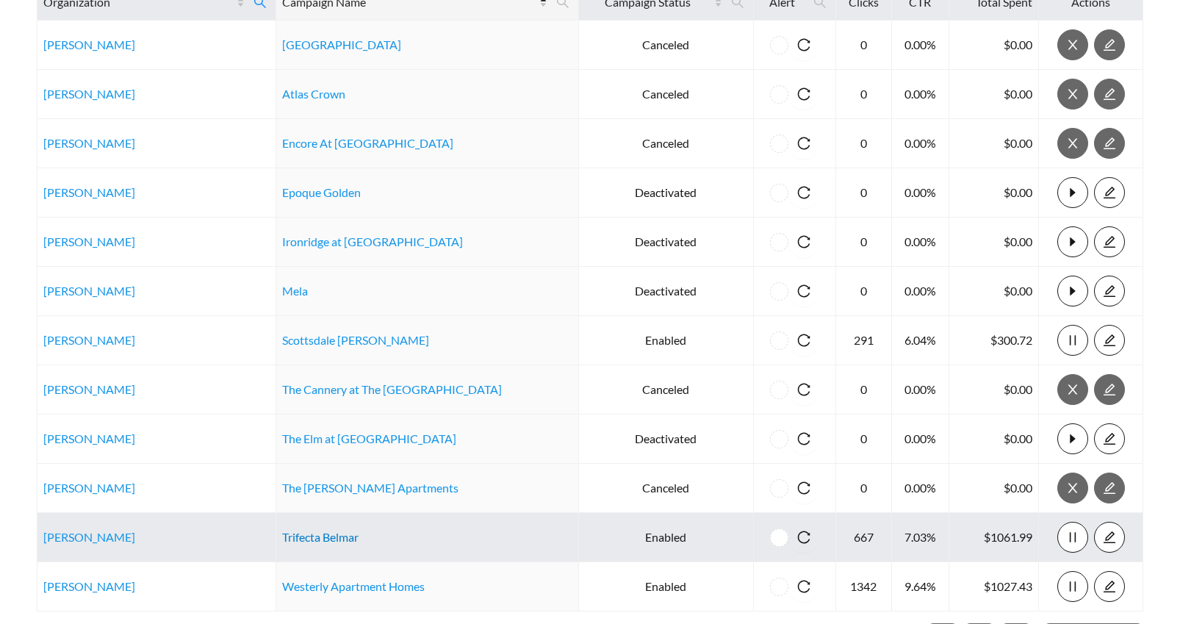
click at [343, 538] on link "Trifecta Belmar" at bounding box center [320, 537] width 76 height 14
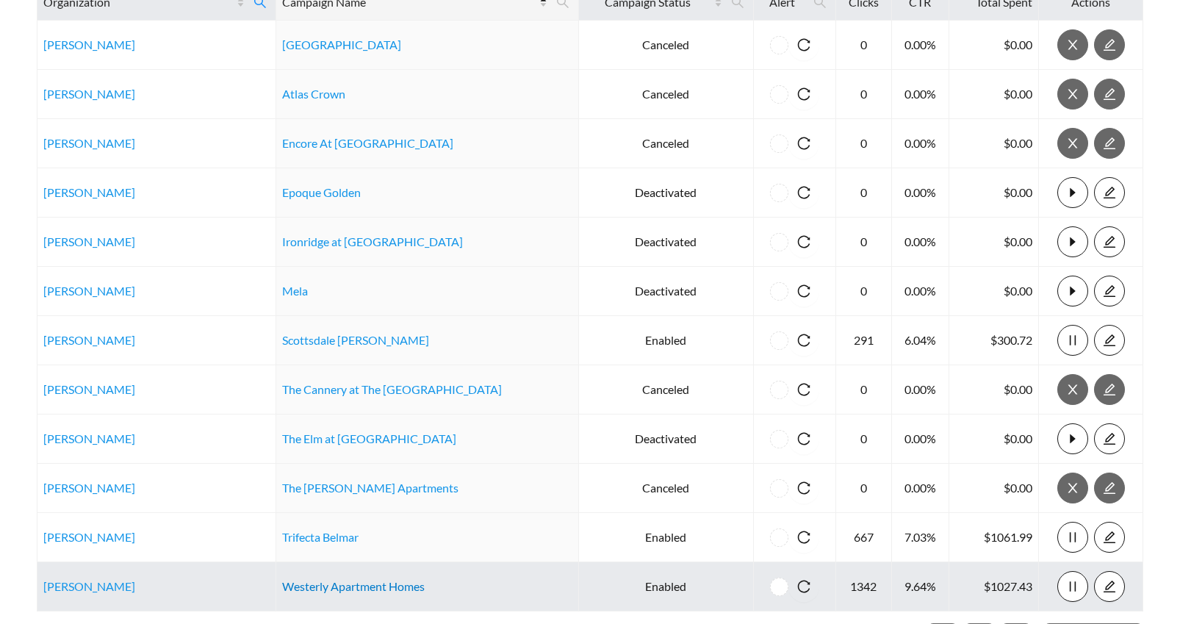
click at [333, 589] on link "Westerly Apartment Homes" at bounding box center [353, 586] width 143 height 14
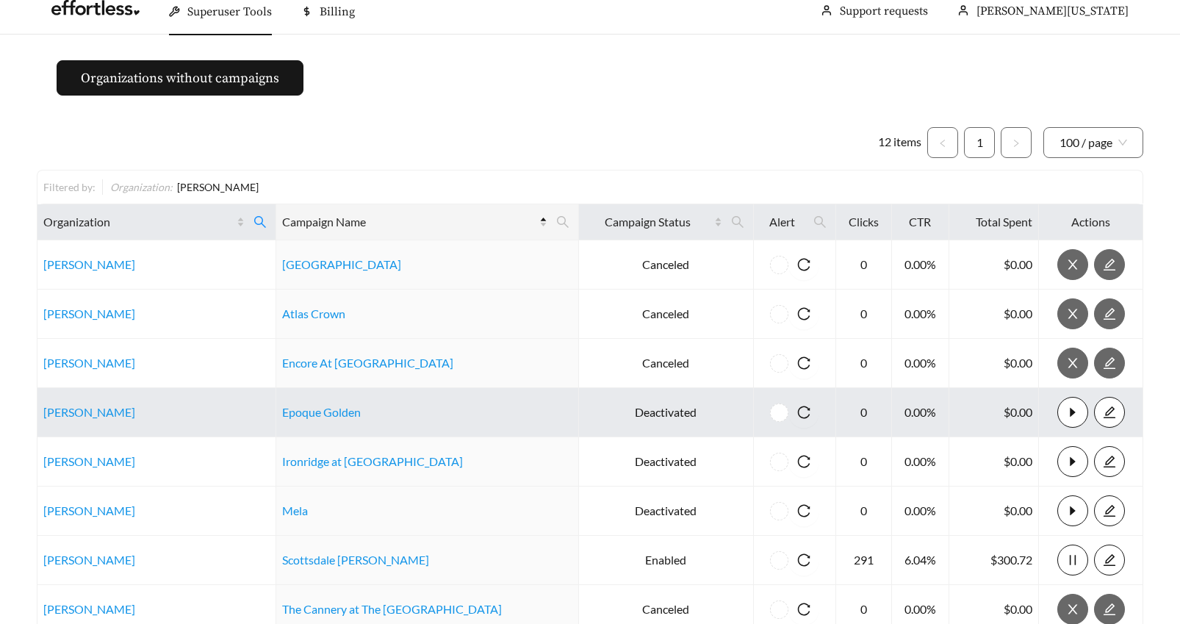
scroll to position [0, 0]
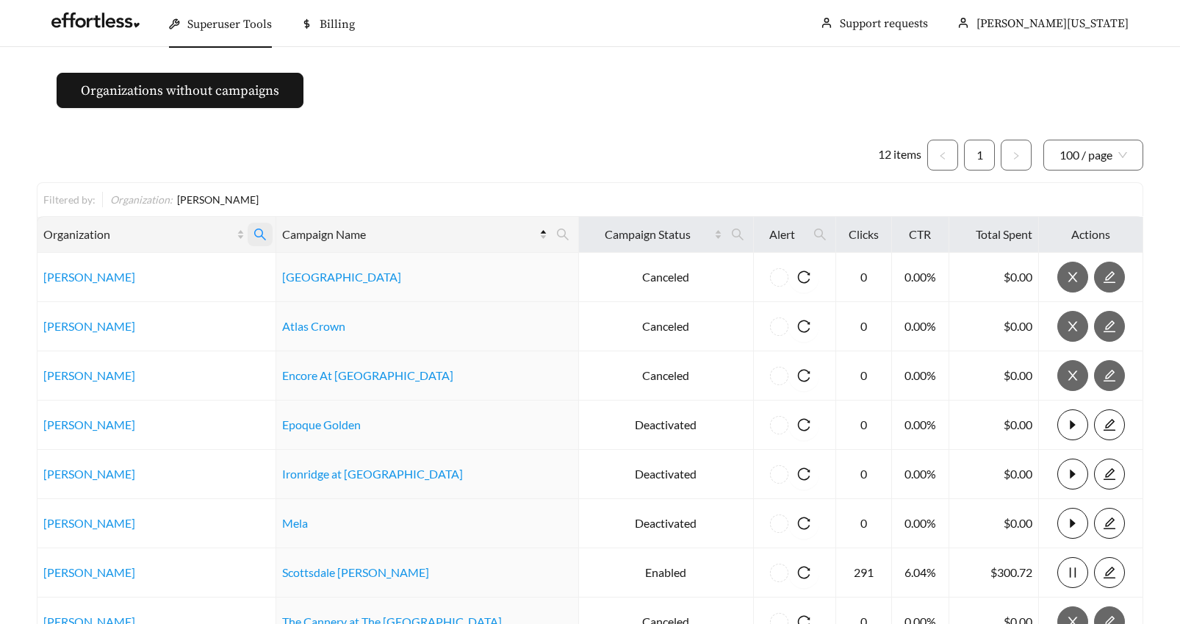
click at [265, 232] on icon "search" at bounding box center [260, 234] width 13 height 13
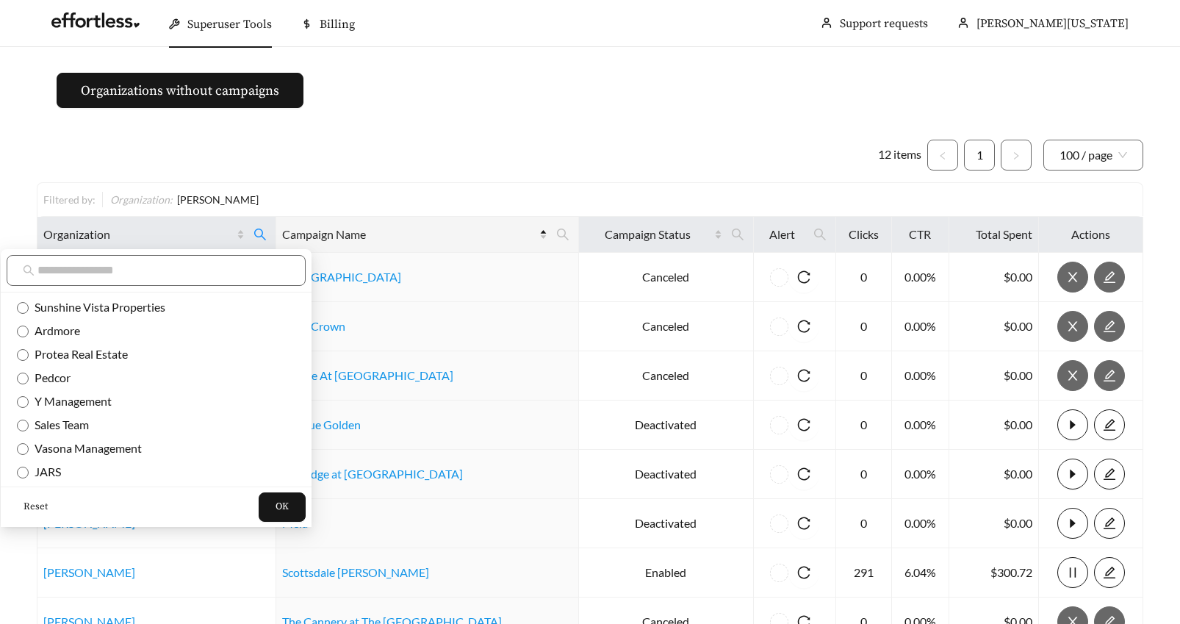
click at [34, 504] on span "Reset" at bounding box center [36, 507] width 24 height 15
click at [85, 269] on input "text" at bounding box center [163, 271] width 252 height 18
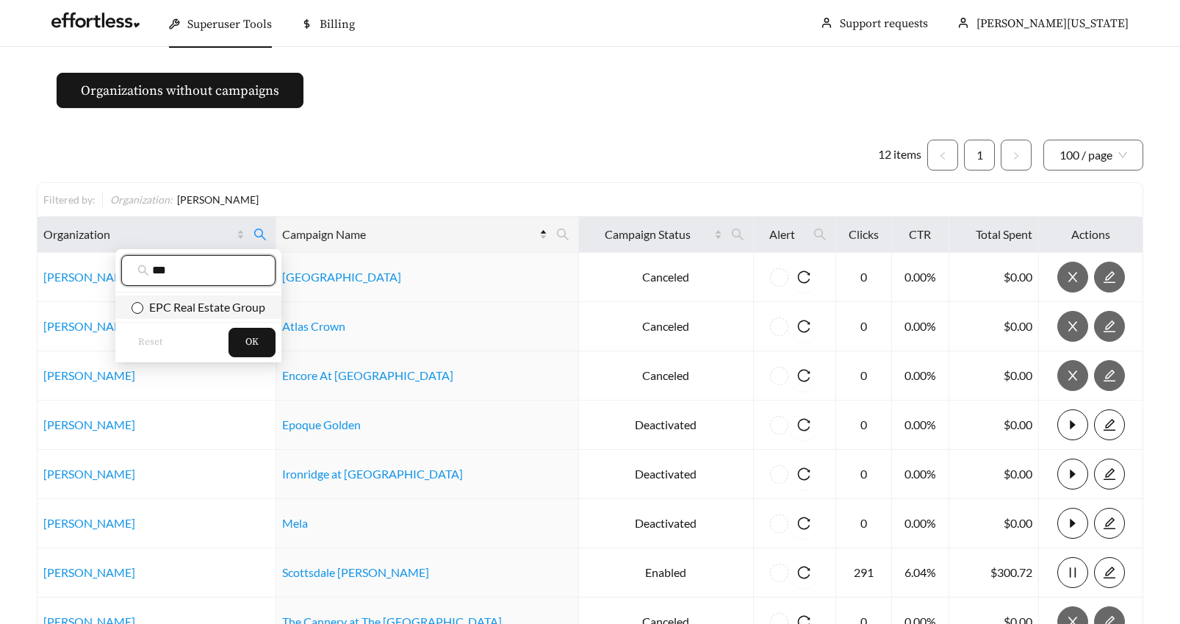
type input "***"
click at [262, 346] on button "OK" at bounding box center [252, 342] width 47 height 29
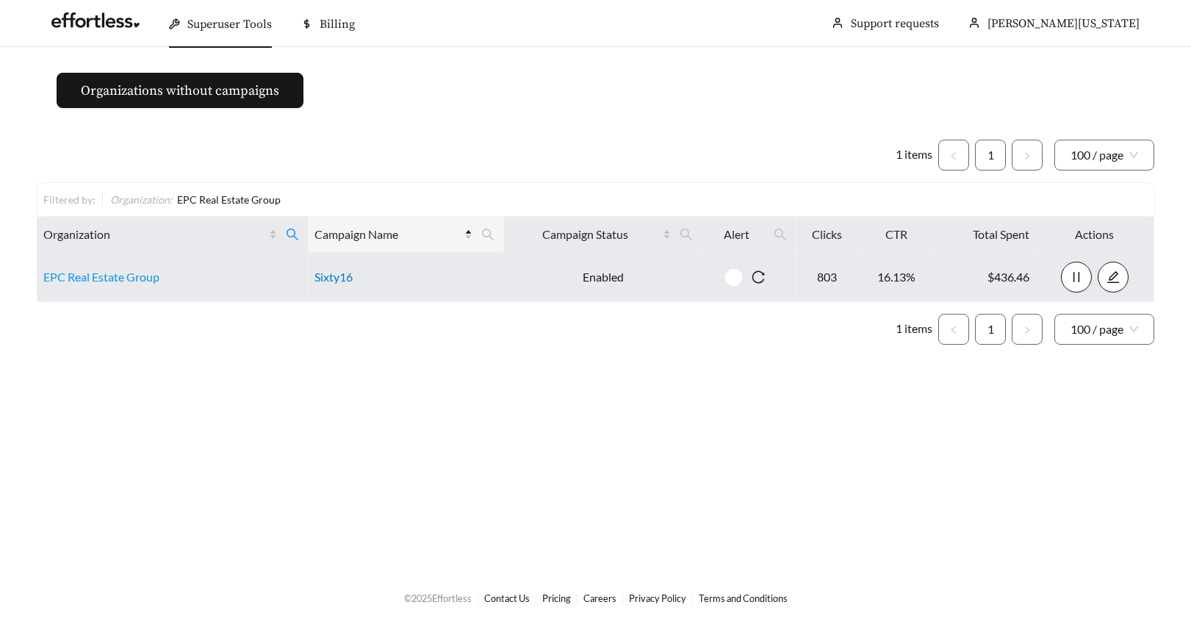
click at [336, 281] on link "Sixty16" at bounding box center [334, 277] width 38 height 14
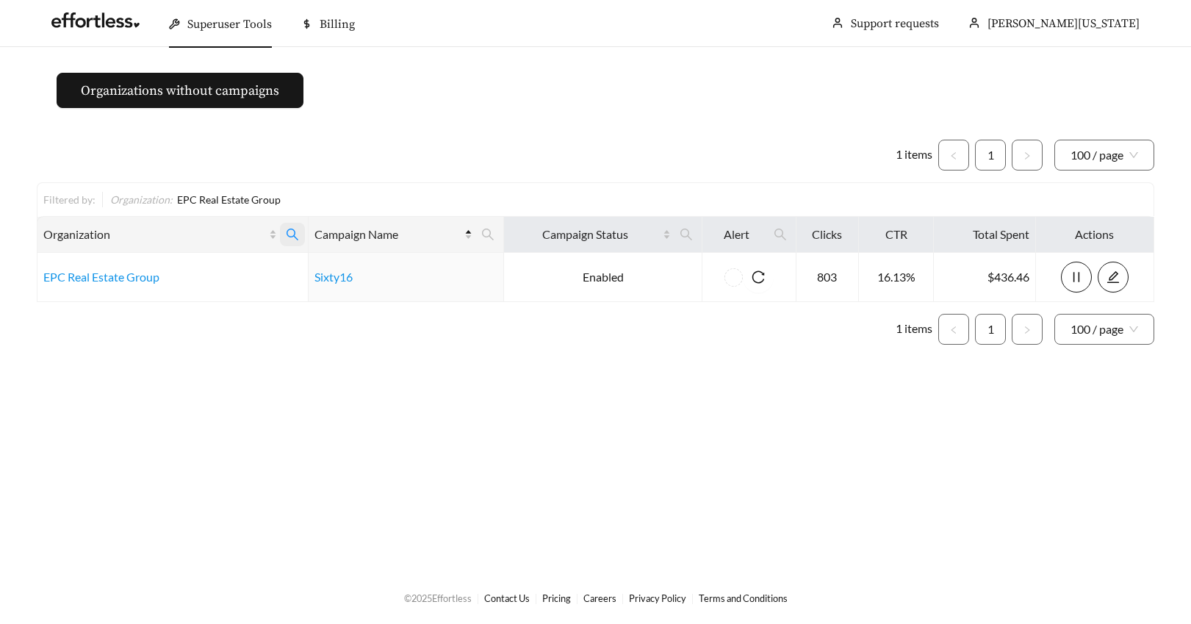
click at [289, 232] on icon "search" at bounding box center [292, 234] width 13 height 13
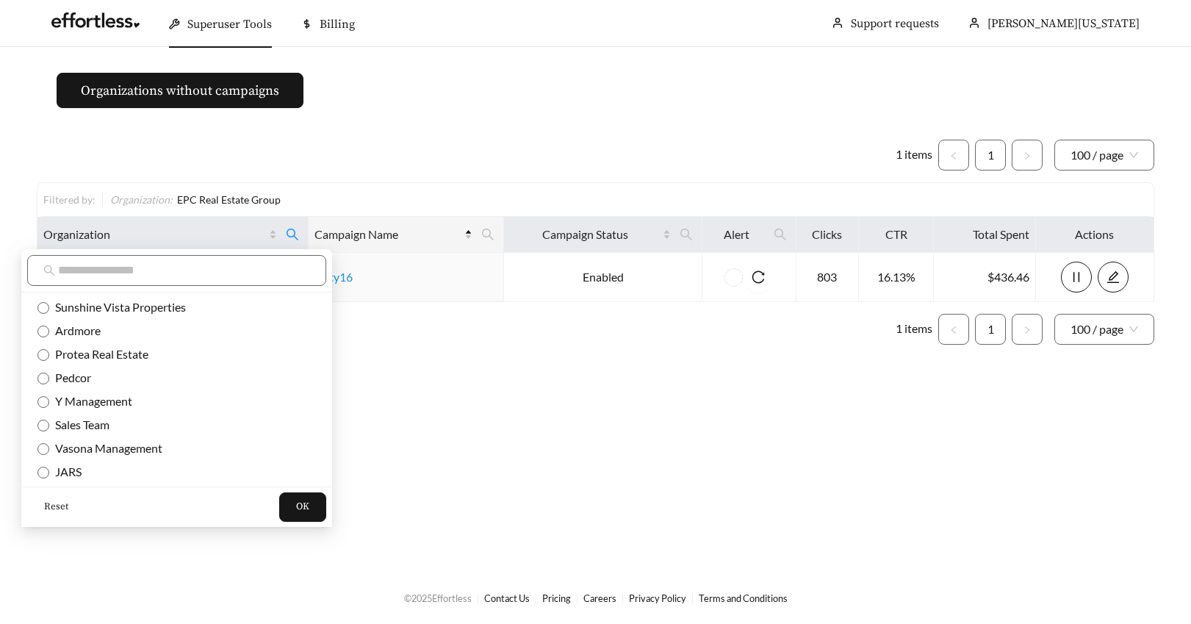
click at [48, 508] on span "Reset" at bounding box center [56, 507] width 24 height 15
click at [88, 268] on input "text" at bounding box center [184, 271] width 252 height 18
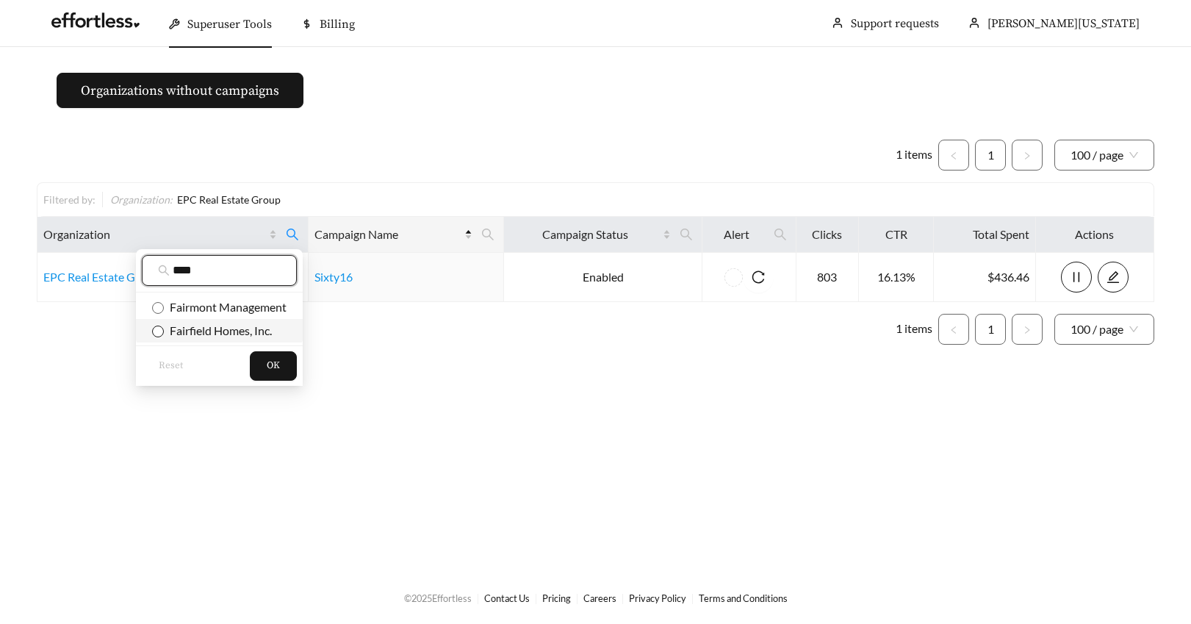
type input "****"
click at [281, 370] on button "OK" at bounding box center [273, 365] width 47 height 29
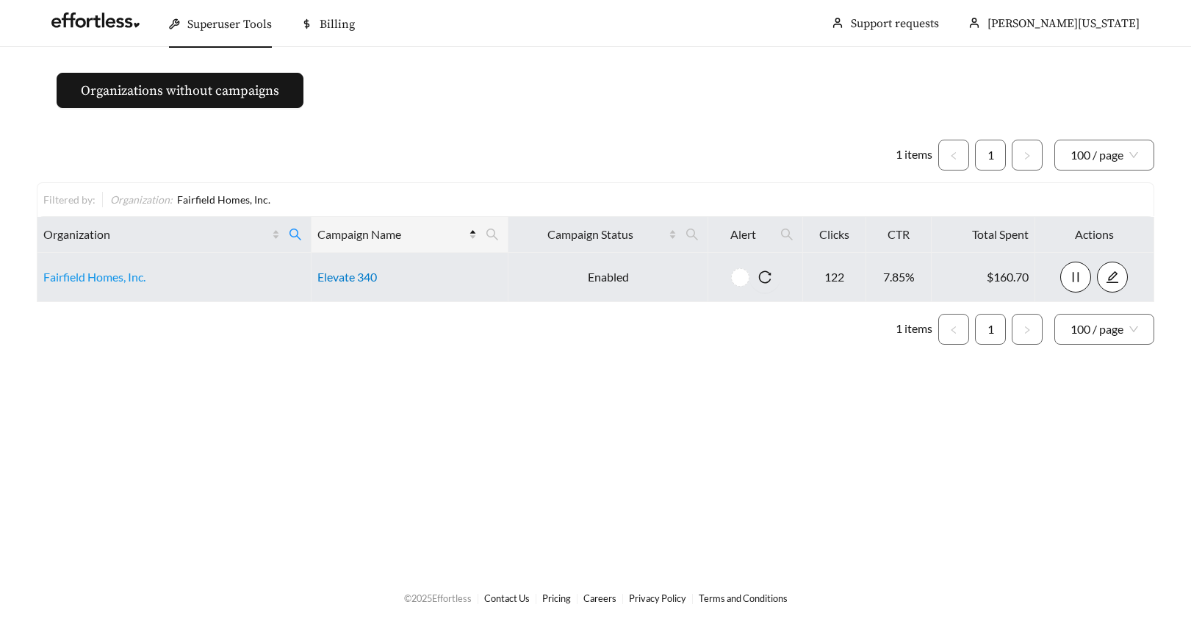
click at [367, 281] on link "Elevate 340" at bounding box center [348, 277] width 60 height 14
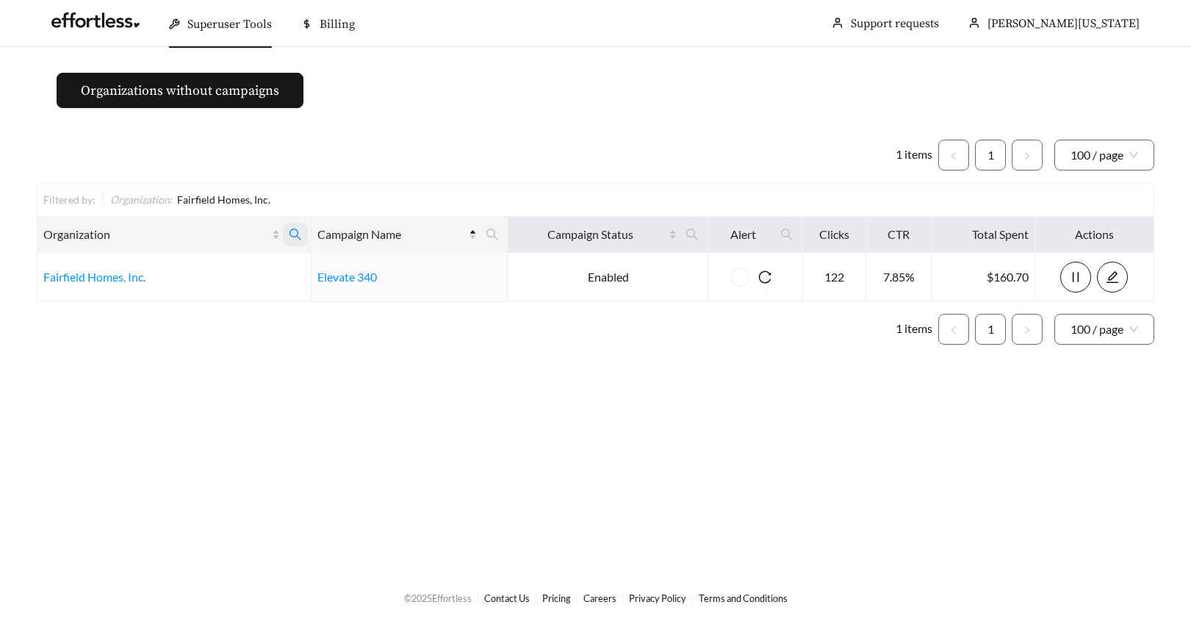
click at [290, 231] on icon "search" at bounding box center [296, 235] width 12 height 12
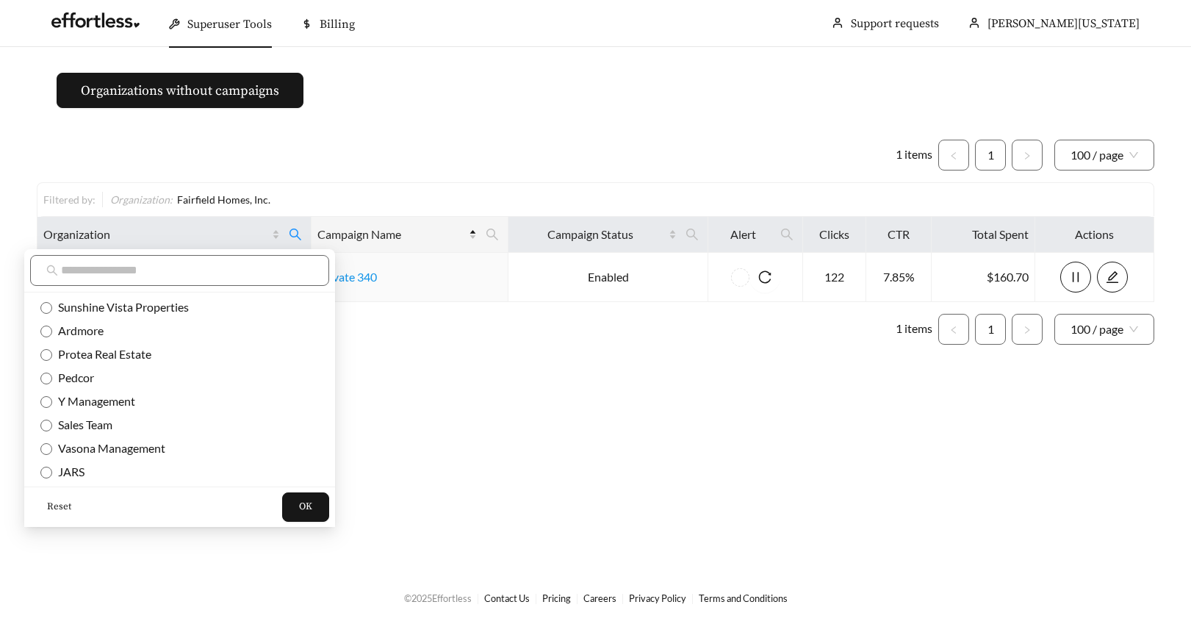
click at [56, 506] on span "Reset" at bounding box center [59, 507] width 24 height 15
click at [87, 268] on input "text" at bounding box center [187, 271] width 252 height 18
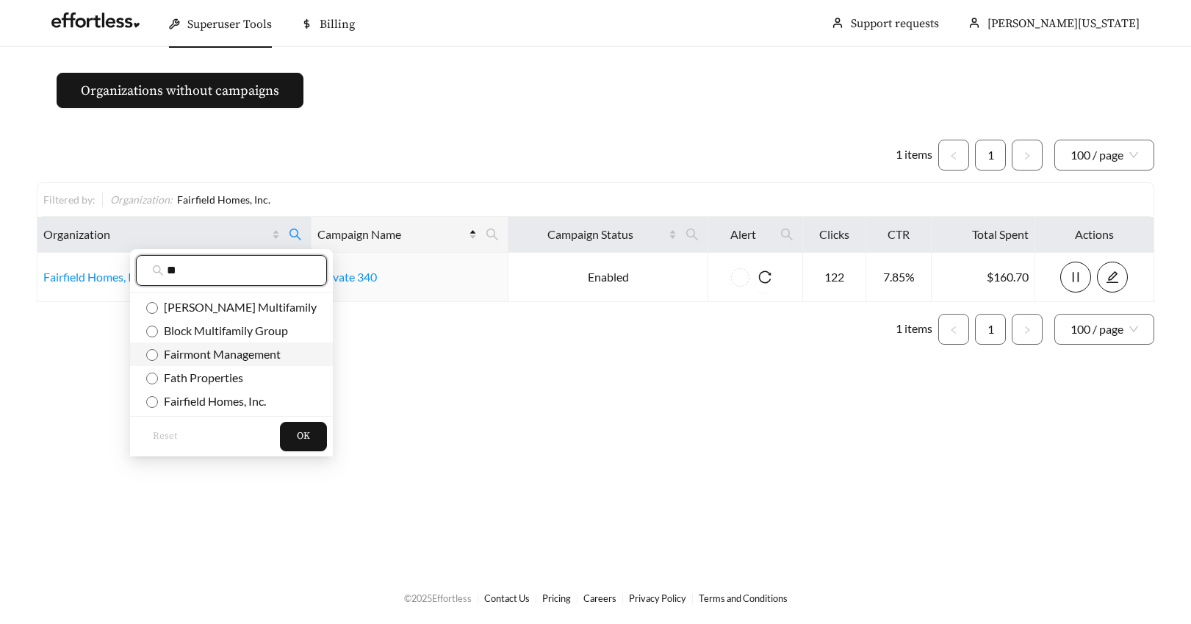
type input "**"
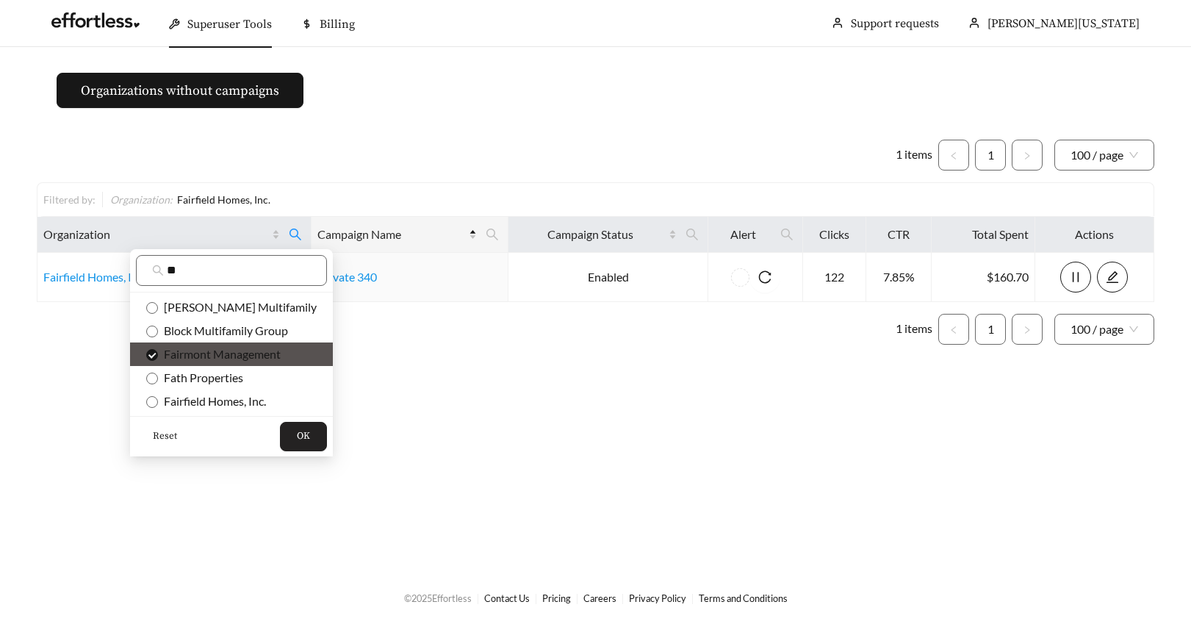
click at [297, 438] on span "OK" at bounding box center [303, 436] width 13 height 15
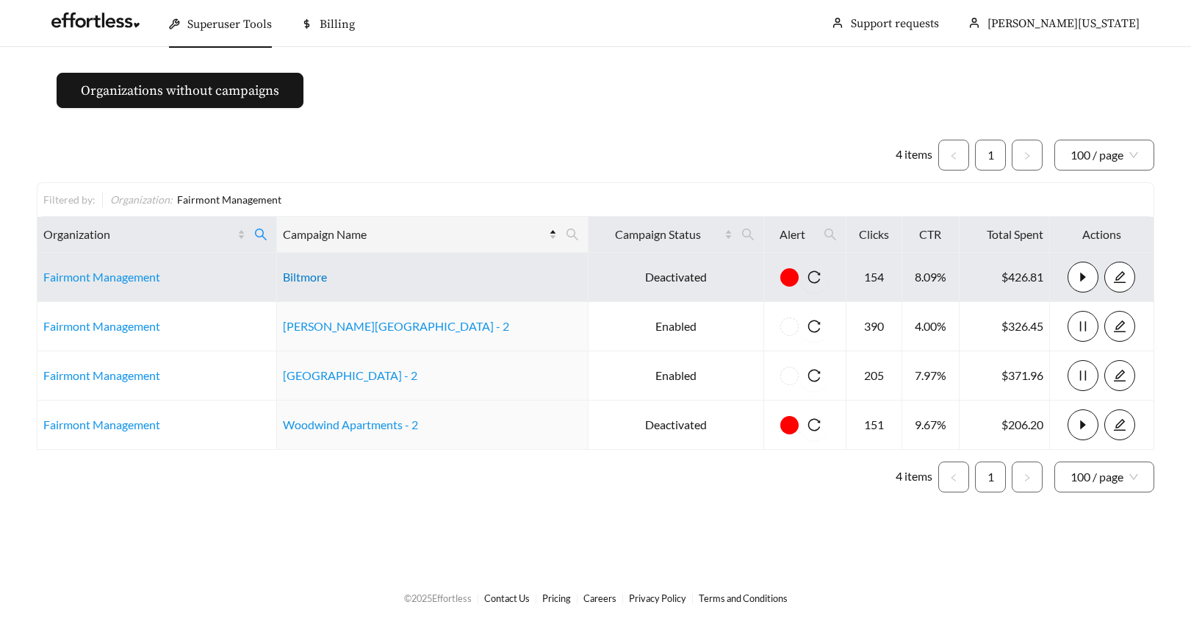
click at [327, 279] on link "Biltmore" at bounding box center [305, 277] width 44 height 14
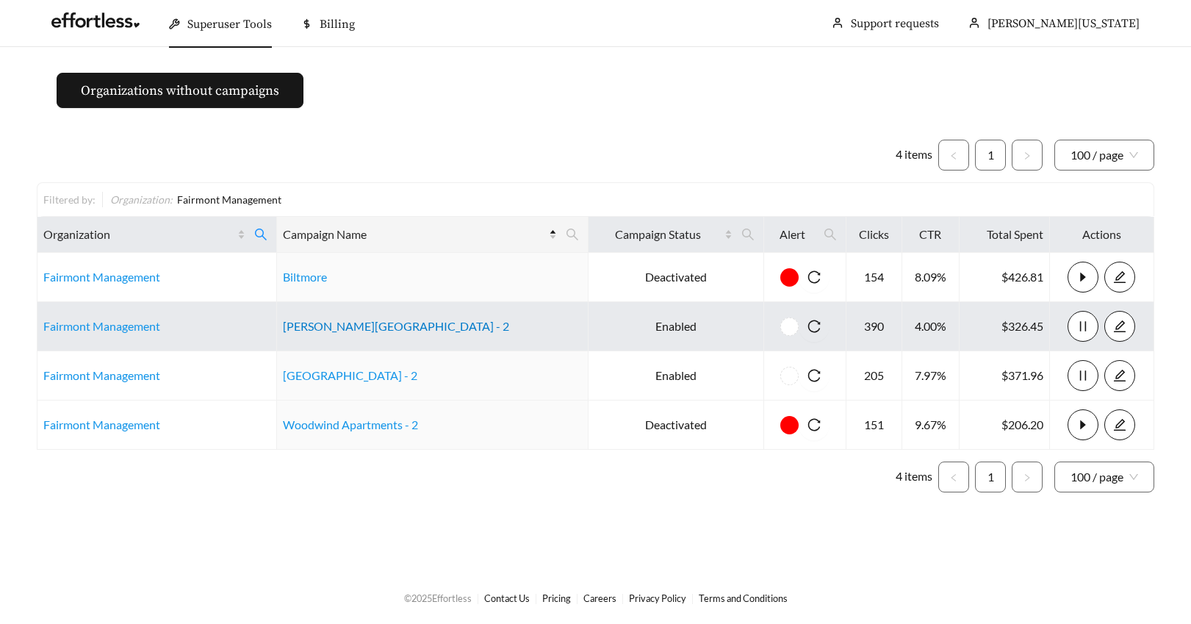
click at [356, 326] on link "Irving Oaks Apartments - 2" at bounding box center [396, 326] width 226 height 14
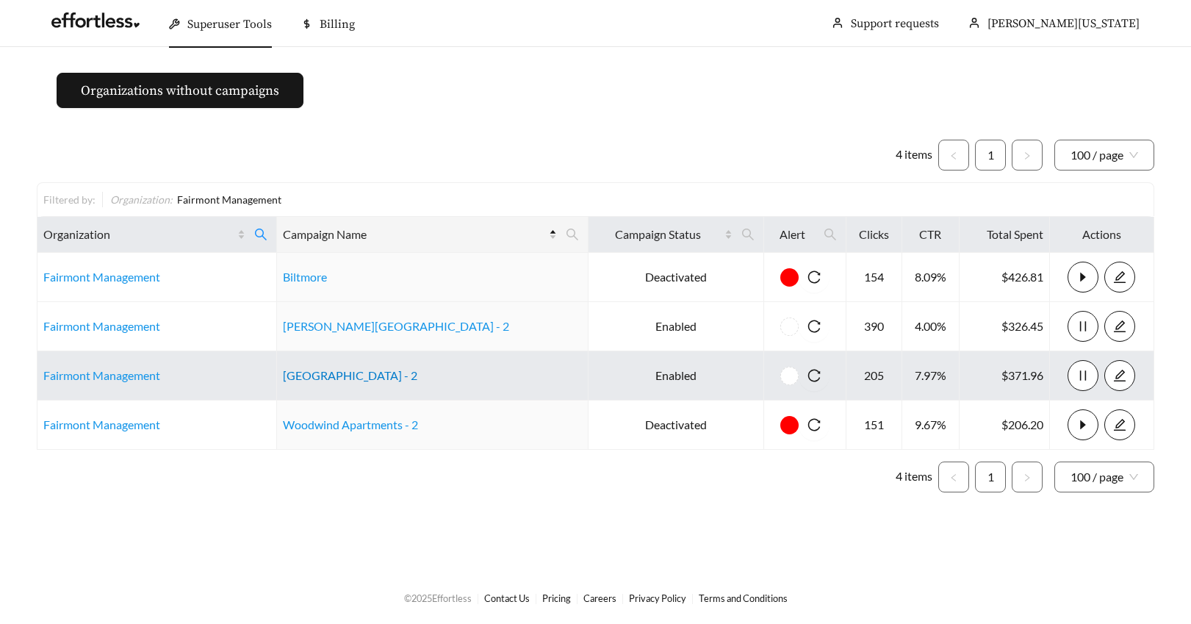
click at [368, 379] on link "Twenty Oaks Apartments - 2" at bounding box center [350, 375] width 134 height 14
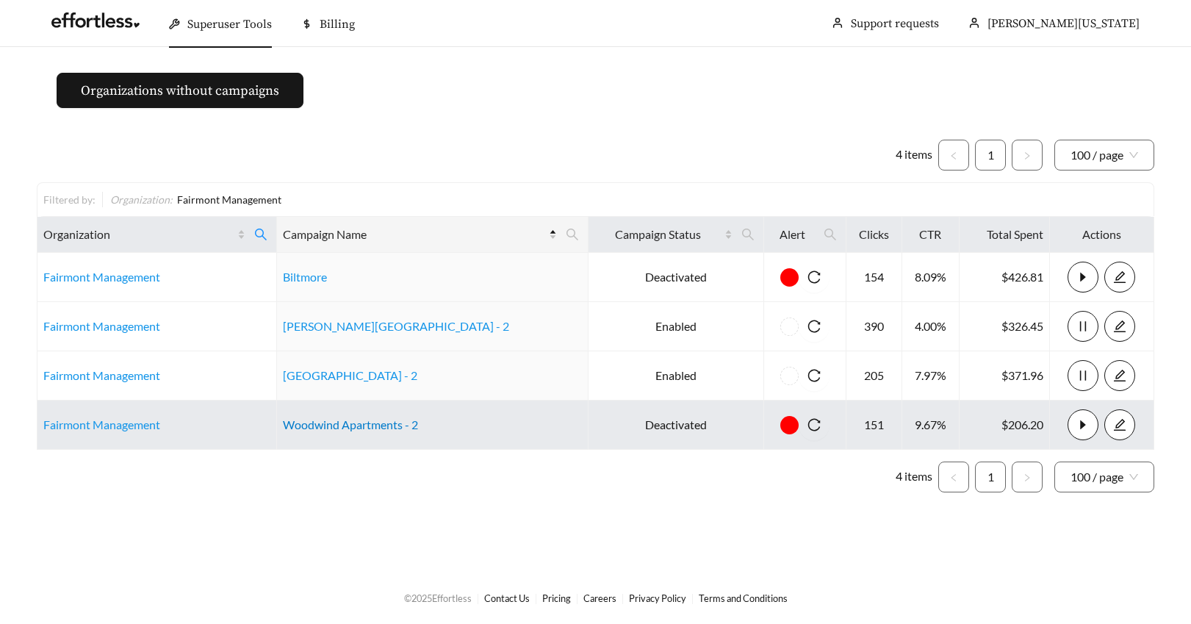
click at [375, 426] on link "Woodwind Apartments - 2" at bounding box center [350, 424] width 135 height 14
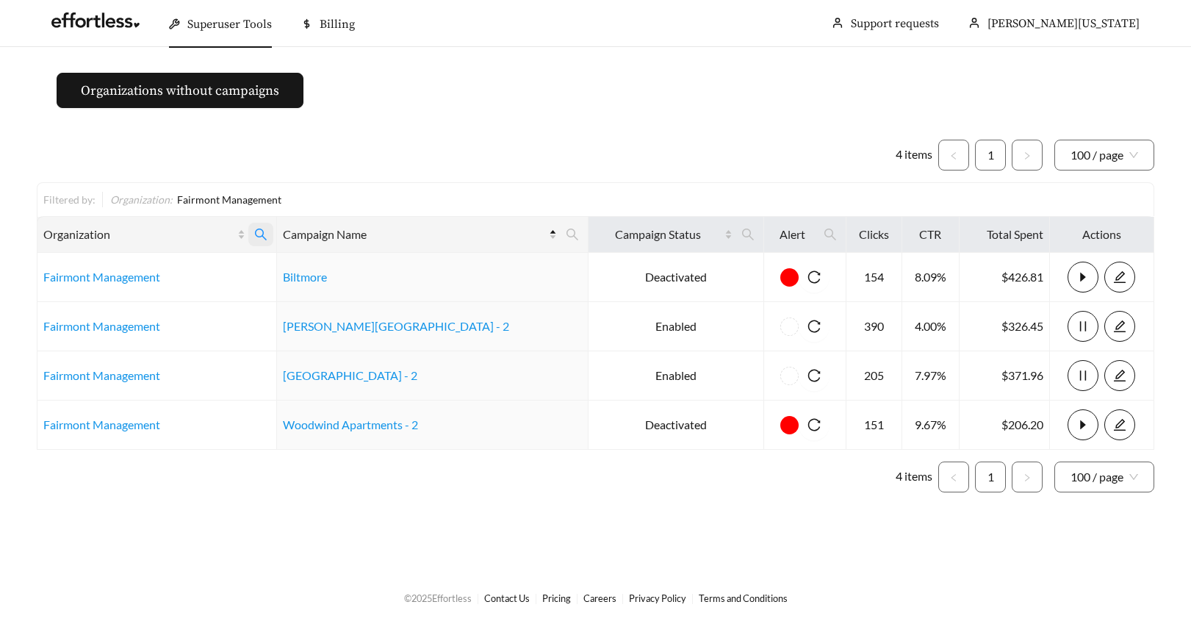
click at [268, 232] on icon "search" at bounding box center [260, 234] width 13 height 13
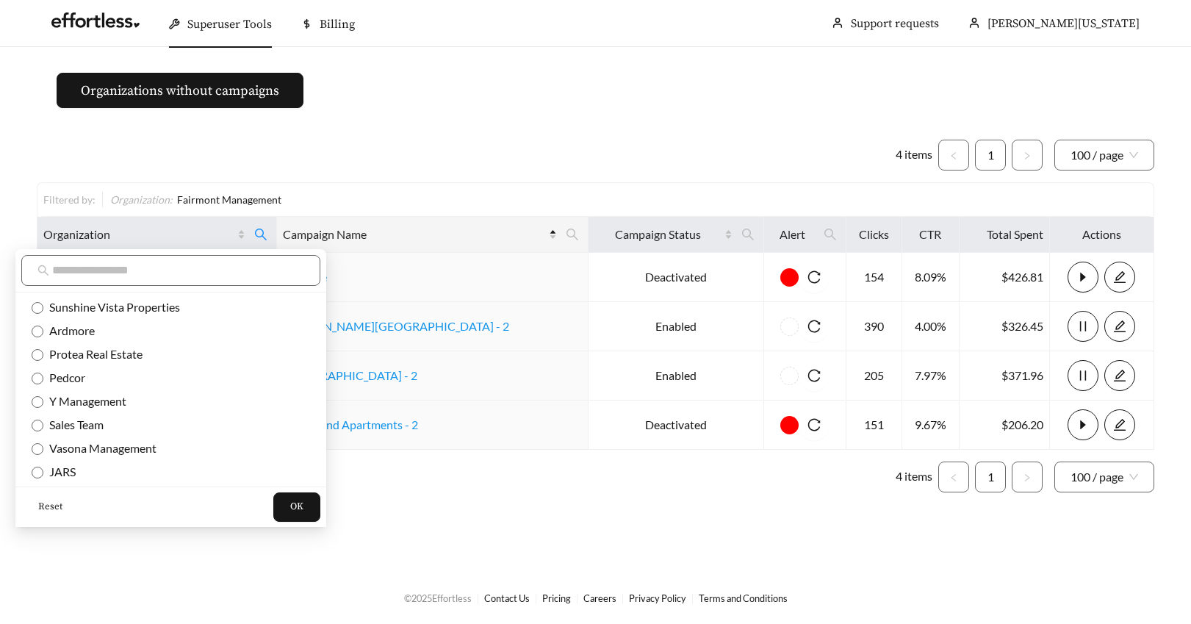
click at [43, 503] on span "Reset" at bounding box center [50, 507] width 24 height 15
click at [73, 270] on input "text" at bounding box center [178, 271] width 252 height 18
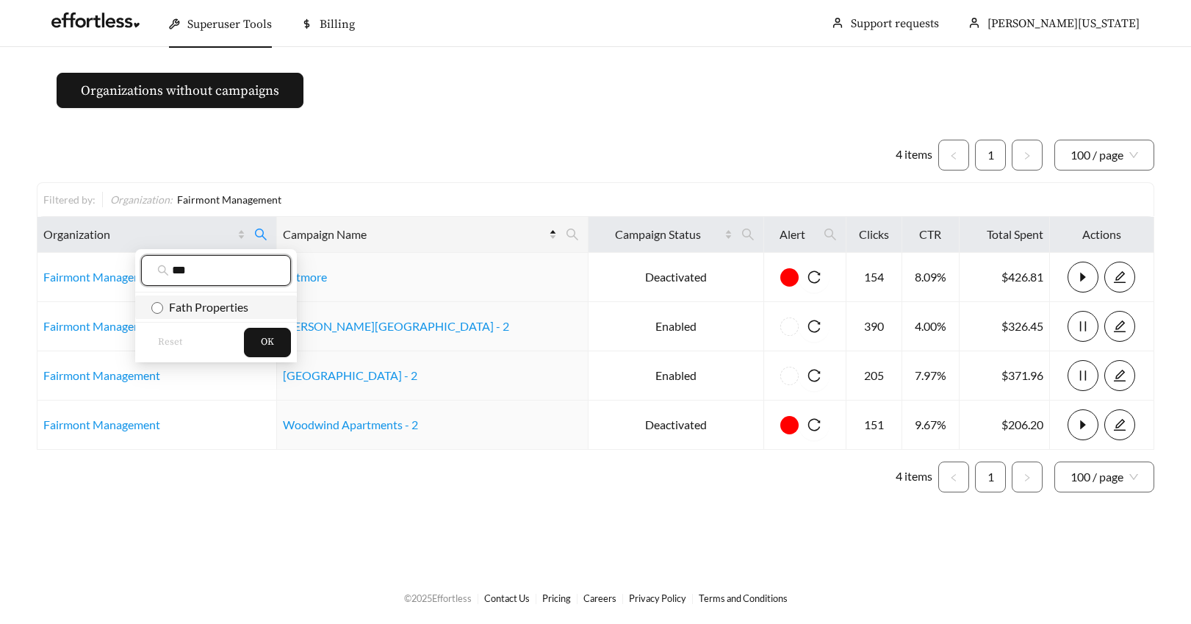
type input "***"
click at [269, 342] on span "OK" at bounding box center [267, 342] width 13 height 15
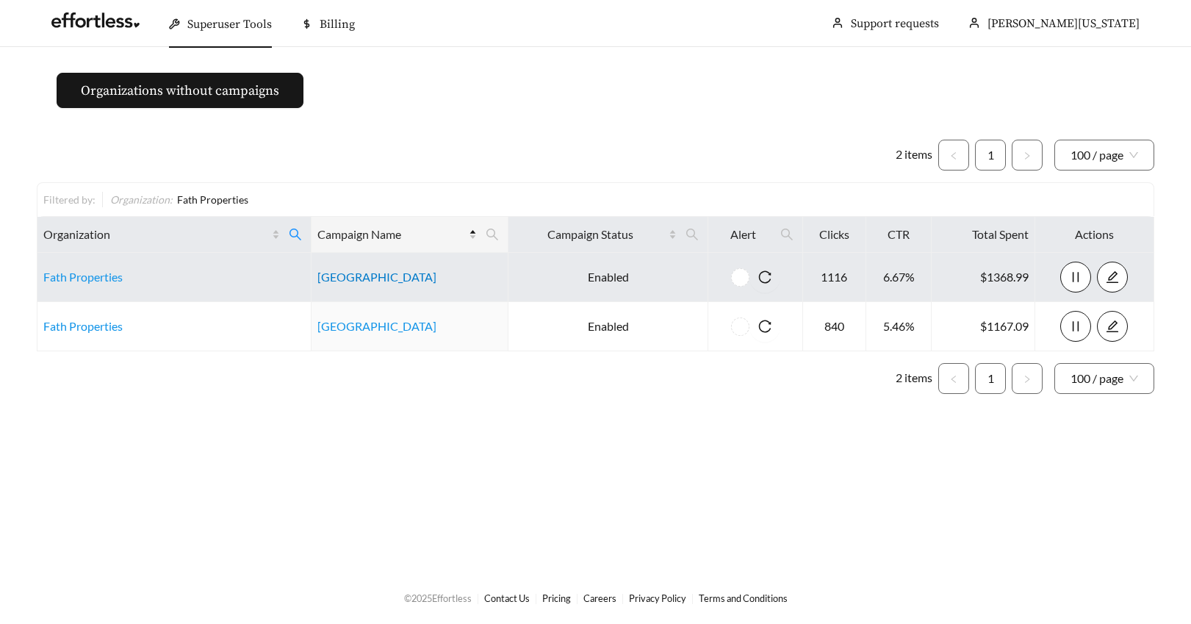
click at [356, 279] on link "Canyon Creek Apartments" at bounding box center [377, 277] width 119 height 14
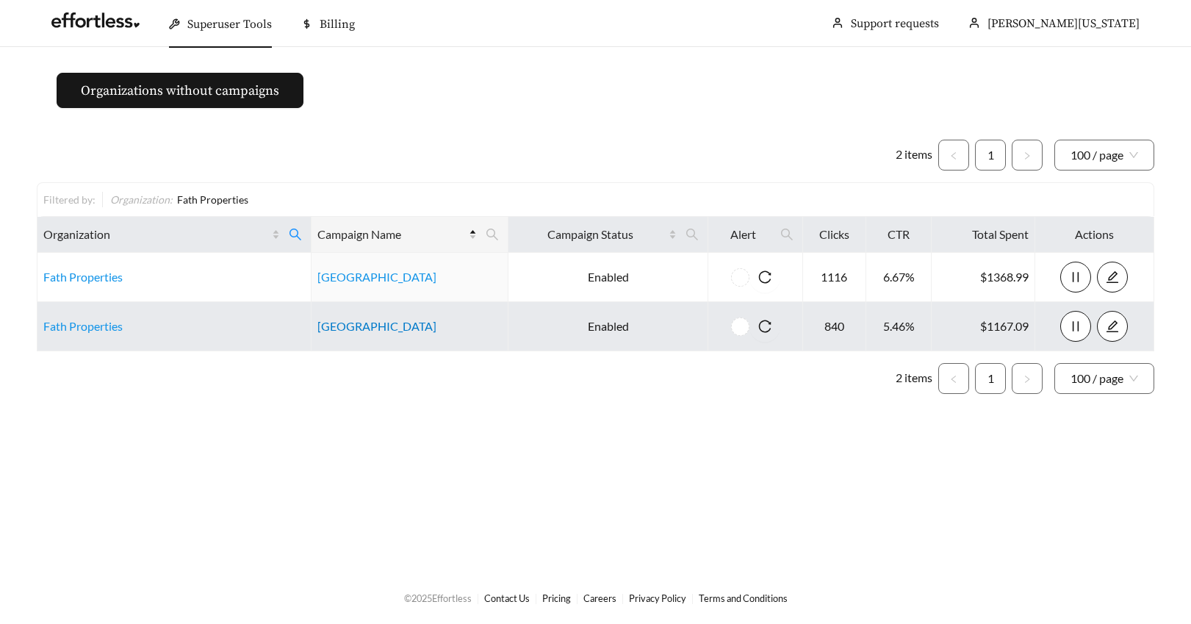
click at [403, 323] on link "Preston Park Apartments" at bounding box center [377, 326] width 119 height 14
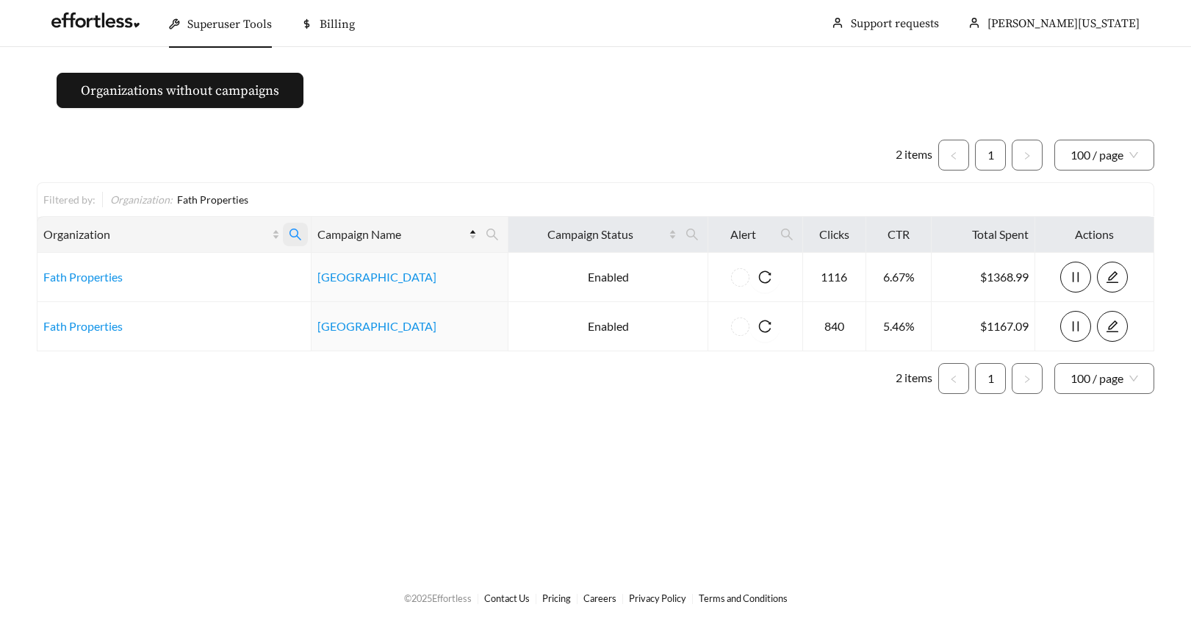
click at [290, 231] on icon "search" at bounding box center [295, 234] width 13 height 13
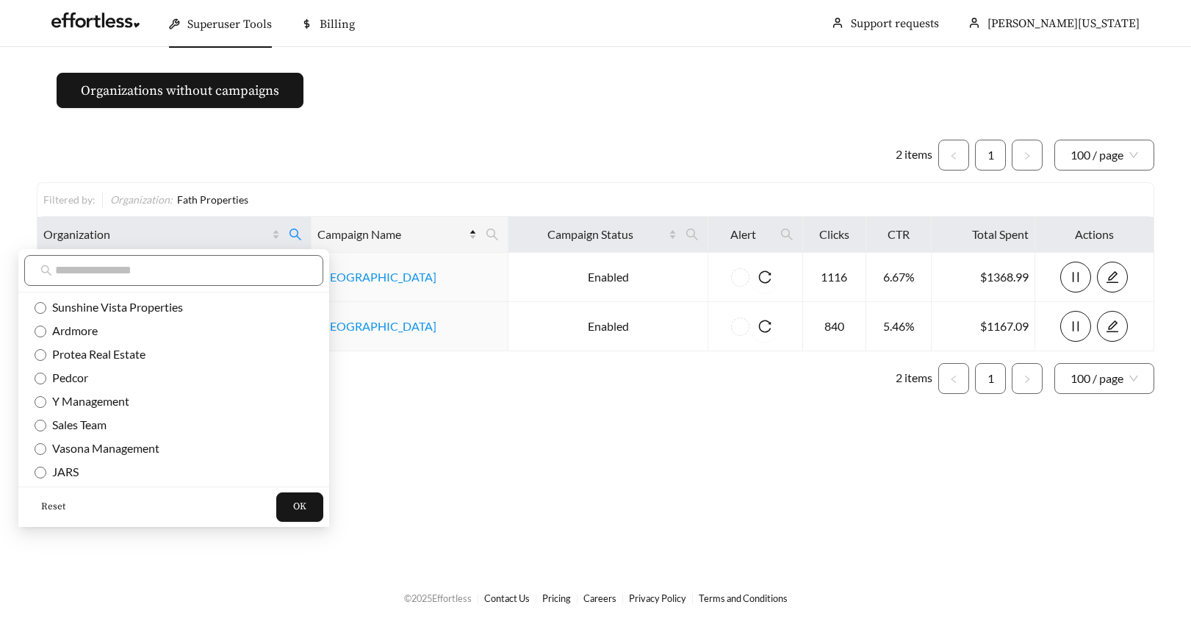
click at [46, 505] on span "Reset" at bounding box center [53, 507] width 24 height 15
click at [80, 268] on input "text" at bounding box center [181, 271] width 252 height 18
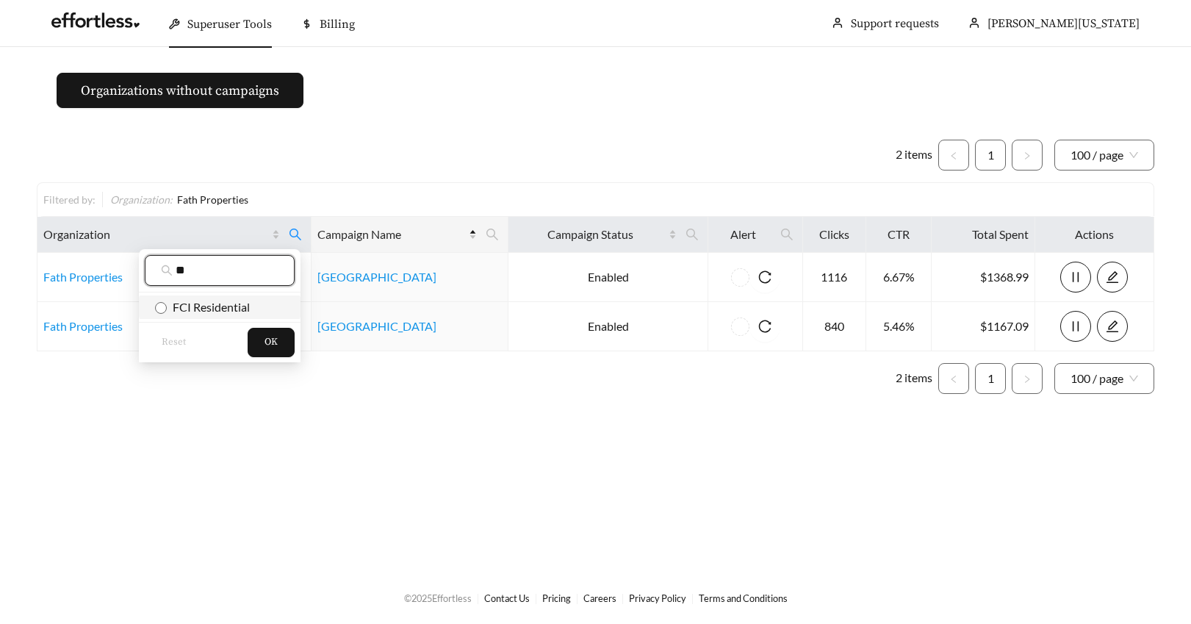
type input "**"
click at [275, 345] on span "OK" at bounding box center [271, 342] width 13 height 15
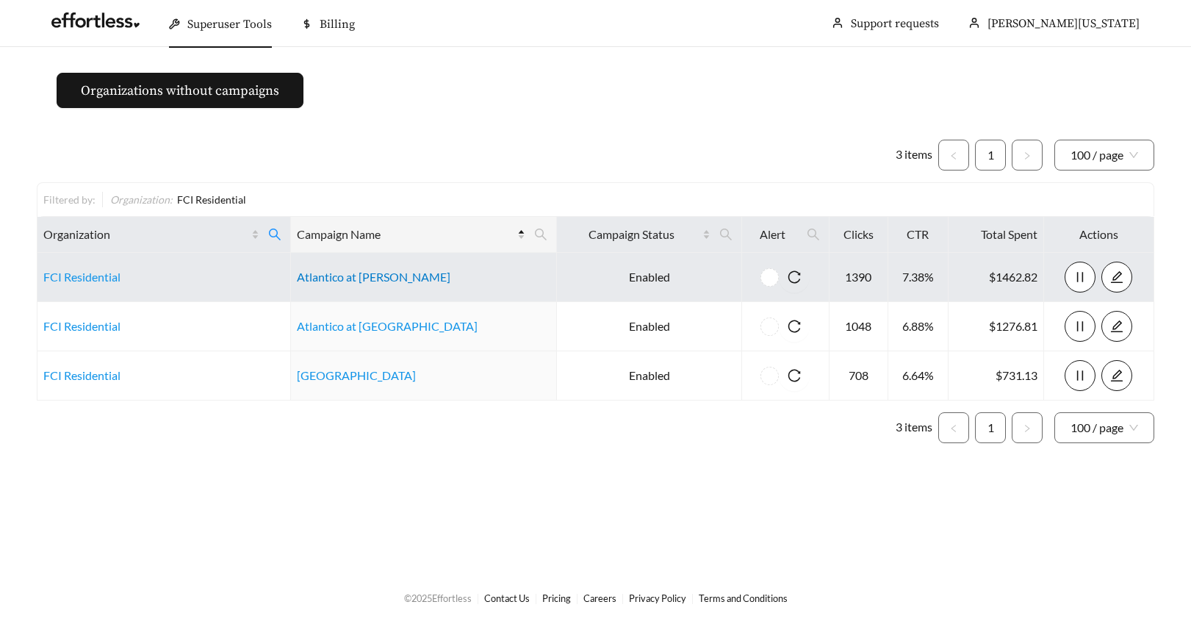
click at [351, 281] on link "Atlantico at Kendall" at bounding box center [374, 277] width 154 height 14
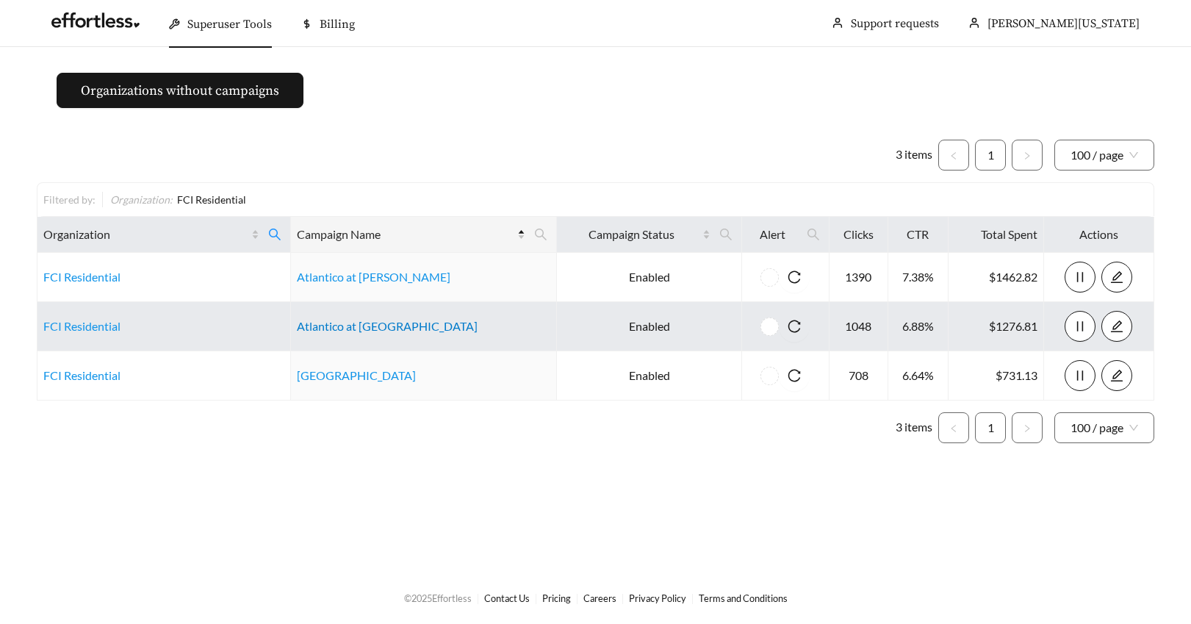
click at [337, 327] on link "Atlantico at Royal Palm Beach" at bounding box center [387, 326] width 181 height 14
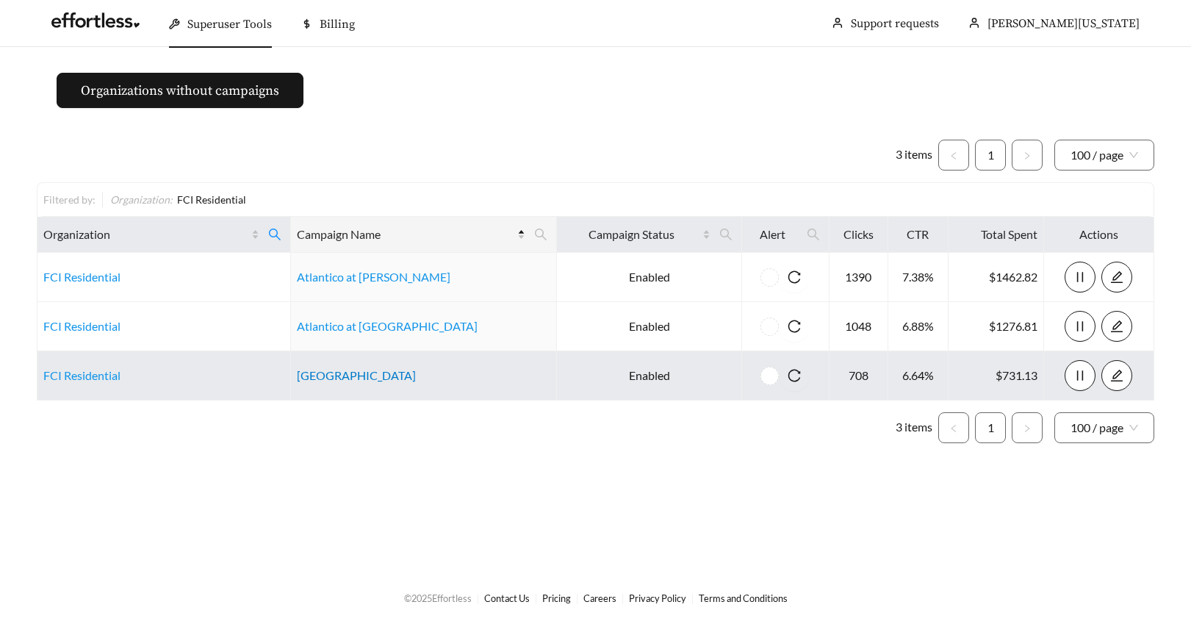
click at [318, 378] on link "Palmetto Station" at bounding box center [356, 375] width 119 height 14
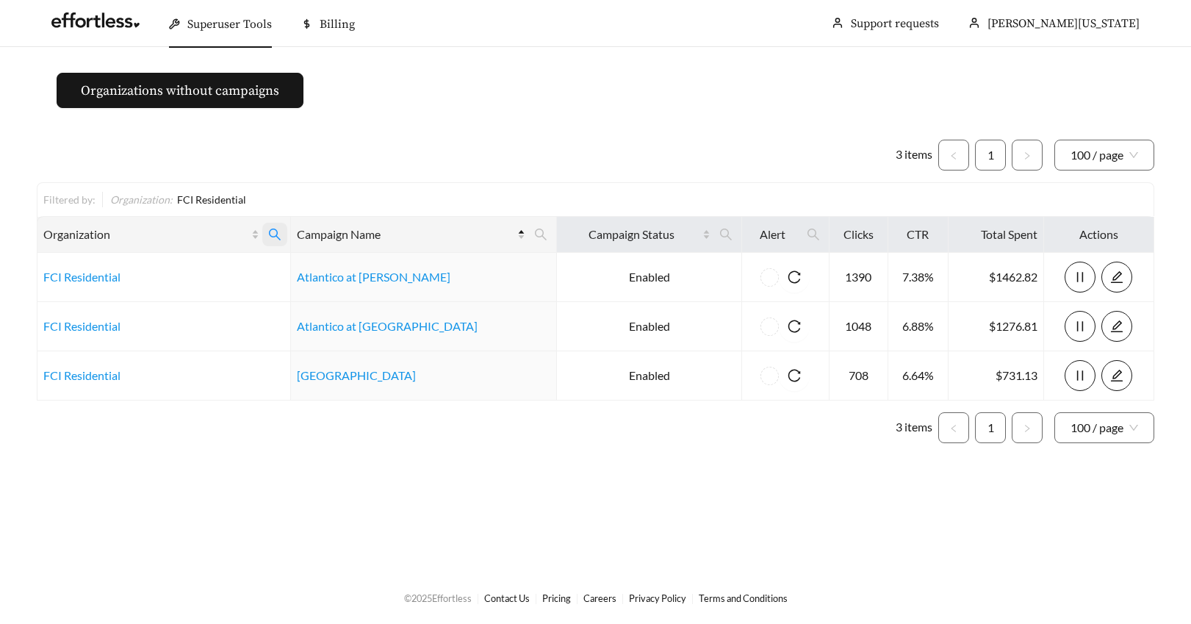
click at [276, 232] on icon "search" at bounding box center [274, 234] width 13 height 13
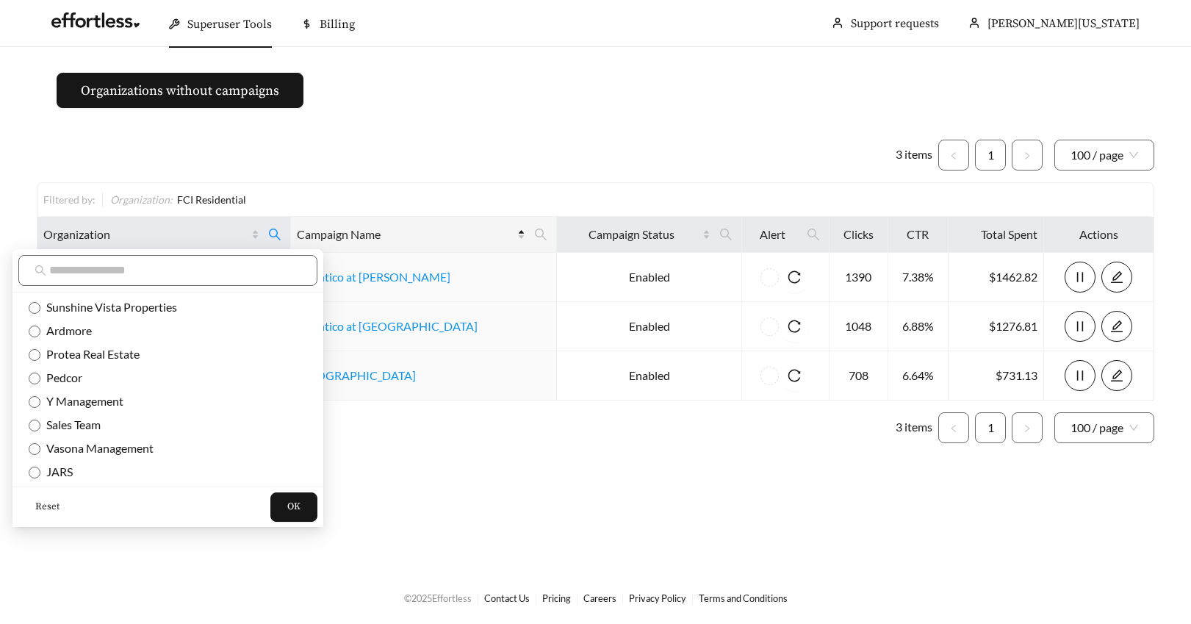
click at [39, 506] on span "Reset" at bounding box center [47, 507] width 24 height 15
click at [62, 270] on input "text" at bounding box center [175, 271] width 252 height 18
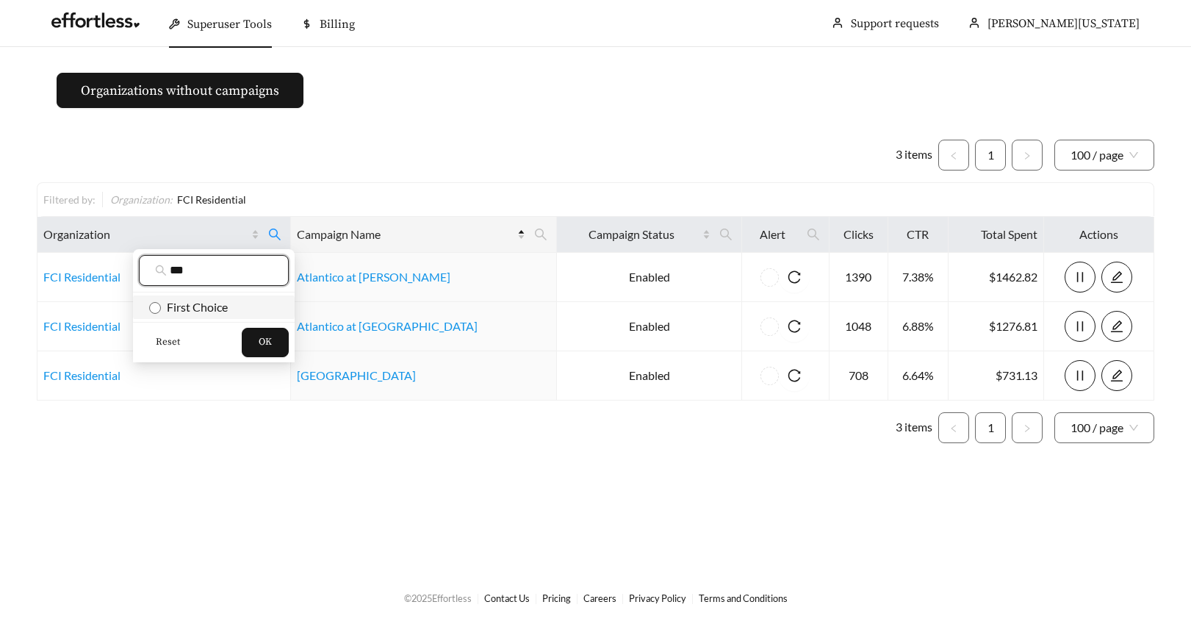
type input "***"
click at [261, 345] on span "OK" at bounding box center [265, 342] width 13 height 15
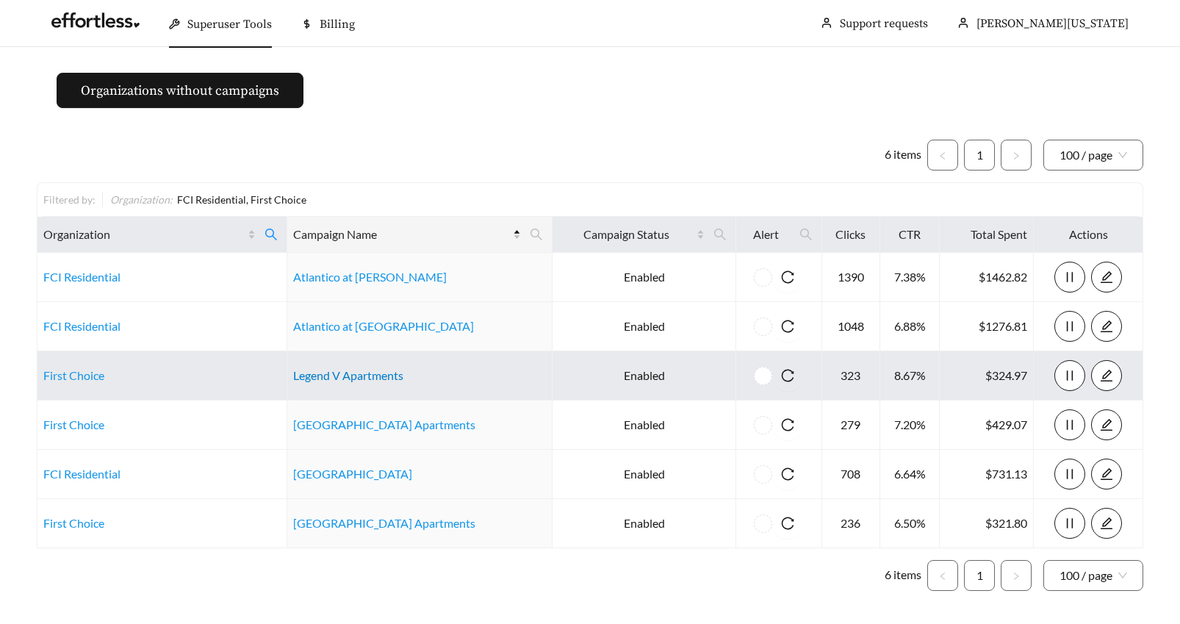
click at [312, 378] on link "Legend V Apartments" at bounding box center [348, 375] width 110 height 14
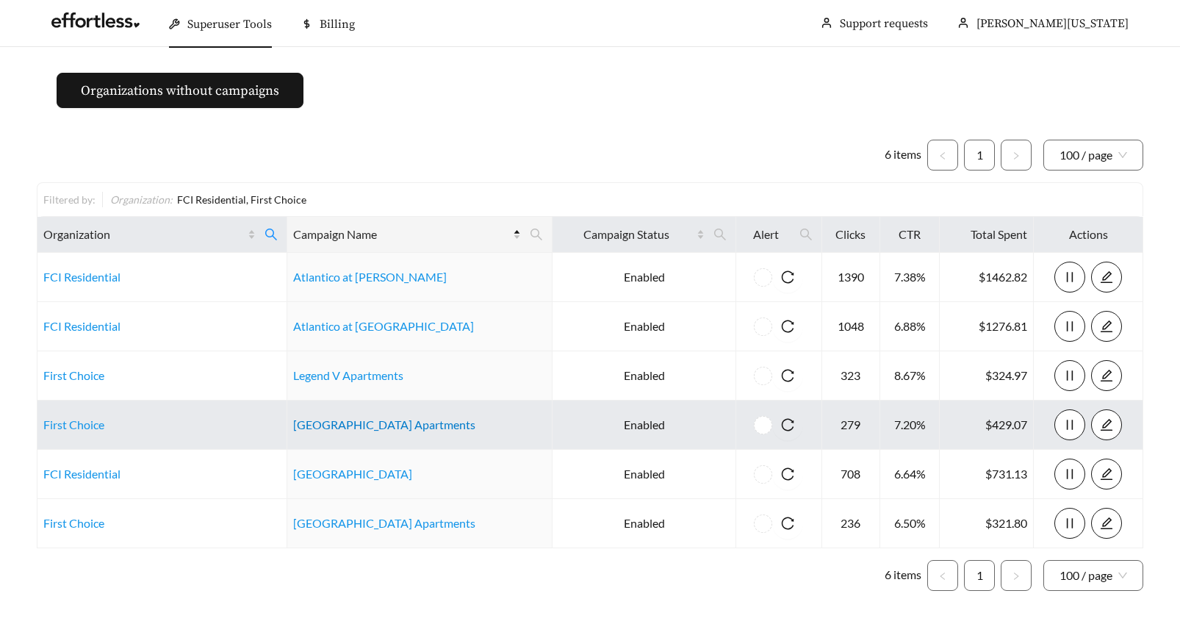
click at [347, 426] on link "Orchard Grove Apartments" at bounding box center [384, 424] width 182 height 14
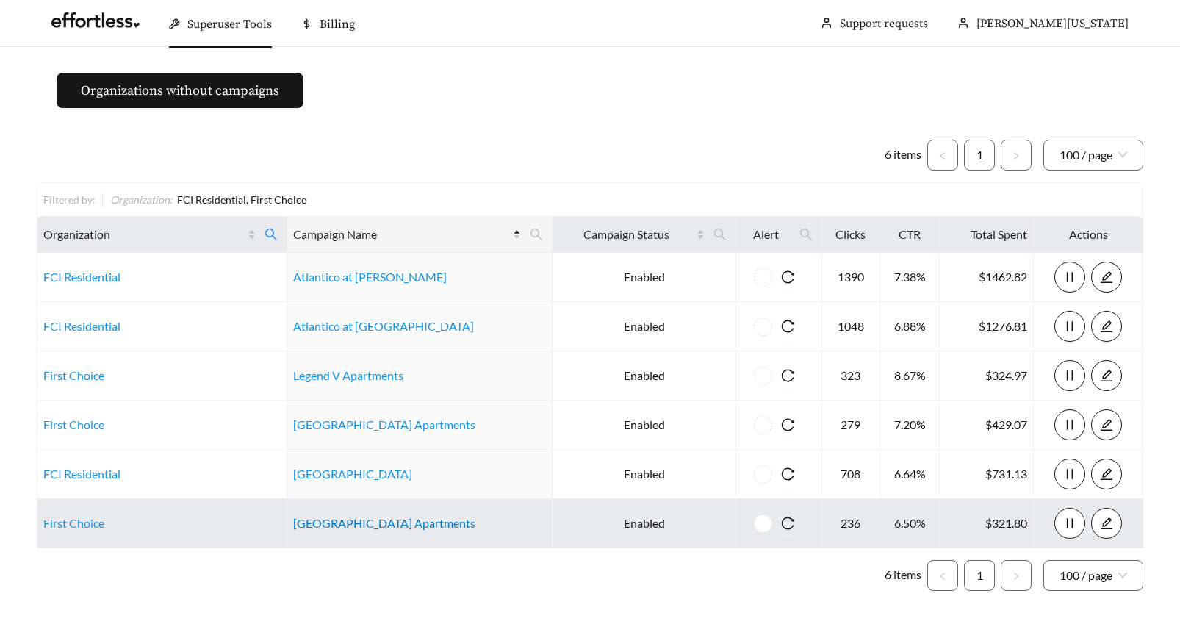
click at [360, 525] on link "Woodbridge Crossing Apartments" at bounding box center [384, 523] width 182 height 14
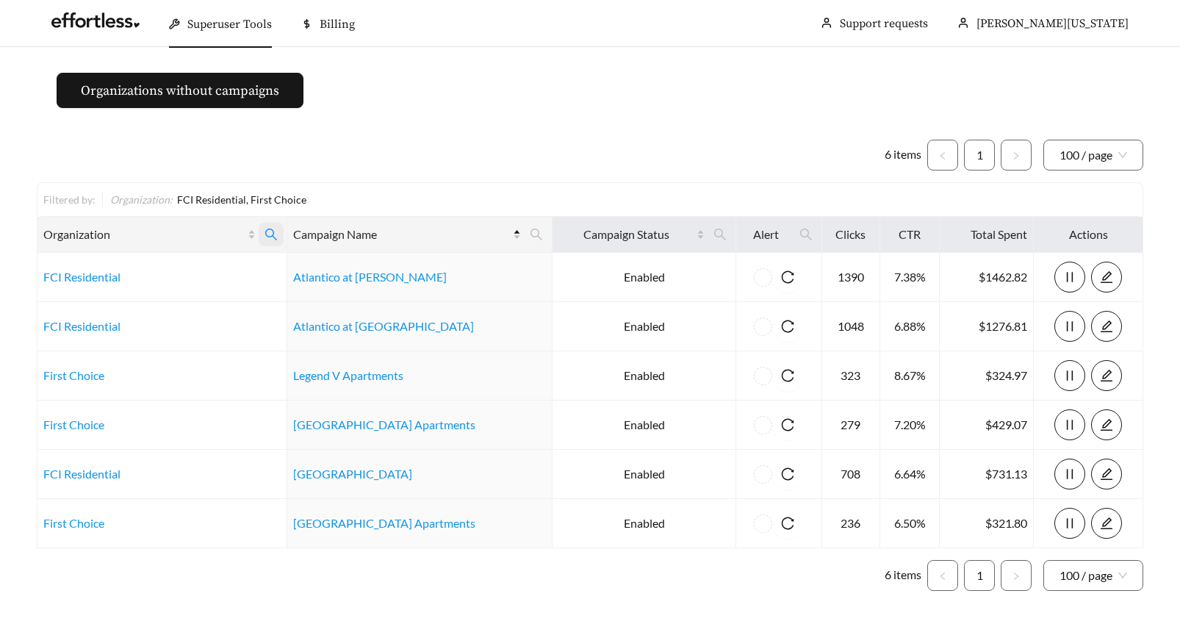
click at [273, 234] on icon "search" at bounding box center [271, 235] width 12 height 12
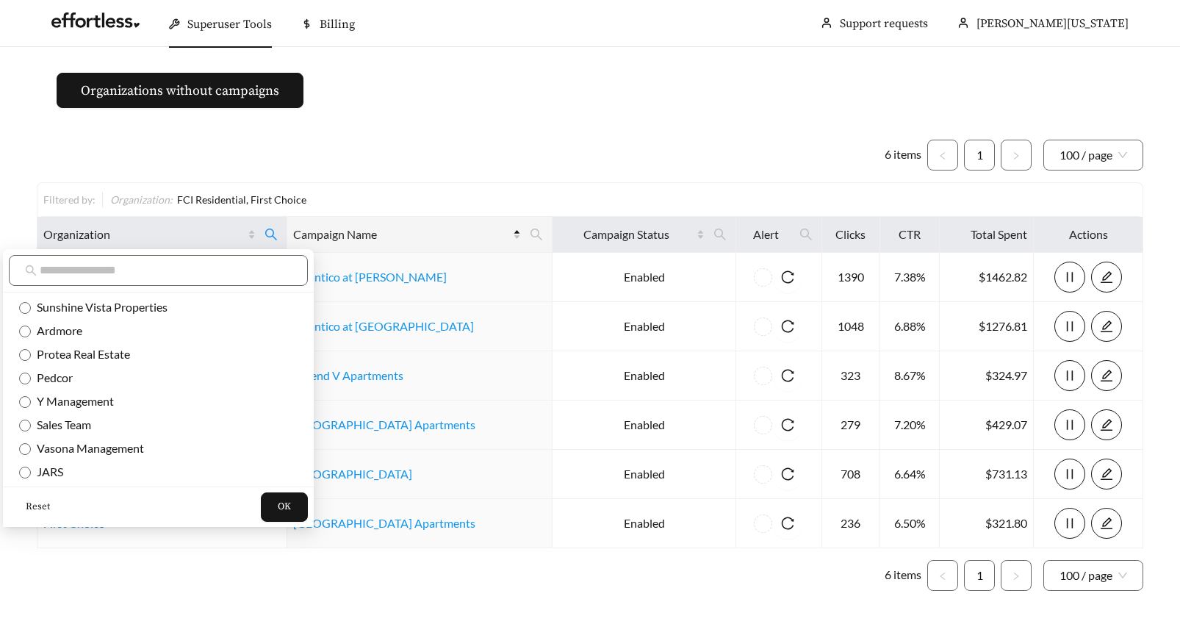
click at [39, 504] on span "Reset" at bounding box center [38, 507] width 24 height 15
click at [62, 270] on input "text" at bounding box center [166, 271] width 252 height 18
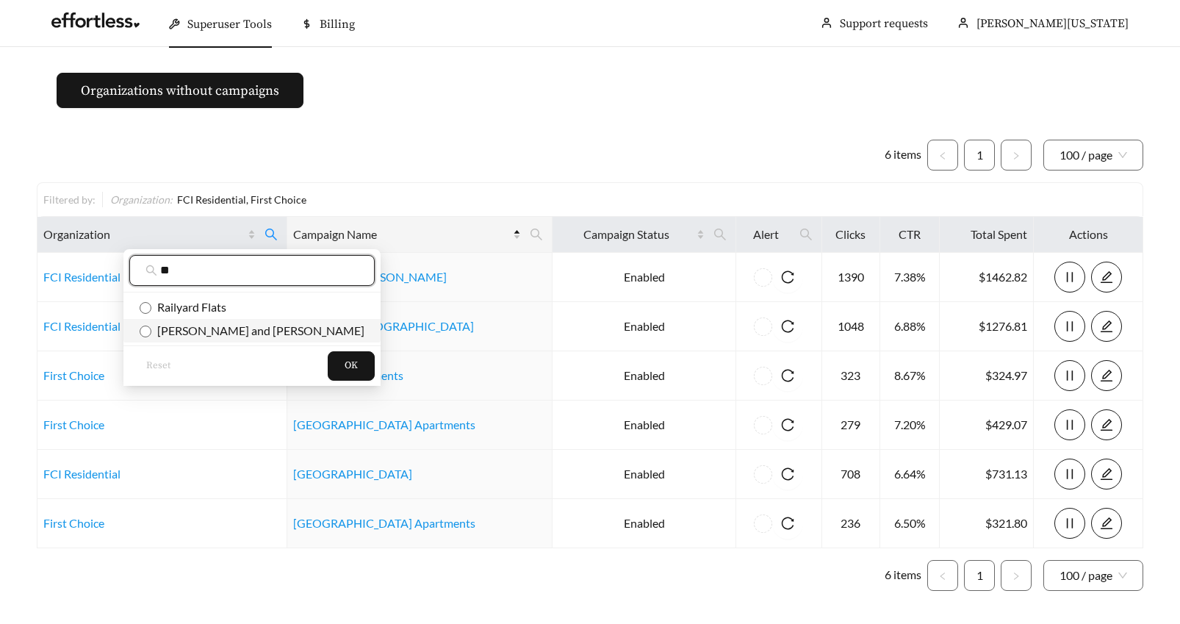
type input "**"
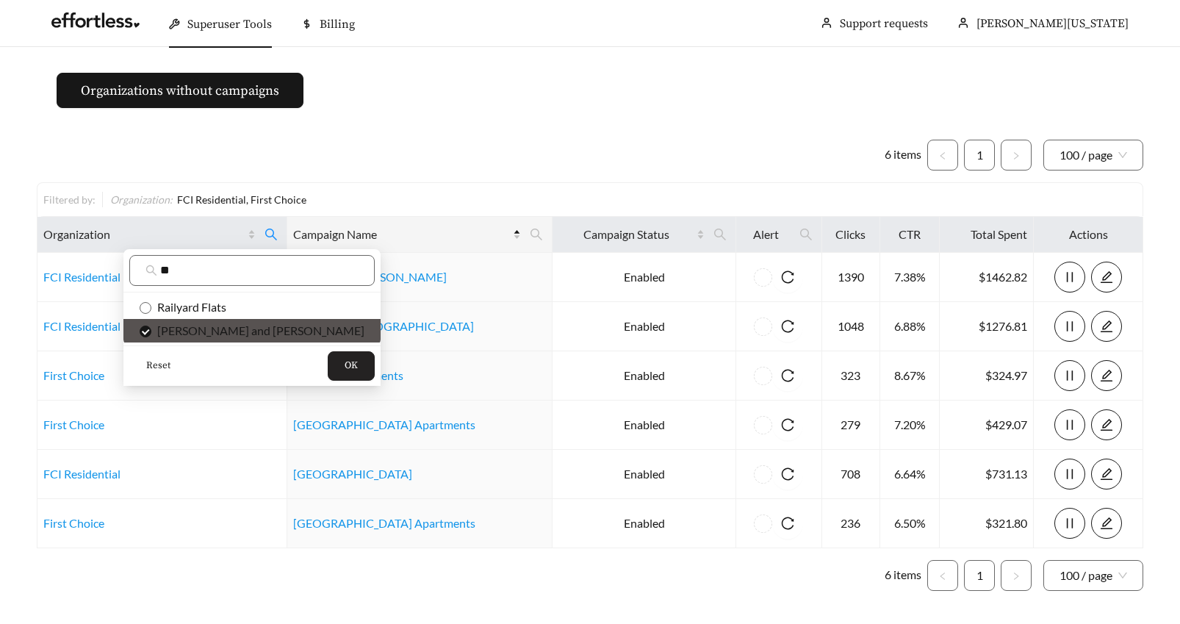
click at [345, 367] on span "OK" at bounding box center [351, 366] width 13 height 15
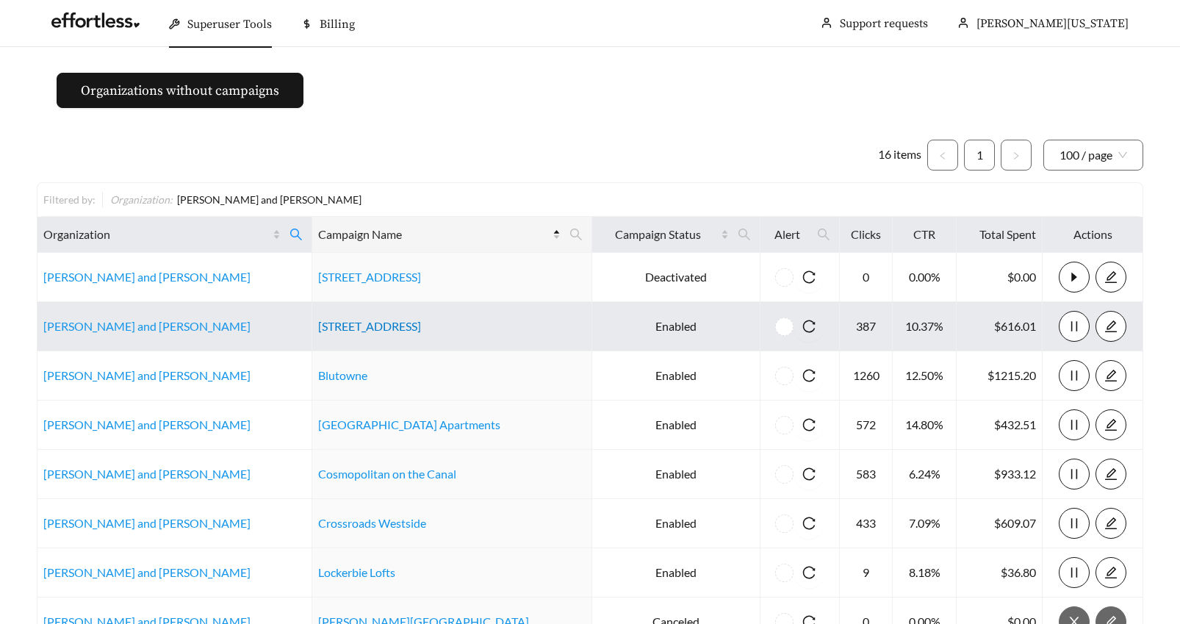
click at [366, 326] on link "360 Market Square - 2" at bounding box center [369, 326] width 103 height 14
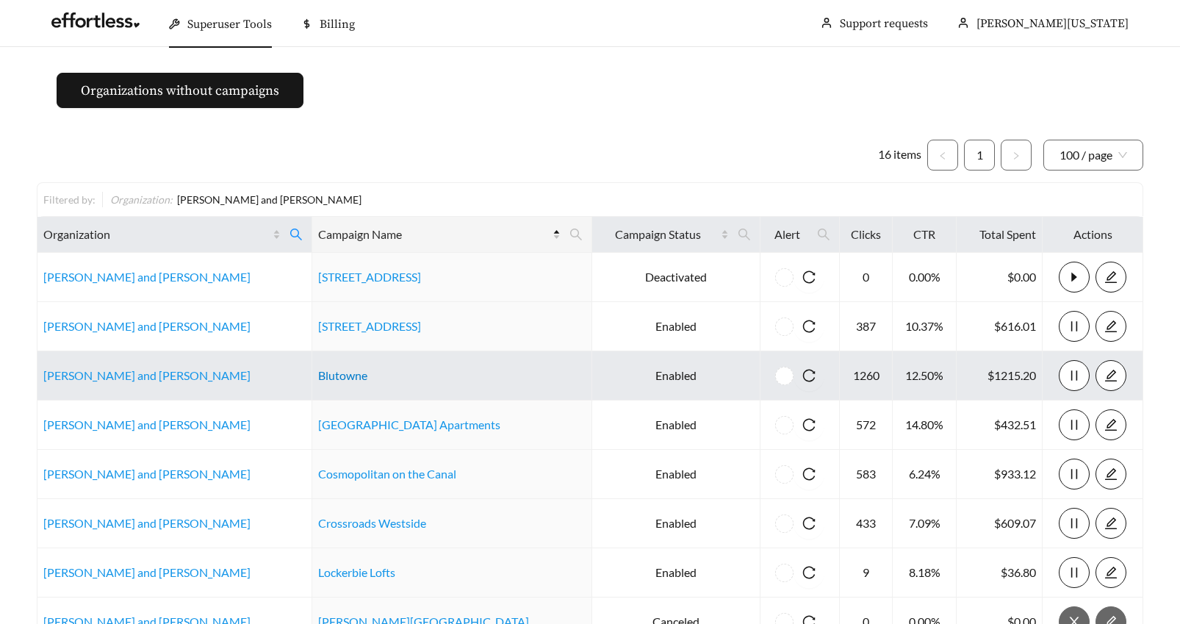
click at [323, 379] on link "Blutowne" at bounding box center [342, 375] width 49 height 14
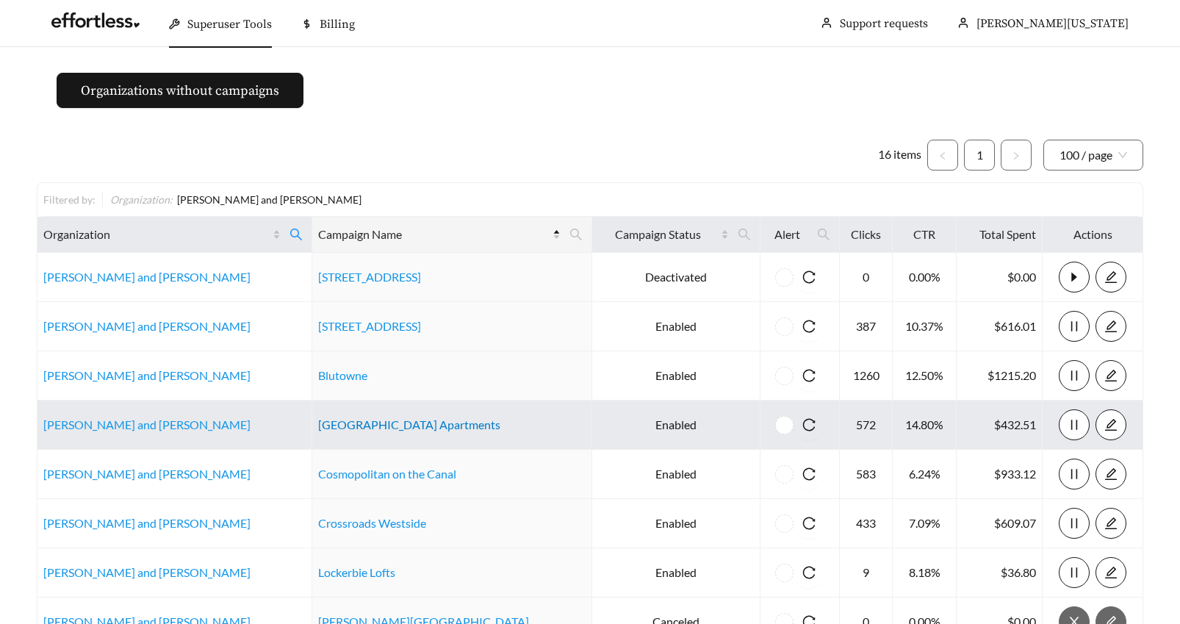
click at [318, 426] on link "Castle Point Apartments" at bounding box center [409, 424] width 182 height 14
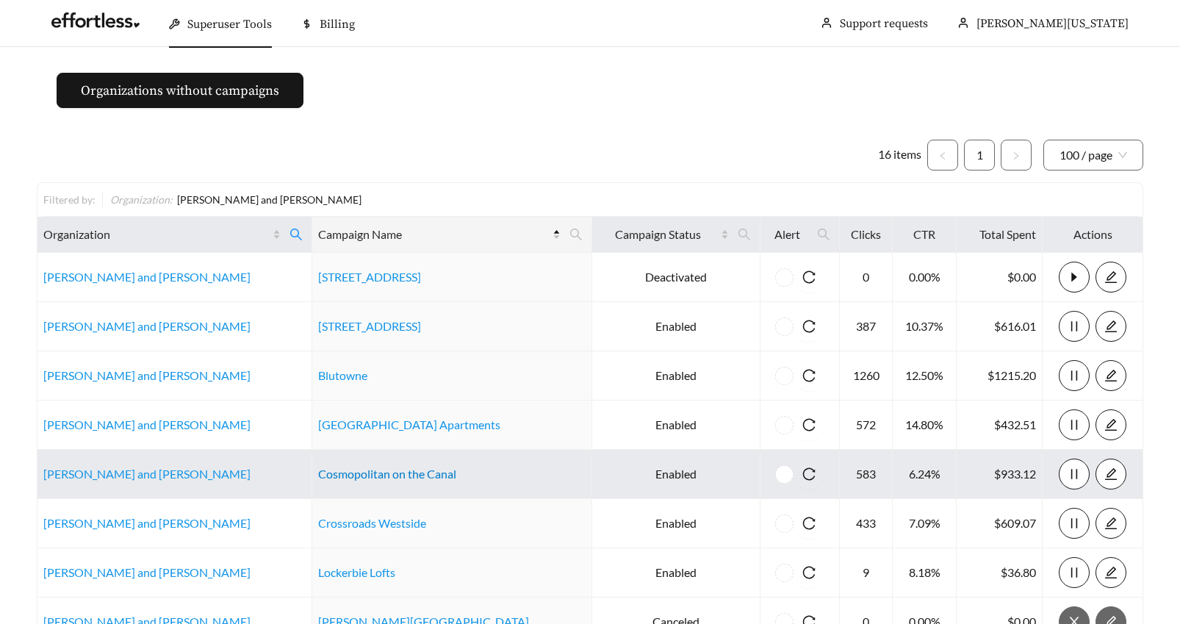
click at [323, 474] on link "Cosmopolitan on the Canal" at bounding box center [387, 474] width 138 height 14
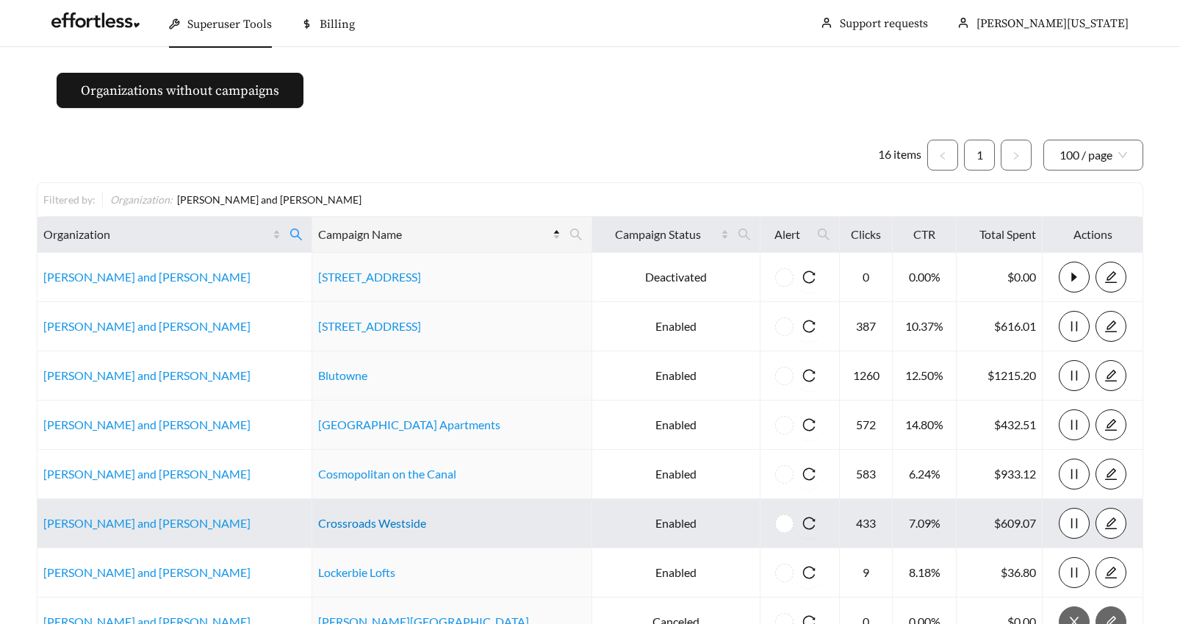
click at [343, 523] on link "Crossroads Westside" at bounding box center [372, 523] width 108 height 14
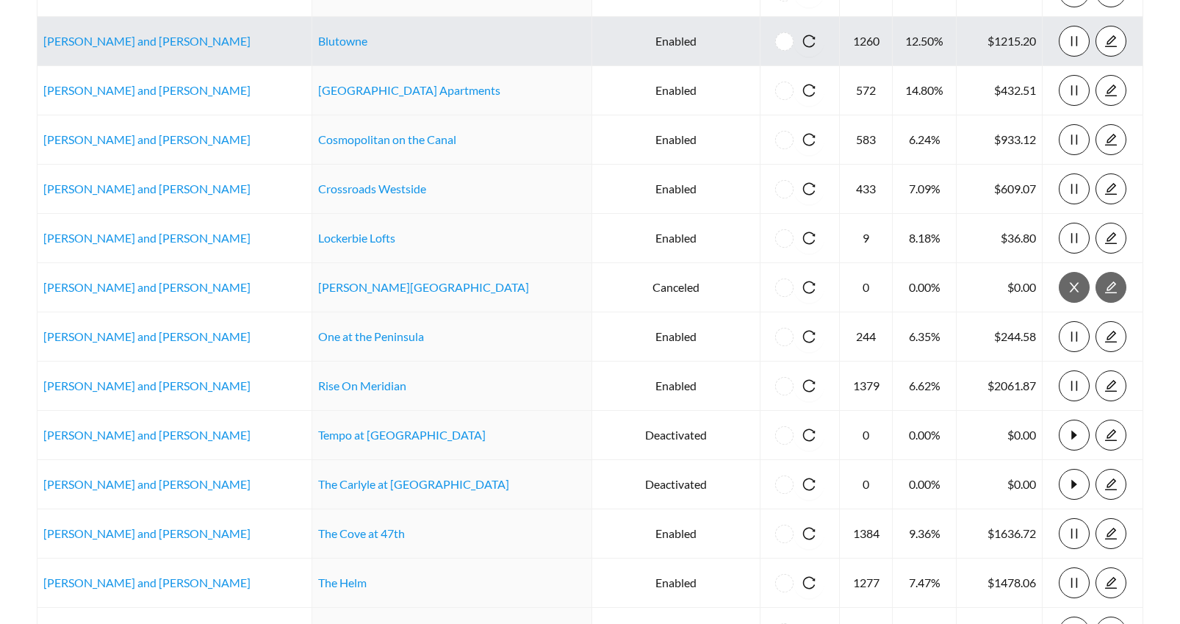
scroll to position [357, 0]
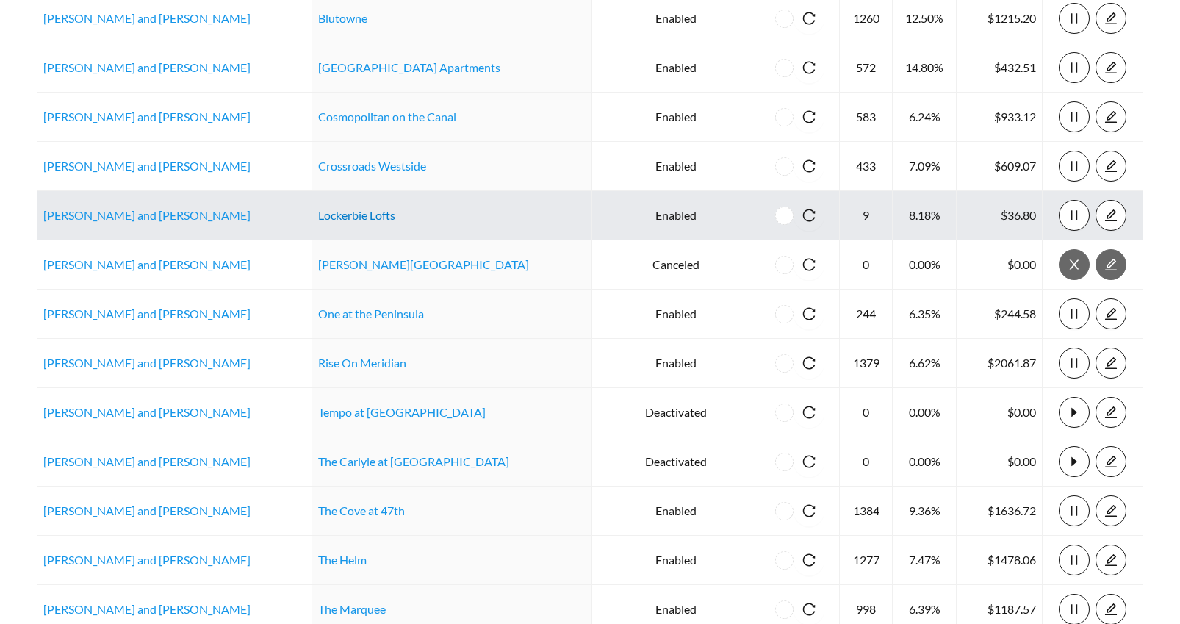
click at [331, 217] on link "Lockerbie Lofts" at bounding box center [356, 215] width 77 height 14
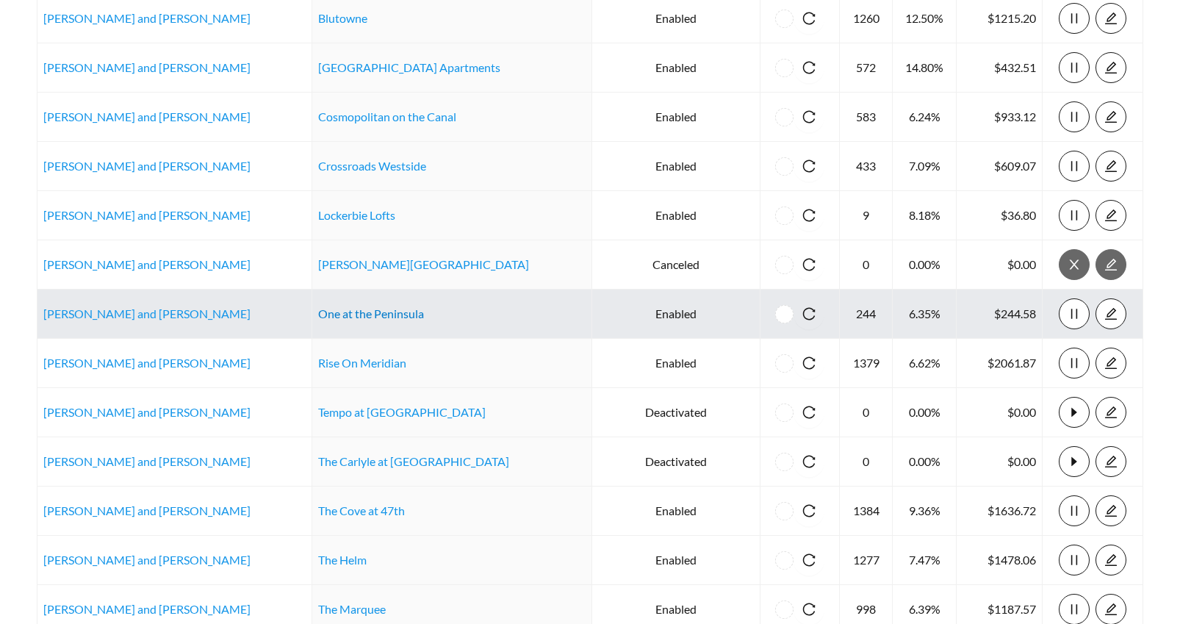
click at [367, 311] on link "One at the Peninsula" at bounding box center [371, 313] width 106 height 14
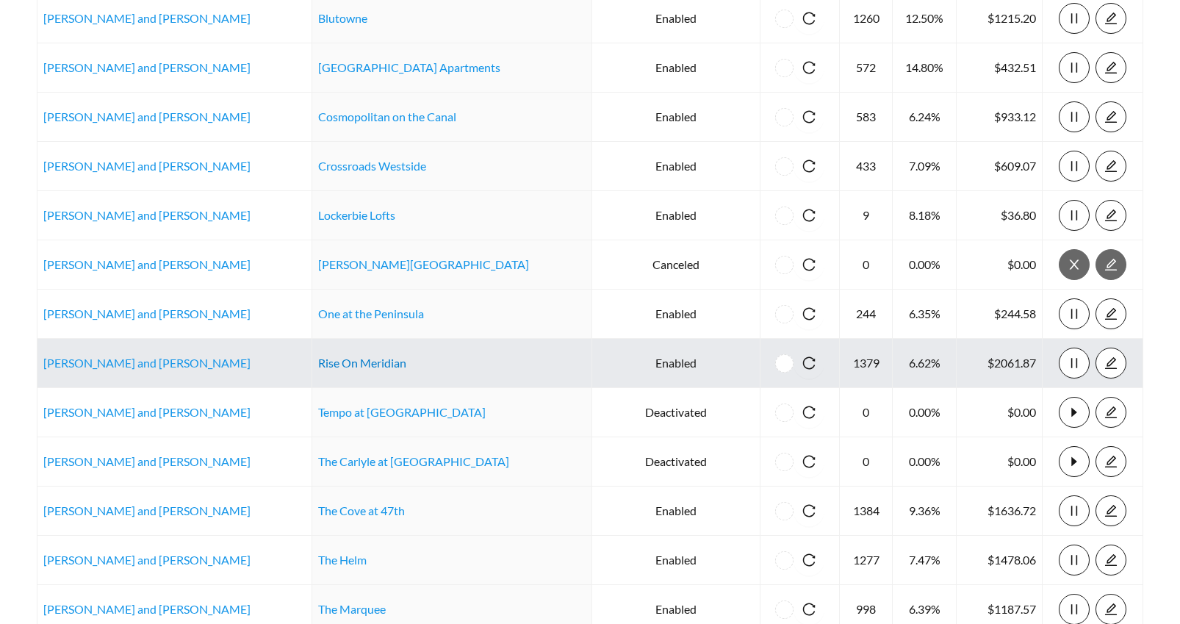
click at [360, 366] on link "Rise On Meridian" at bounding box center [362, 363] width 88 height 14
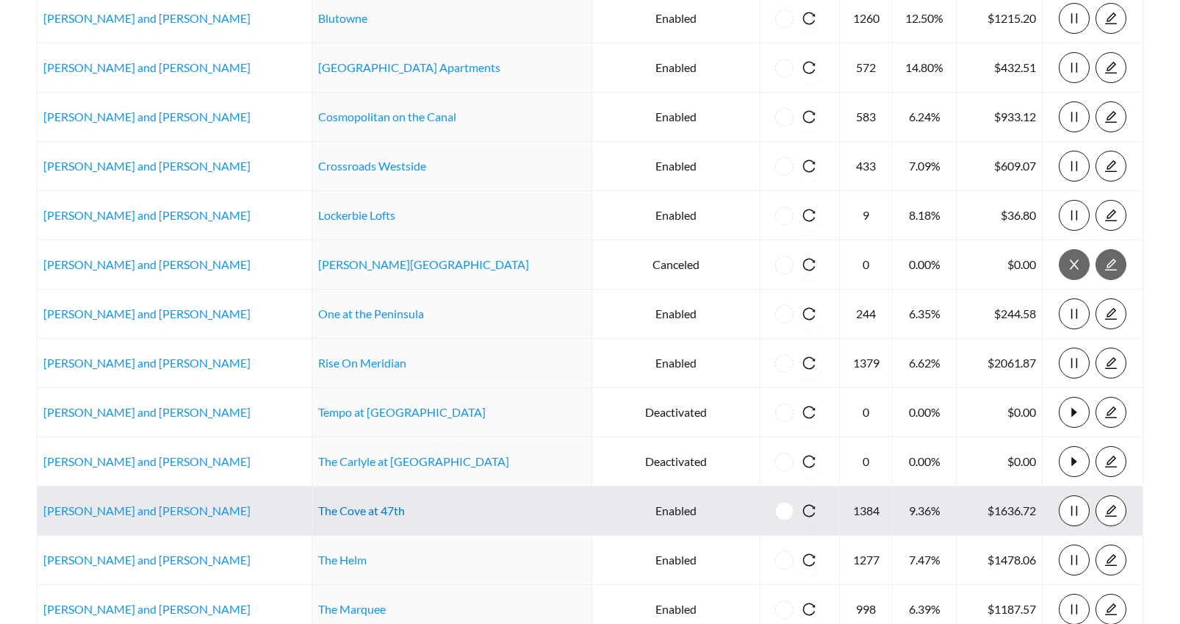
click at [338, 513] on link "The Cove at 47th" at bounding box center [361, 510] width 87 height 14
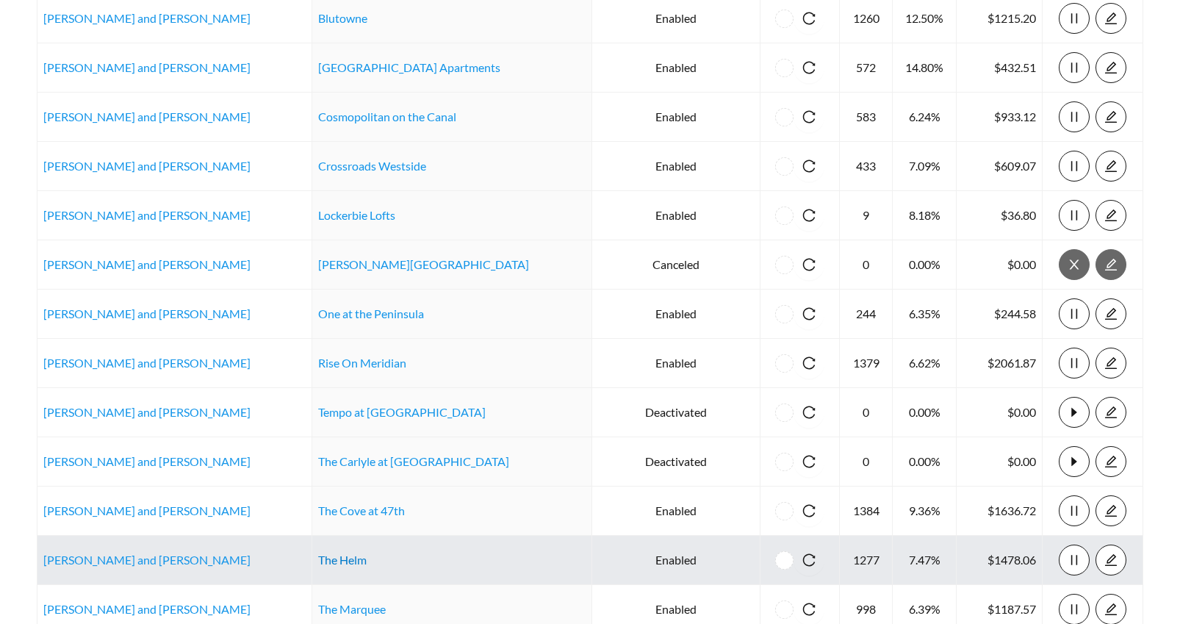
click at [319, 557] on link "The Helm" at bounding box center [342, 560] width 49 height 14
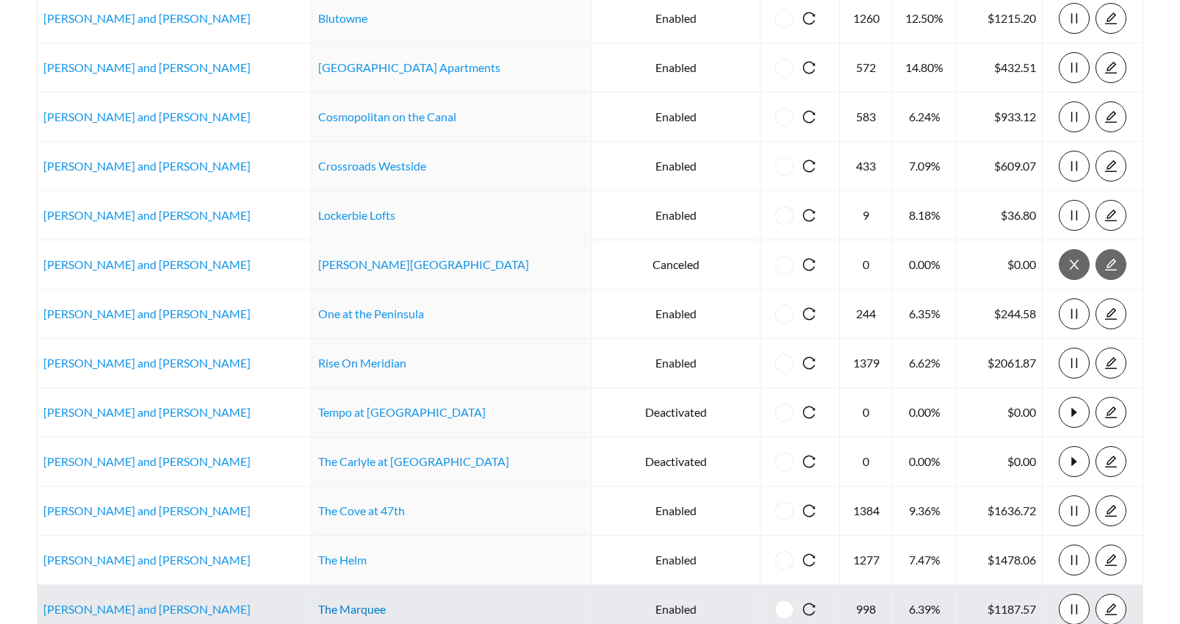
click at [334, 606] on link "The Marquee" at bounding box center [352, 609] width 68 height 14
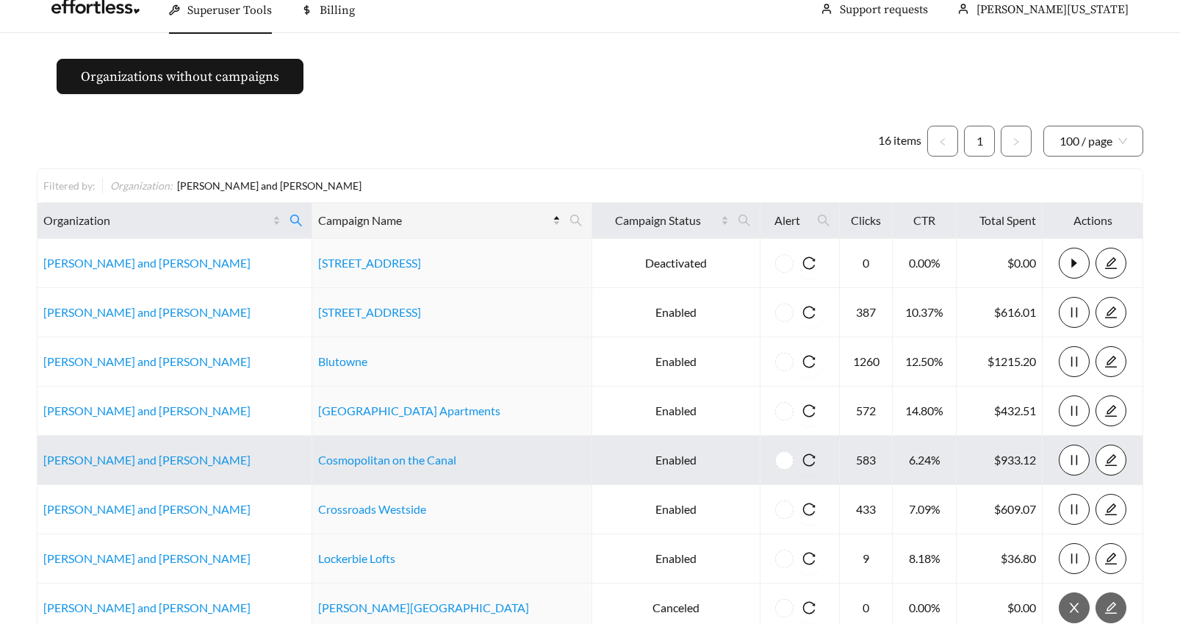
scroll to position [0, 0]
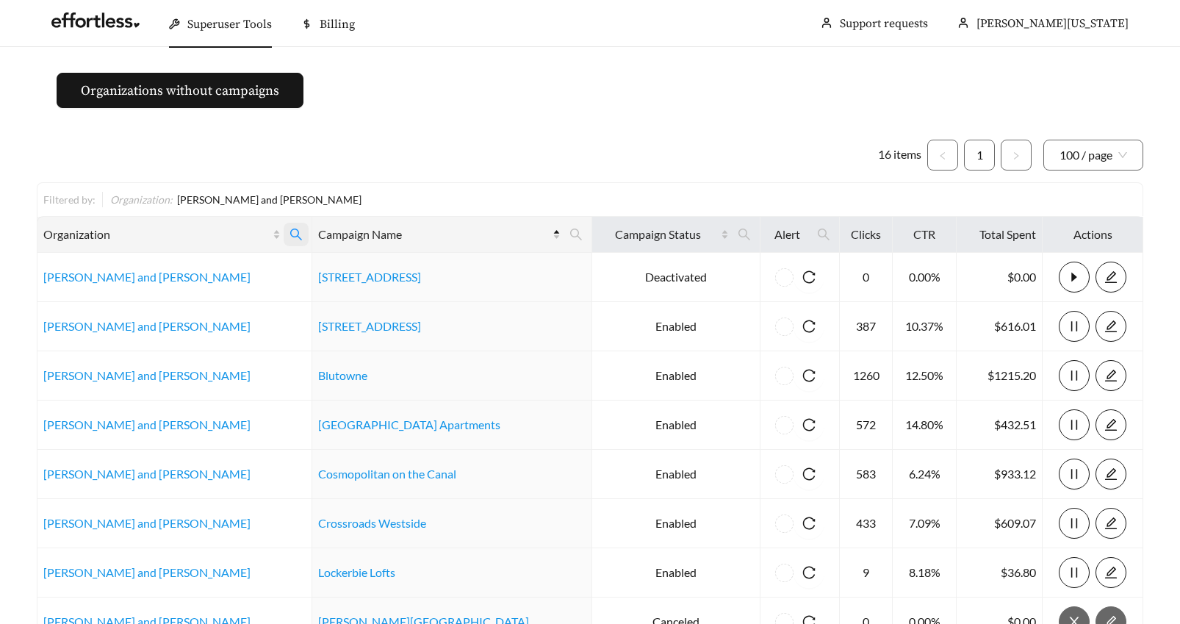
click at [290, 232] on icon "search" at bounding box center [296, 234] width 13 height 13
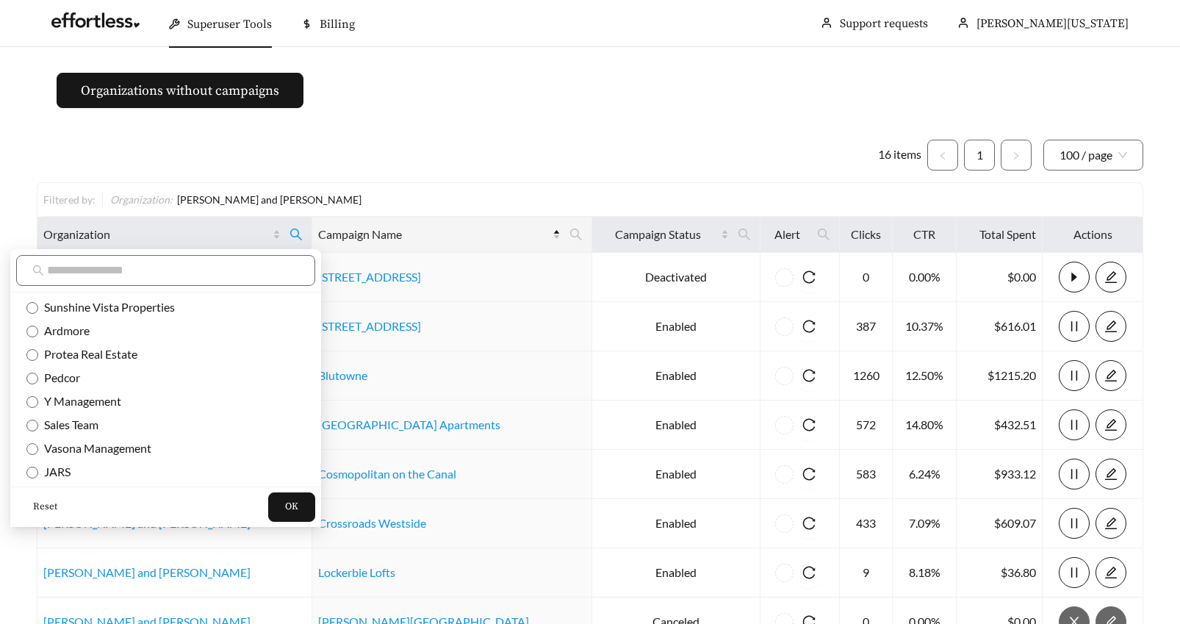
click at [46, 507] on span "Reset" at bounding box center [45, 507] width 24 height 15
click at [85, 267] on input "text" at bounding box center [173, 271] width 252 height 18
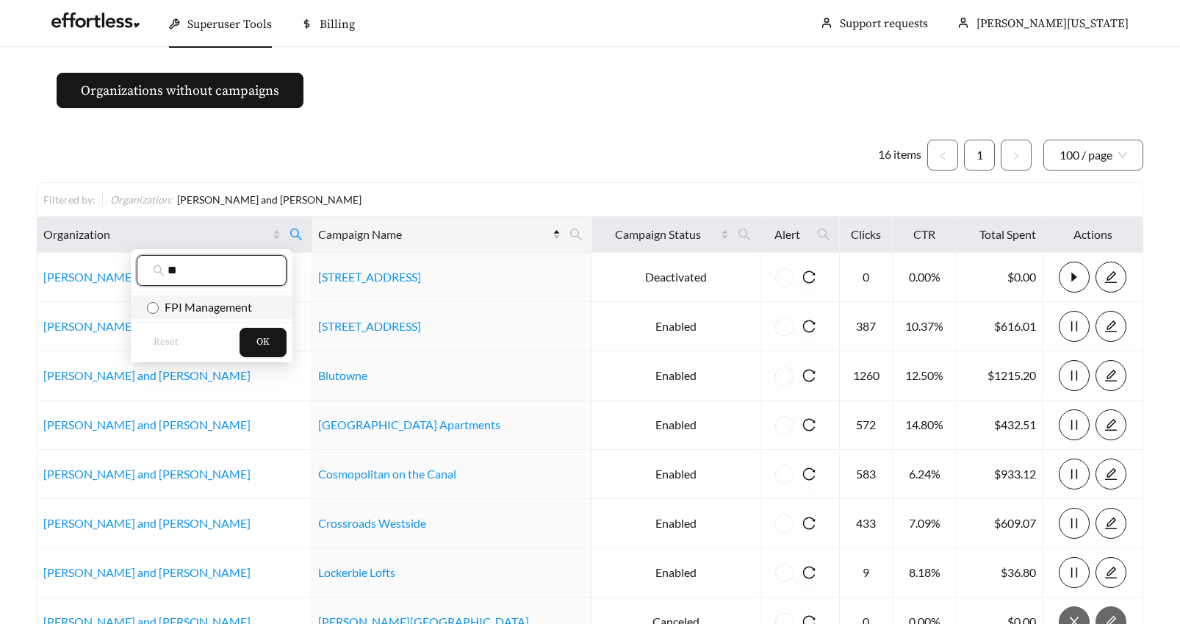
type input "**"
click at [252, 334] on button "OK" at bounding box center [263, 342] width 47 height 29
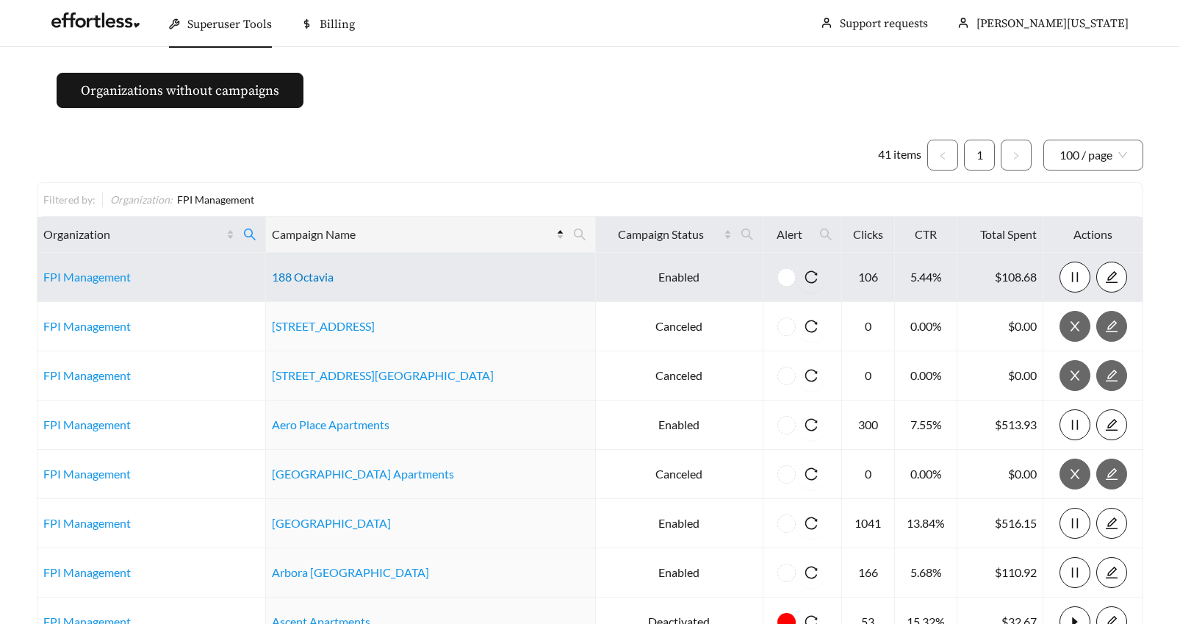
click at [323, 277] on link "188 Octavia" at bounding box center [303, 277] width 62 height 14
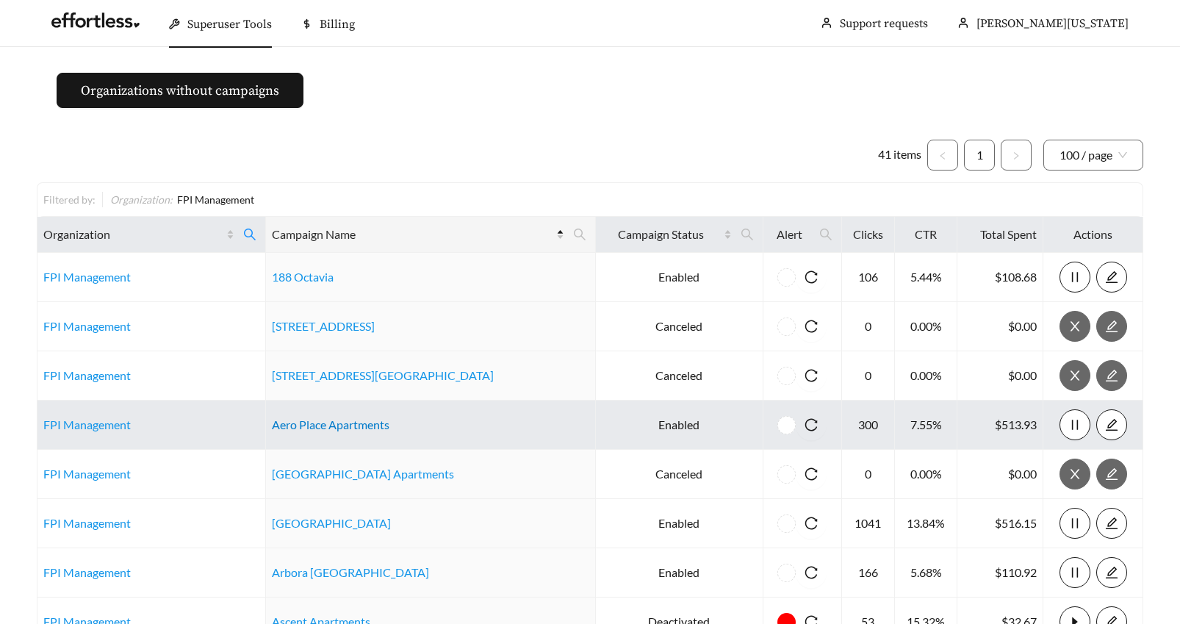
click at [329, 428] on link "Aero Place Apartments" at bounding box center [331, 424] width 118 height 14
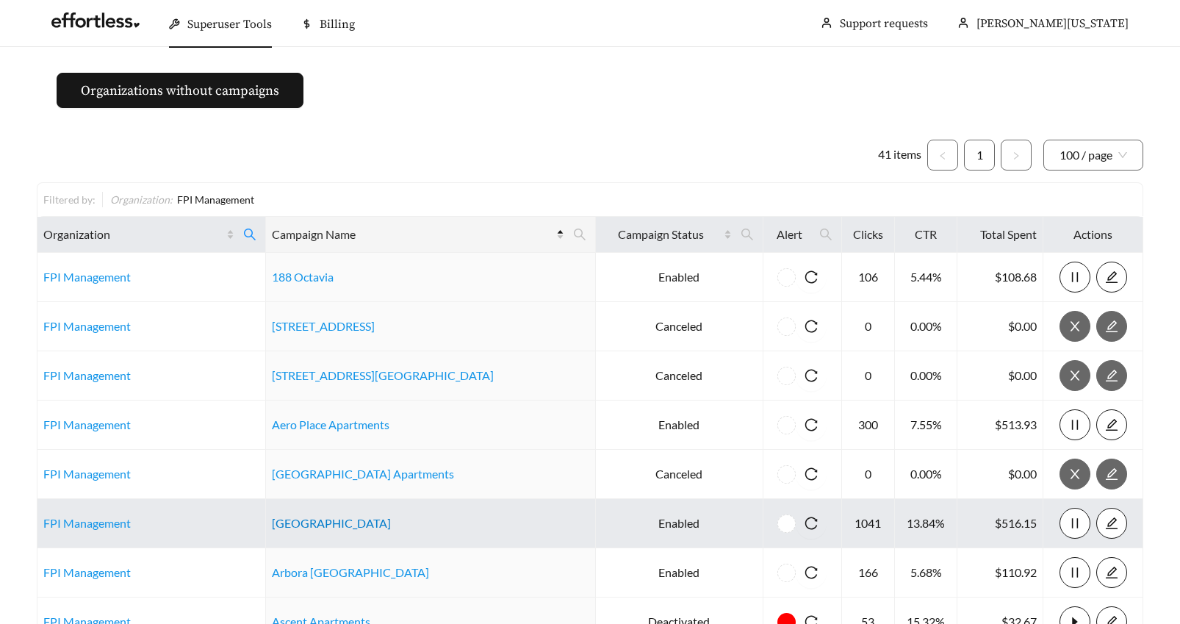
click at [320, 525] on link "Alderwood Park" at bounding box center [331, 523] width 119 height 14
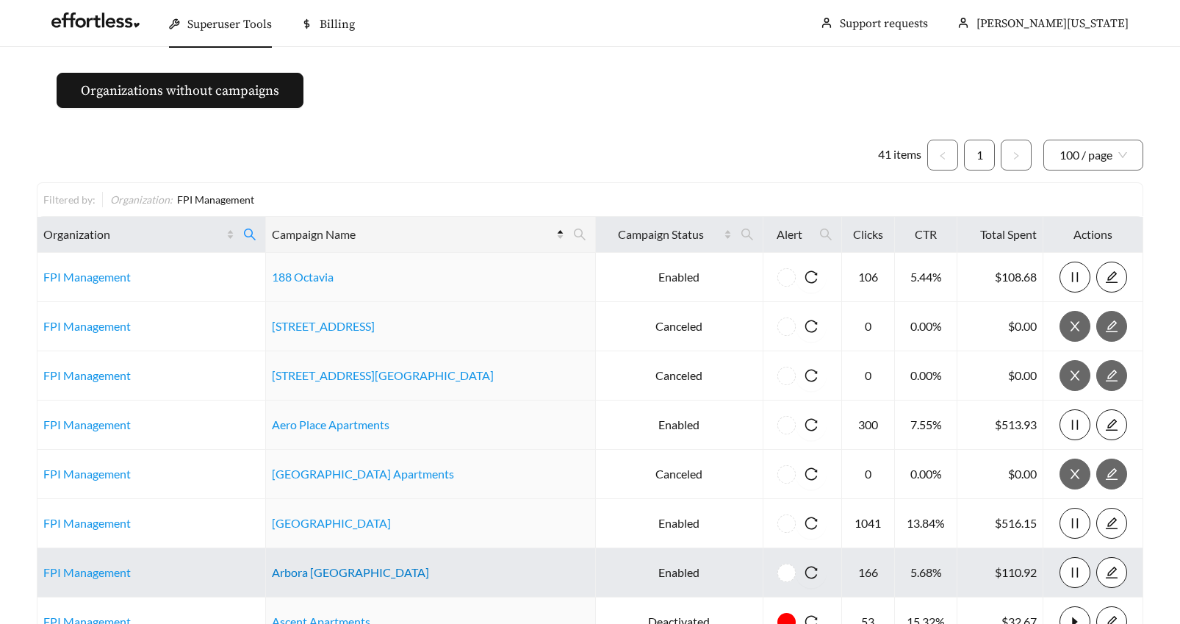
click at [331, 573] on link "Arbora Palo Alto" at bounding box center [350, 572] width 157 height 14
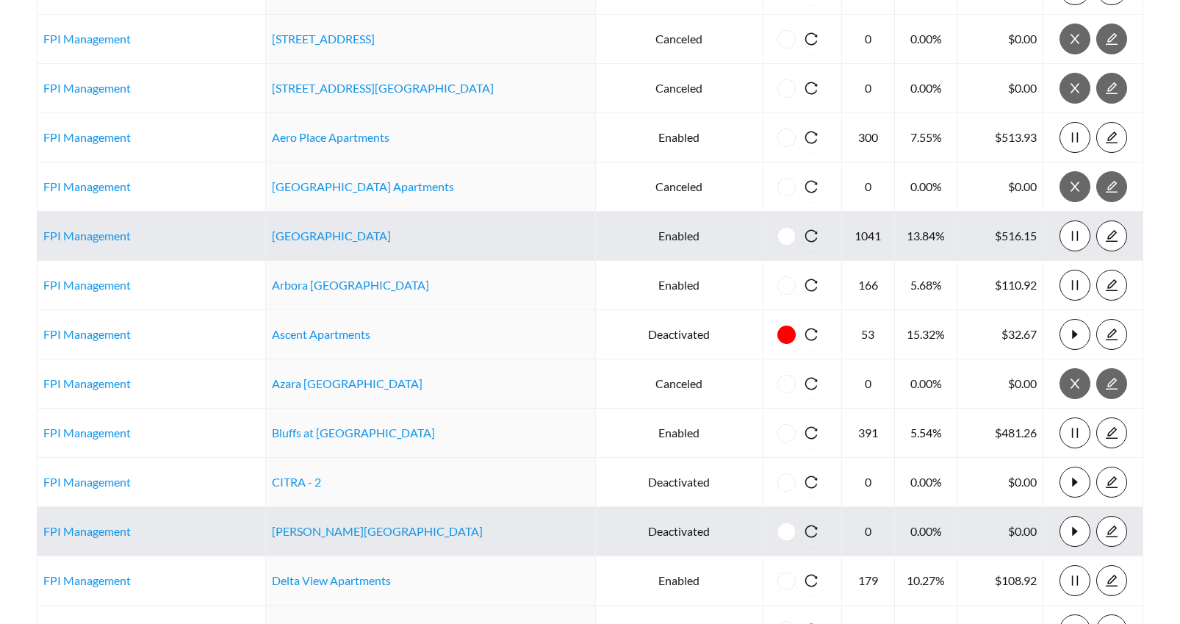
scroll to position [293, 0]
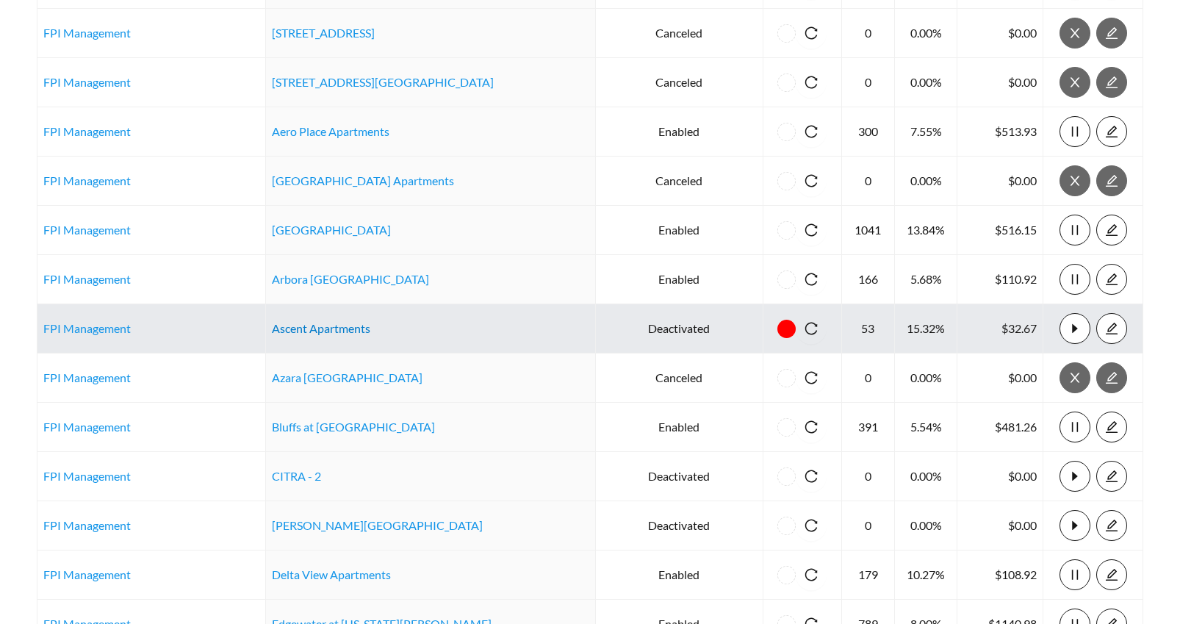
click at [332, 330] on link "Ascent Apartments" at bounding box center [321, 328] width 98 height 14
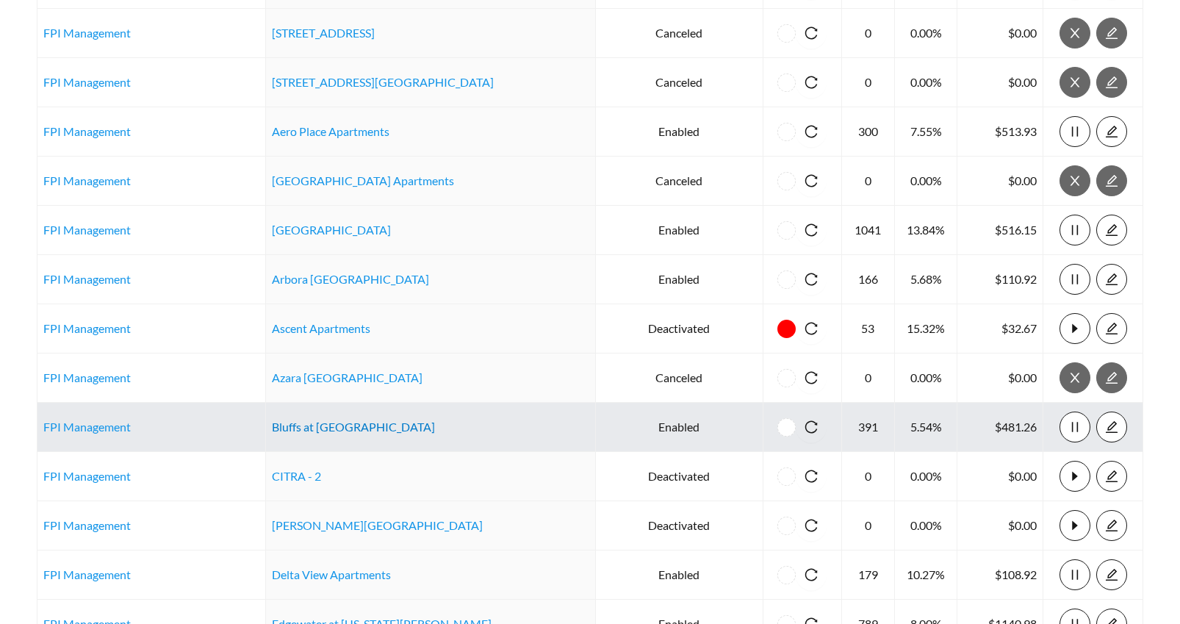
click at [309, 423] on link "Bluffs at Evergreen" at bounding box center [353, 427] width 163 height 14
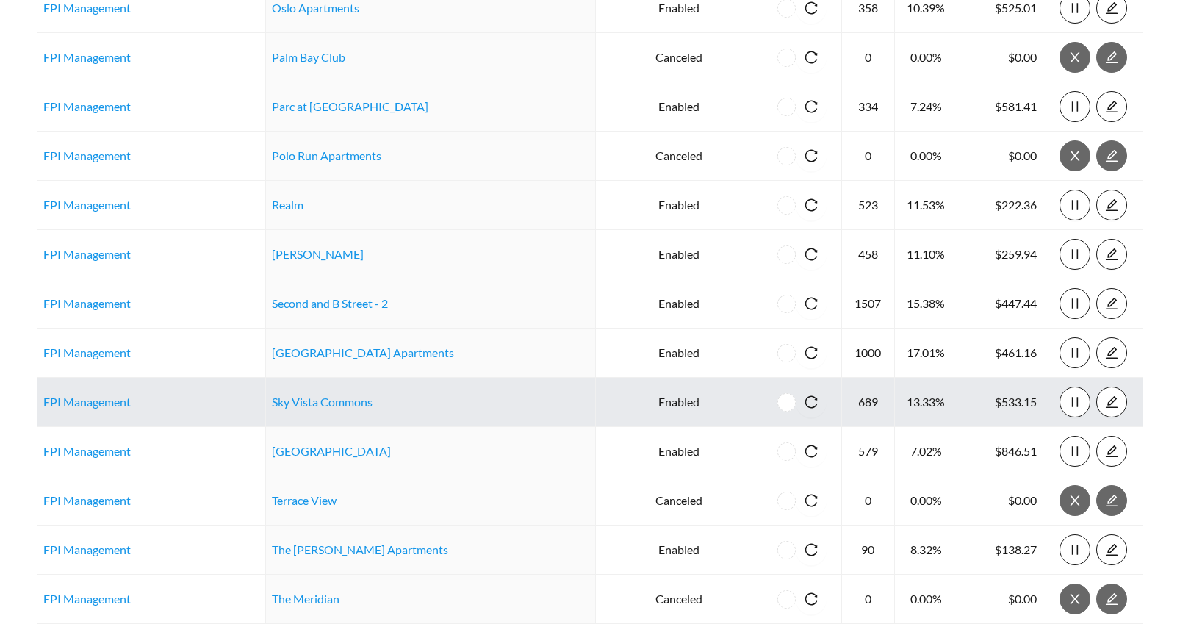
scroll to position [1367, 0]
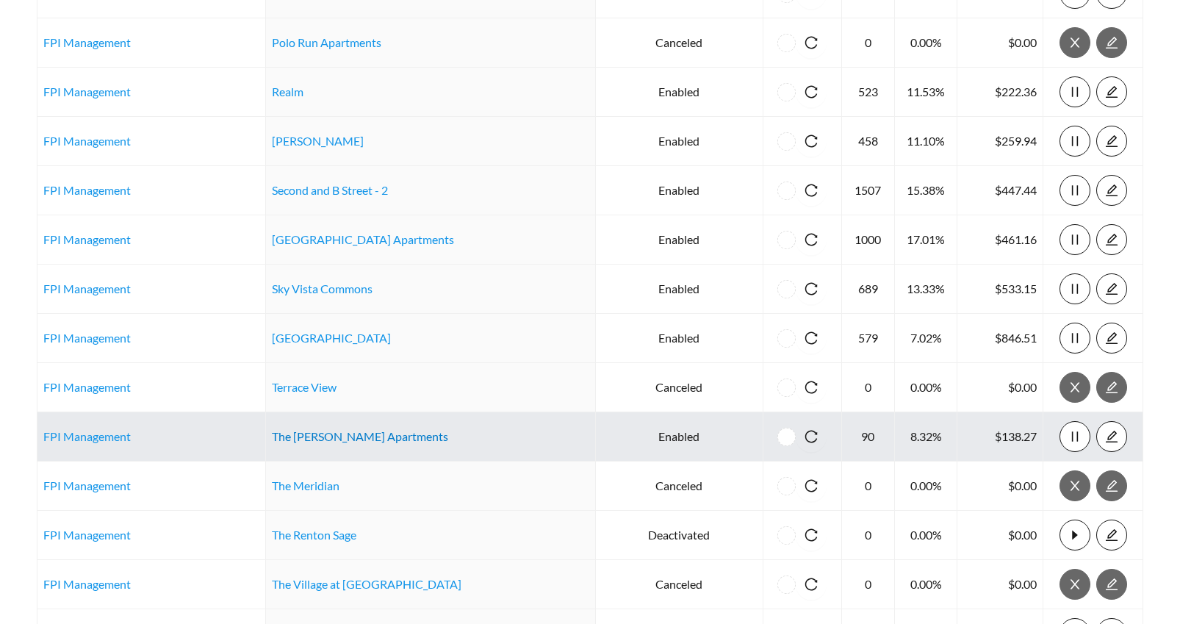
click at [336, 439] on link "The Carlson Apartments" at bounding box center [360, 436] width 176 height 14
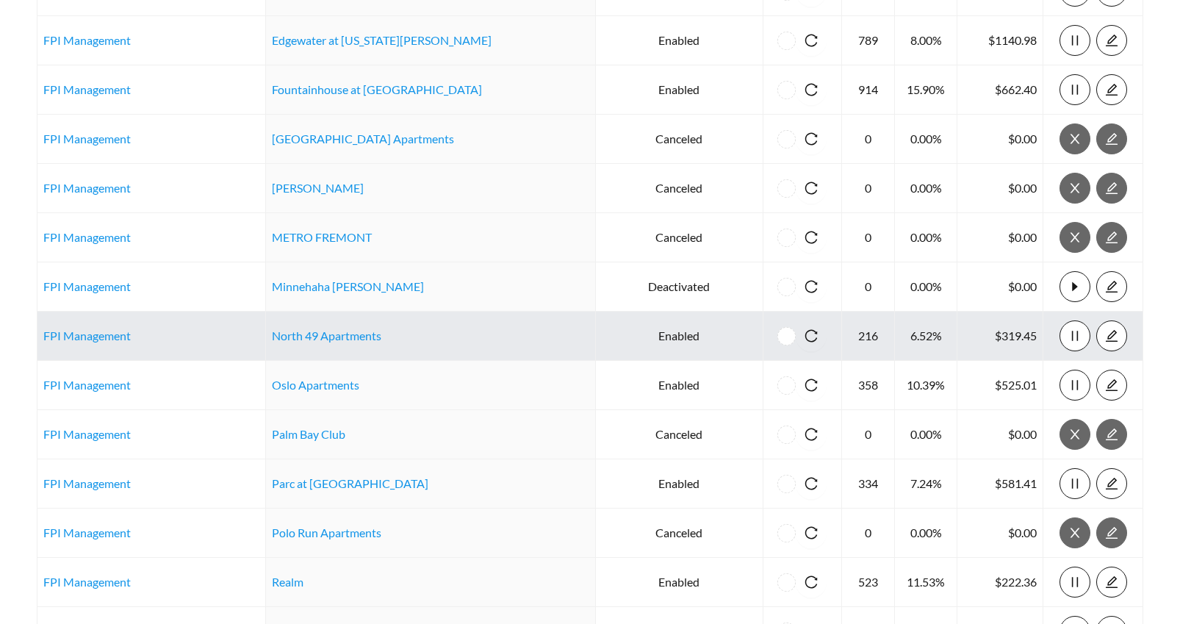
scroll to position [855, 0]
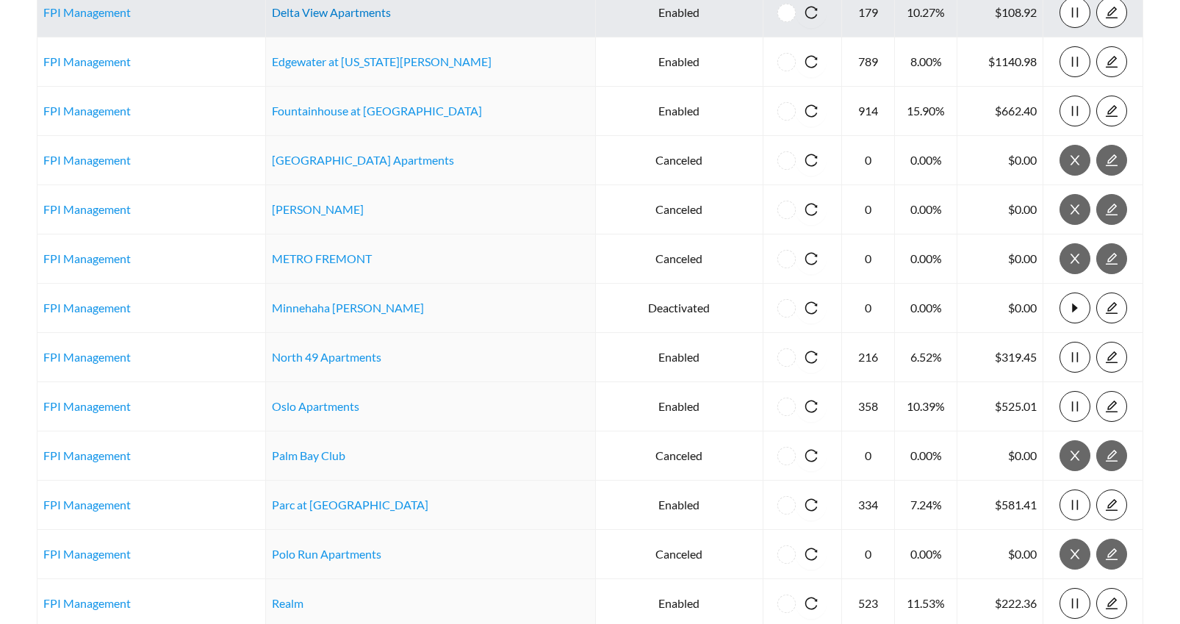
click at [318, 13] on link "Delta View Apartments" at bounding box center [331, 12] width 119 height 14
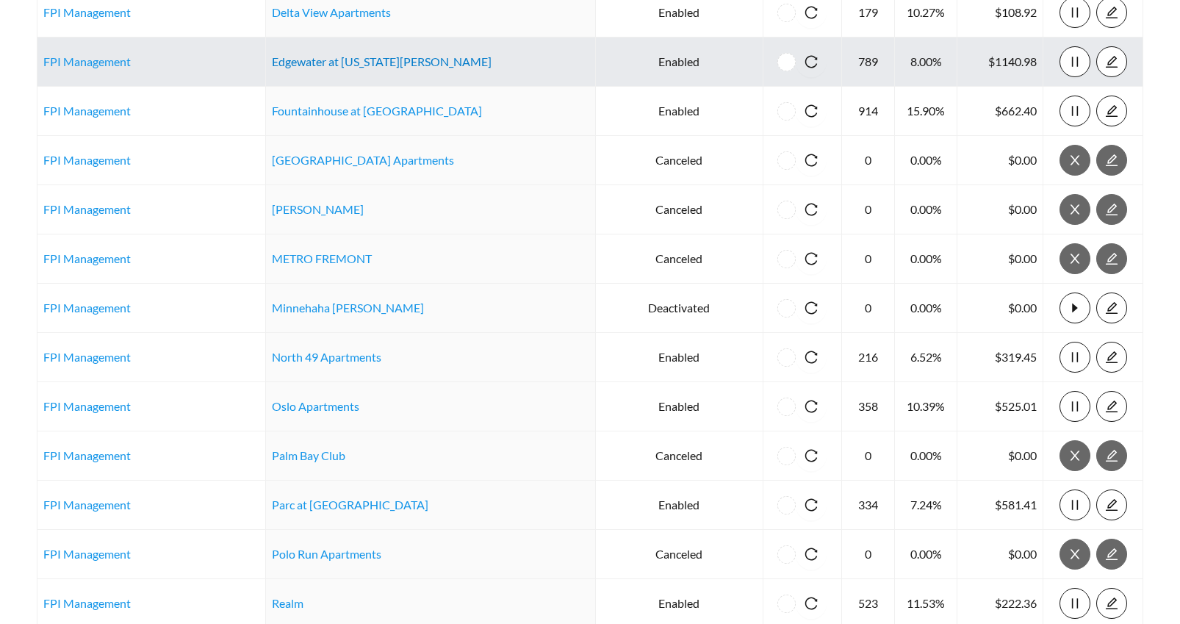
click at [336, 61] on link "Edgewater at Virginia Lake" at bounding box center [382, 61] width 220 height 14
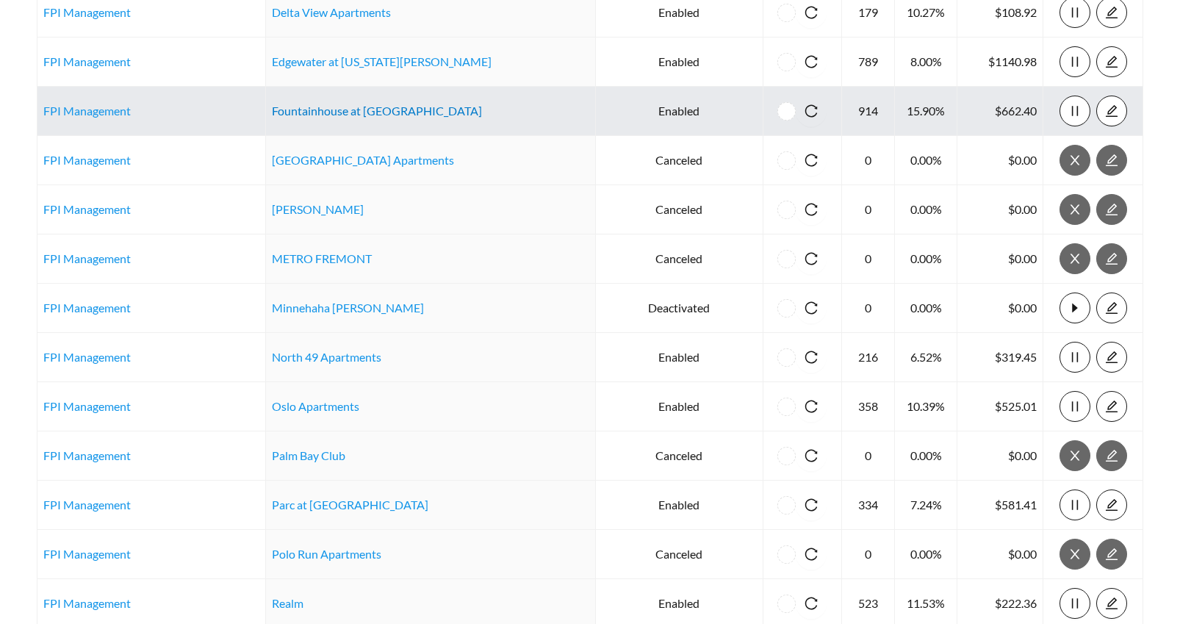
click at [342, 111] on link "Fountainhouse at V Square" at bounding box center [377, 111] width 210 height 14
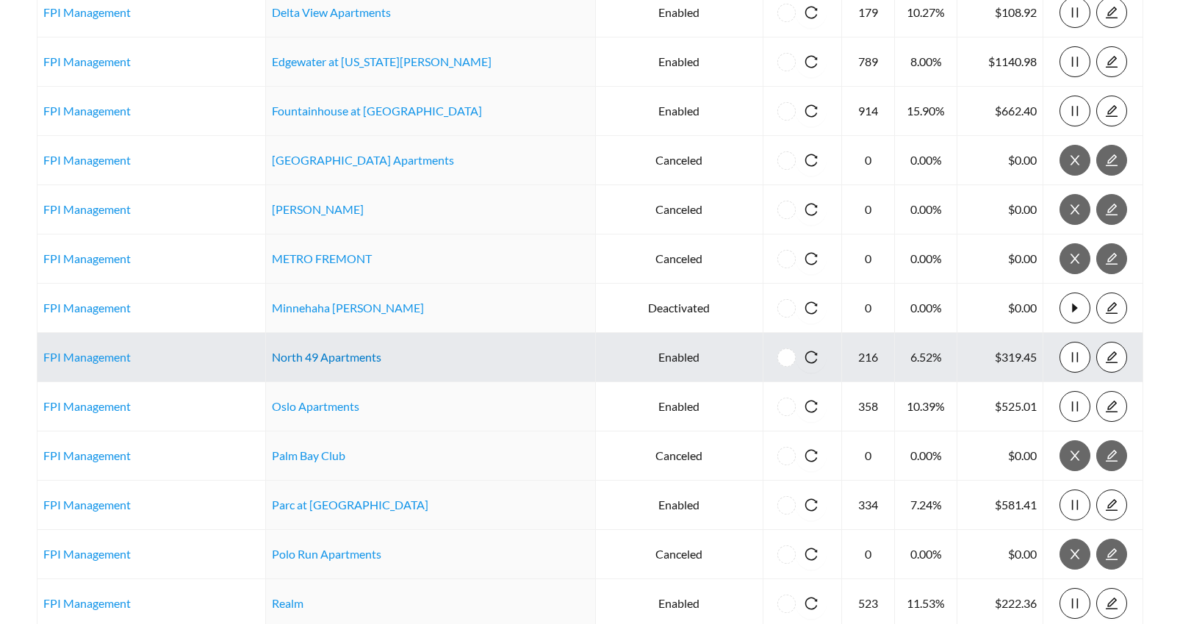
click at [336, 359] on link "North 49 Apartments" at bounding box center [327, 357] width 110 height 14
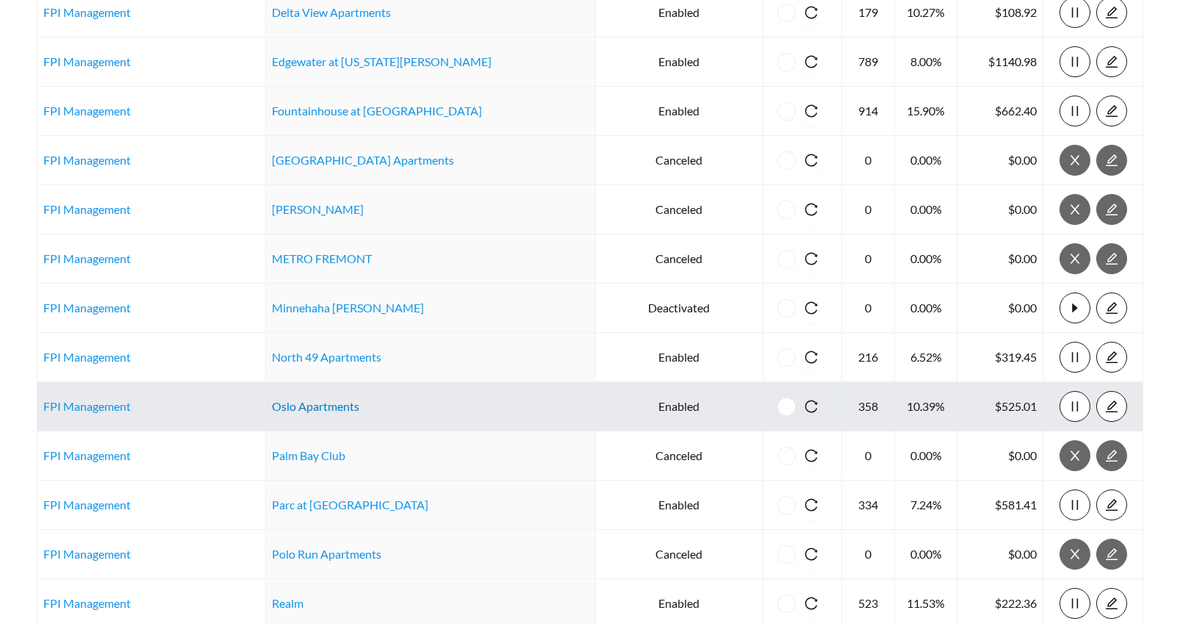
click at [340, 406] on link "Oslo Apartments" at bounding box center [315, 406] width 87 height 14
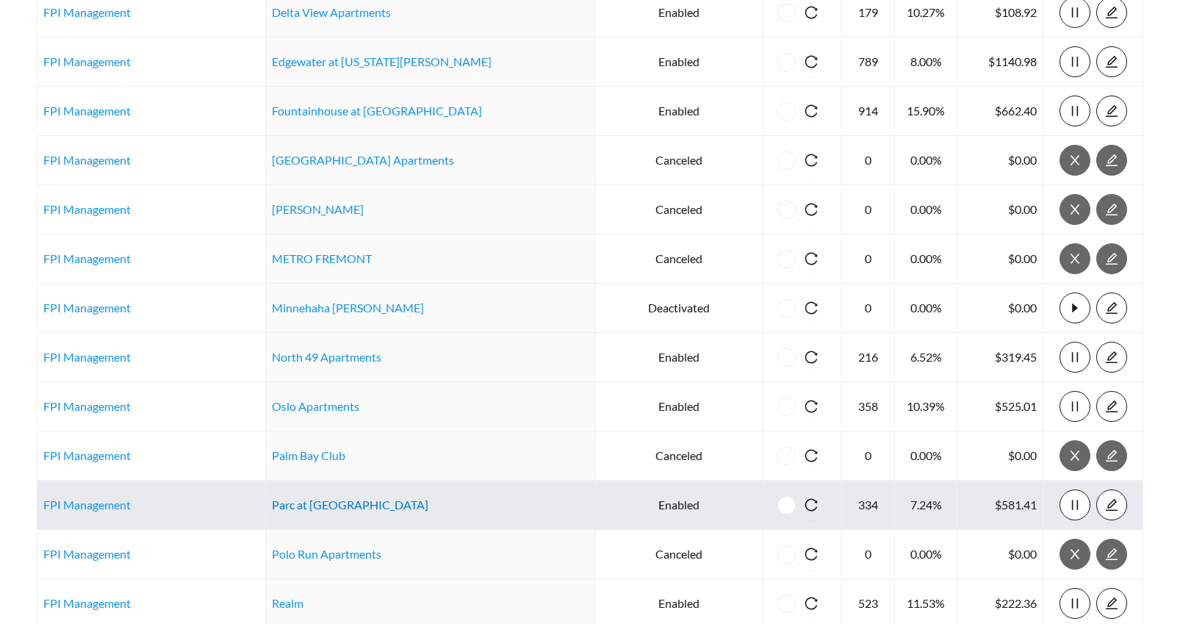
click at [320, 504] on link "Parc at Prairie Grass Apartments" at bounding box center [350, 505] width 157 height 14
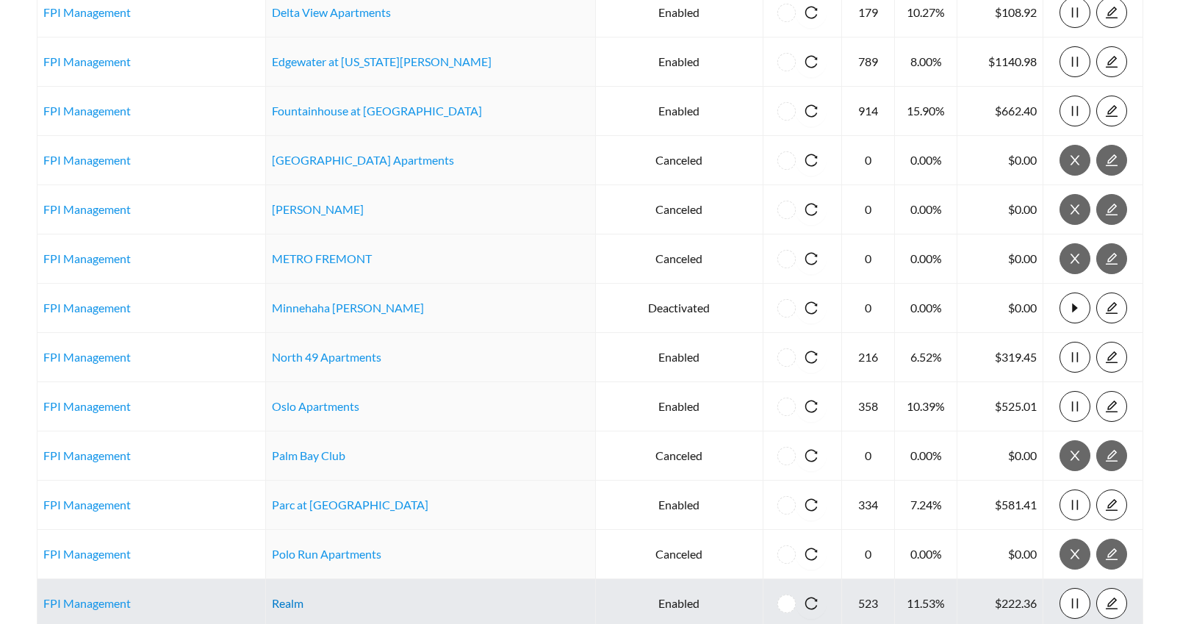
click at [304, 600] on link "Realm" at bounding box center [288, 603] width 32 height 14
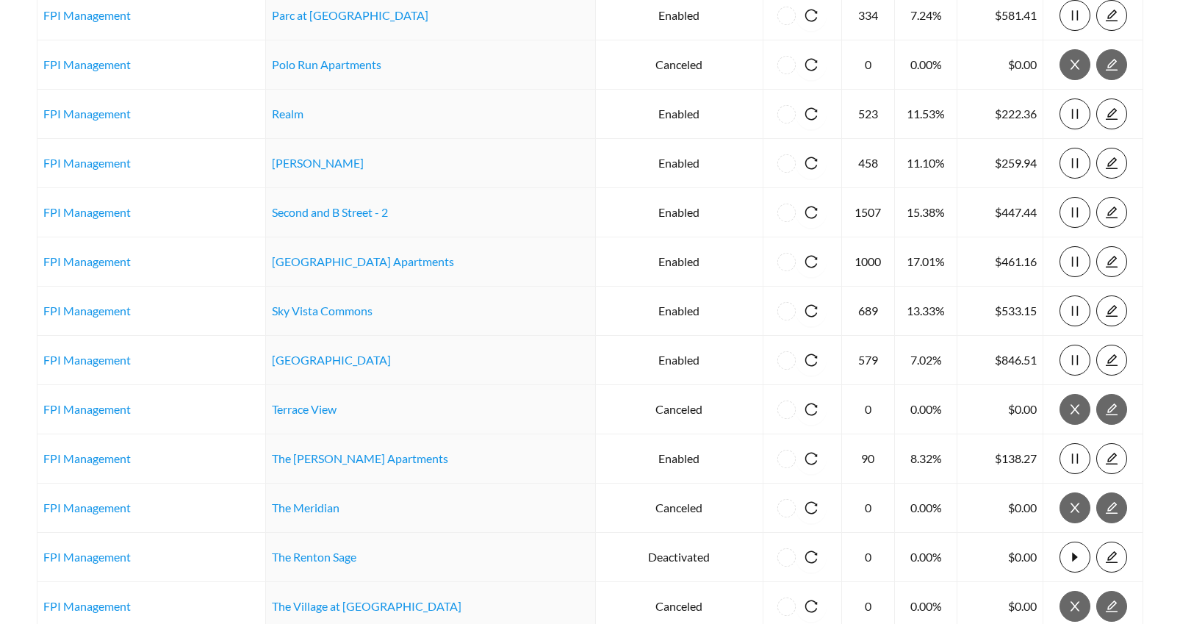
scroll to position [1365, 0]
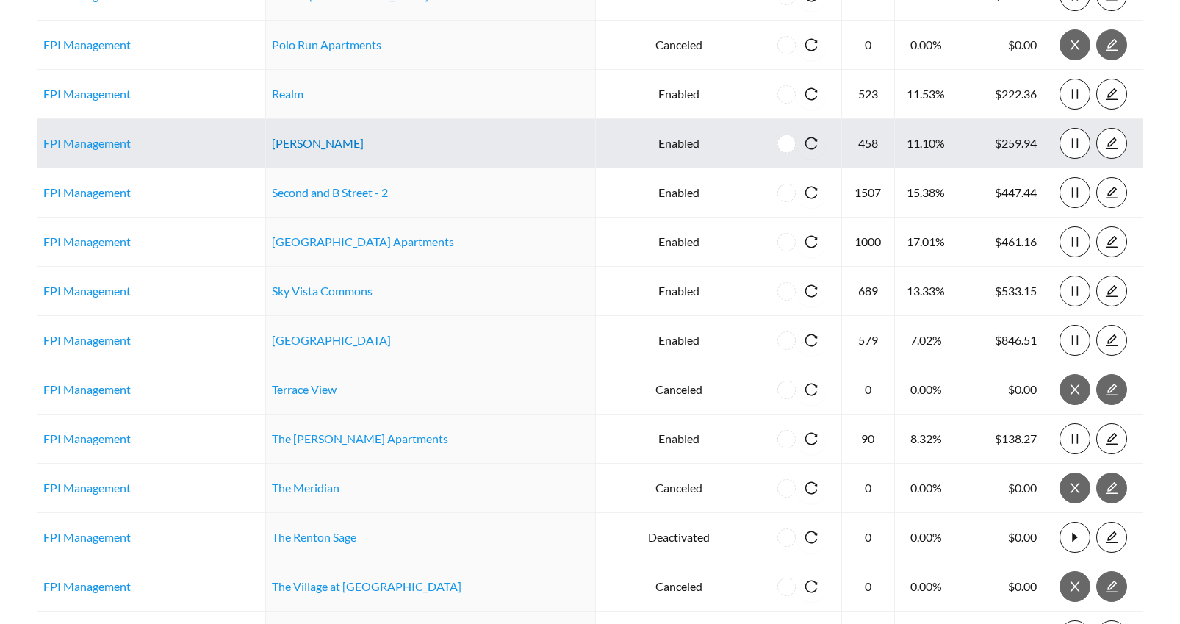
click at [318, 137] on link "Ryan Tower" at bounding box center [318, 143] width 92 height 14
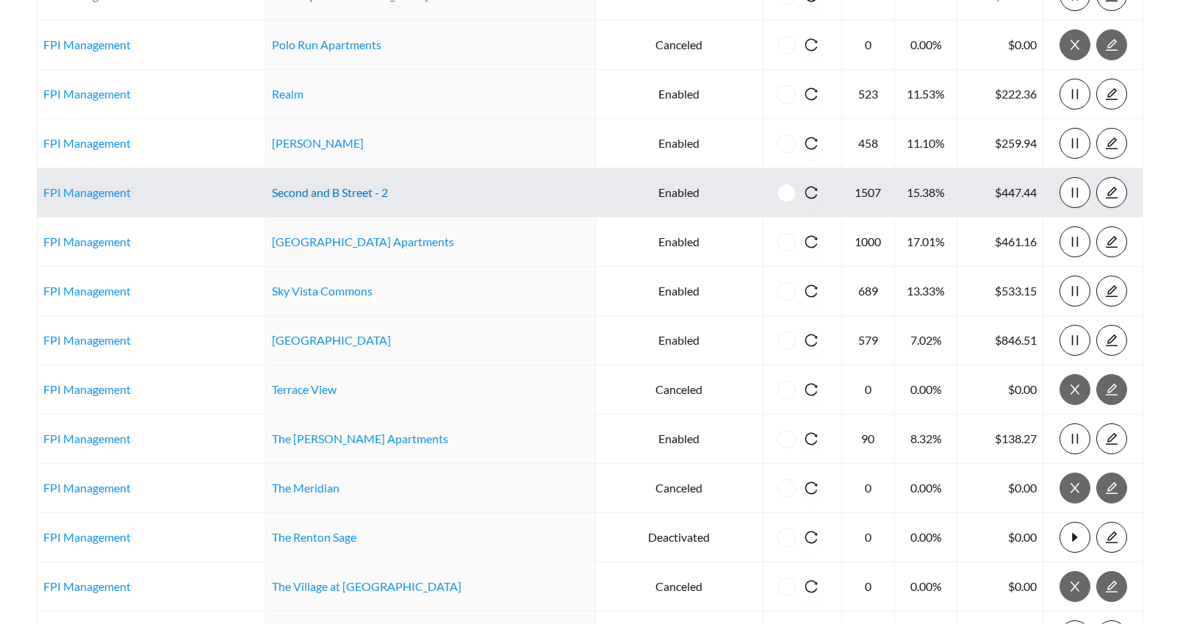
click at [364, 193] on link "Second and B Street - 2" at bounding box center [330, 192] width 116 height 14
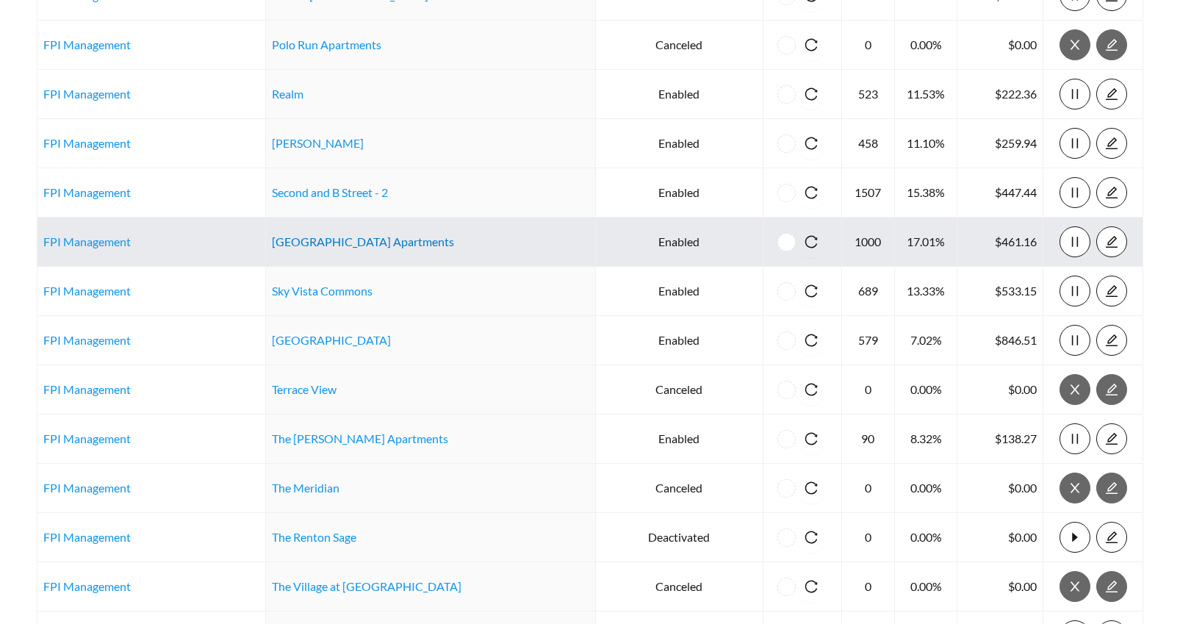
click at [348, 240] on link "Sedona Ridge Apartments" at bounding box center [363, 241] width 182 height 14
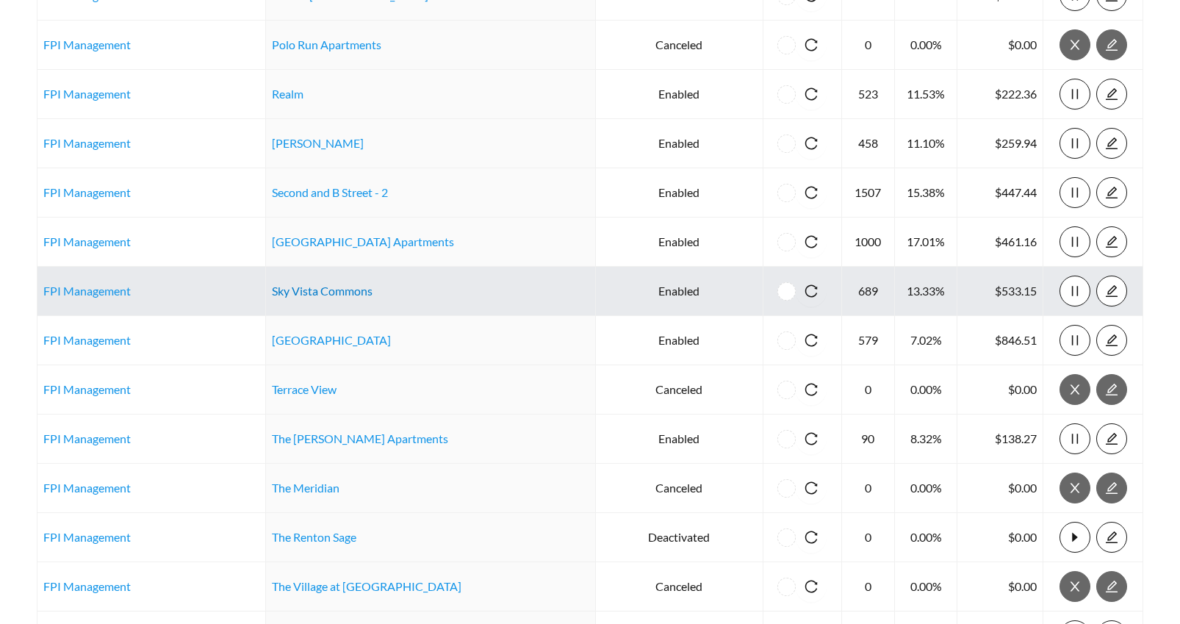
click at [365, 291] on link "Sky Vista Commons" at bounding box center [322, 291] width 101 height 14
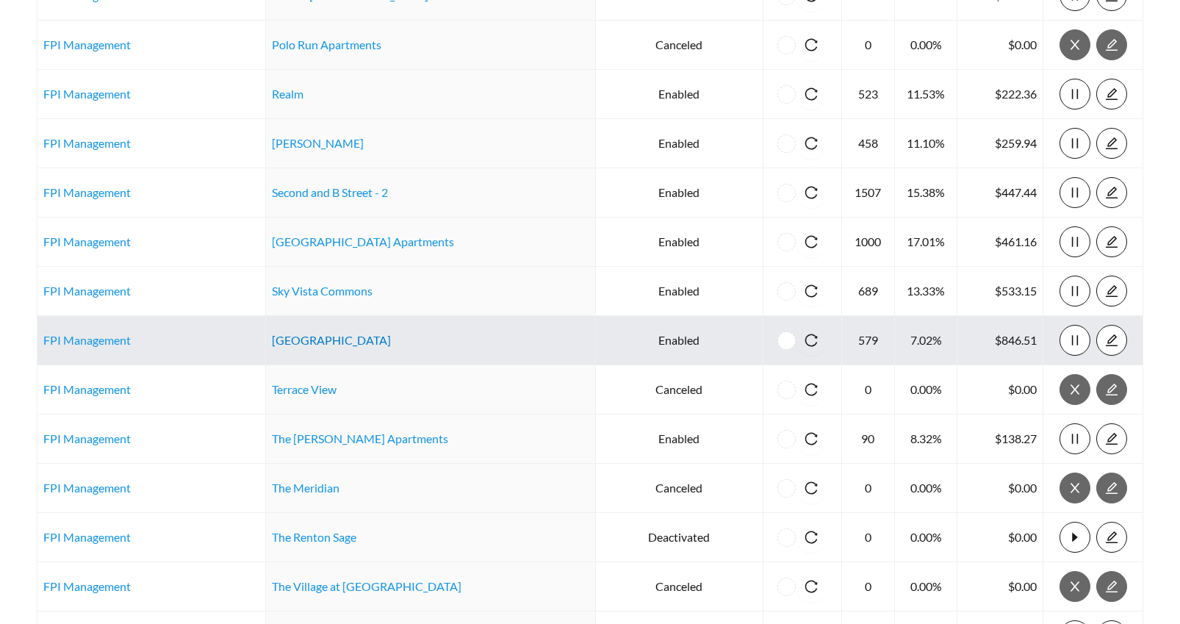
click at [378, 340] on link "Stone Canyon Apartments" at bounding box center [331, 340] width 119 height 14
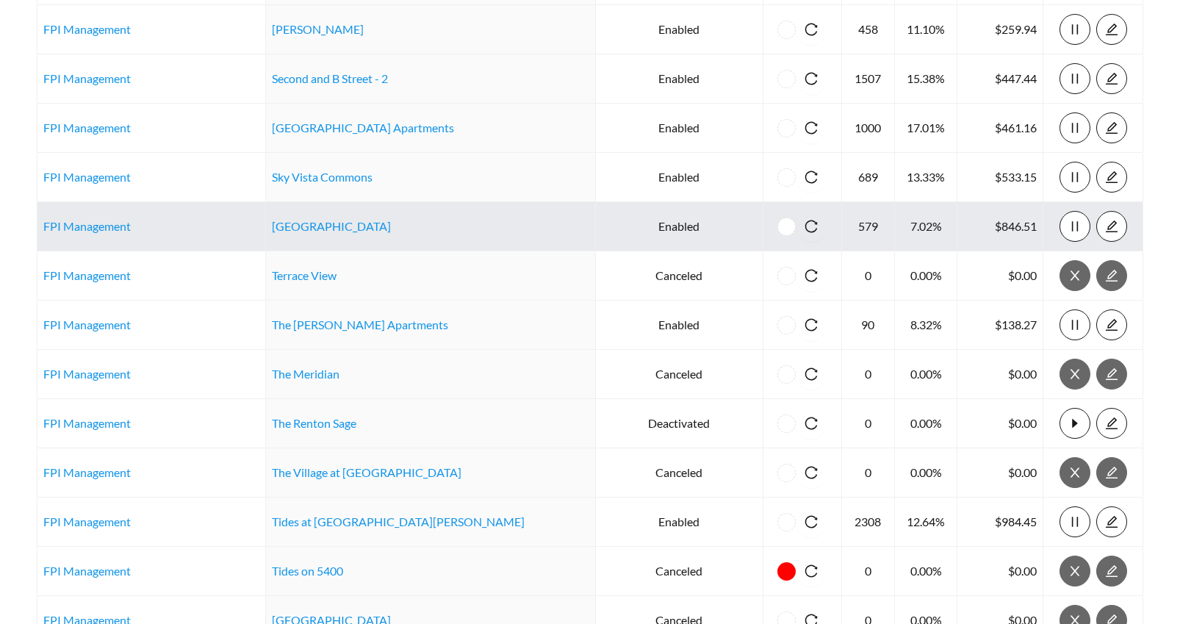
scroll to position [1512, 0]
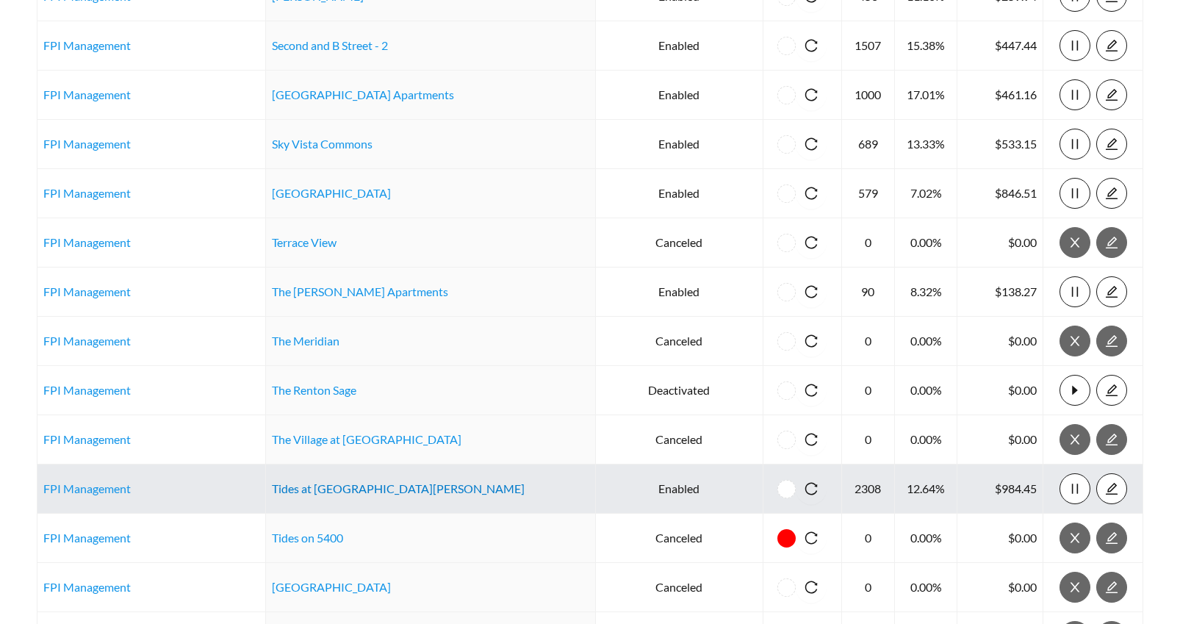
click at [328, 491] on link "Tides at North Nellis" at bounding box center [398, 488] width 253 height 14
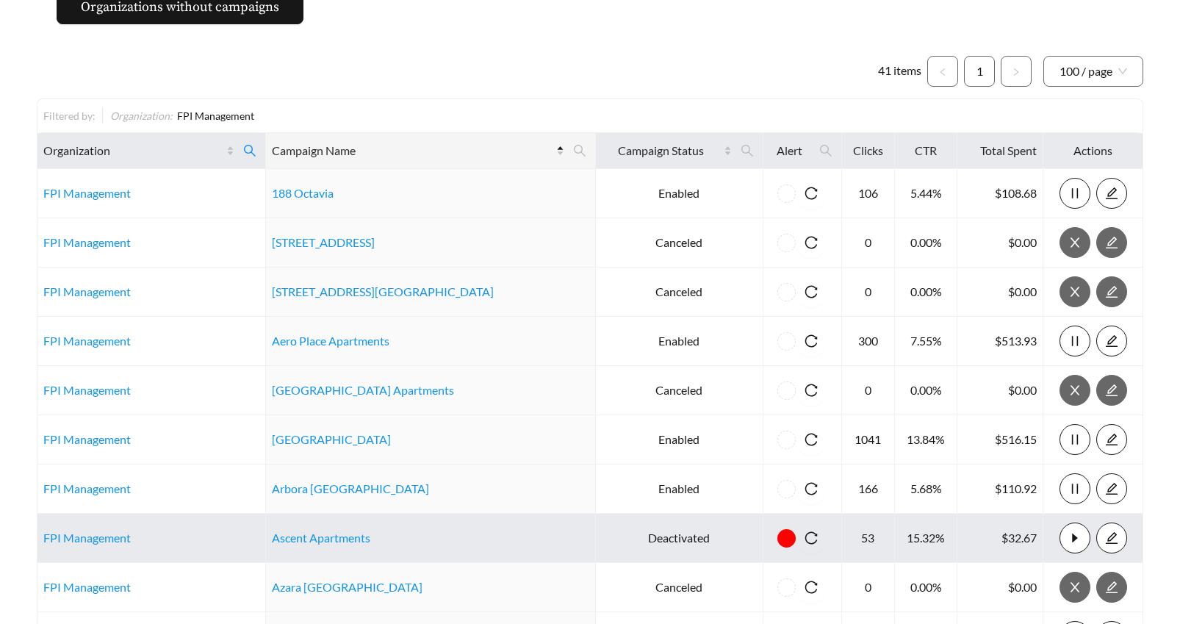
scroll to position [0, 0]
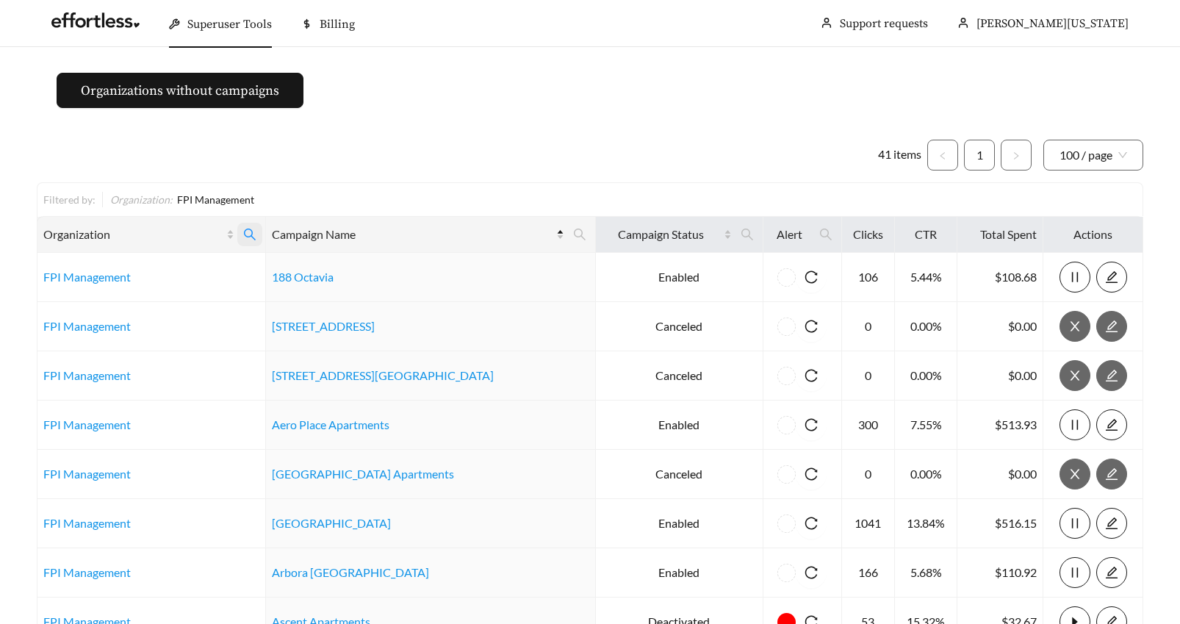
click at [257, 232] on icon "search" at bounding box center [249, 234] width 13 height 13
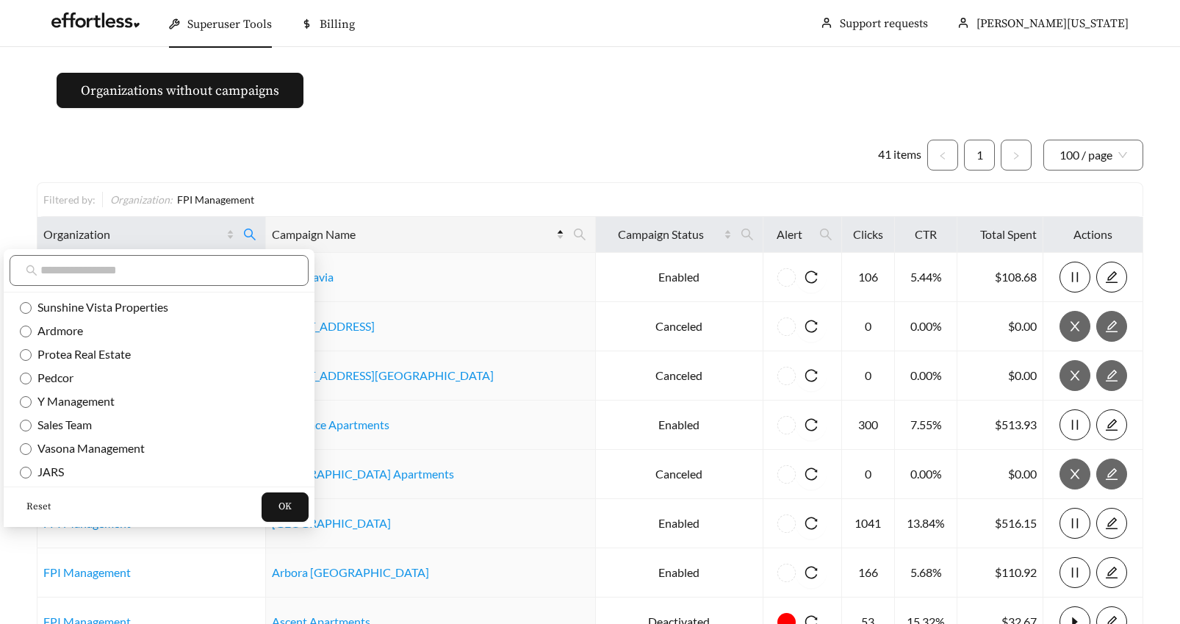
click at [37, 503] on span "Reset" at bounding box center [38, 507] width 24 height 15
click at [79, 272] on input "text" at bounding box center [166, 271] width 252 height 18
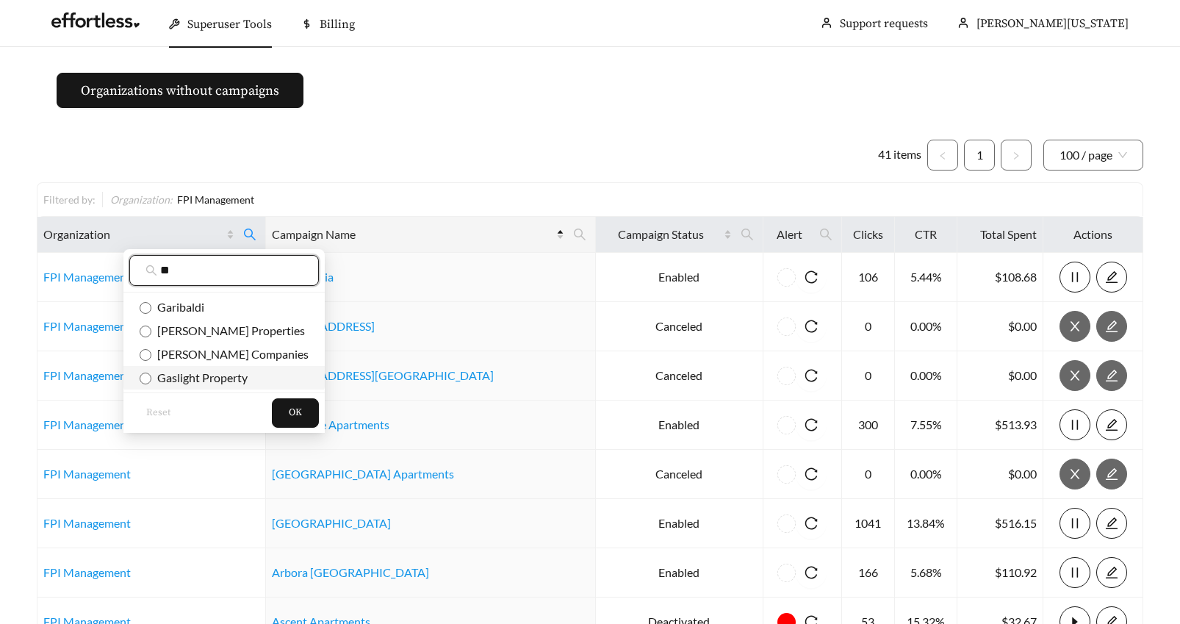
type input "**"
click at [272, 411] on button "OK" at bounding box center [295, 412] width 47 height 29
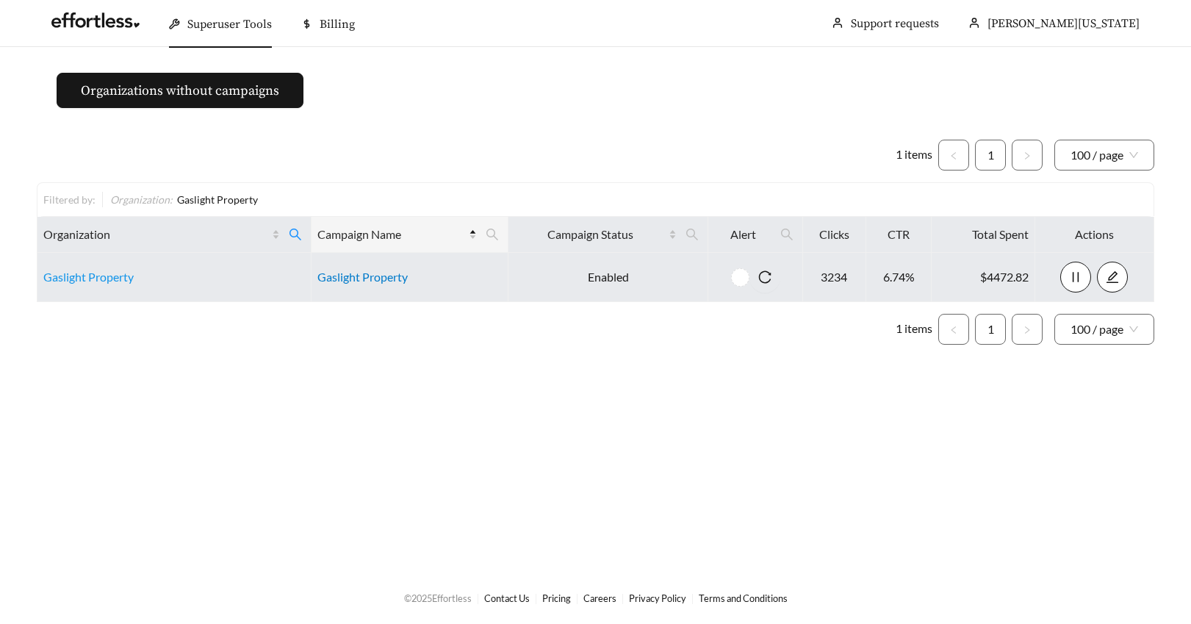
click at [401, 279] on link "Gaslight Property" at bounding box center [363, 277] width 90 height 14
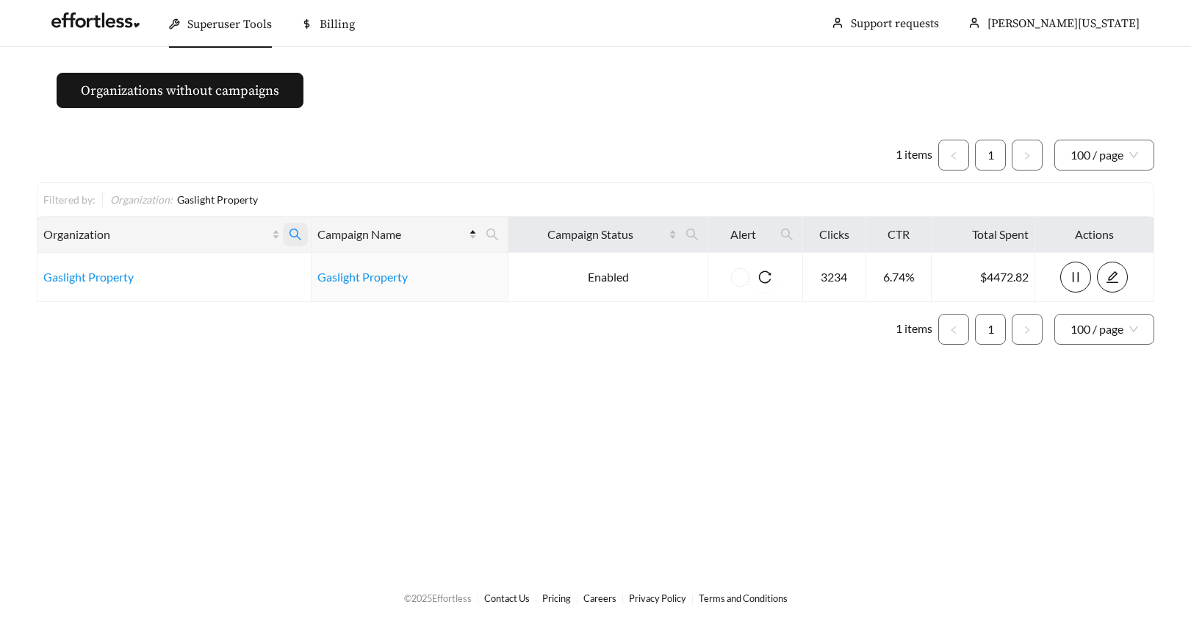
click at [298, 234] on icon "search" at bounding box center [295, 234] width 13 height 13
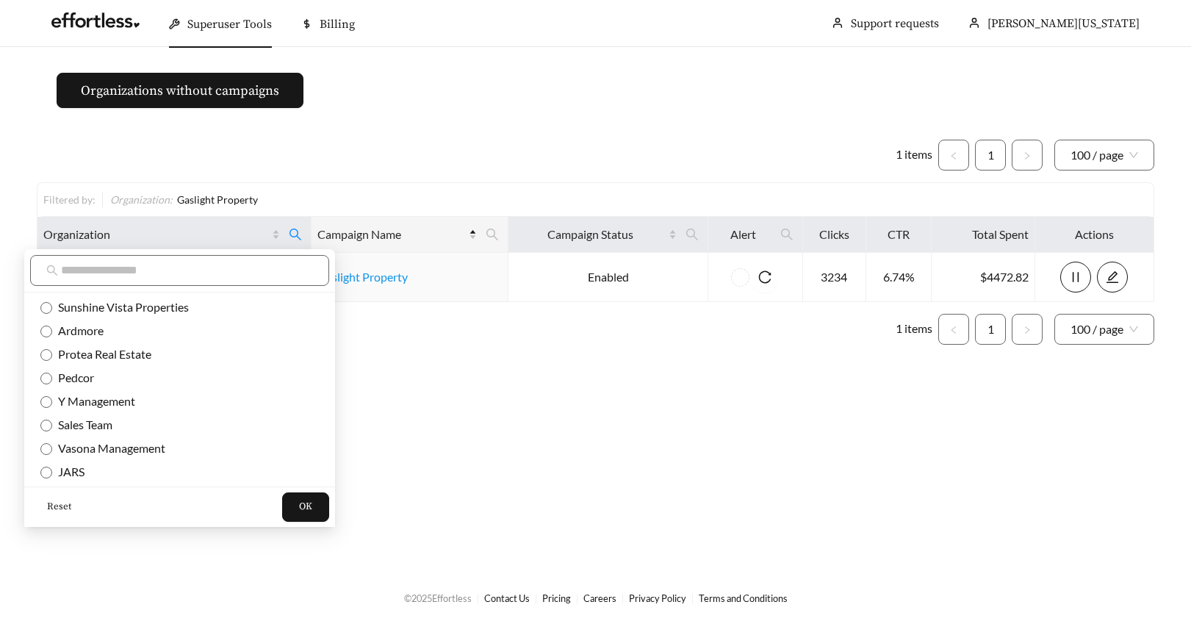
click at [57, 506] on span "Reset" at bounding box center [59, 507] width 24 height 15
click at [76, 269] on input "text" at bounding box center [187, 271] width 252 height 18
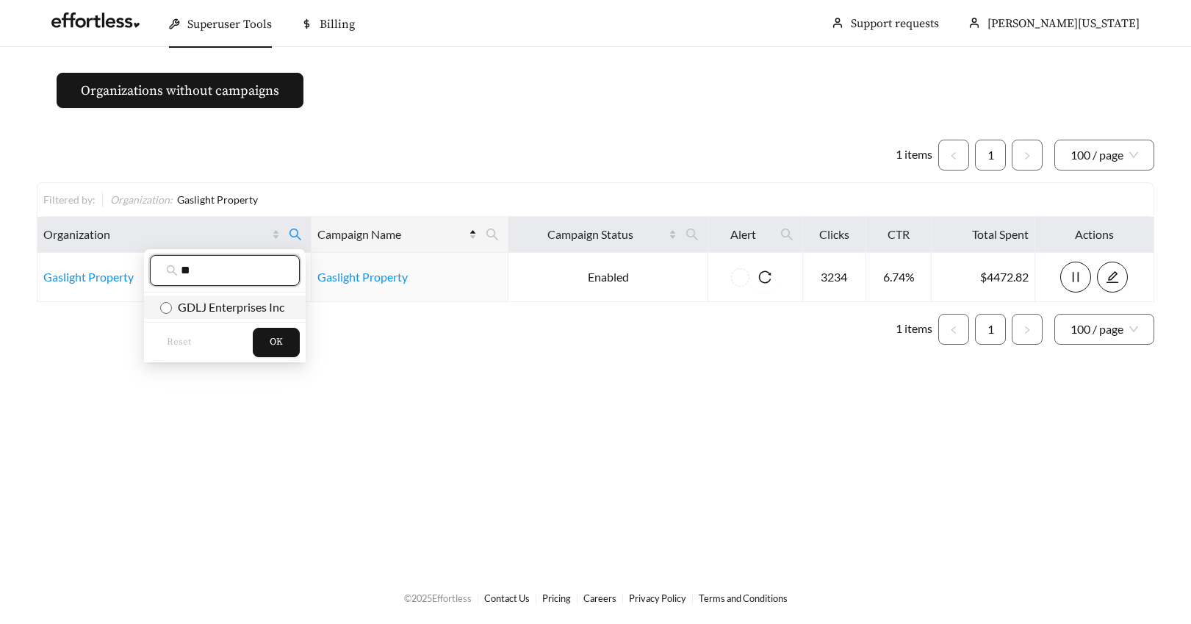
type input "**"
click at [270, 339] on span "OK" at bounding box center [276, 342] width 13 height 15
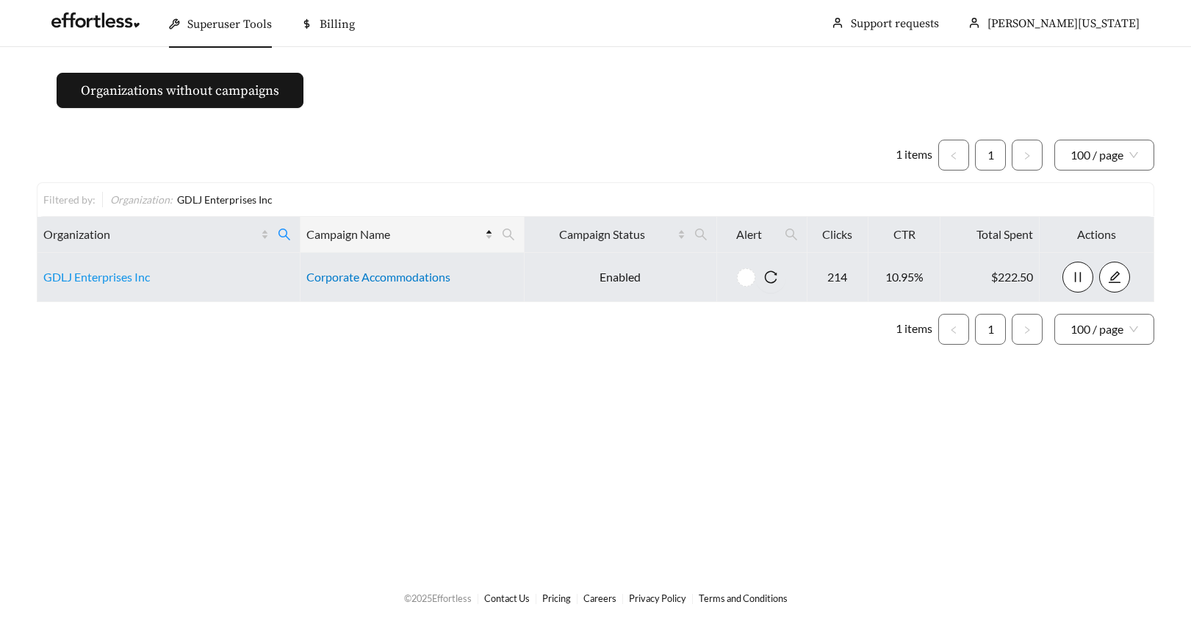
click at [334, 280] on link "Corporate Accommodations" at bounding box center [378, 277] width 144 height 14
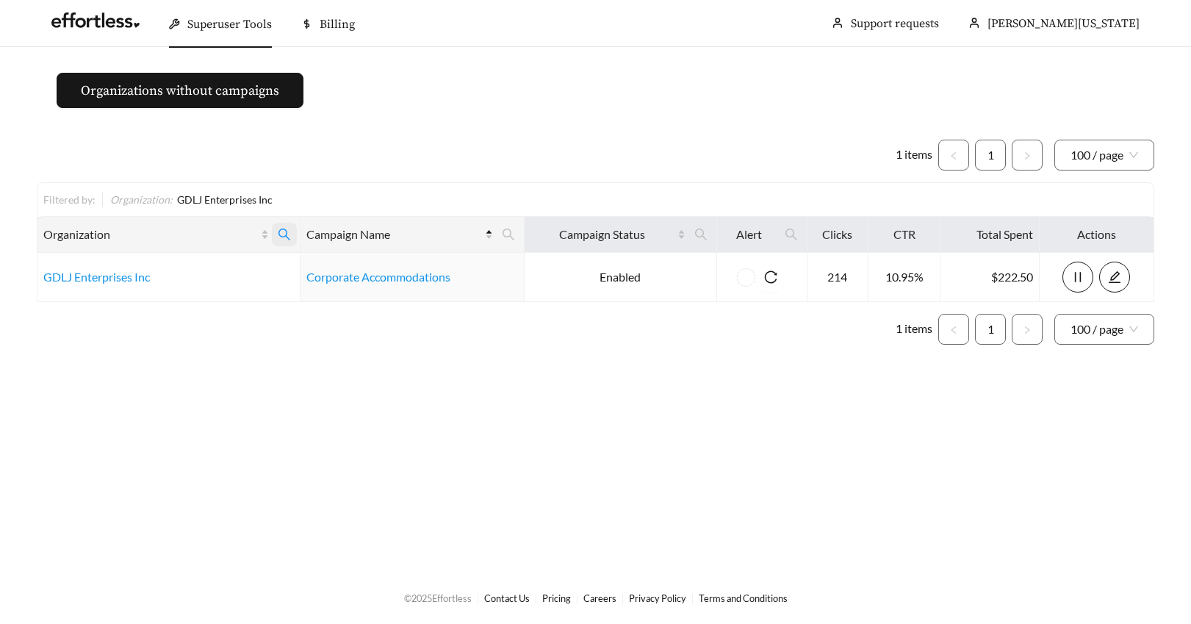
click at [279, 229] on icon "search" at bounding box center [285, 235] width 12 height 12
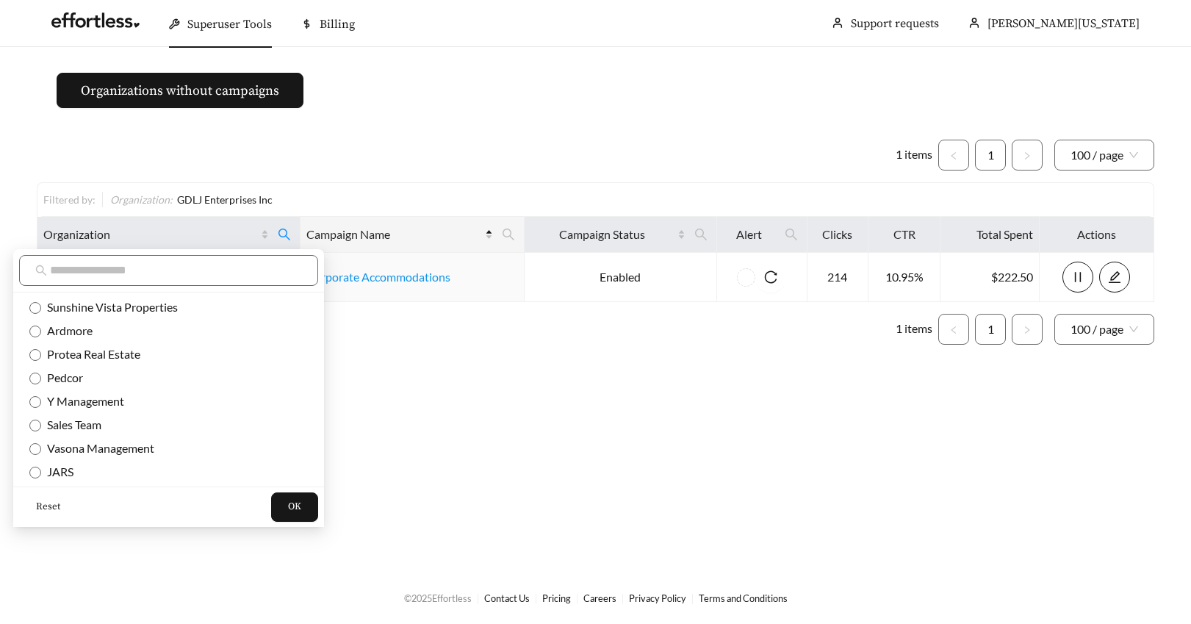
click at [51, 502] on span "Reset" at bounding box center [48, 507] width 24 height 15
click at [76, 265] on input "text" at bounding box center [176, 271] width 252 height 18
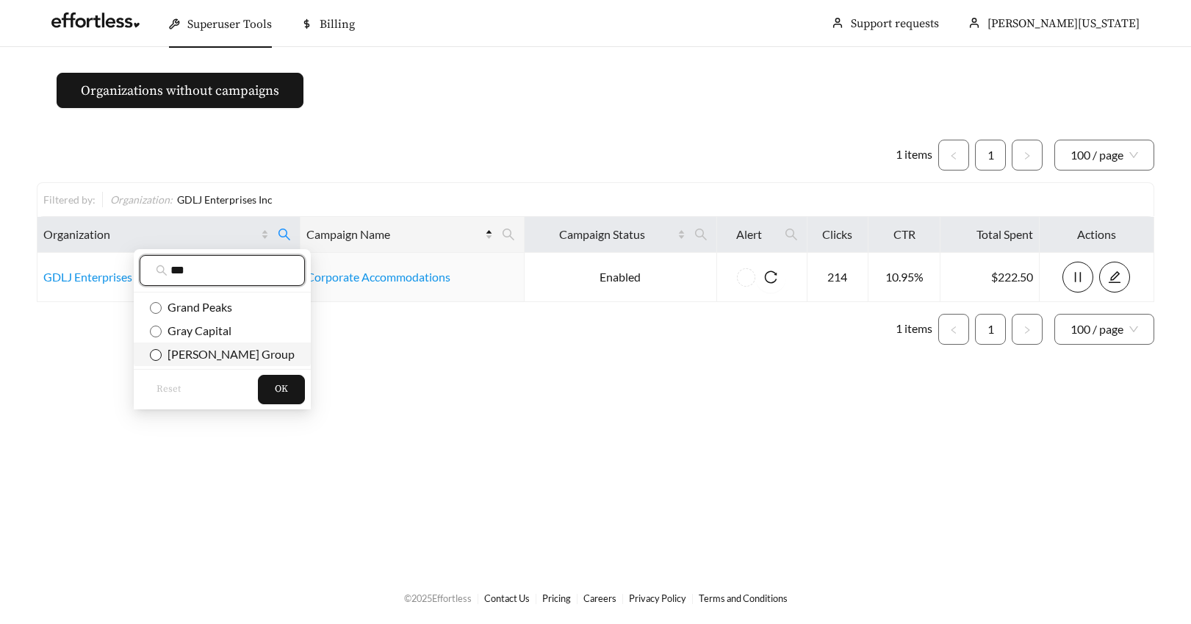
type input "***"
click at [273, 392] on button "OK" at bounding box center [281, 389] width 47 height 29
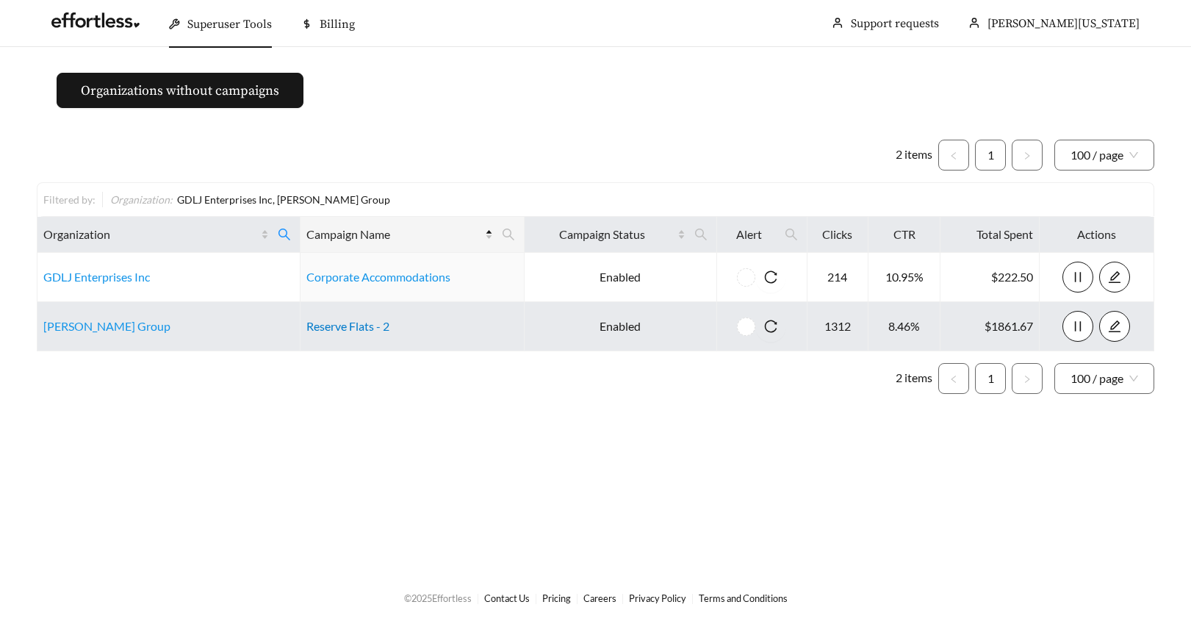
click at [326, 323] on link "Reserve Flats - 2" at bounding box center [347, 326] width 83 height 14
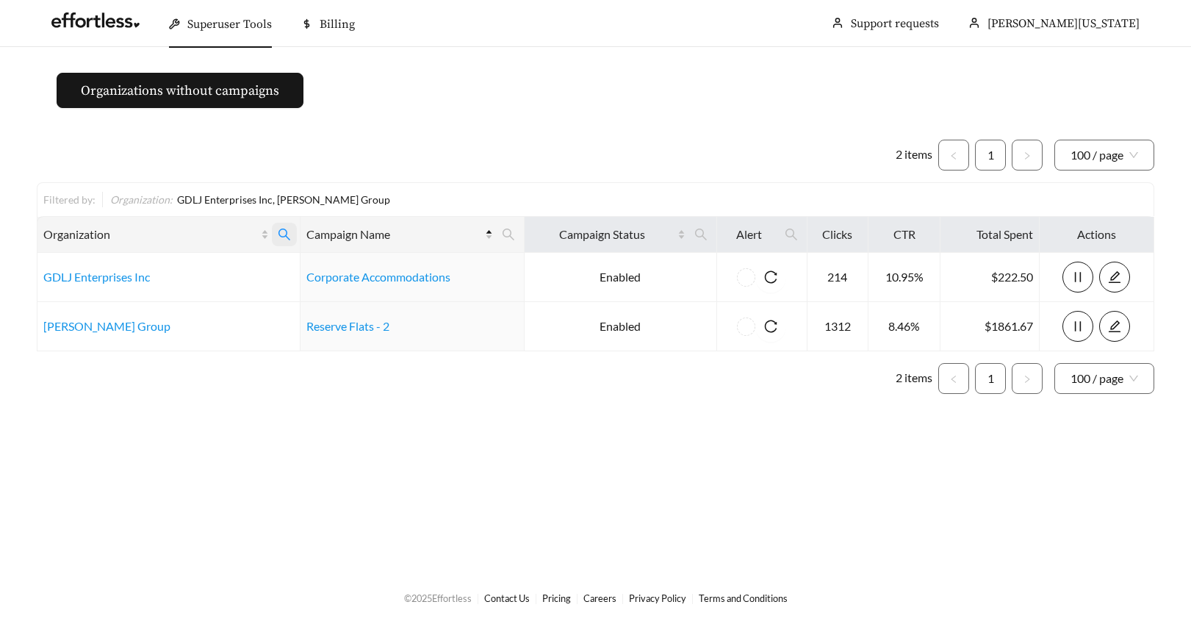
click at [281, 234] on icon "search" at bounding box center [284, 234] width 13 height 13
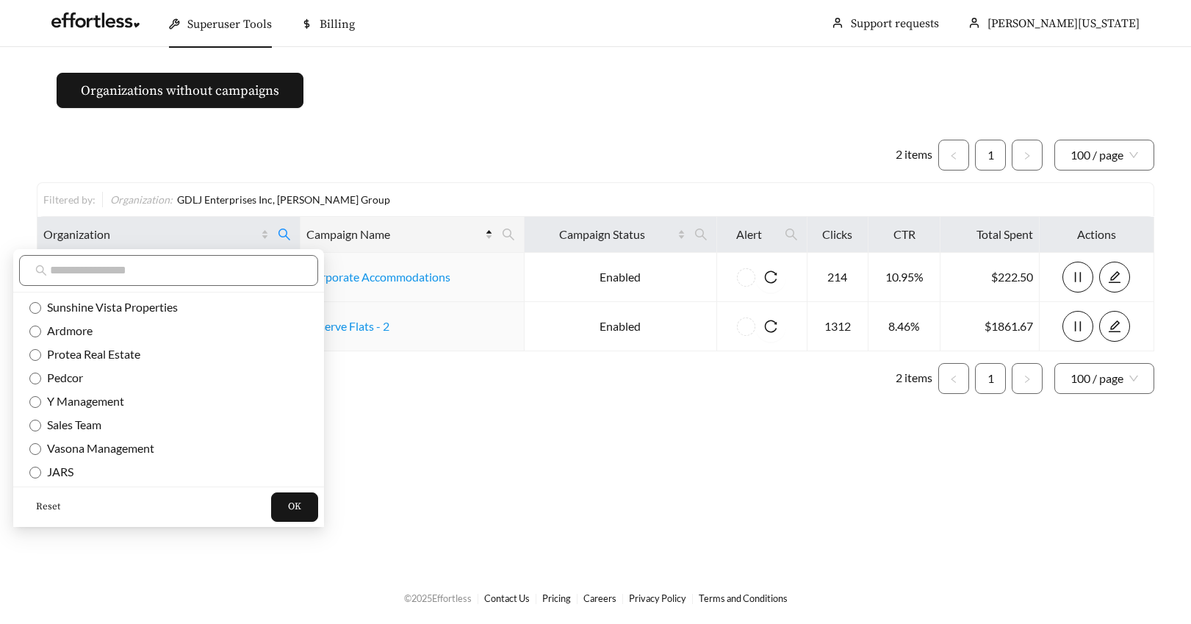
click at [48, 504] on span "Reset" at bounding box center [48, 507] width 24 height 15
click at [68, 271] on input "text" at bounding box center [176, 271] width 252 height 18
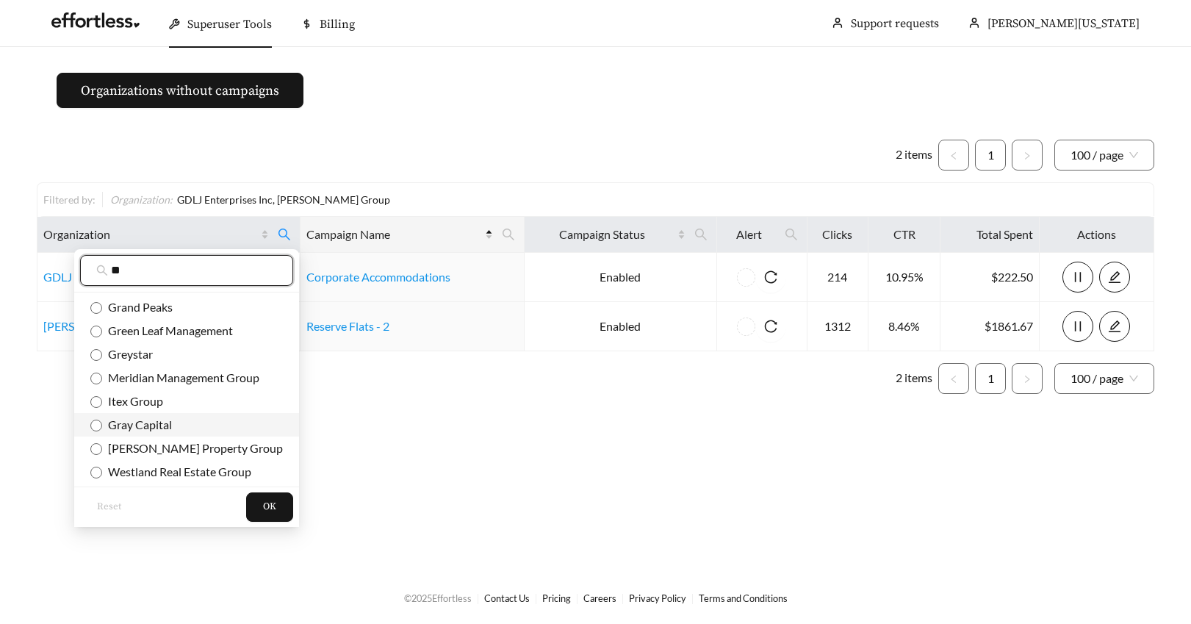
type input "**"
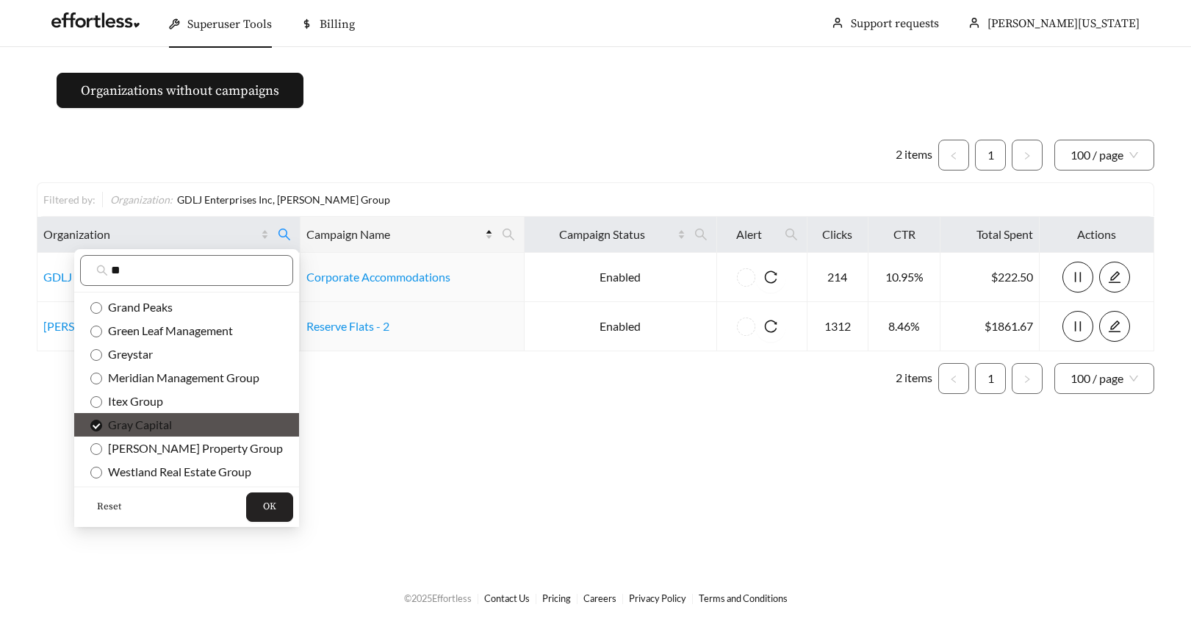
click at [263, 503] on span "OK" at bounding box center [269, 507] width 13 height 15
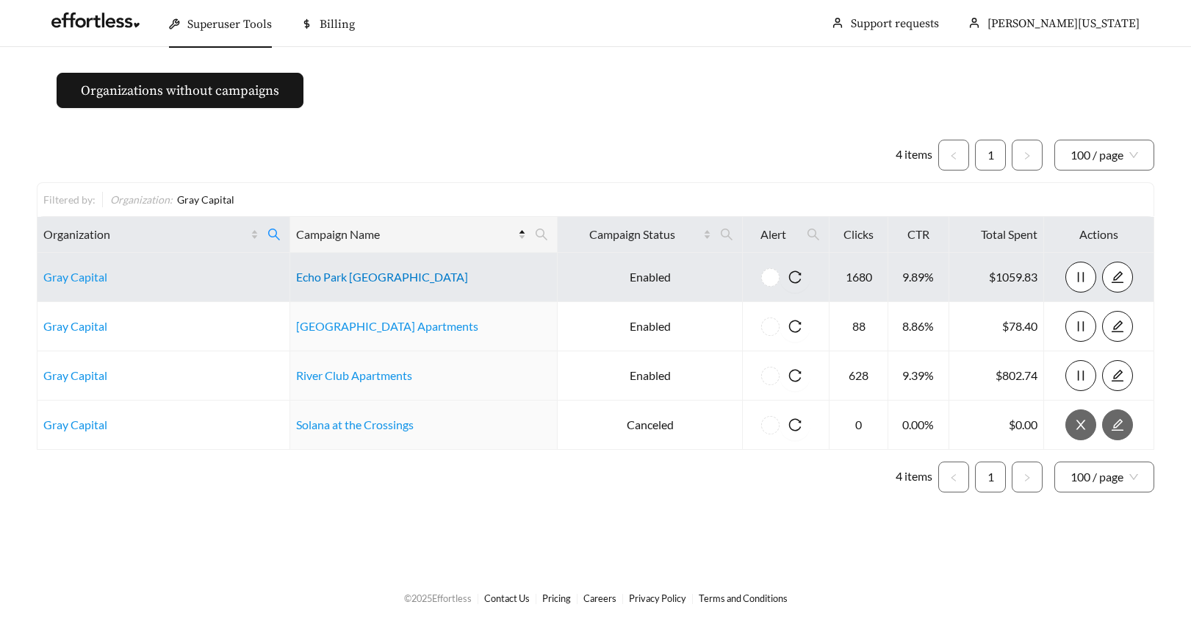
click at [345, 279] on link "Echo Park Bloomington" at bounding box center [382, 277] width 172 height 14
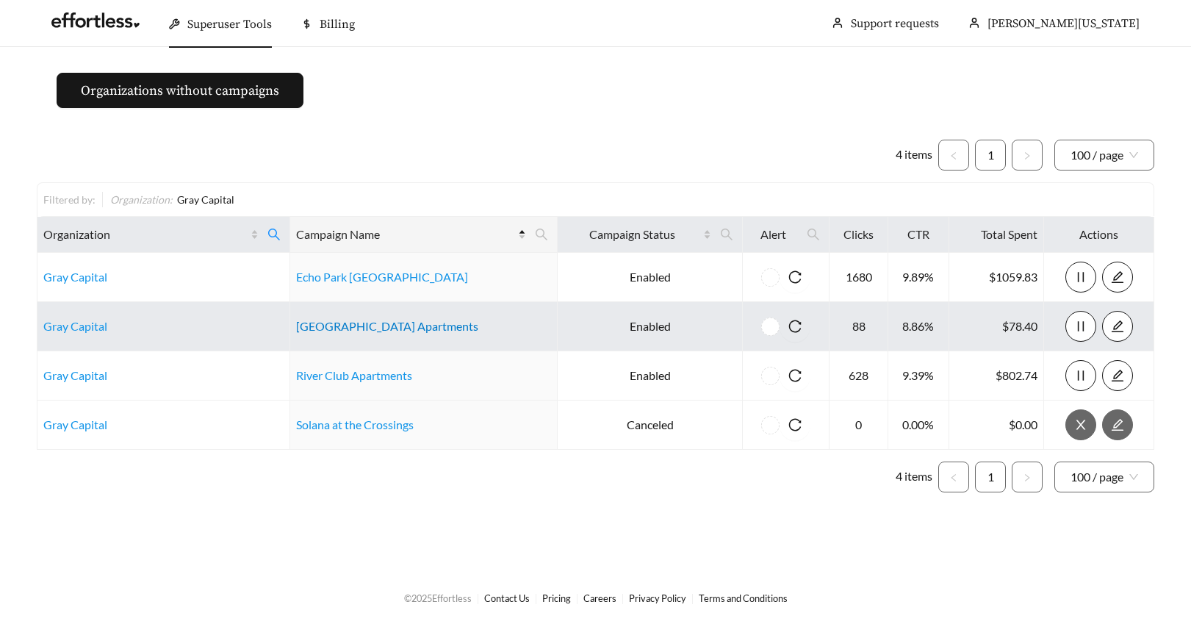
click at [379, 327] on link "Forest Ridge Apartments" at bounding box center [387, 326] width 182 height 14
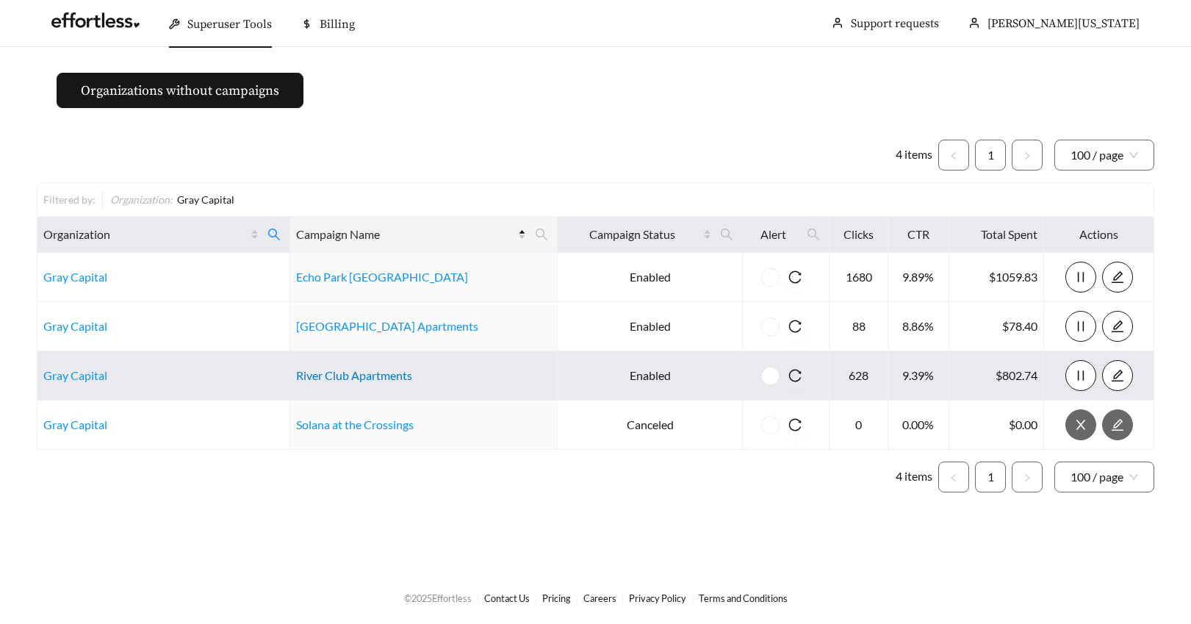
click at [370, 381] on link "River Club Apartments" at bounding box center [354, 375] width 116 height 14
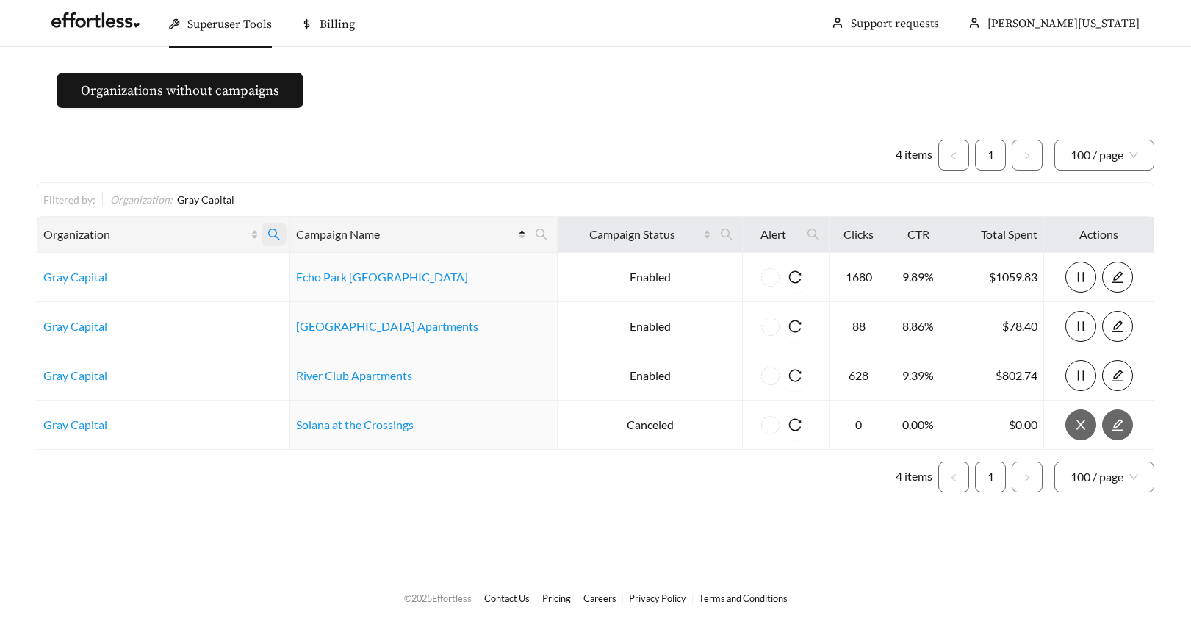
click at [281, 232] on icon "search" at bounding box center [274, 234] width 13 height 13
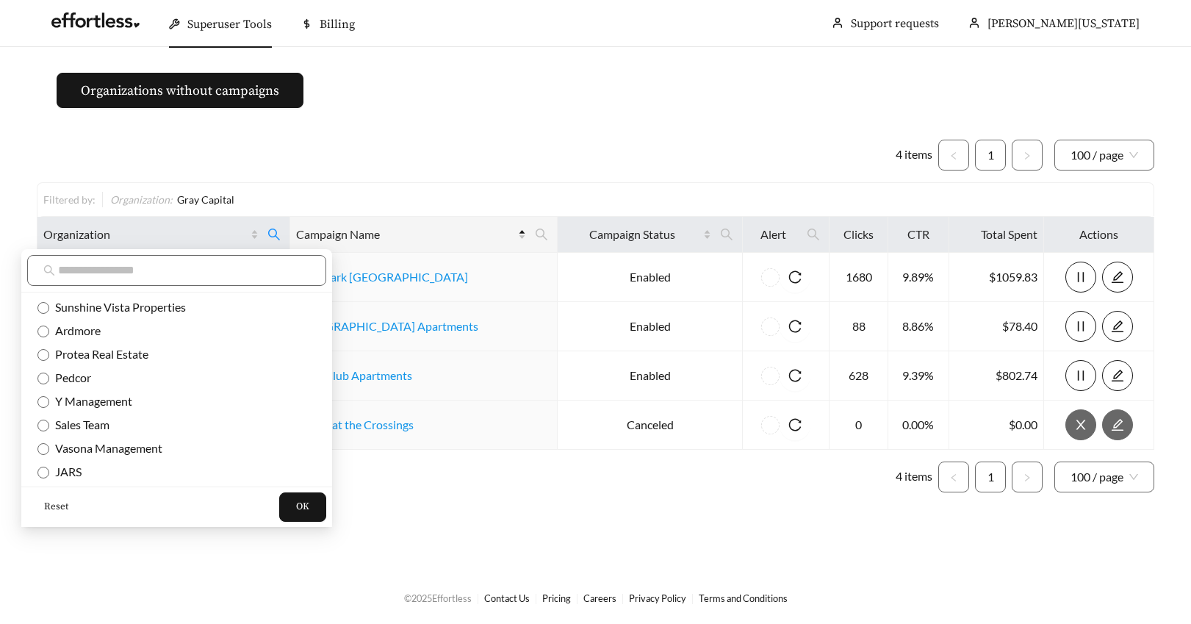
click at [52, 507] on span "Reset" at bounding box center [56, 507] width 24 height 15
click at [104, 266] on input "text" at bounding box center [184, 271] width 252 height 18
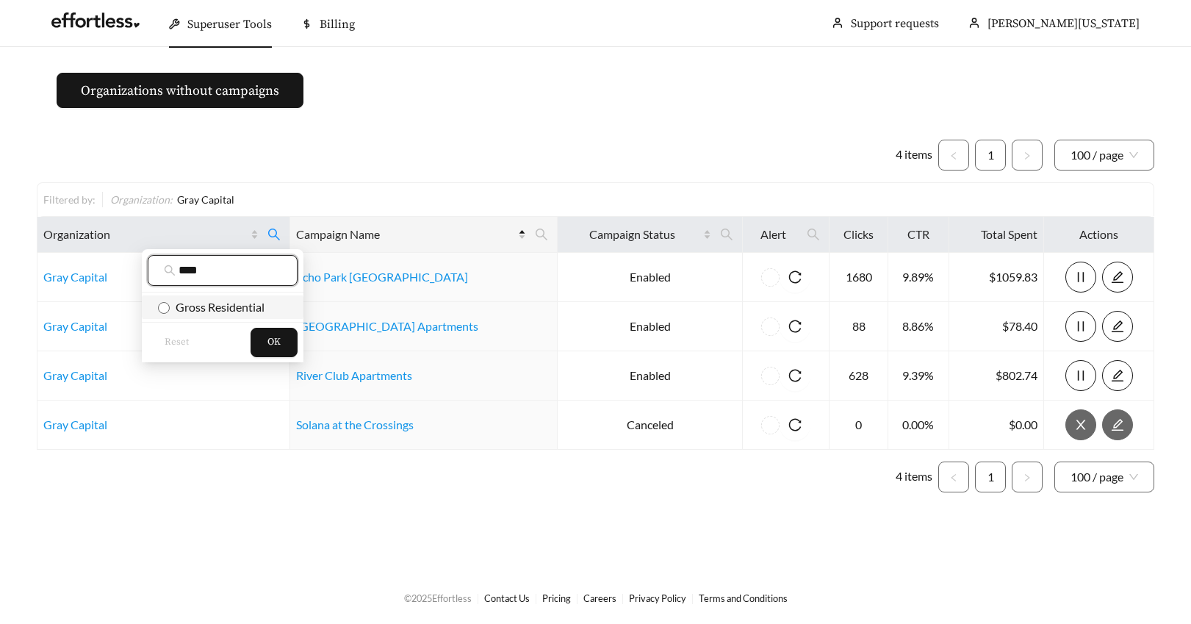
type input "****"
click at [281, 340] on button "OK" at bounding box center [274, 342] width 47 height 29
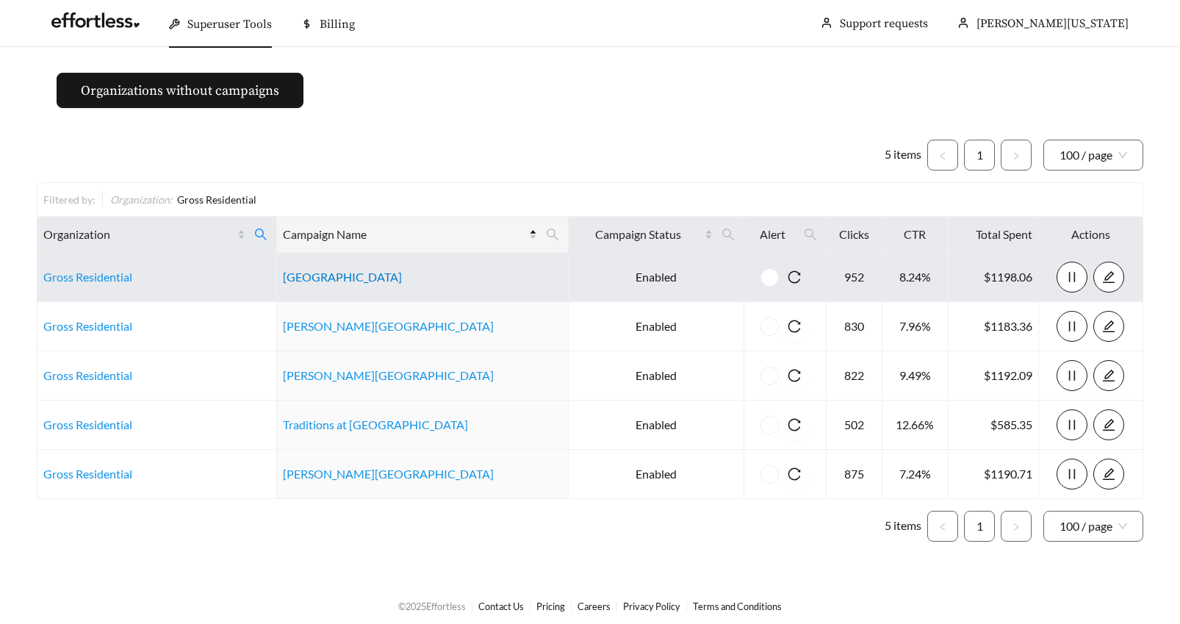
click at [342, 276] on link "Addison Park" at bounding box center [342, 277] width 119 height 14
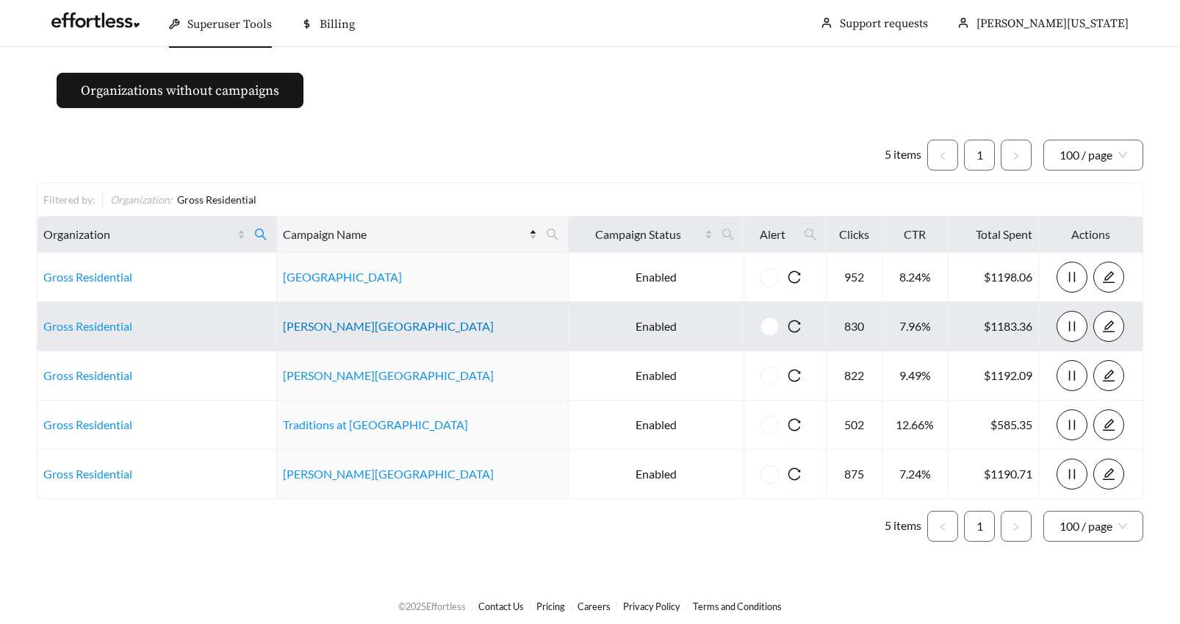
click at [357, 331] on link "Belden Reserve" at bounding box center [388, 326] width 211 height 14
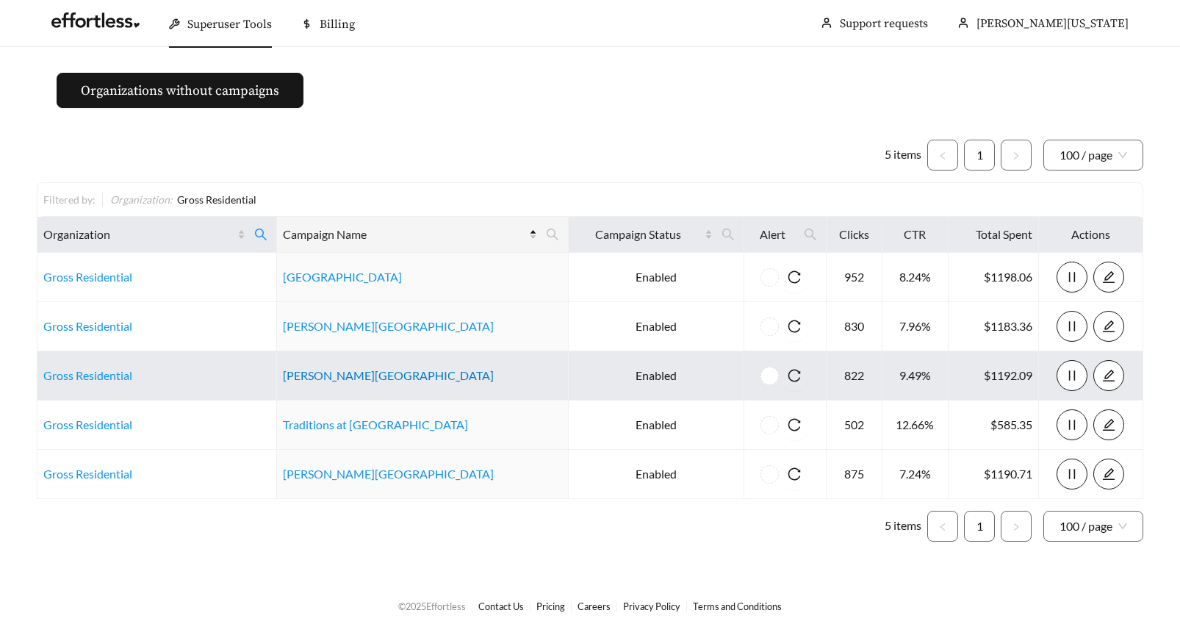
click at [363, 376] on link "Hamilton Station" at bounding box center [388, 375] width 211 height 14
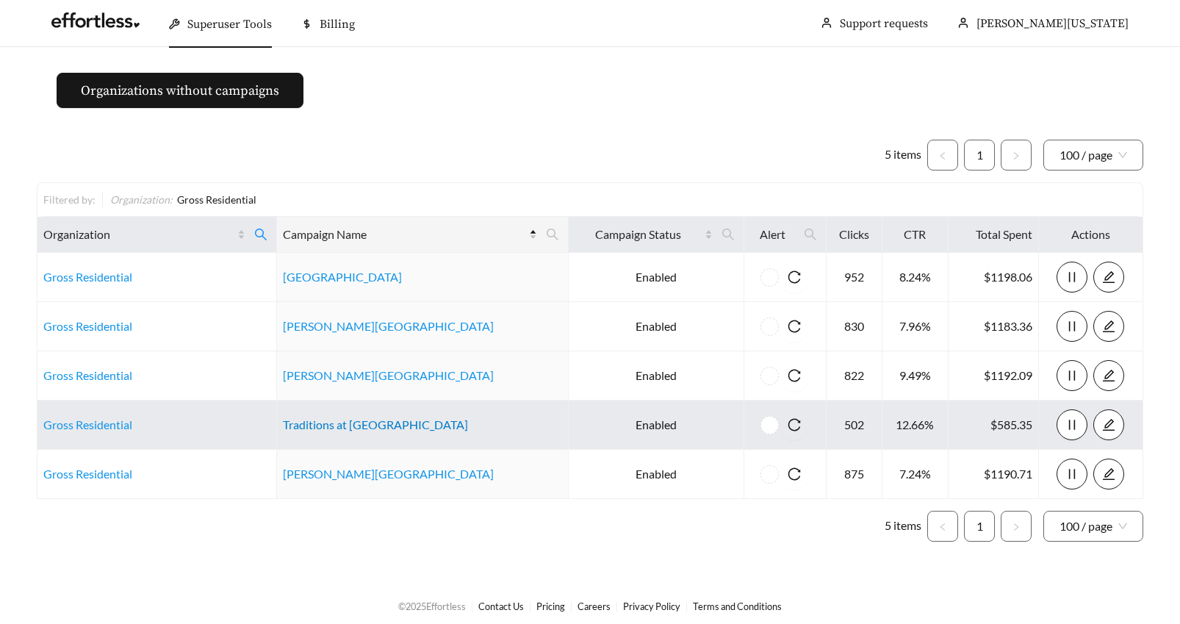
click at [355, 430] on link "Traditions at Fort Mill" at bounding box center [375, 424] width 185 height 14
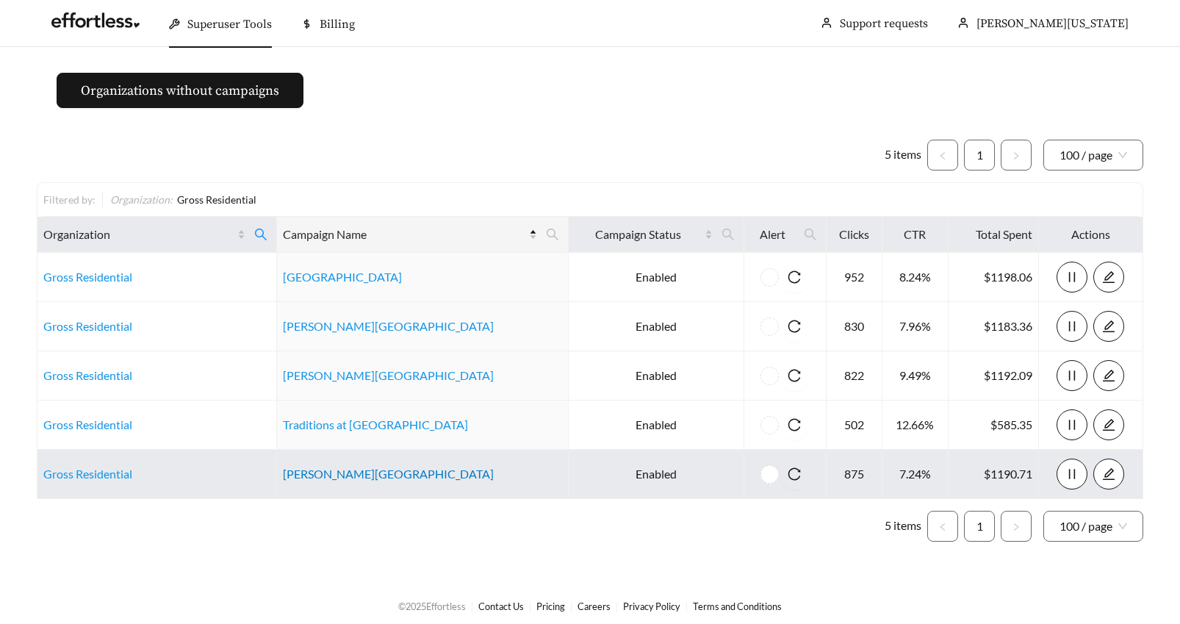
click at [356, 473] on link "Walden Creek" at bounding box center [388, 474] width 211 height 14
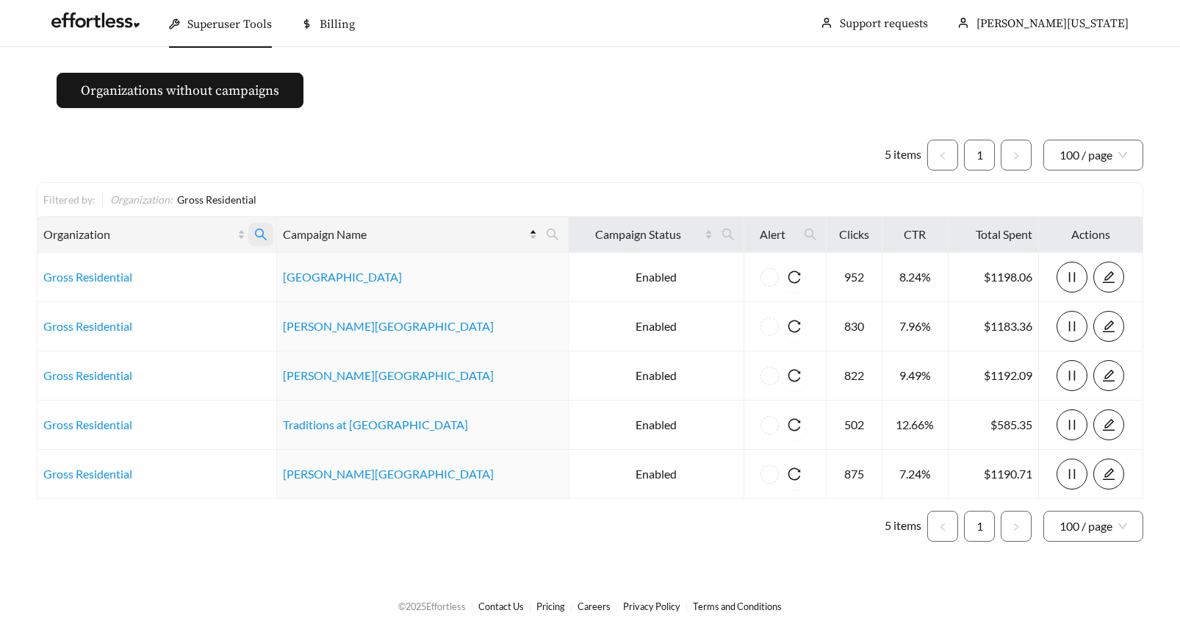
click at [268, 232] on icon "search" at bounding box center [260, 234] width 13 height 13
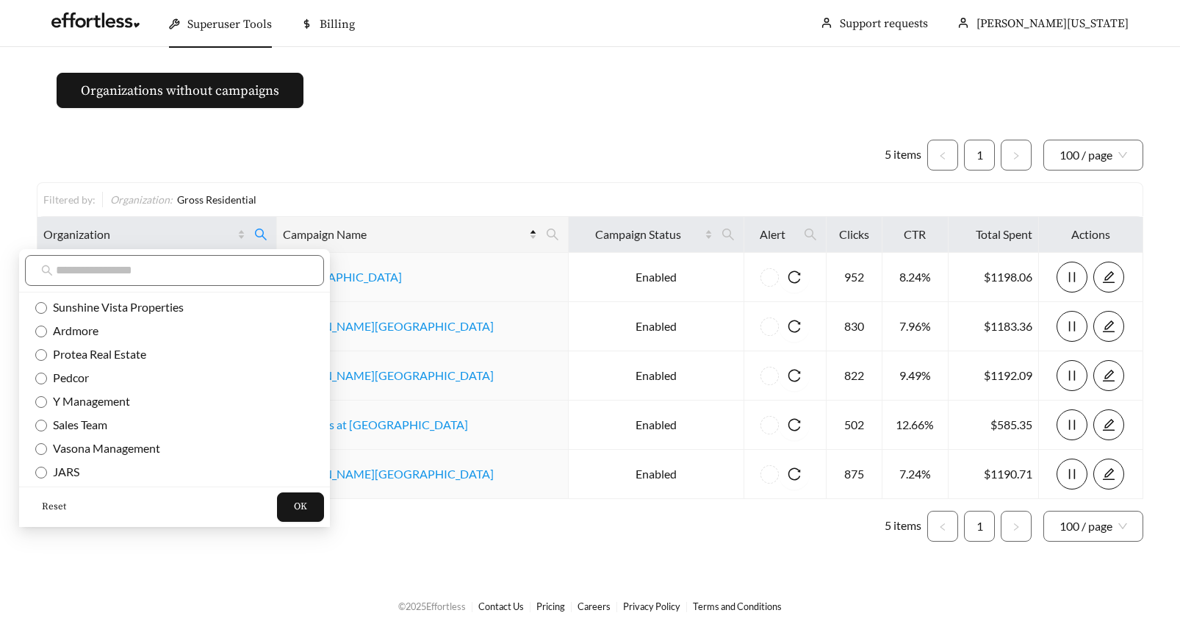
click at [50, 508] on span "Reset" at bounding box center [54, 507] width 24 height 15
click at [70, 275] on input "text" at bounding box center [182, 271] width 252 height 18
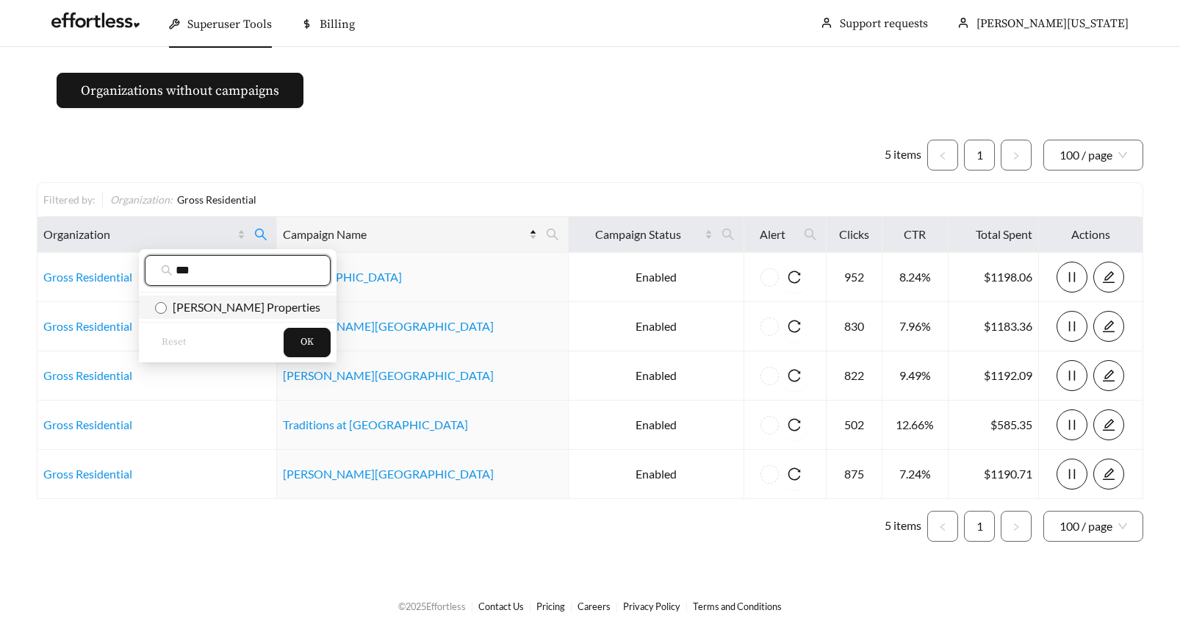
type input "***"
click at [284, 340] on button "OK" at bounding box center [307, 342] width 47 height 29
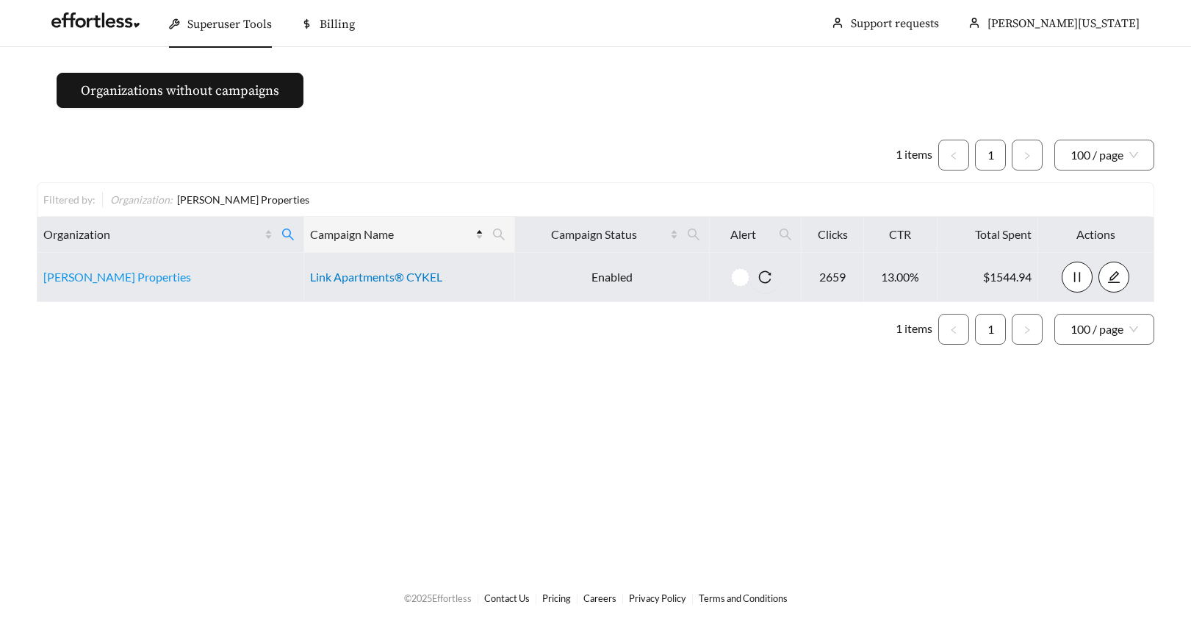
click at [346, 273] on link "Link Apartments® CYKEL" at bounding box center [376, 277] width 132 height 14
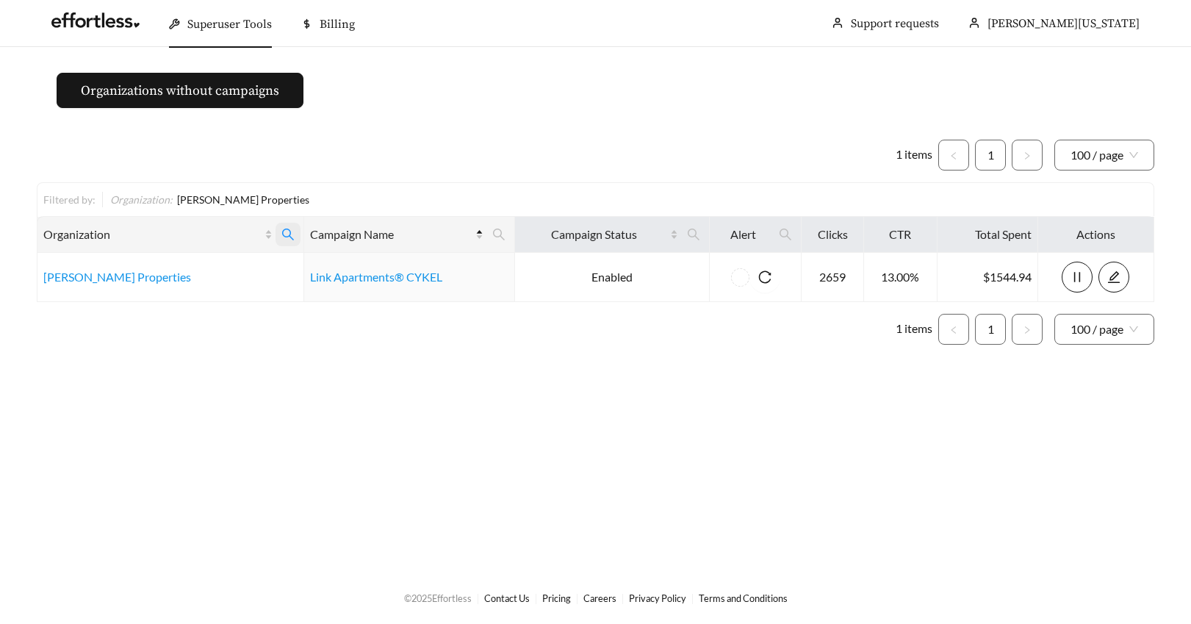
click at [285, 234] on icon "search" at bounding box center [287, 234] width 13 height 13
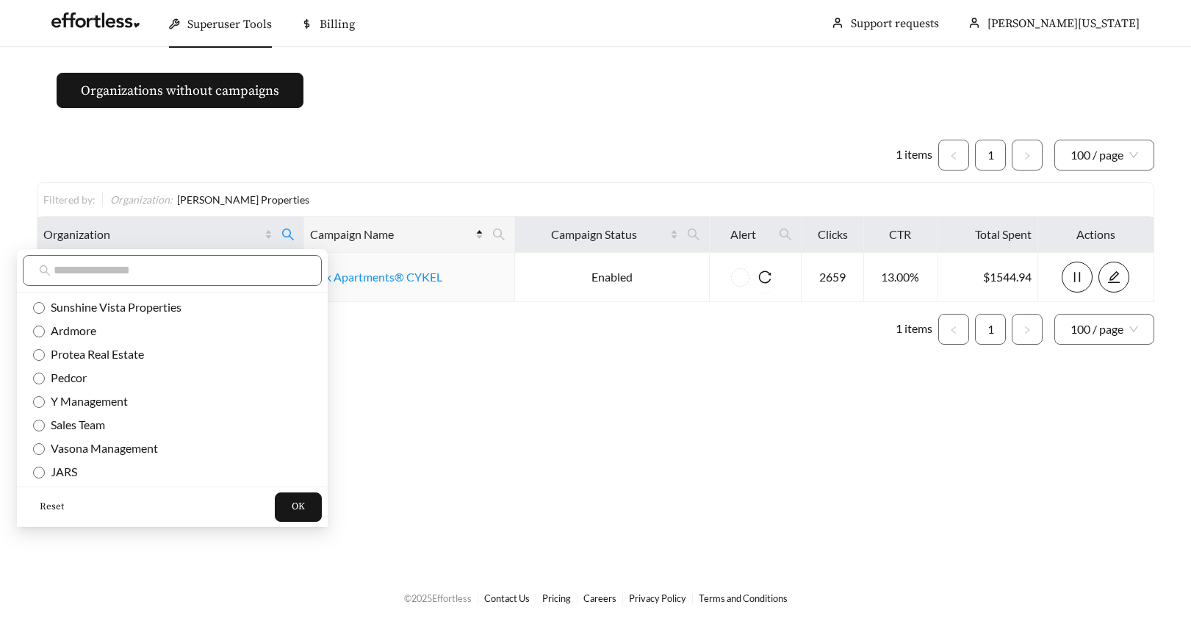
click at [49, 504] on span "Reset" at bounding box center [52, 507] width 24 height 15
click at [83, 271] on input "text" at bounding box center [180, 271] width 252 height 18
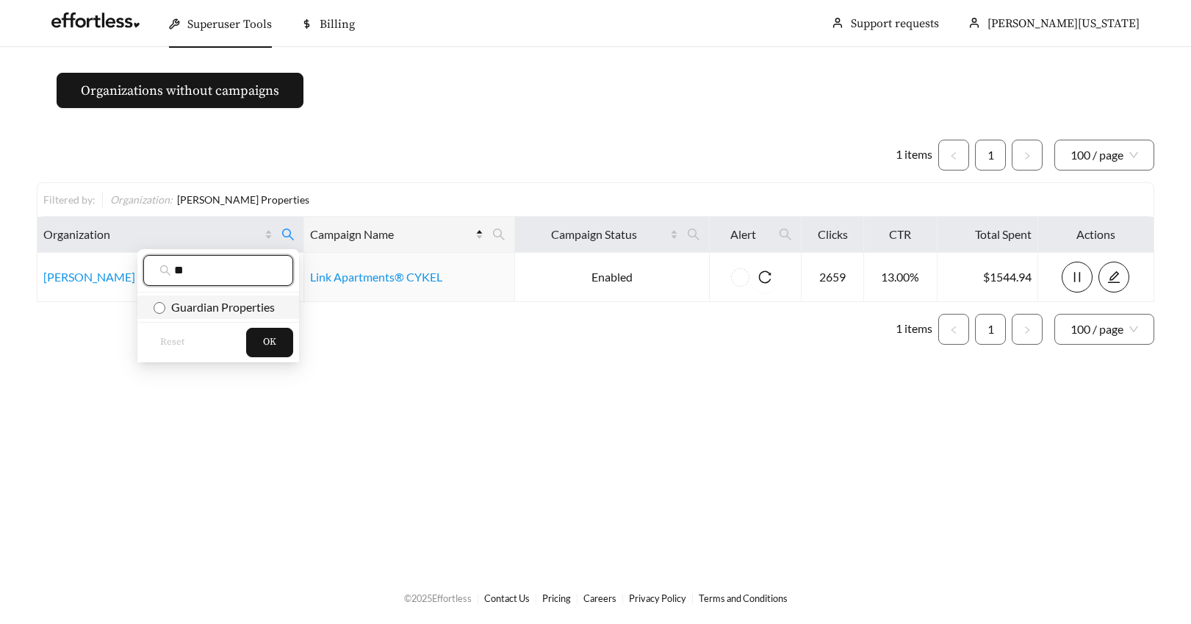
type input "**"
click at [263, 339] on span "OK" at bounding box center [269, 342] width 13 height 15
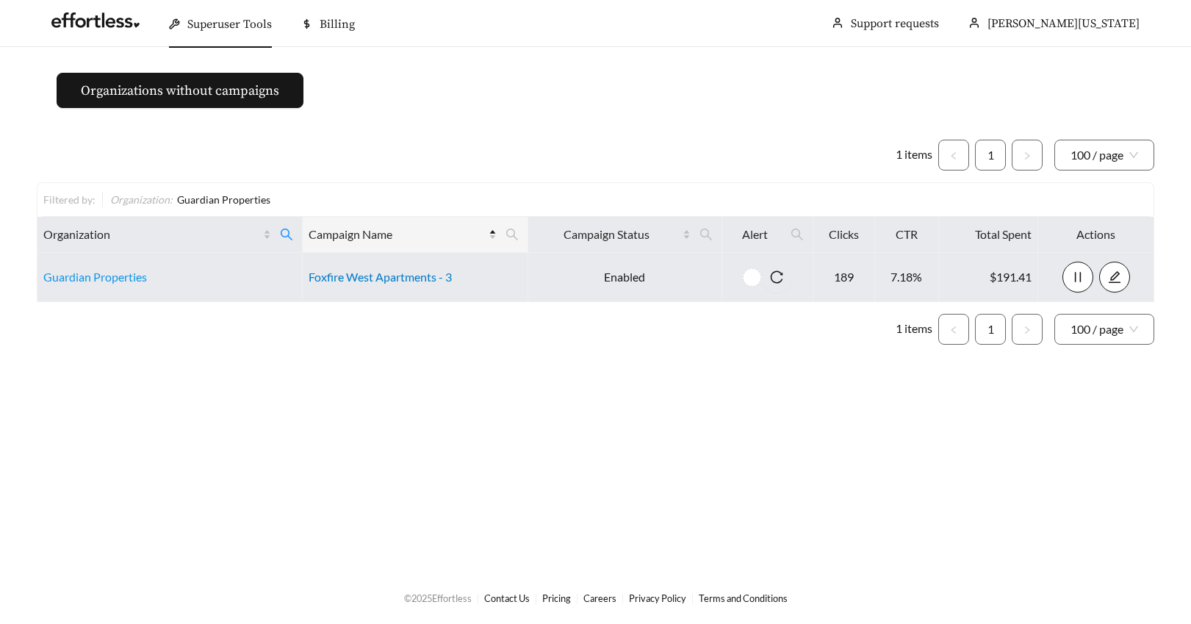
click at [384, 275] on link "Foxfire West Apartments - 3" at bounding box center [380, 277] width 143 height 14
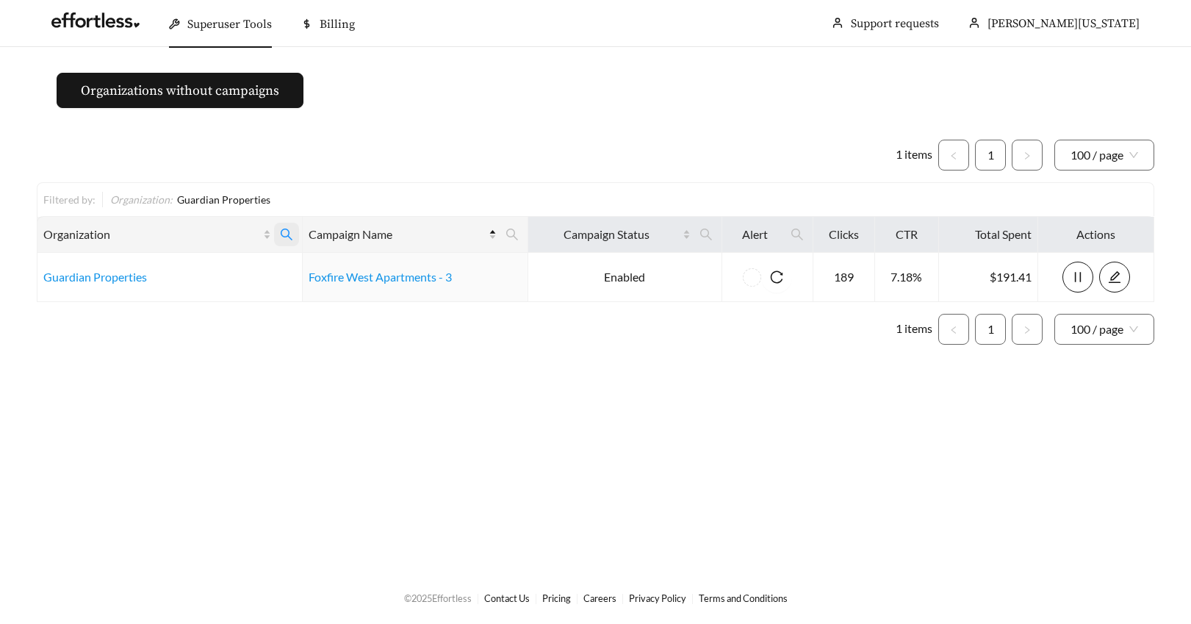
click at [284, 234] on icon "search" at bounding box center [286, 234] width 13 height 13
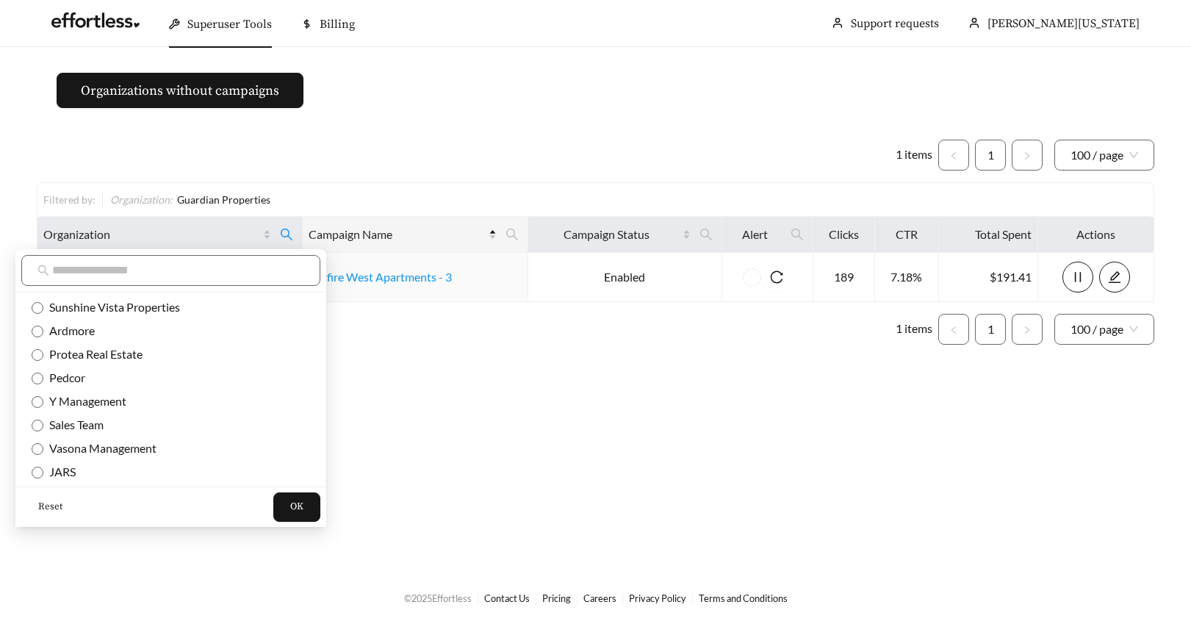
click at [58, 507] on span "Reset" at bounding box center [50, 507] width 24 height 15
click at [96, 274] on input "text" at bounding box center [178, 271] width 252 height 18
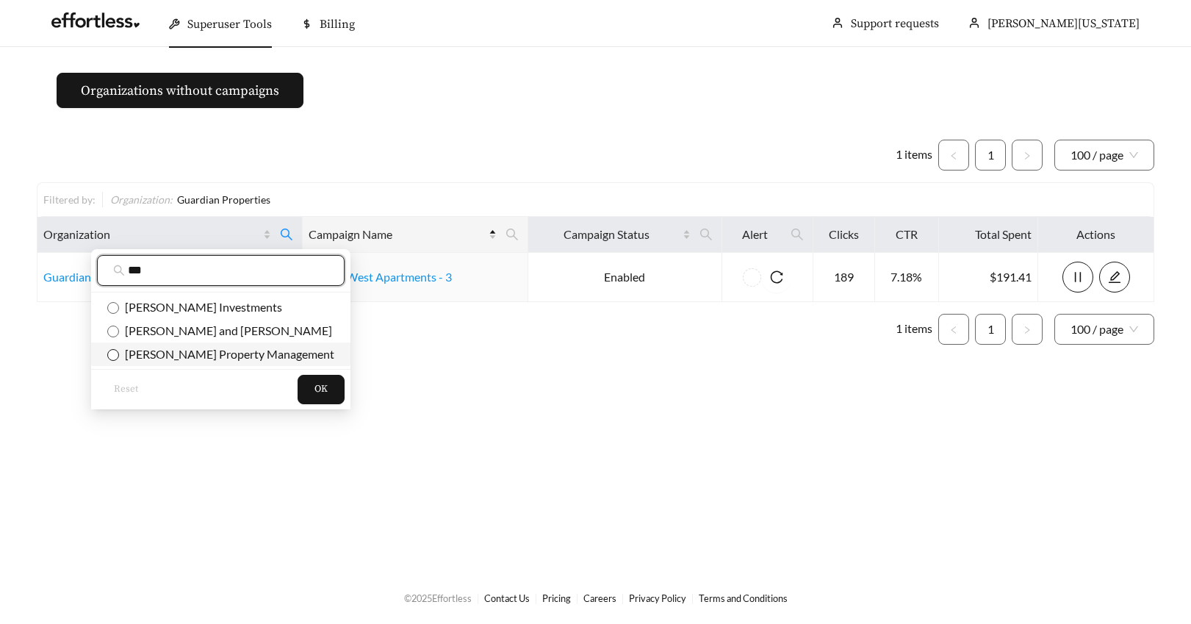
type input "***"
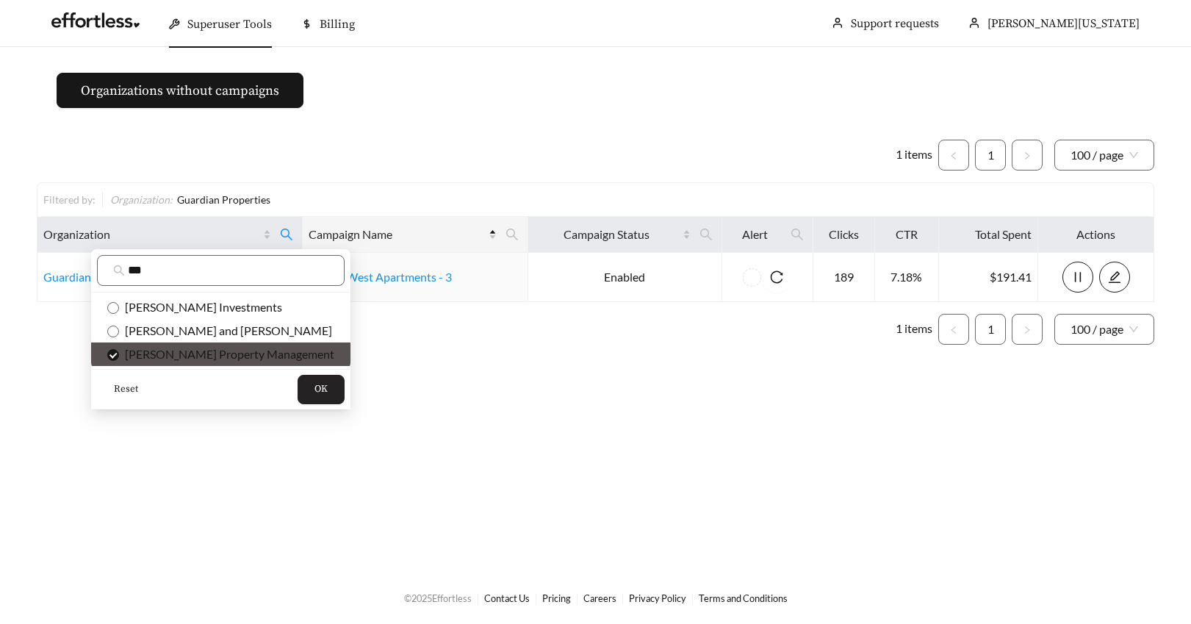
click at [315, 387] on span "OK" at bounding box center [321, 389] width 13 height 15
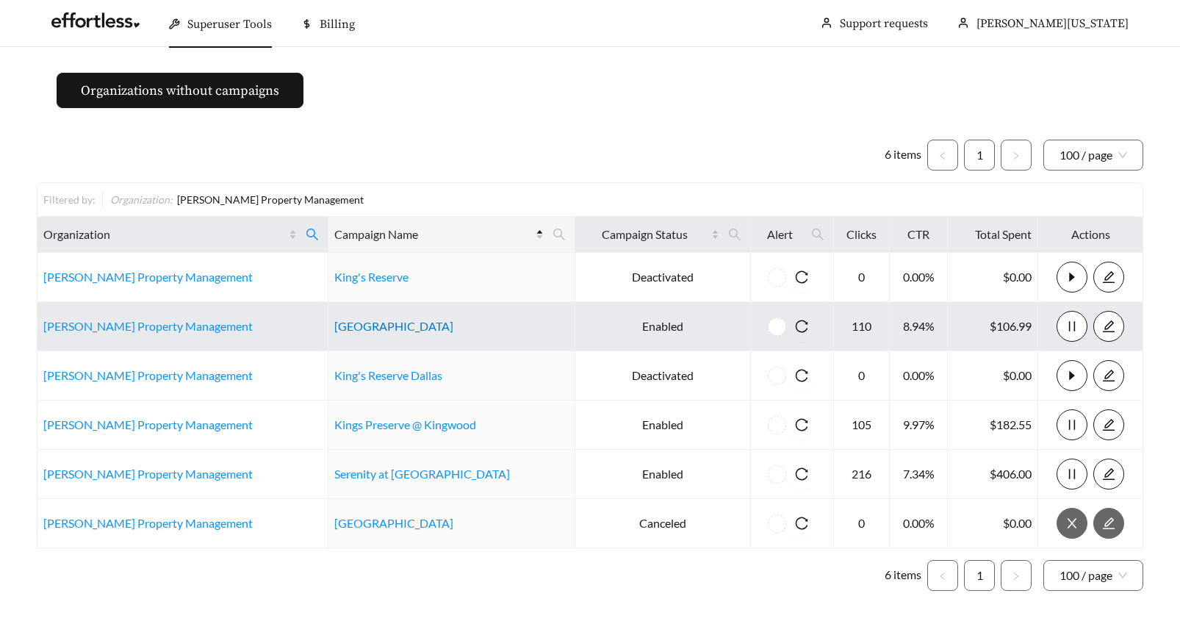
click at [342, 320] on link "King's Reserve College Park" at bounding box center [393, 326] width 119 height 14
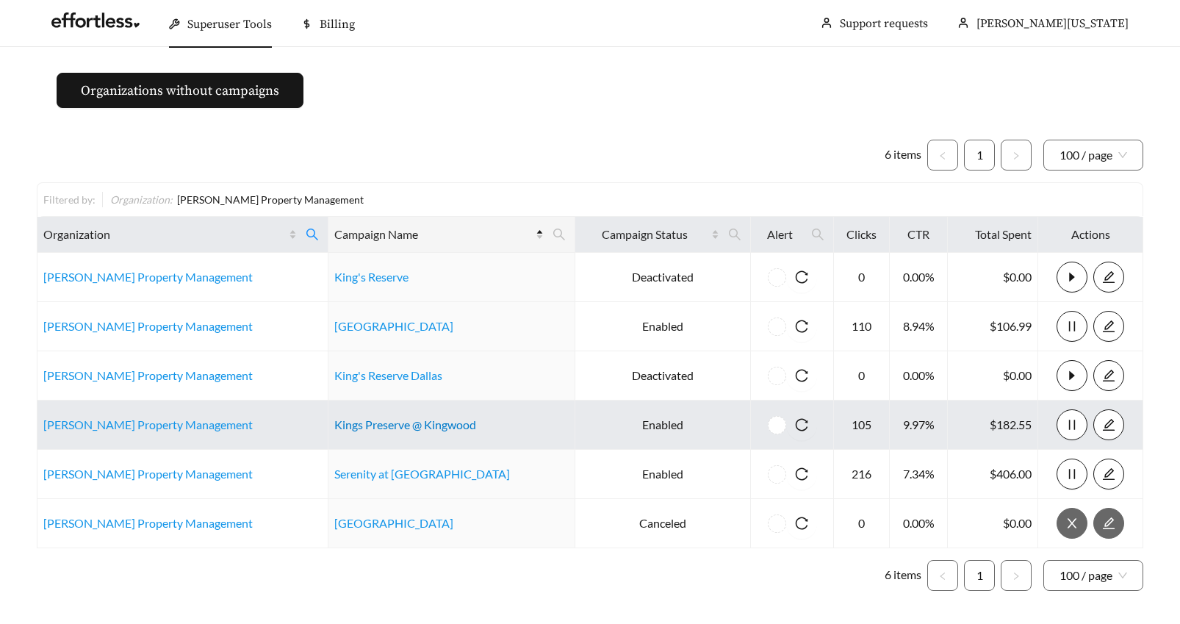
click at [335, 424] on link "Kings Preserve @ Kingwood" at bounding box center [405, 424] width 142 height 14
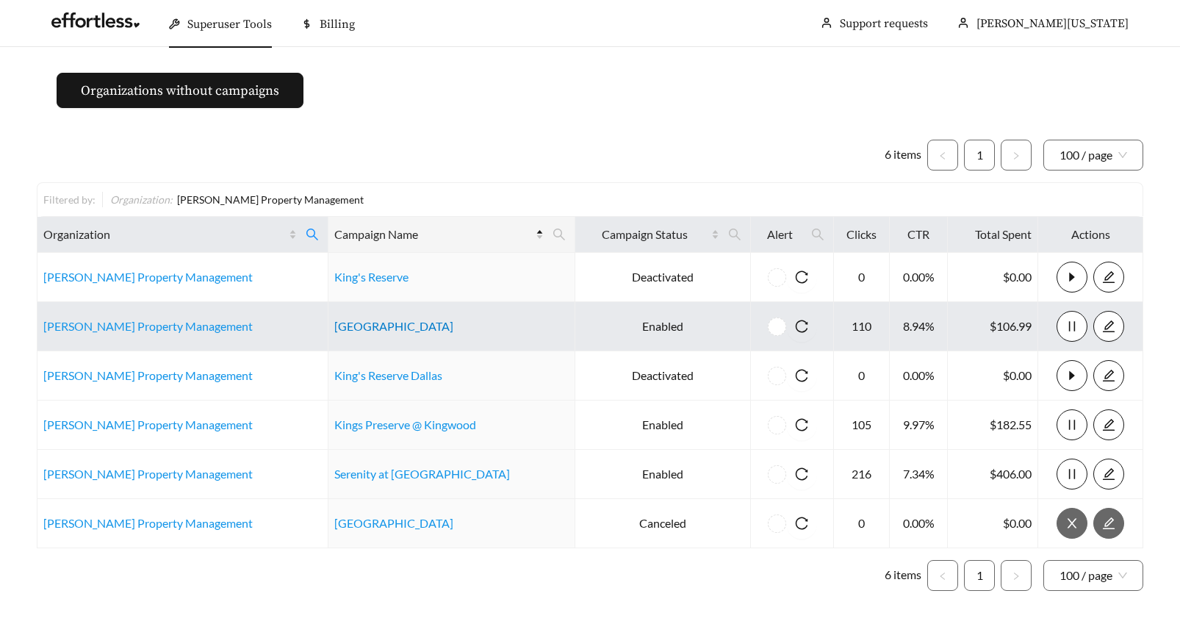
click at [415, 326] on link "King's Reserve College Park" at bounding box center [393, 326] width 119 height 14
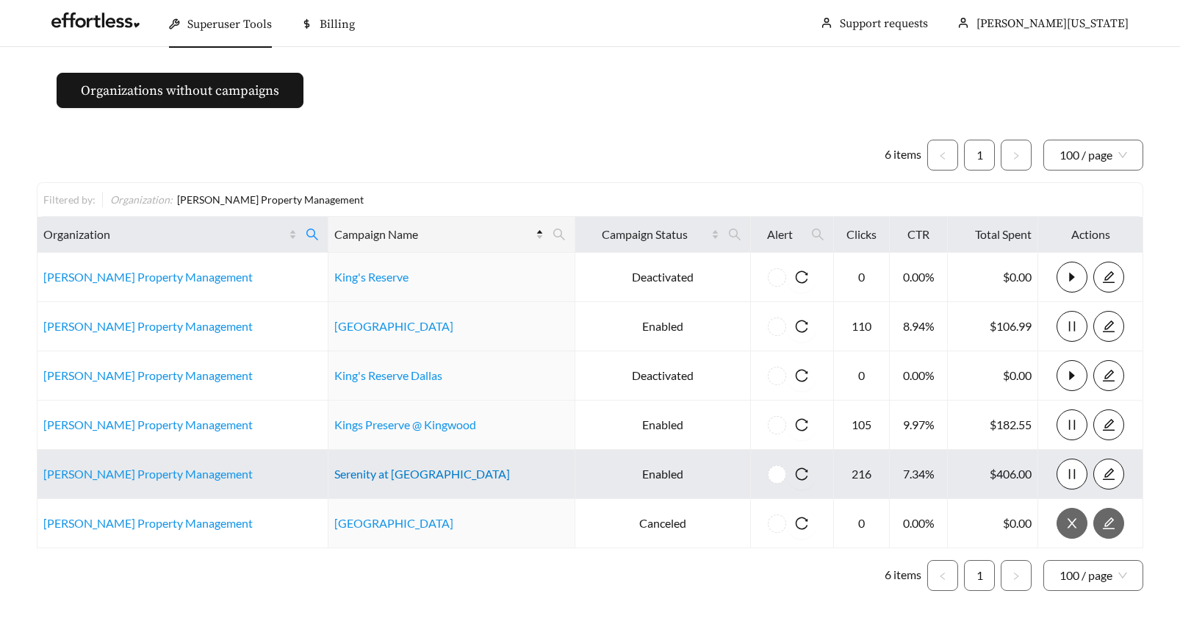
click at [340, 475] on link "Serenity at [GEOGRAPHIC_DATA]" at bounding box center [422, 474] width 176 height 14
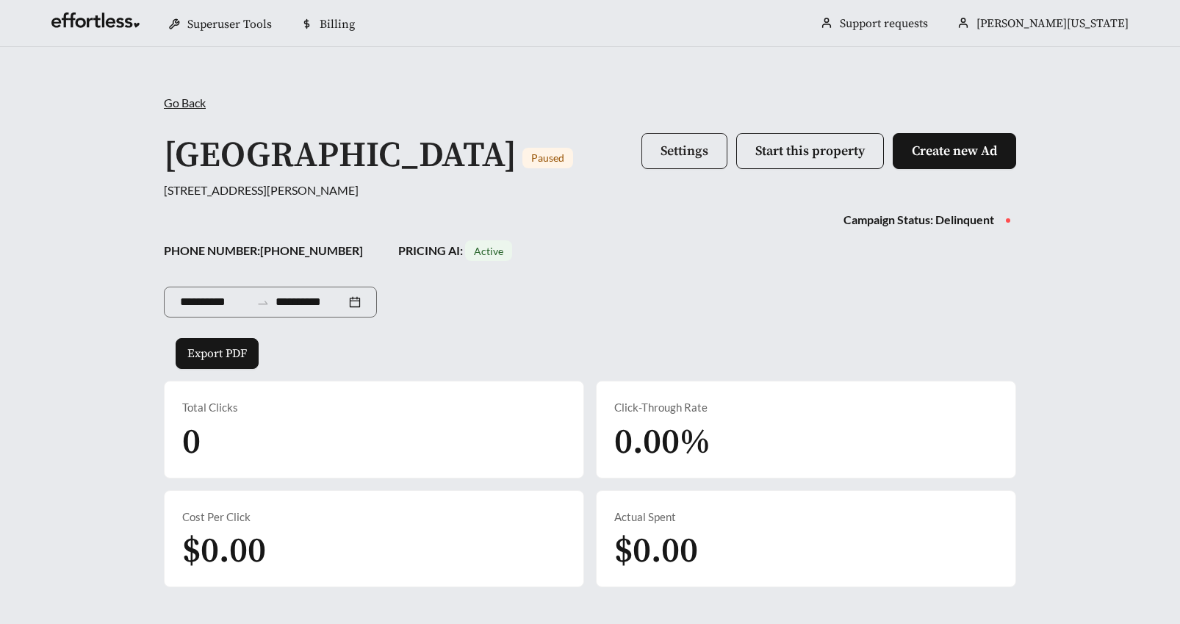
click at [678, 151] on span "Settings" at bounding box center [685, 151] width 48 height 17
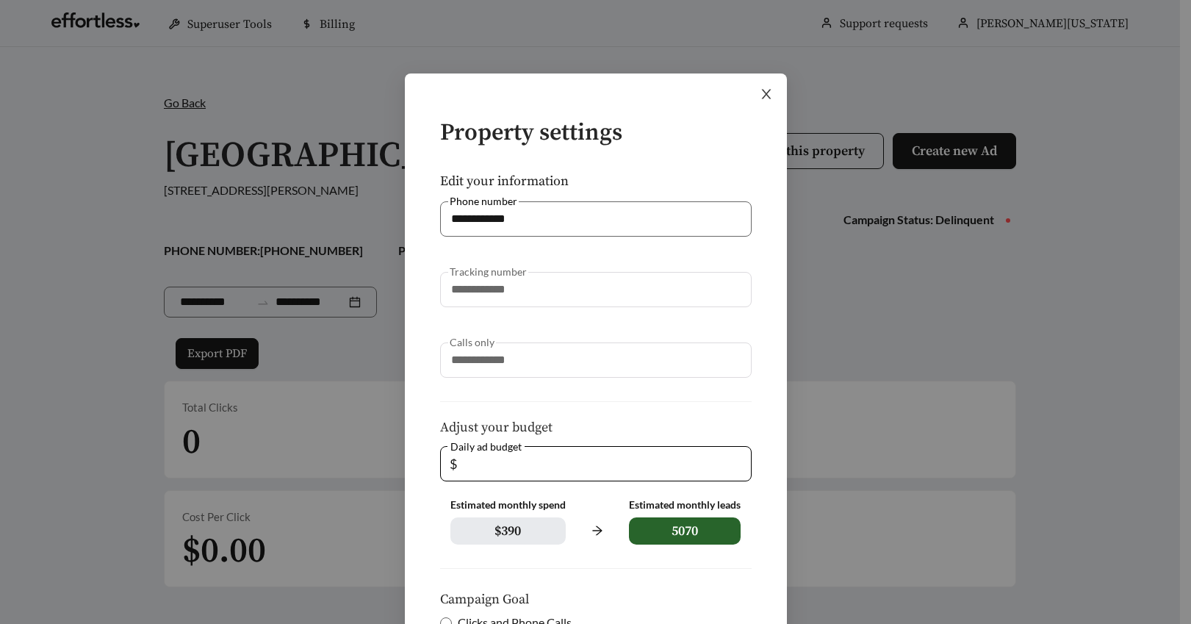
click at [765, 91] on icon "close" at bounding box center [766, 93] width 13 height 13
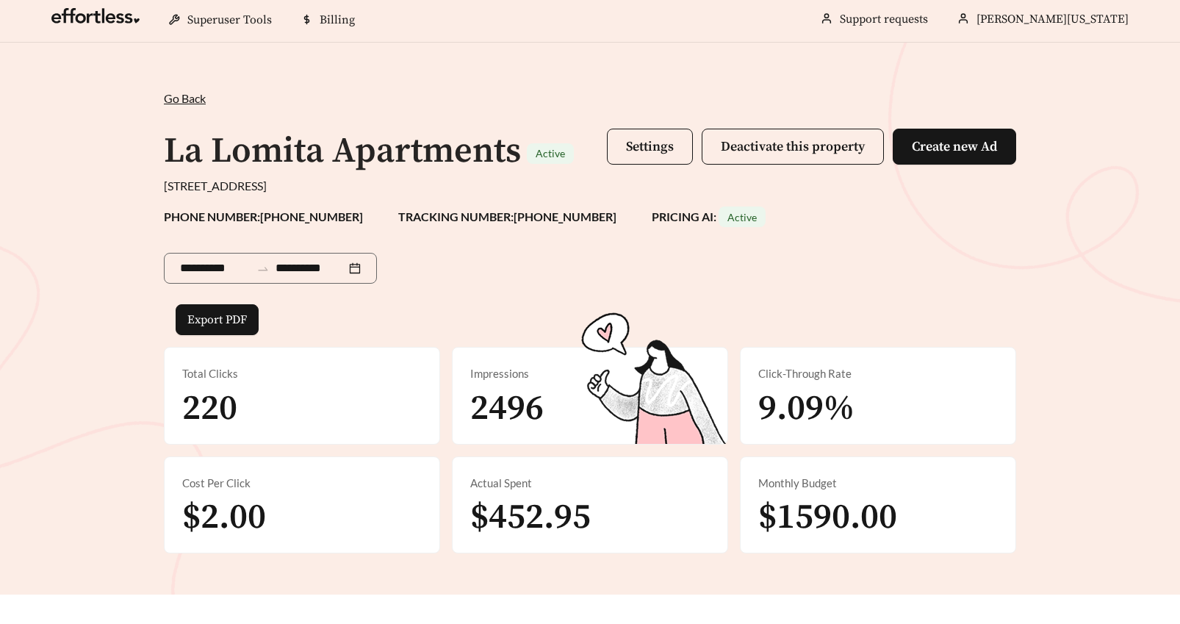
scroll to position [6, 0]
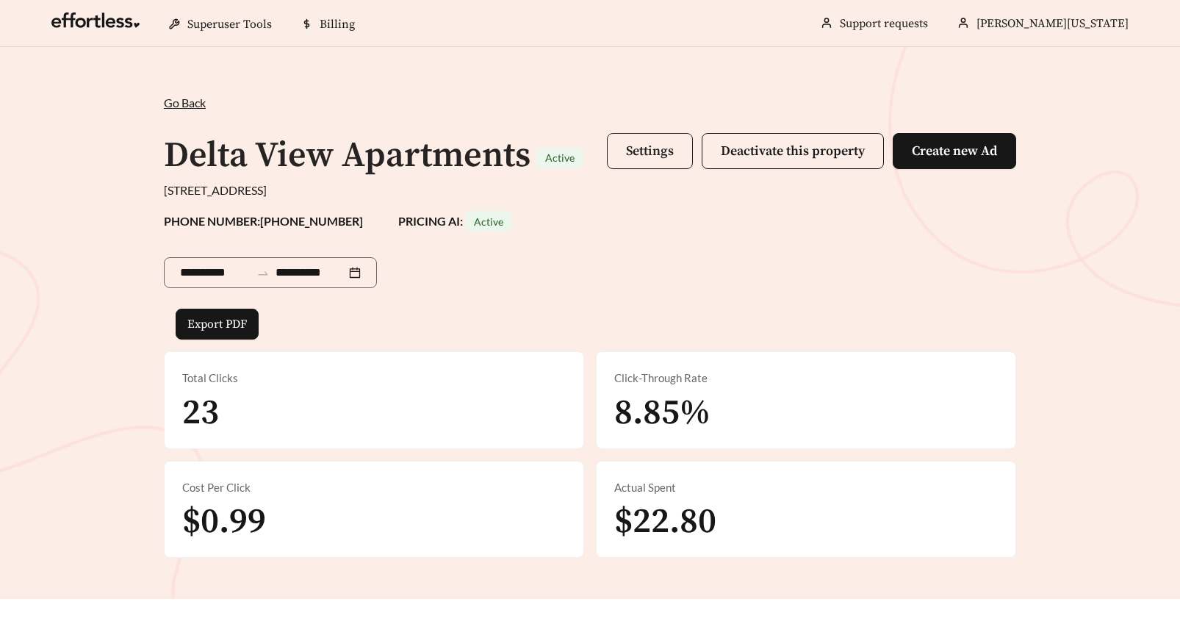
click at [639, 154] on span "Settings" at bounding box center [650, 151] width 48 height 17
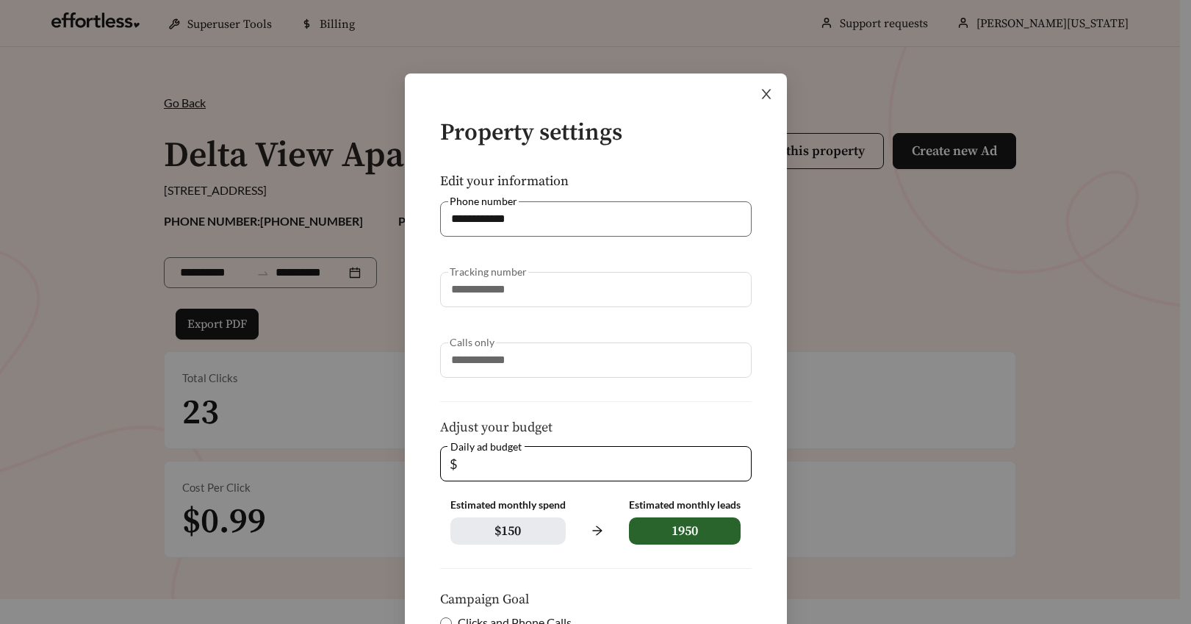
click at [760, 96] on icon "close" at bounding box center [766, 93] width 13 height 13
